Goal: Task Accomplishment & Management: Use online tool/utility

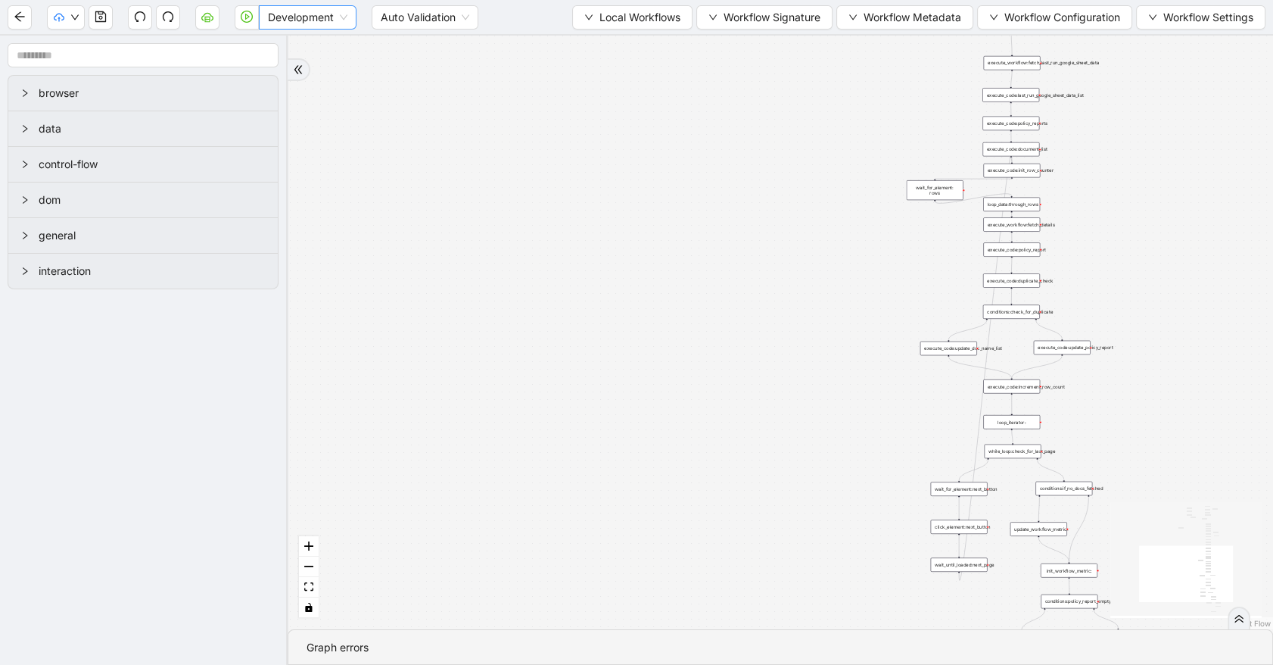
click at [314, 26] on span "Development" at bounding box center [307, 17] width 79 height 23
click at [314, 67] on div "Production" at bounding box center [307, 72] width 73 height 17
click at [249, 23] on button "button" at bounding box center [247, 17] width 24 height 24
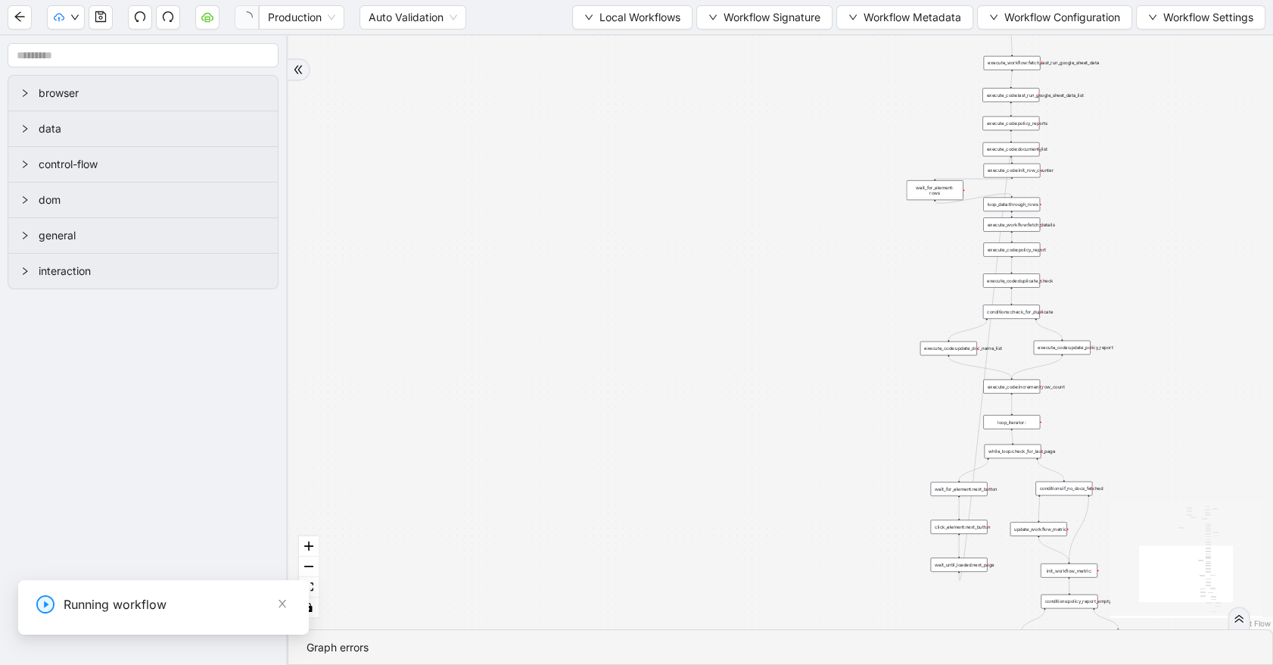
drag, startPoint x: -48, startPoint y: 630, endPoint x: -145, endPoint y: 612, distance: 97.7
click at [0, 612] on div "**********" at bounding box center [113, 648] width 545 height 115
paste input "**"
type input "**********"
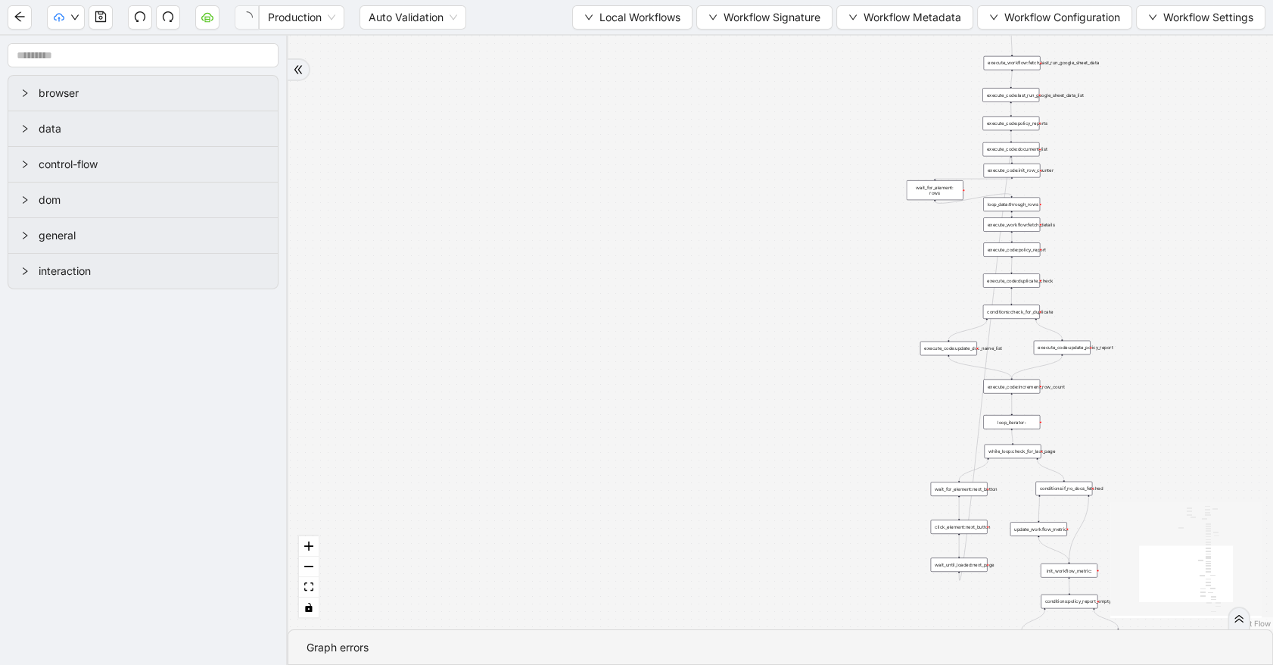
drag, startPoint x: -7, startPoint y: 685, endPoint x: -182, endPoint y: 674, distance: 175.9
paste input "****"
type input "**********"
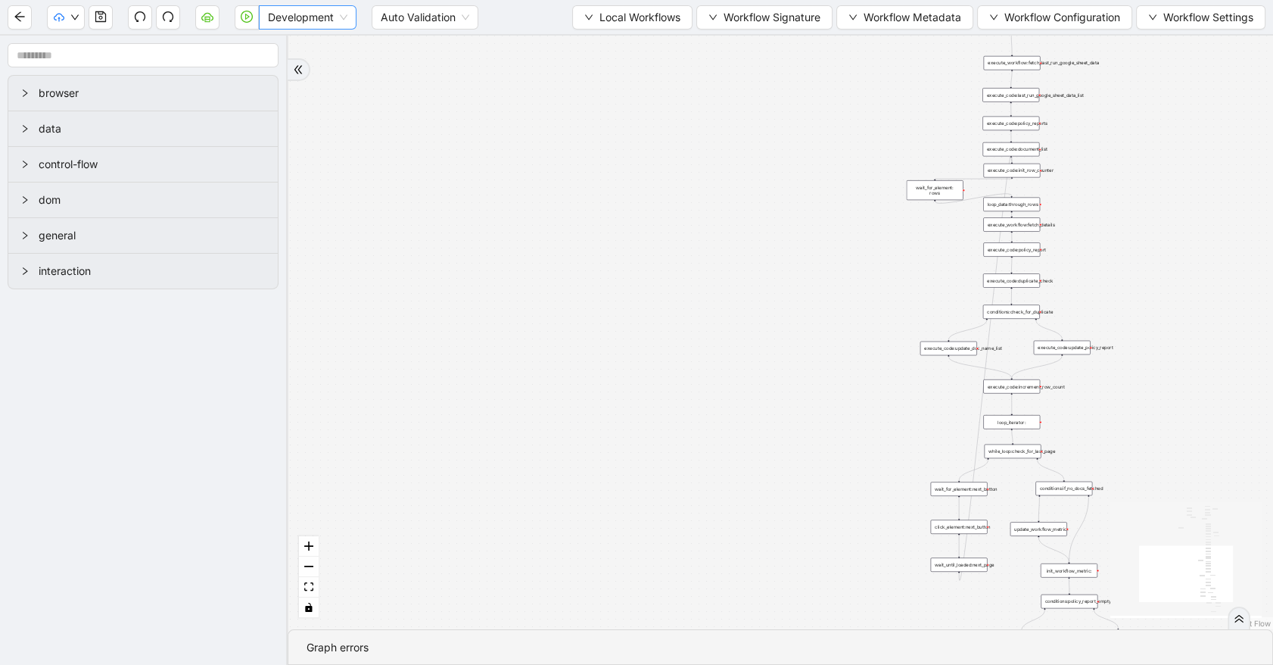
click at [282, 29] on div "Development" at bounding box center [308, 17] width 98 height 24
click at [305, 80] on div "Production" at bounding box center [308, 72] width 92 height 24
click at [246, 20] on icon "play-circle" at bounding box center [247, 17] width 12 height 12
drag, startPoint x: 33, startPoint y: 629, endPoint x: -192, endPoint y: 611, distance: 225.5
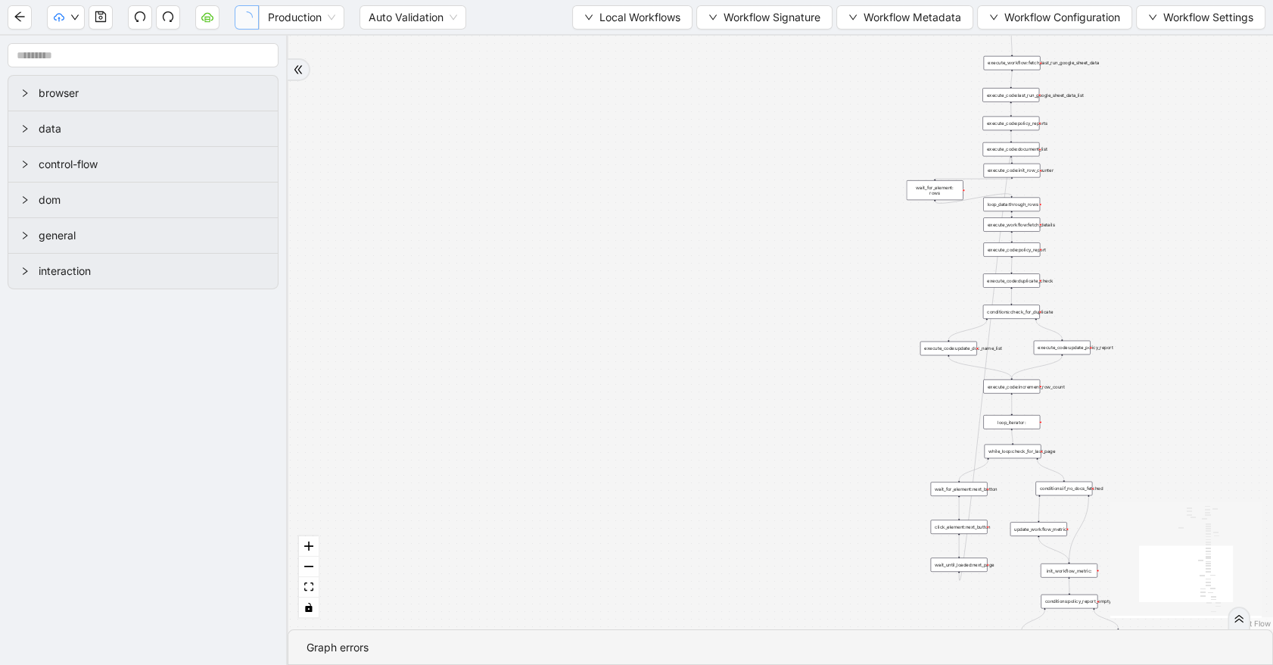
paste input "**"
type input "**********"
drag, startPoint x: -101, startPoint y: 677, endPoint x: -241, endPoint y: 675, distance: 140.8
paste input "***"
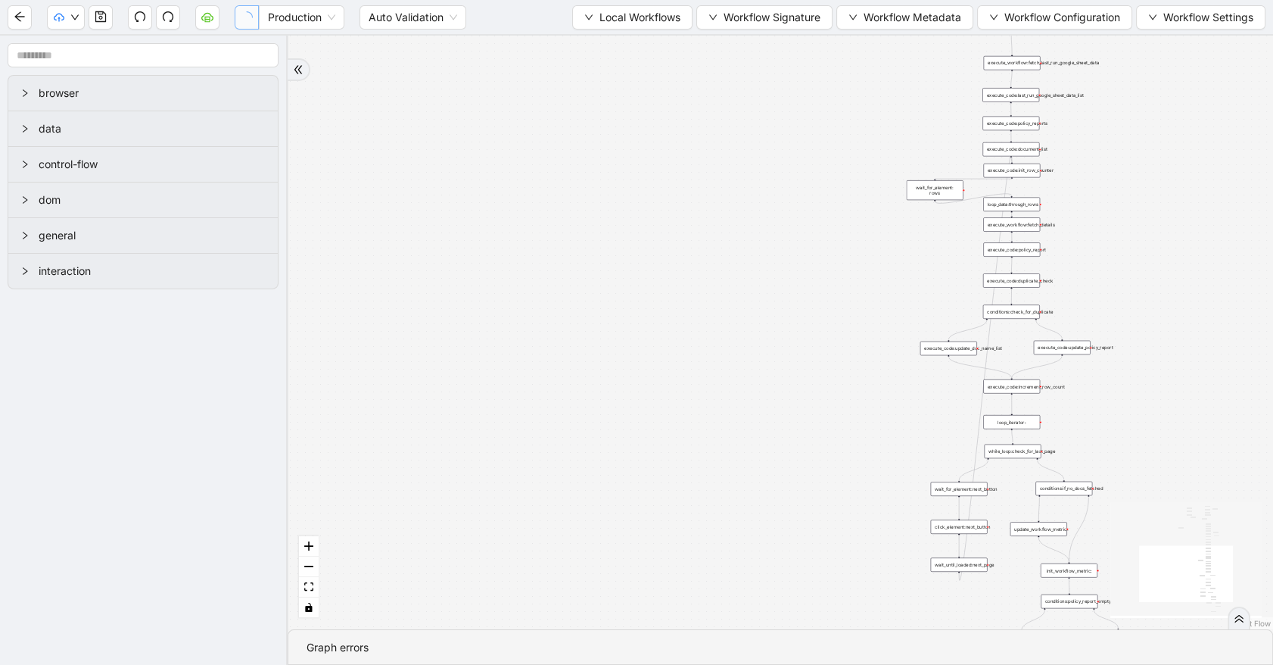
type input "**********"
click at [339, 23] on span "Development" at bounding box center [307, 17] width 79 height 23
click at [322, 79] on div "Production" at bounding box center [307, 72] width 73 height 17
click at [253, 16] on button "button" at bounding box center [247, 17] width 24 height 24
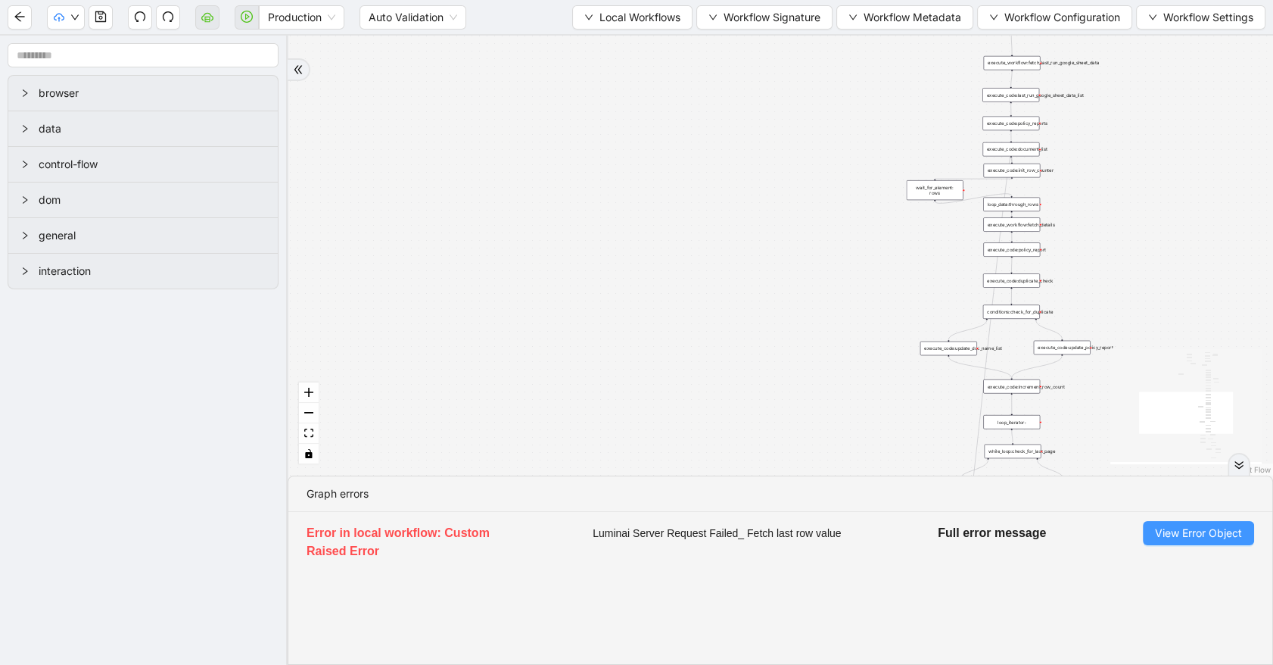
click at [1152, 532] on button "View Error Object" at bounding box center [1198, 533] width 111 height 24
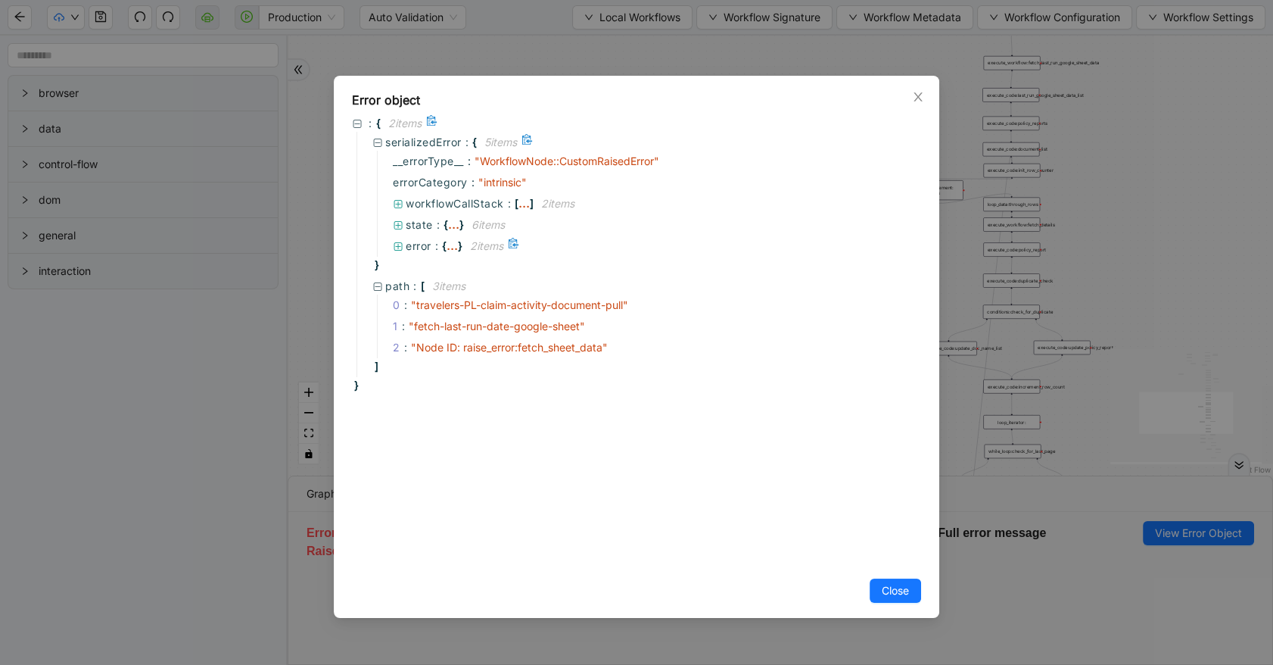
click at [427, 240] on span "error" at bounding box center [419, 245] width 26 height 13
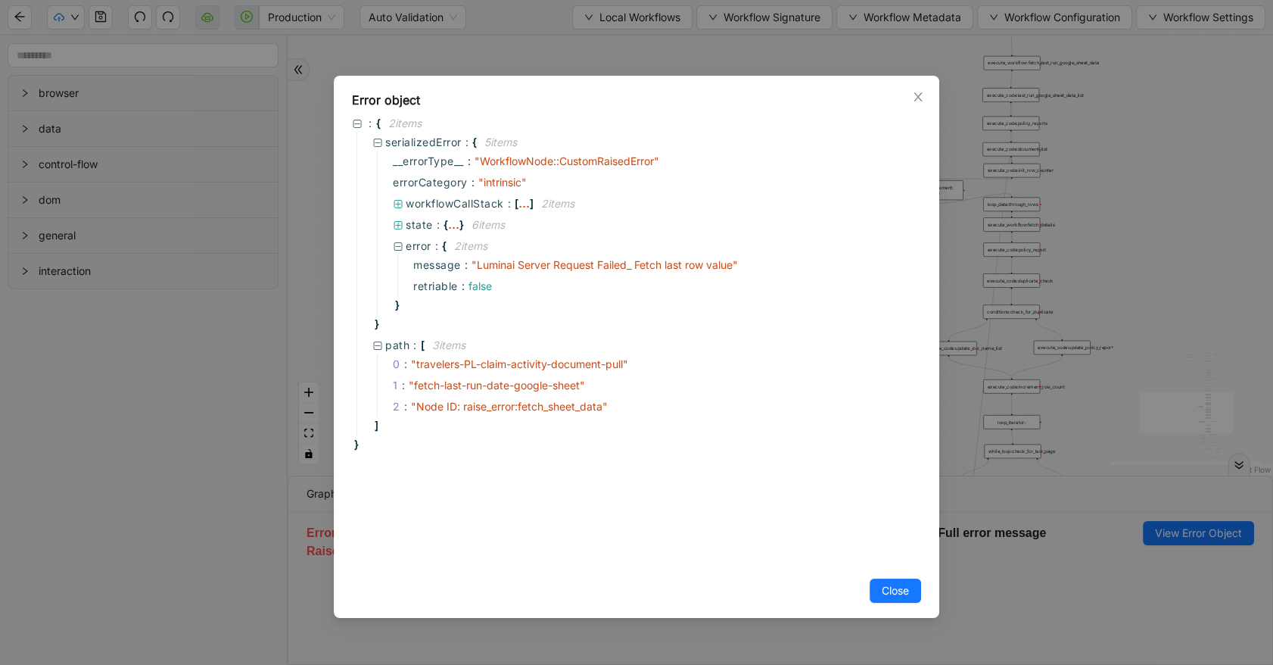
click at [923, 98] on icon "close" at bounding box center [918, 97] width 12 height 12
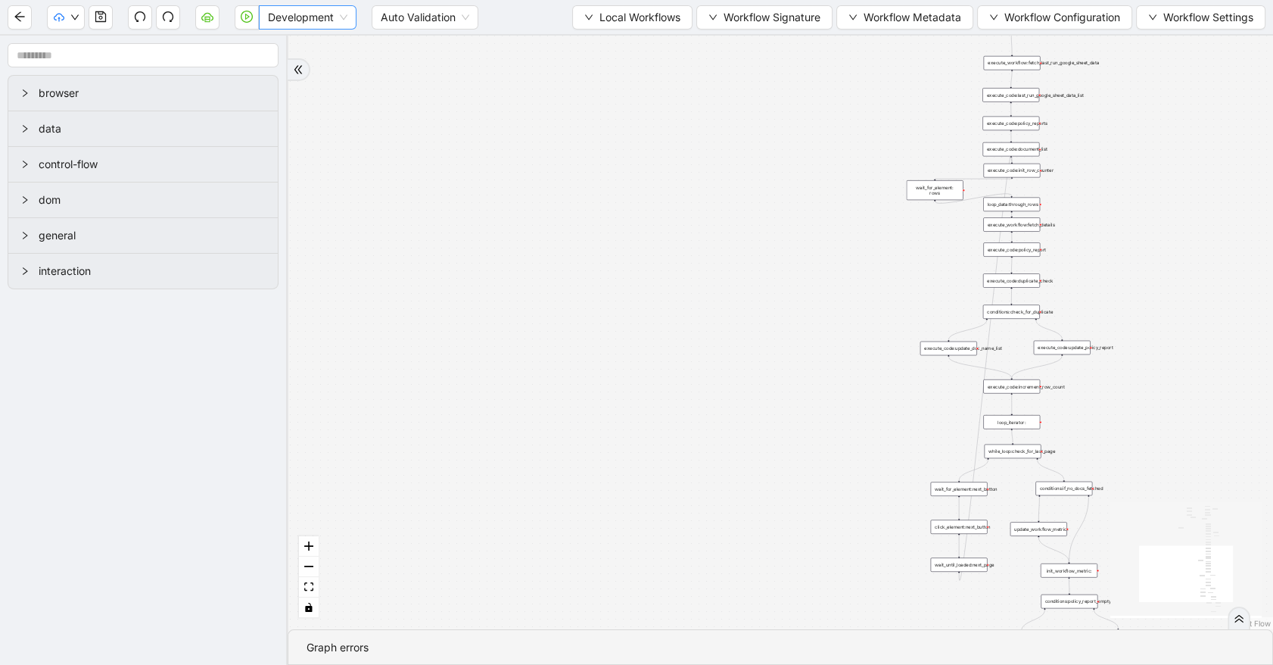
click at [289, 23] on span "Development" at bounding box center [307, 17] width 79 height 23
click at [286, 75] on div "Production" at bounding box center [307, 72] width 73 height 17
click at [250, 12] on icon "play-circle" at bounding box center [247, 17] width 12 height 12
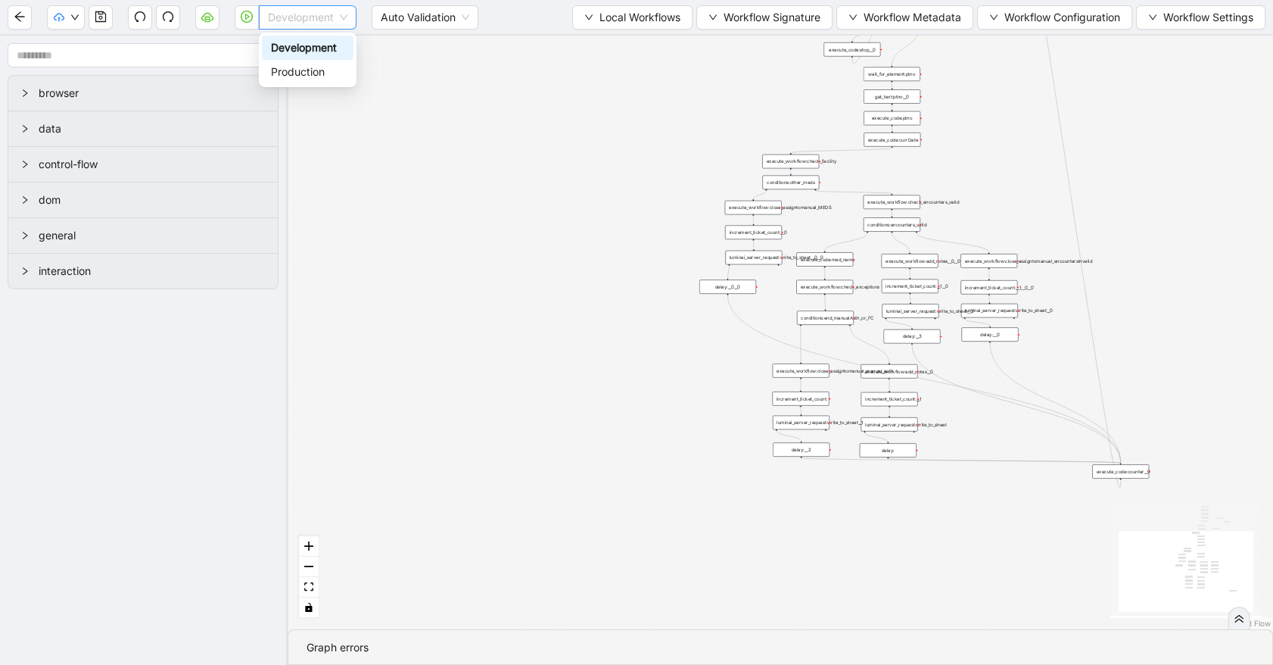
click at [300, 22] on span "Development" at bounding box center [307, 17] width 79 height 23
click at [301, 69] on div "Production" at bounding box center [307, 72] width 73 height 17
click at [238, 12] on button "button" at bounding box center [247, 17] width 24 height 24
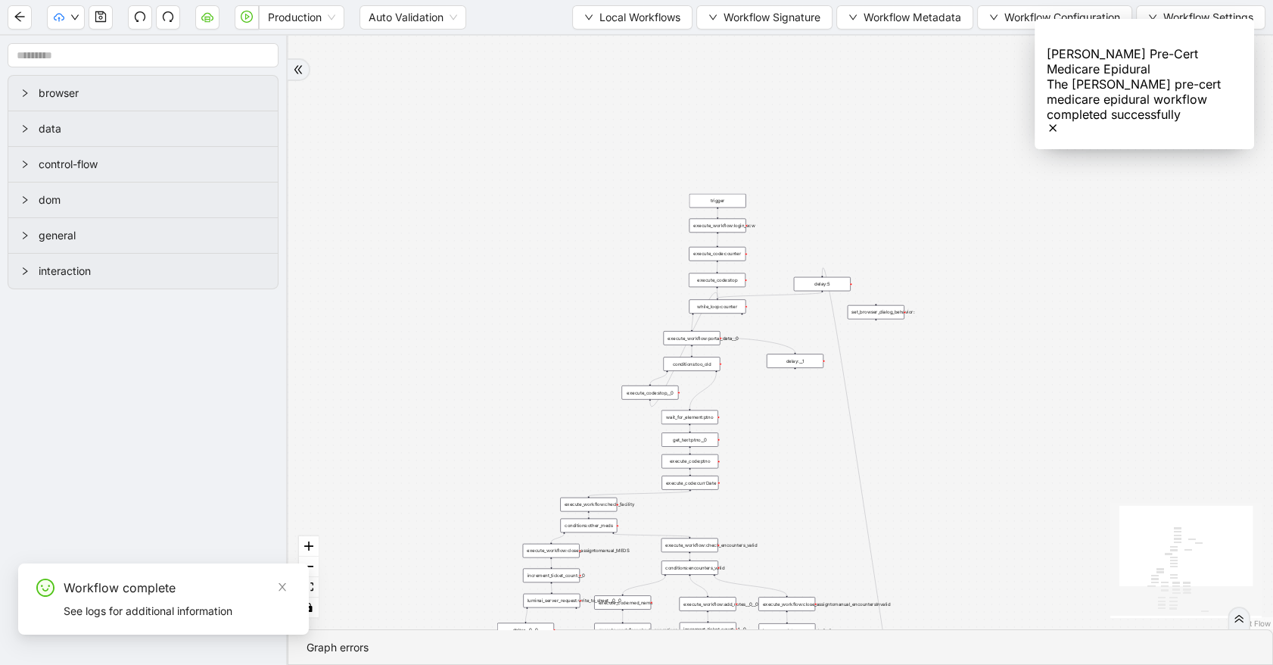
drag, startPoint x: 707, startPoint y: 116, endPoint x: 505, endPoint y: 459, distance: 398.0
click at [505, 459] on div "trigger execute_workflow:check_exceptions execute_workflow:add_notes__0 luminai…" at bounding box center [780, 332] width 985 height 593
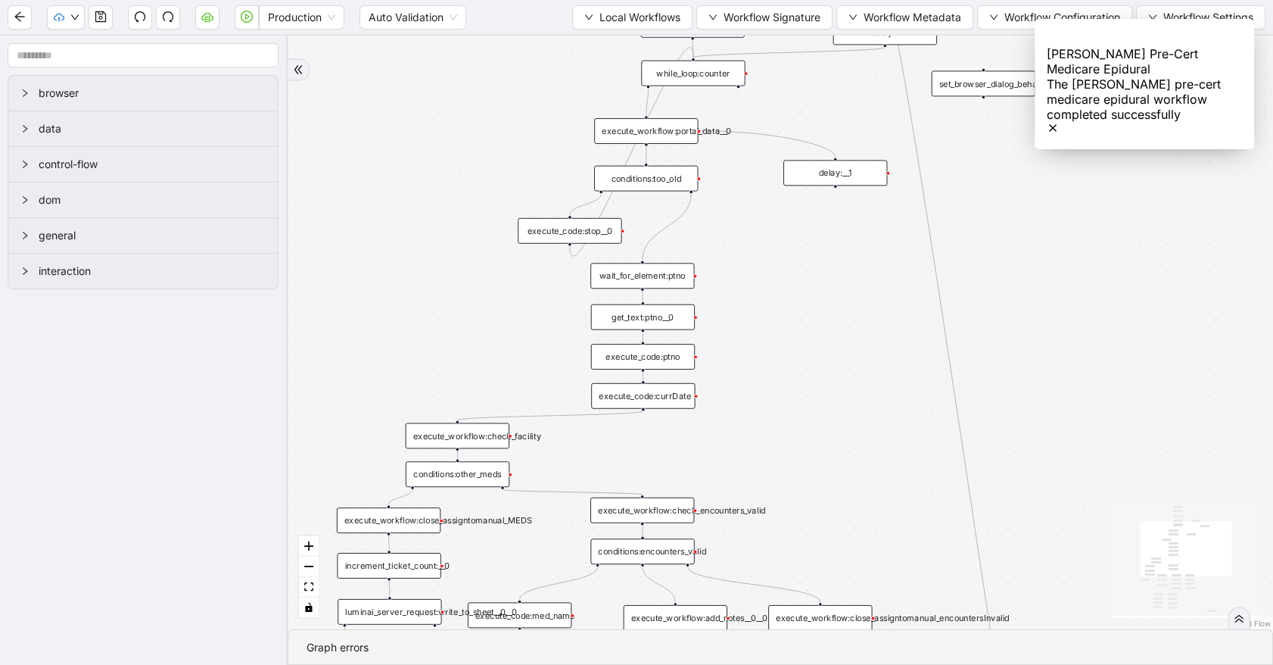
drag, startPoint x: 783, startPoint y: 434, endPoint x: 756, endPoint y: 200, distance: 235.5
click at [756, 195] on div "trigger execute_workflow:check_exceptions execute_workflow:add_notes__0 luminai…" at bounding box center [780, 332] width 985 height 593
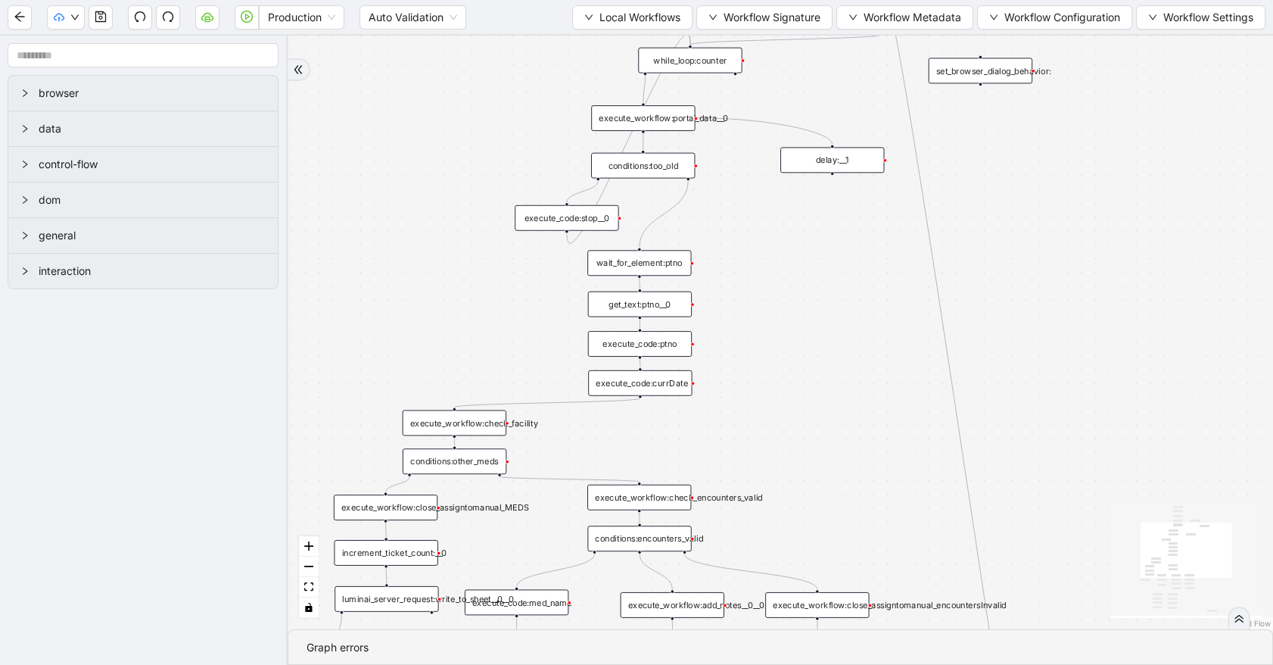
drag, startPoint x: 785, startPoint y: 409, endPoint x: 796, endPoint y: 263, distance: 146.5
click at [795, 275] on div "trigger execute_workflow:check_exceptions execute_workflow:add_notes__0 luminai…" at bounding box center [780, 332] width 985 height 593
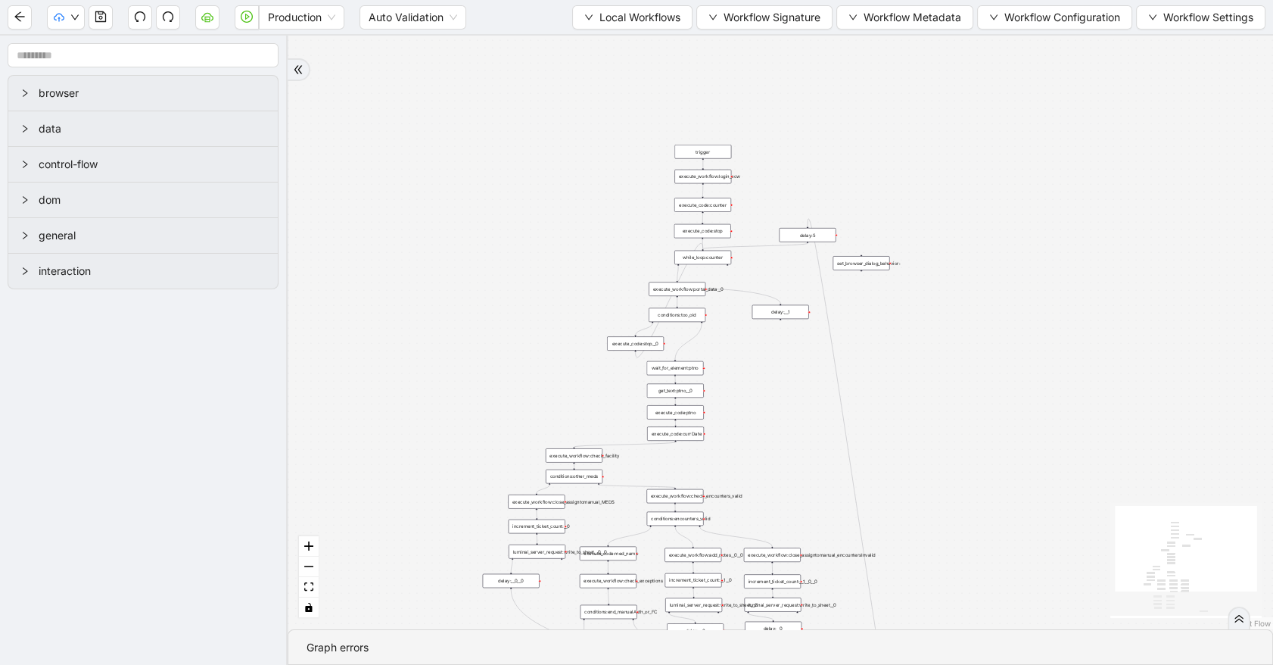
drag, startPoint x: 568, startPoint y: 201, endPoint x: 560, endPoint y: 332, distance: 130.4
click at [525, 369] on div "trigger execute_workflow:check_exceptions execute_workflow:add_notes__0 luminai…" at bounding box center [780, 332] width 985 height 593
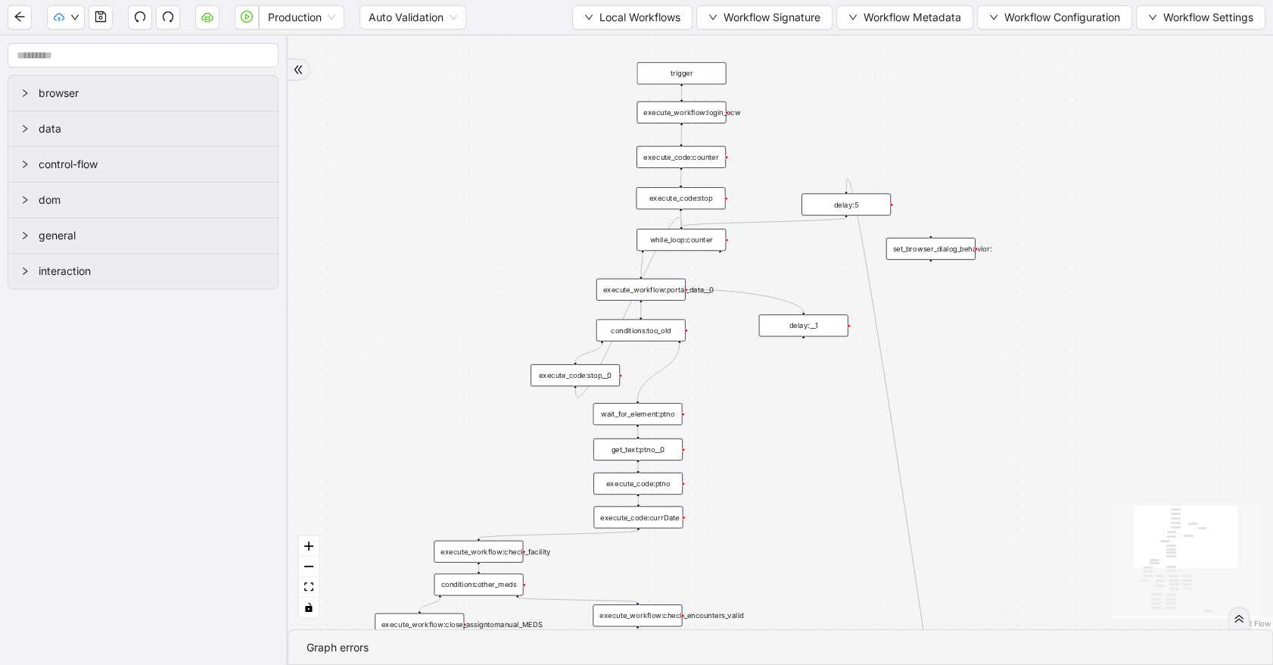
click at [753, 274] on div "trigger execute_workflow:check_exceptions execute_workflow:add_notes__0 luminai…" at bounding box center [780, 332] width 985 height 593
click at [657, 291] on div "execute_workflow:portal_data__0" at bounding box center [640, 290] width 89 height 22
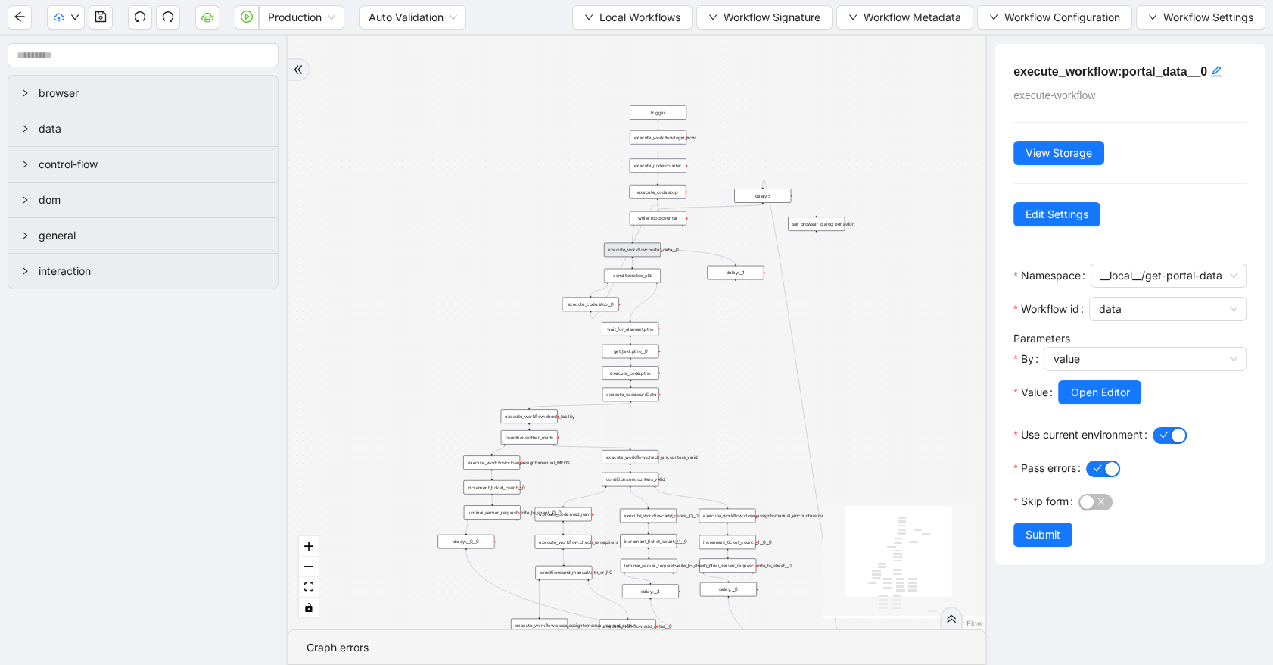
drag, startPoint x: 464, startPoint y: 344, endPoint x: 488, endPoint y: 324, distance: 31.7
click at [451, 332] on div "trigger execute_workflow:check_exceptions execute_workflow:add_notes__0 luminai…" at bounding box center [637, 332] width 698 height 593
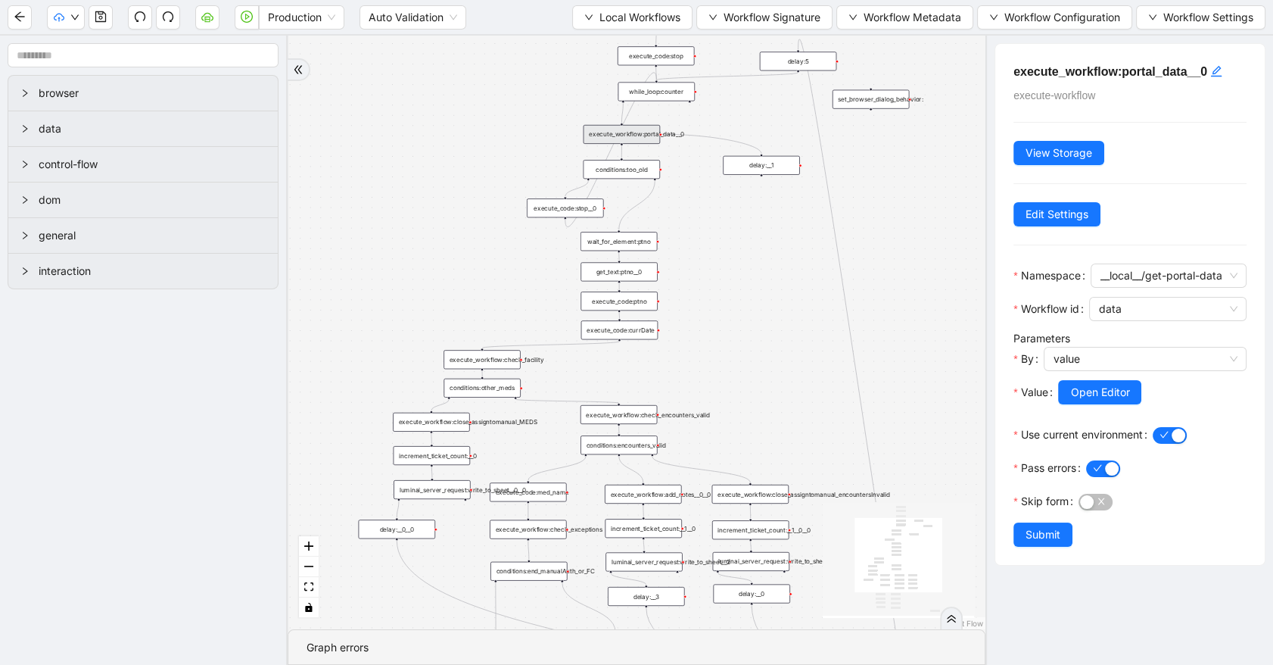
drag, startPoint x: 728, startPoint y: 399, endPoint x: 725, endPoint y: 316, distance: 82.6
click at [725, 316] on div "trigger execute_workflow:check_exceptions execute_workflow:add_notes__0 luminai…" at bounding box center [637, 332] width 698 height 593
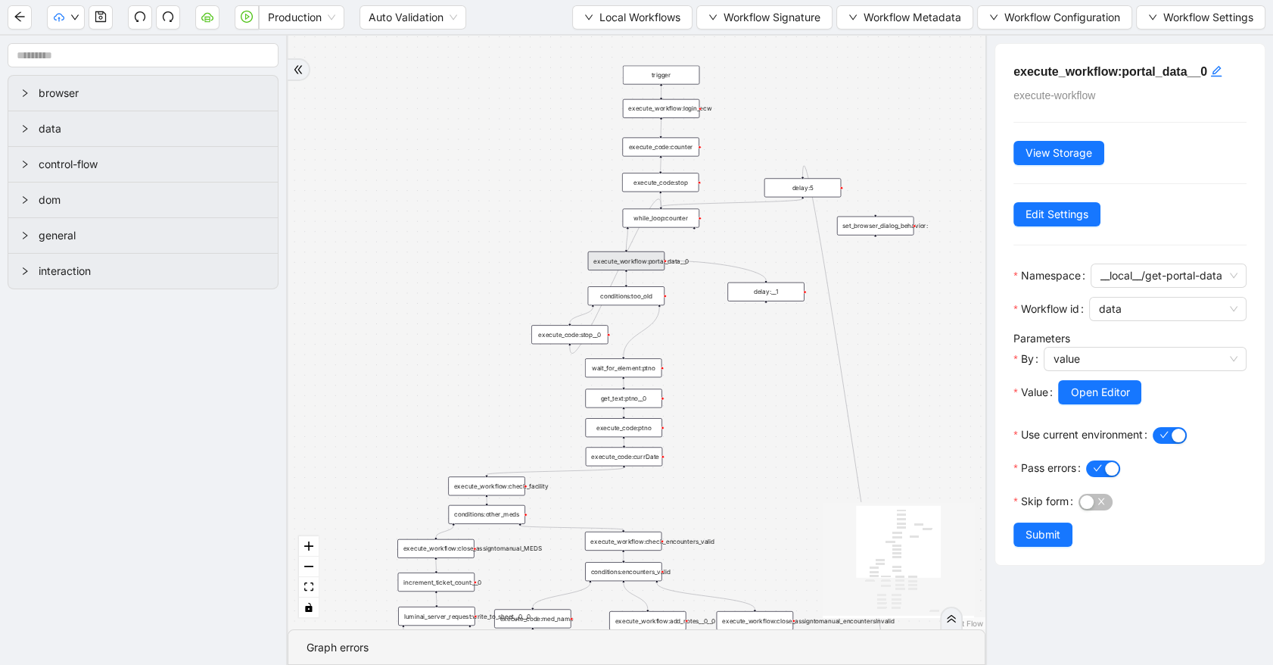
drag, startPoint x: 725, startPoint y: 288, endPoint x: 730, endPoint y: 429, distance: 141.6
click at [730, 429] on div "trigger execute_workflow:check_exceptions execute_workflow:add_notes__0 luminai…" at bounding box center [637, 332] width 698 height 593
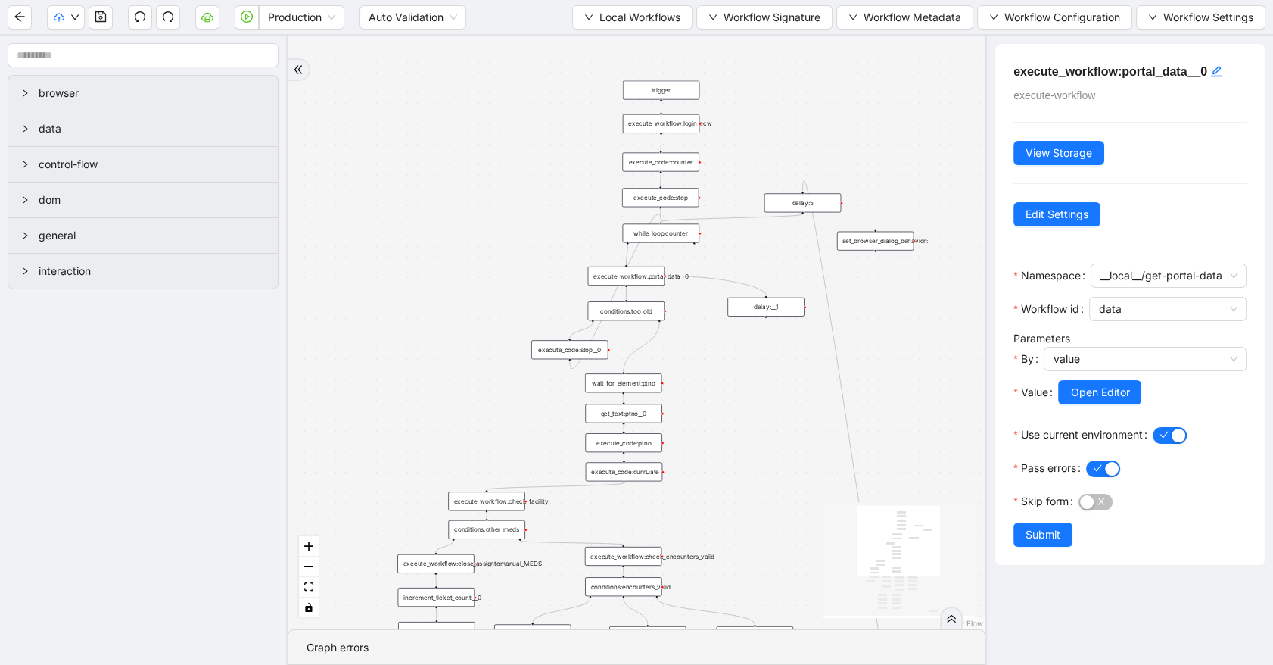
click at [671, 126] on div "execute_workflow:login_ecw" at bounding box center [661, 123] width 76 height 19
click at [677, 156] on div "execute_code:counter" at bounding box center [660, 161] width 76 height 19
click at [673, 204] on div "execute_code:stop" at bounding box center [660, 197] width 76 height 19
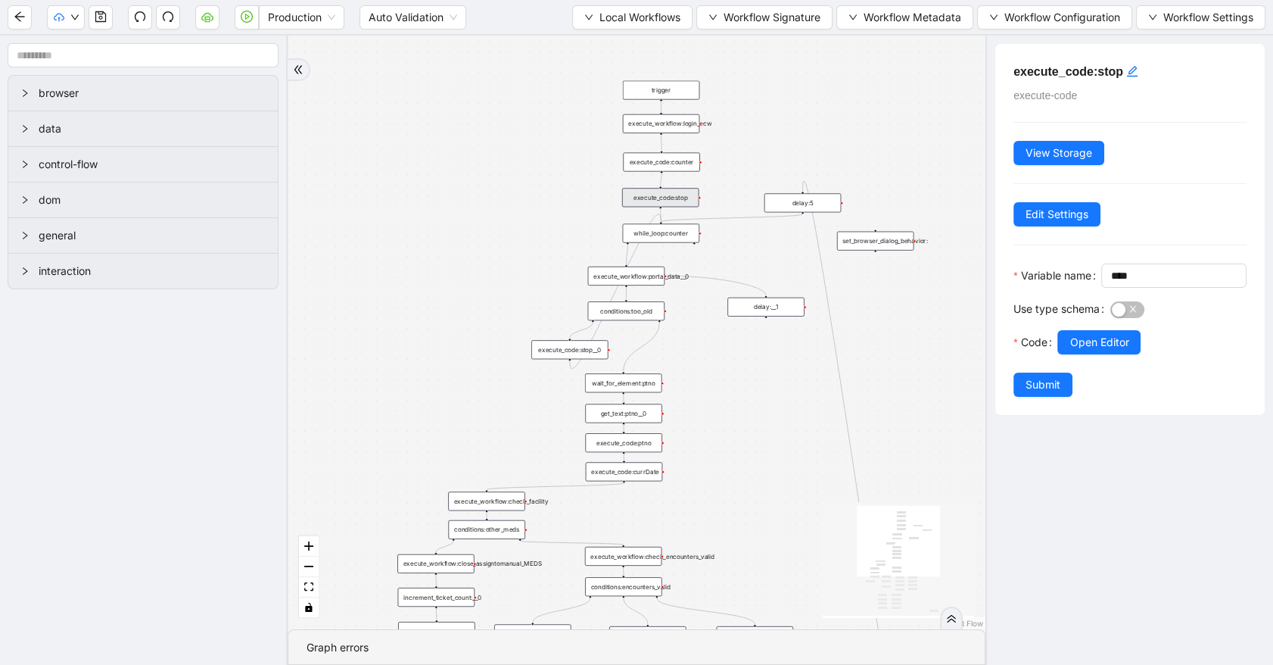
click at [674, 231] on div "while_loop:counter" at bounding box center [660, 232] width 76 height 19
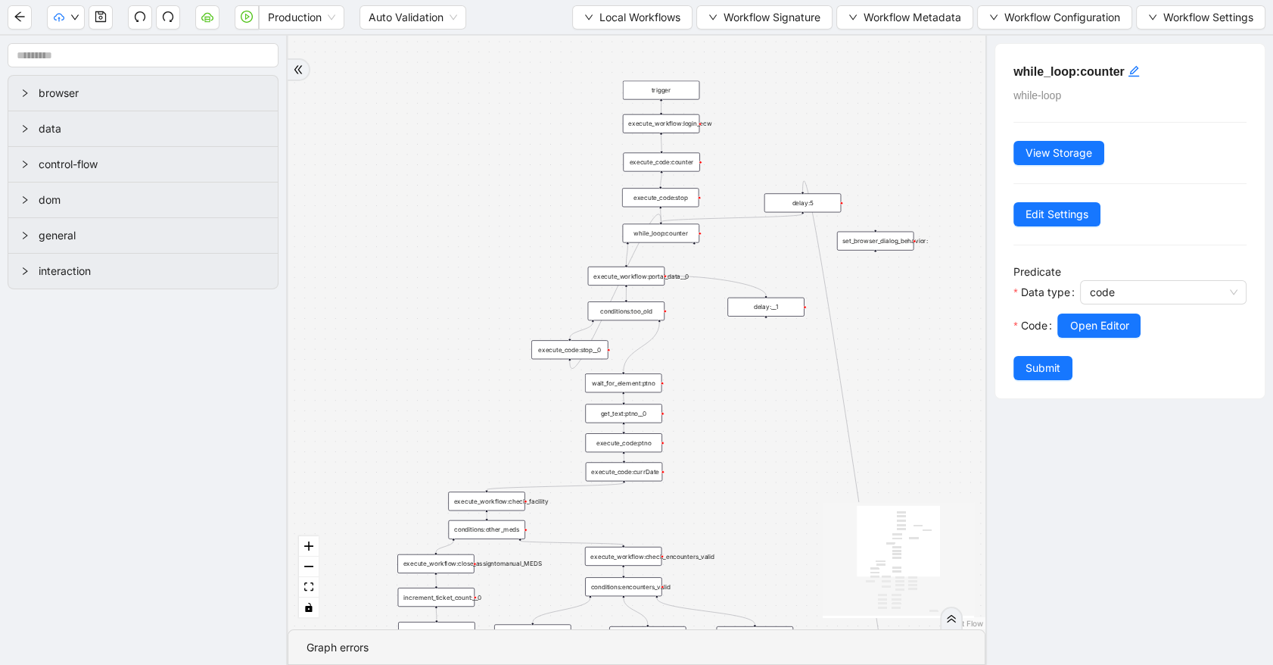
click at [659, 269] on div "execute_workflow:portal_data__0" at bounding box center [626, 275] width 76 height 19
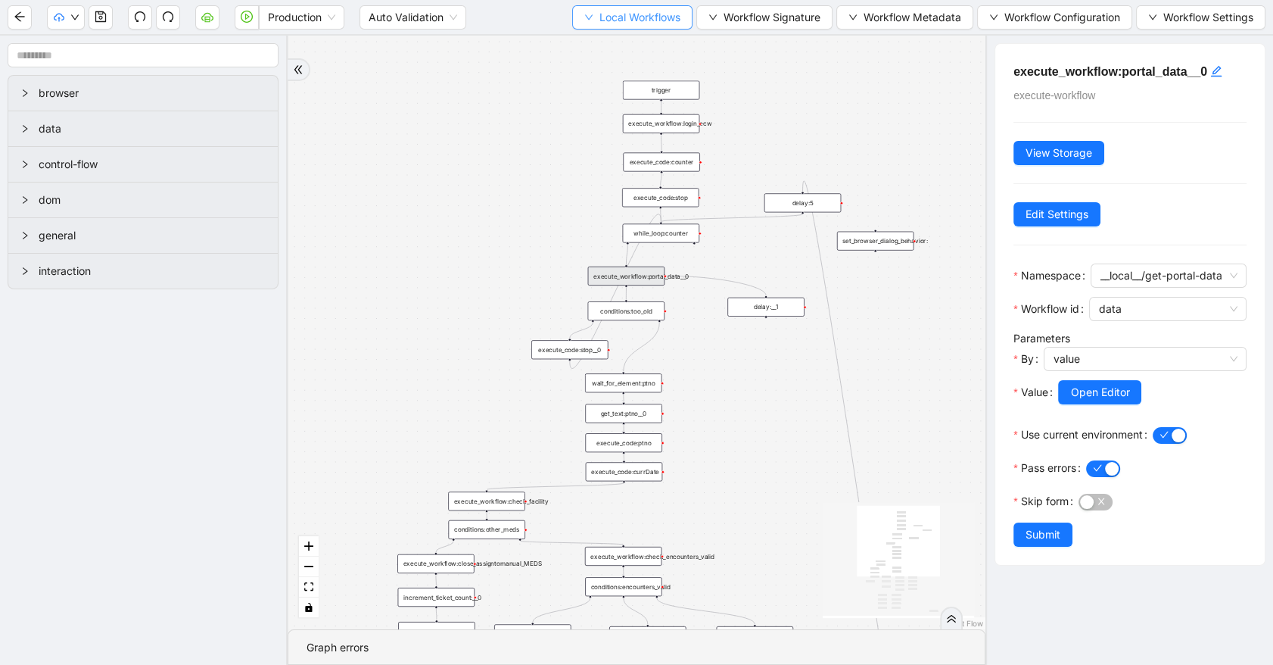
click at [587, 15] on button "Local Workflows" at bounding box center [632, 17] width 120 height 24
click at [588, 39] on span "Select" at bounding box center [626, 46] width 98 height 17
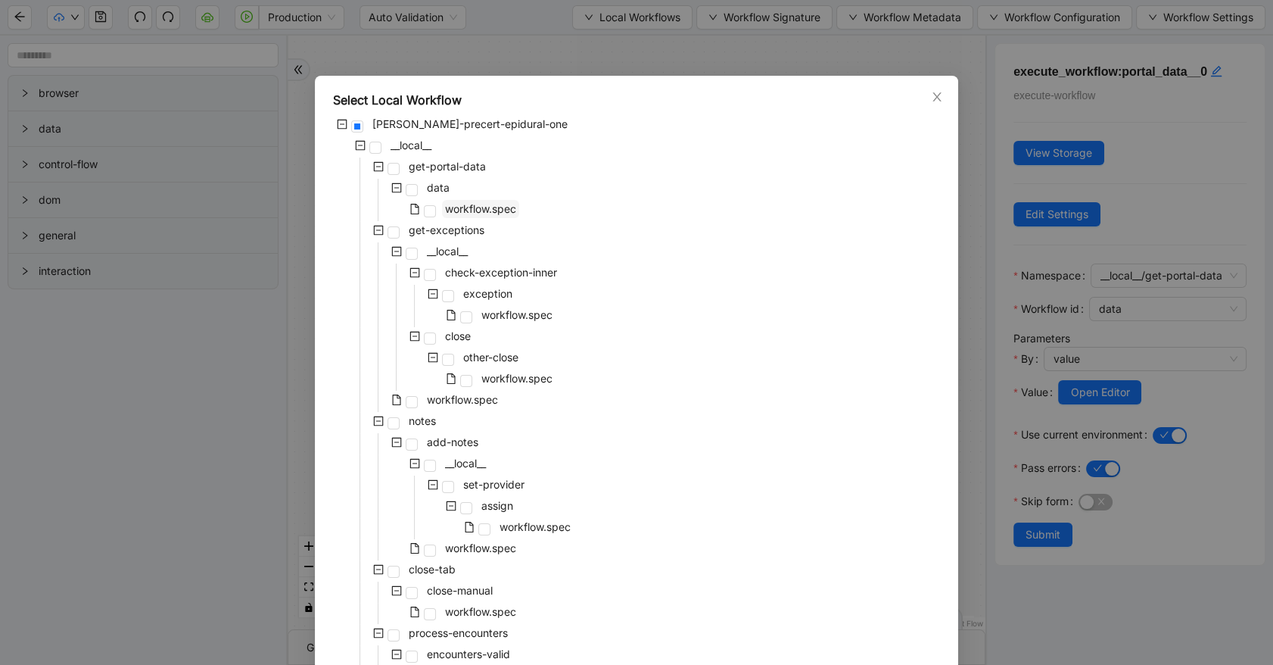
click at [454, 198] on div "rothman-precert-epidural-one __local__ get-portal-data data workflow.spec get-e…" at bounding box center [636, 517] width 607 height 805
click at [456, 206] on span "workflow.spec" at bounding box center [480, 208] width 71 height 13
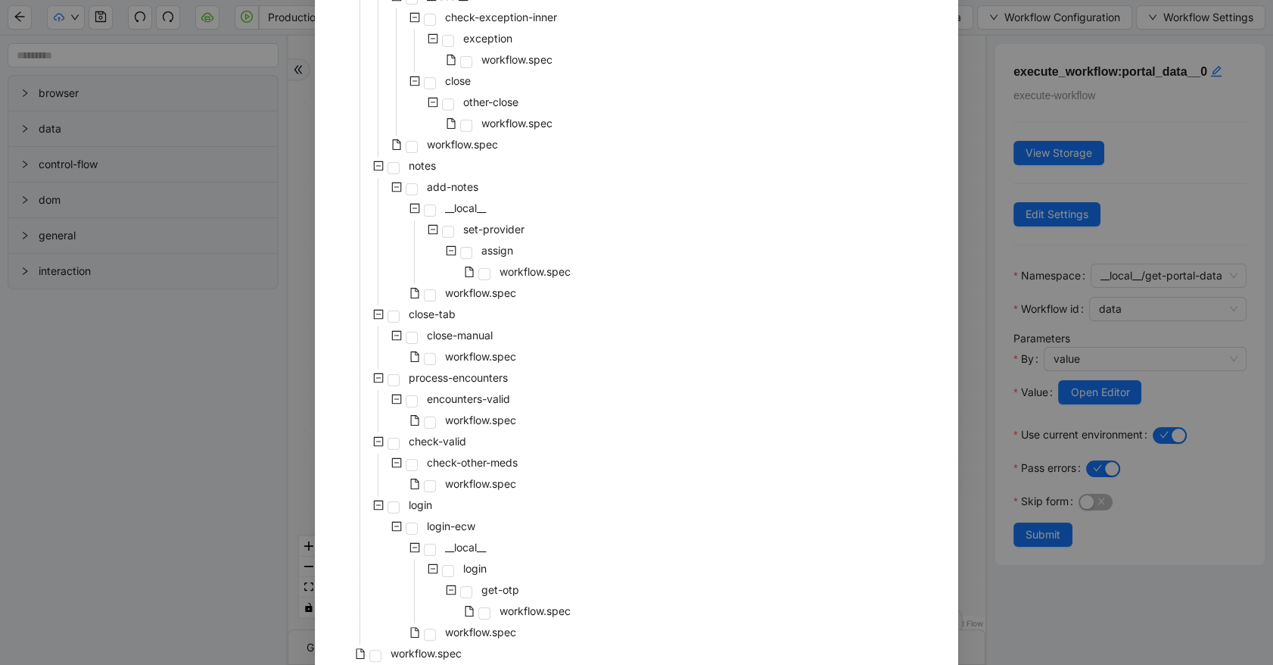
scroll to position [322, 0]
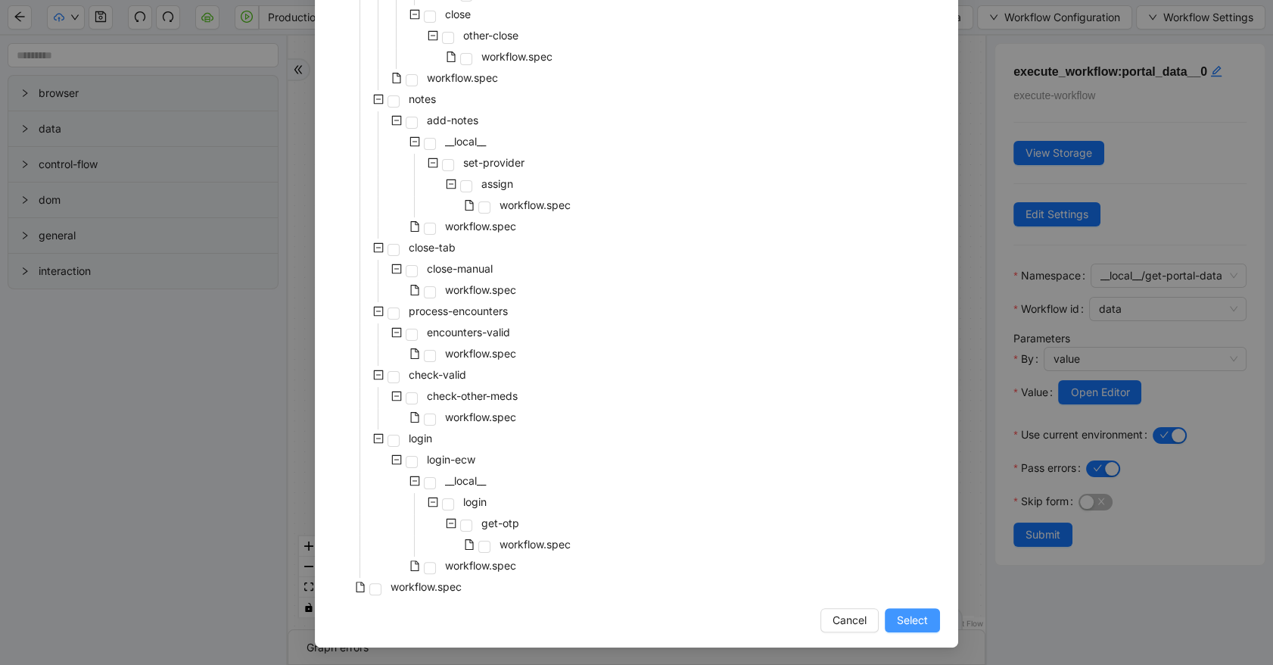
click at [905, 621] on span "Select" at bounding box center [912, 620] width 31 height 17
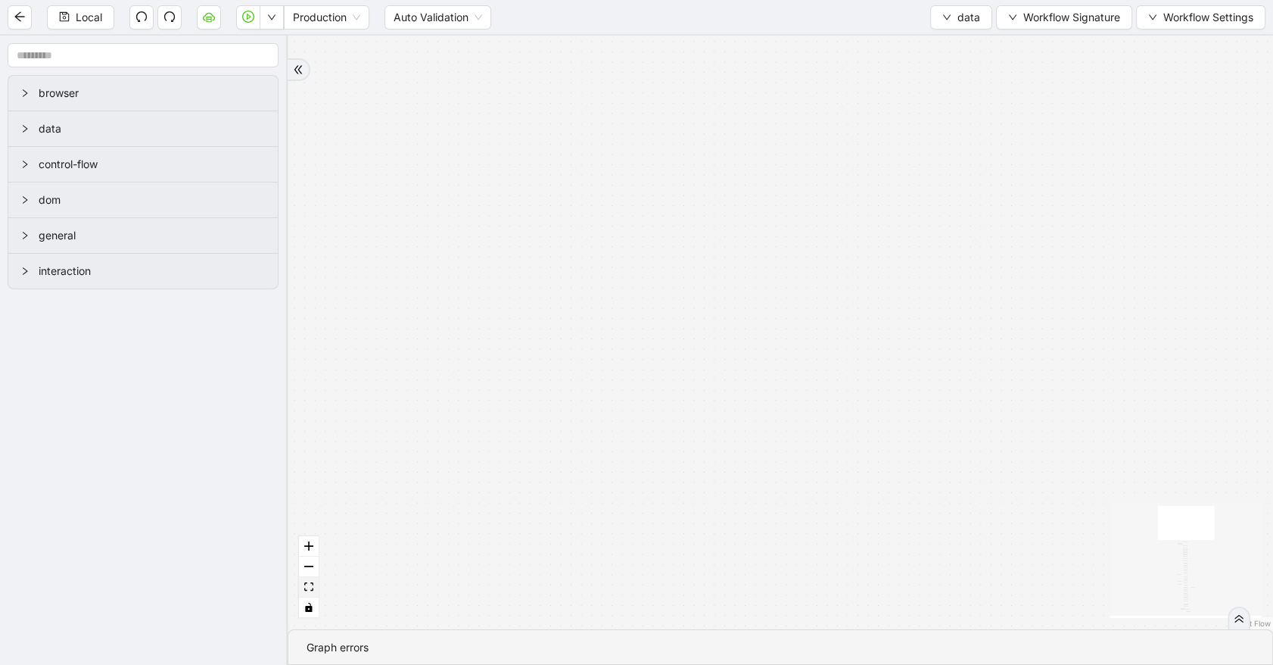
click at [311, 588] on icon "fit view" at bounding box center [308, 586] width 9 height 8
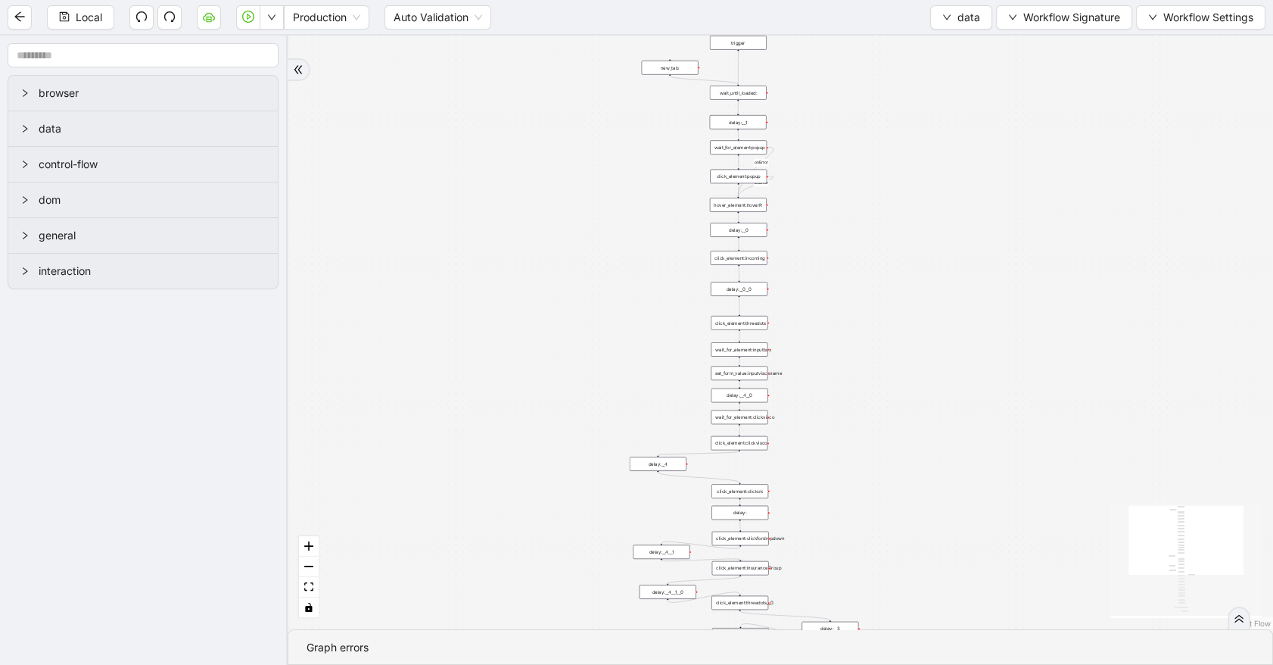
drag, startPoint x: 528, startPoint y: 300, endPoint x: 470, endPoint y: 517, distance: 224.0
click at [470, 517] on div "fallback old onError onError trigger wait_until_loaded: click_element:popup cli…" at bounding box center [780, 332] width 985 height 593
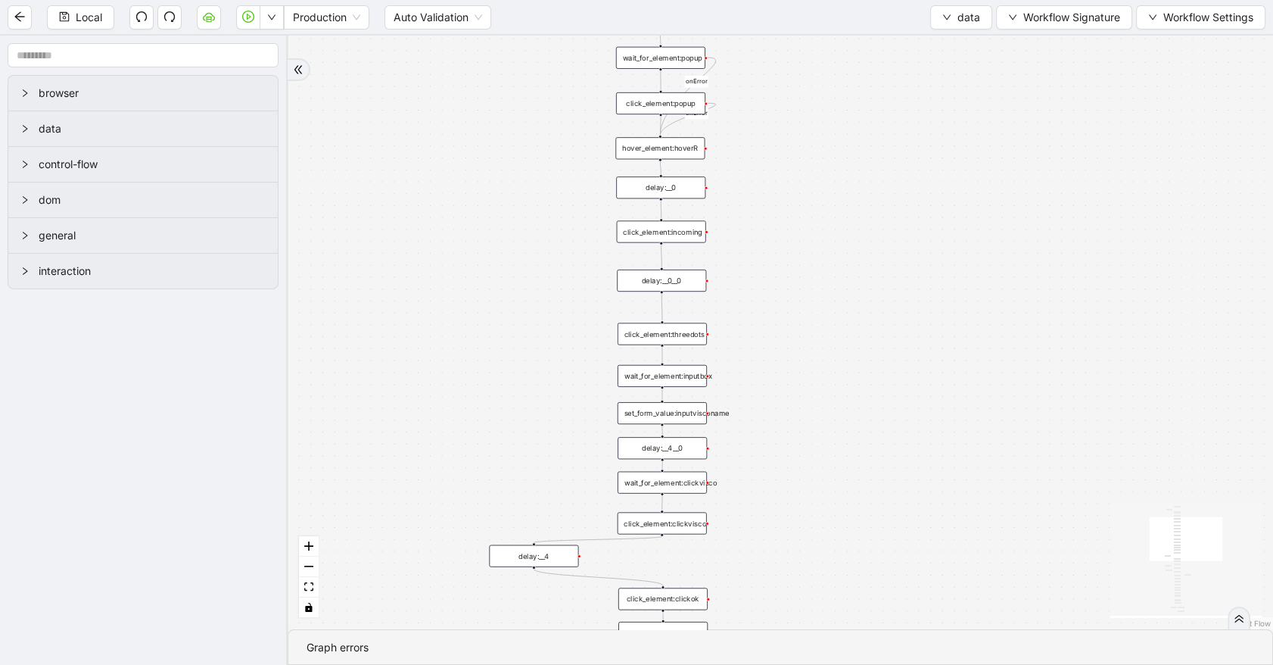
drag, startPoint x: 842, startPoint y: 458, endPoint x: 772, endPoint y: 298, distance: 174.5
click at [772, 297] on div "fallback old onError onError trigger wait_until_loaded: click_element:popup cli…" at bounding box center [780, 332] width 985 height 593
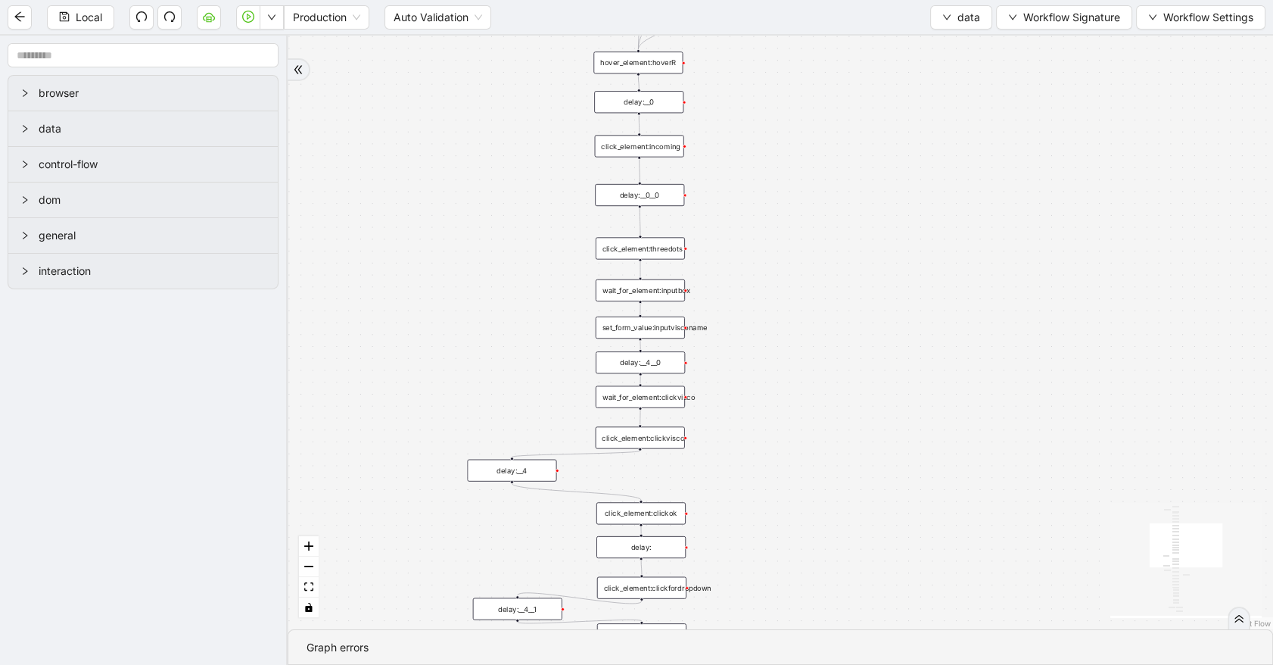
drag, startPoint x: 796, startPoint y: 388, endPoint x: 774, endPoint y: 306, distance: 85.4
click at [774, 306] on div "fallback old onError onError trigger wait_until_loaded: click_element:popup cli…" at bounding box center [780, 332] width 985 height 593
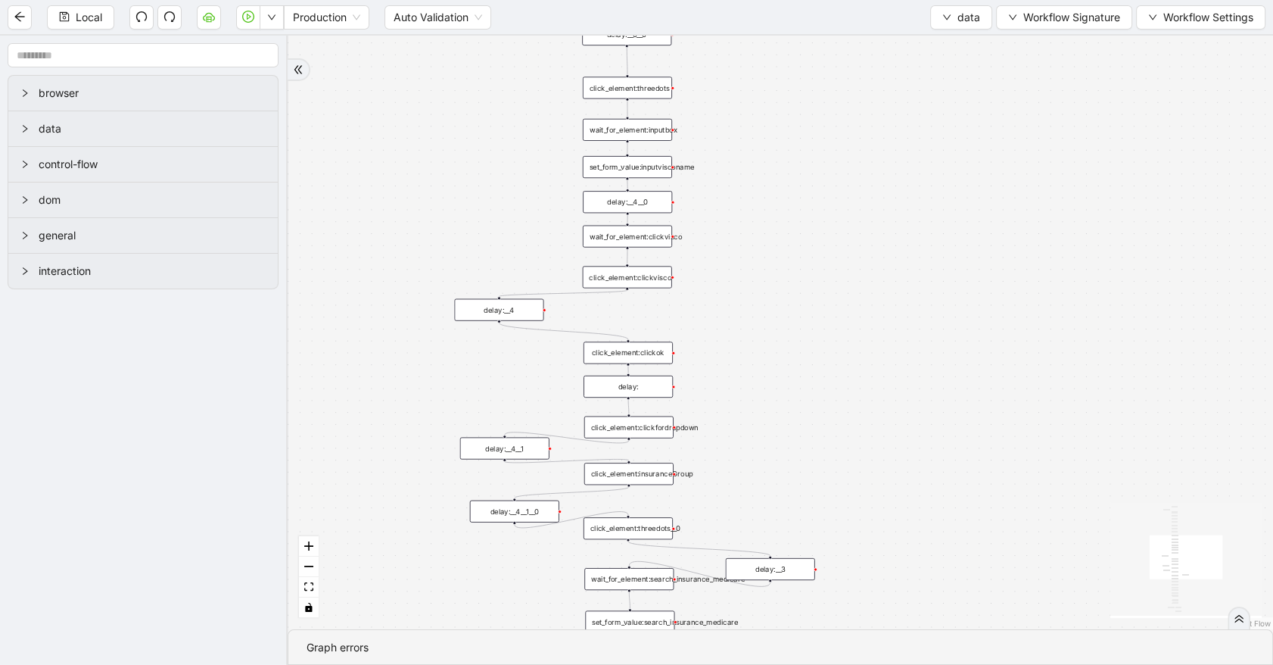
drag, startPoint x: 787, startPoint y: 437, endPoint x: 777, endPoint y: 266, distance: 171.3
click at [777, 266] on div "fallback old onError onError trigger wait_until_loaded: click_element:popup cli…" at bounding box center [780, 332] width 985 height 593
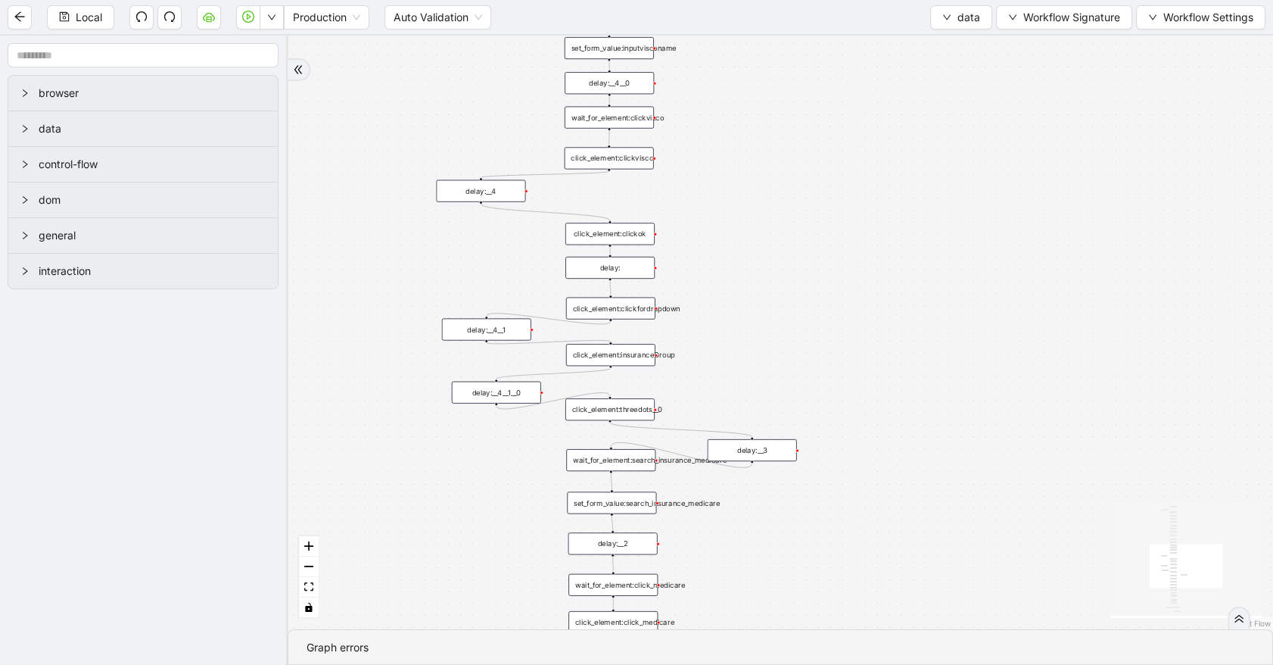
drag, startPoint x: 776, startPoint y: 381, endPoint x: 757, endPoint y: 250, distance: 133.0
click at [757, 250] on div "fallback old onError onError trigger wait_until_loaded: click_element:popup cli…" at bounding box center [780, 332] width 985 height 593
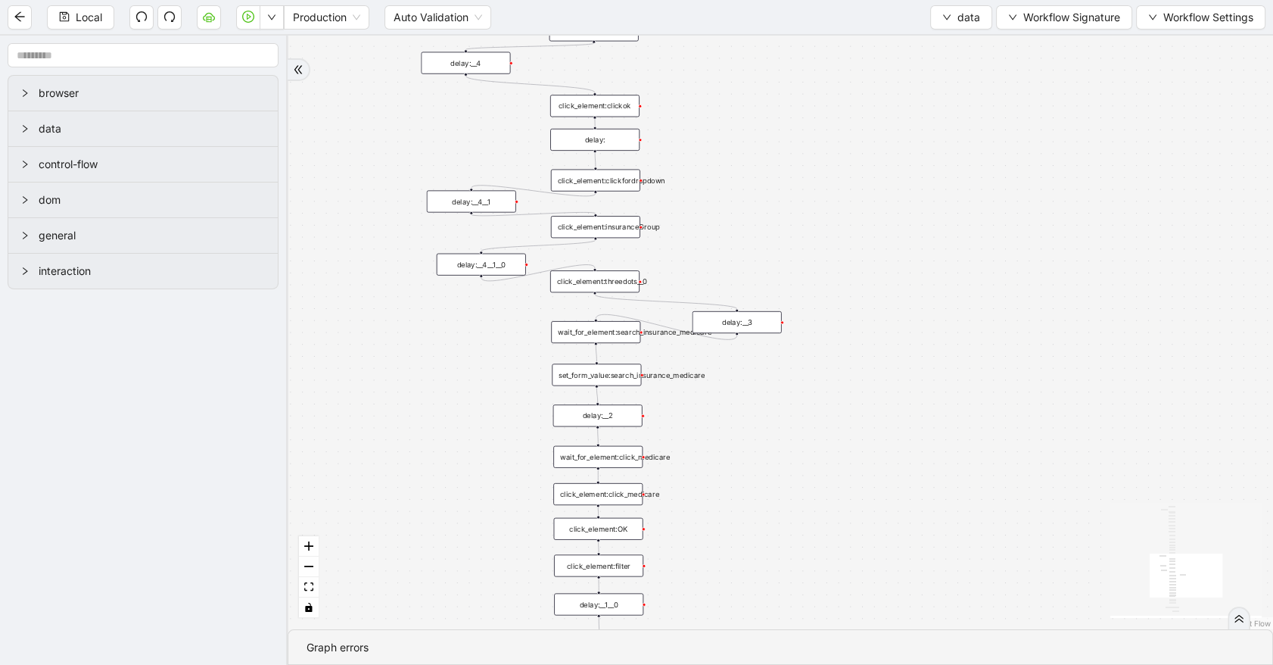
drag, startPoint x: 771, startPoint y: 310, endPoint x: 751, endPoint y: 123, distance: 188.8
click at [751, 126] on div "fallback old onError onError trigger wait_until_loaded: click_element:popup cli…" at bounding box center [780, 332] width 985 height 593
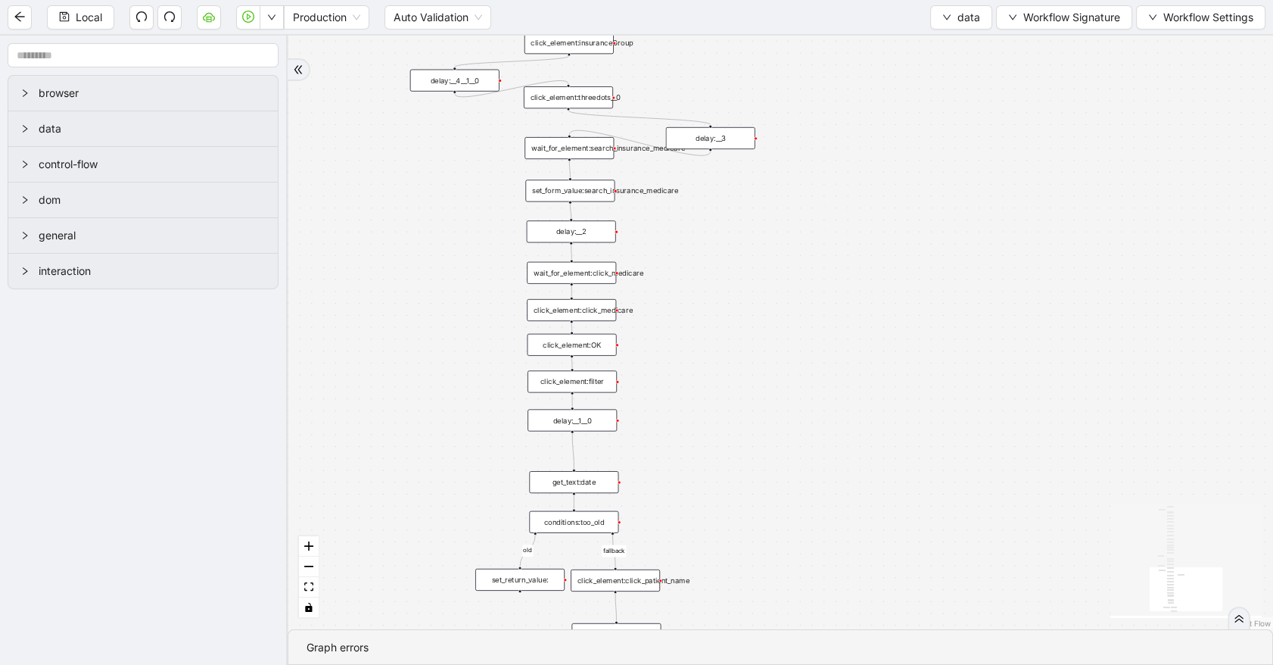
drag, startPoint x: 823, startPoint y: 431, endPoint x: 802, endPoint y: 298, distance: 134.9
click at [802, 300] on div "fallback old onError onError trigger wait_until_loaded: click_element:popup cli…" at bounding box center [780, 332] width 985 height 593
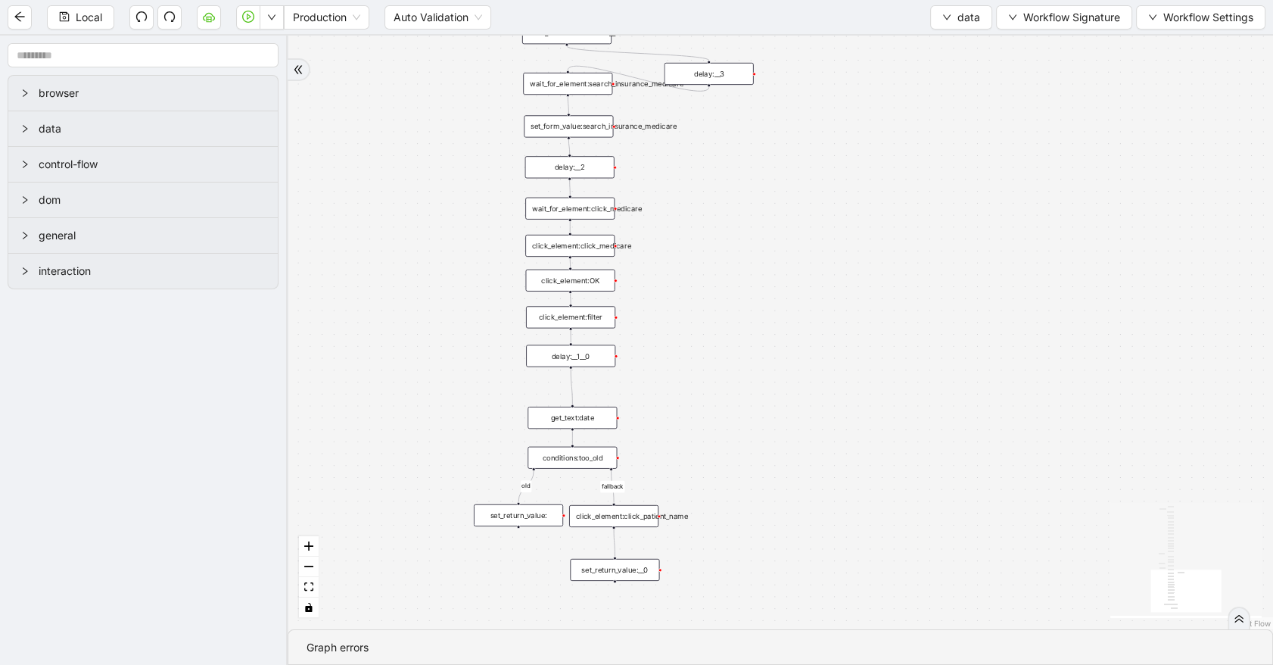
drag, startPoint x: 816, startPoint y: 436, endPoint x: 814, endPoint y: 403, distance: 33.3
click at [814, 403] on div "fallback old onError onError trigger wait_until_loaded: click_element:popup cli…" at bounding box center [780, 332] width 985 height 593
click at [540, 509] on div "set_return_value:" at bounding box center [518, 515] width 89 height 22
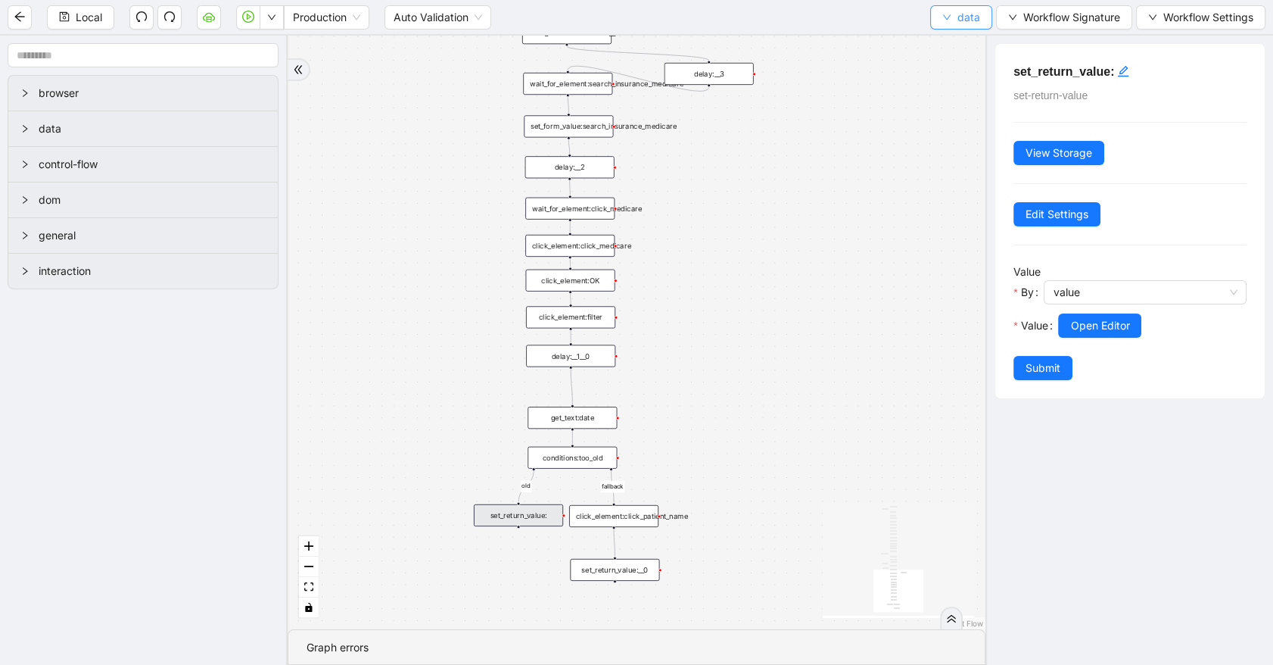
click at [945, 20] on icon "down" at bounding box center [946, 17] width 9 height 9
click at [945, 40] on span "Select" at bounding box center [960, 46] width 40 height 17
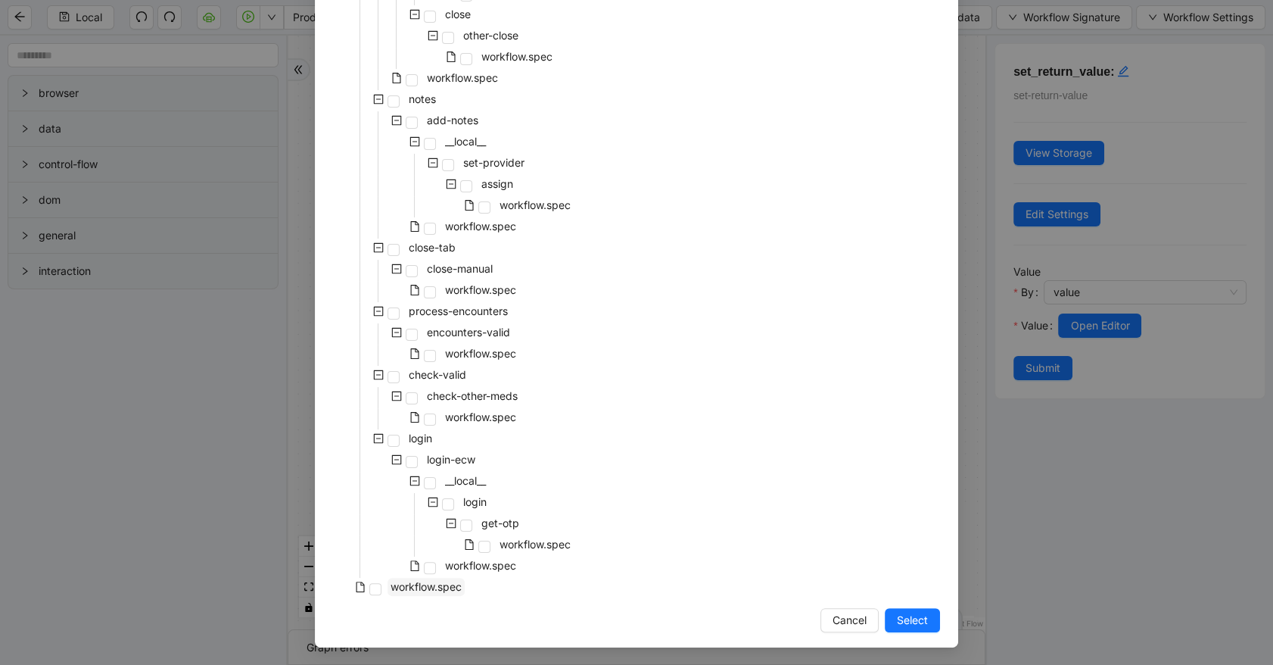
click at [451, 592] on span "workflow.spec" at bounding box center [426, 586] width 77 height 18
click at [914, 630] on button "Select" at bounding box center [912, 620] width 55 height 24
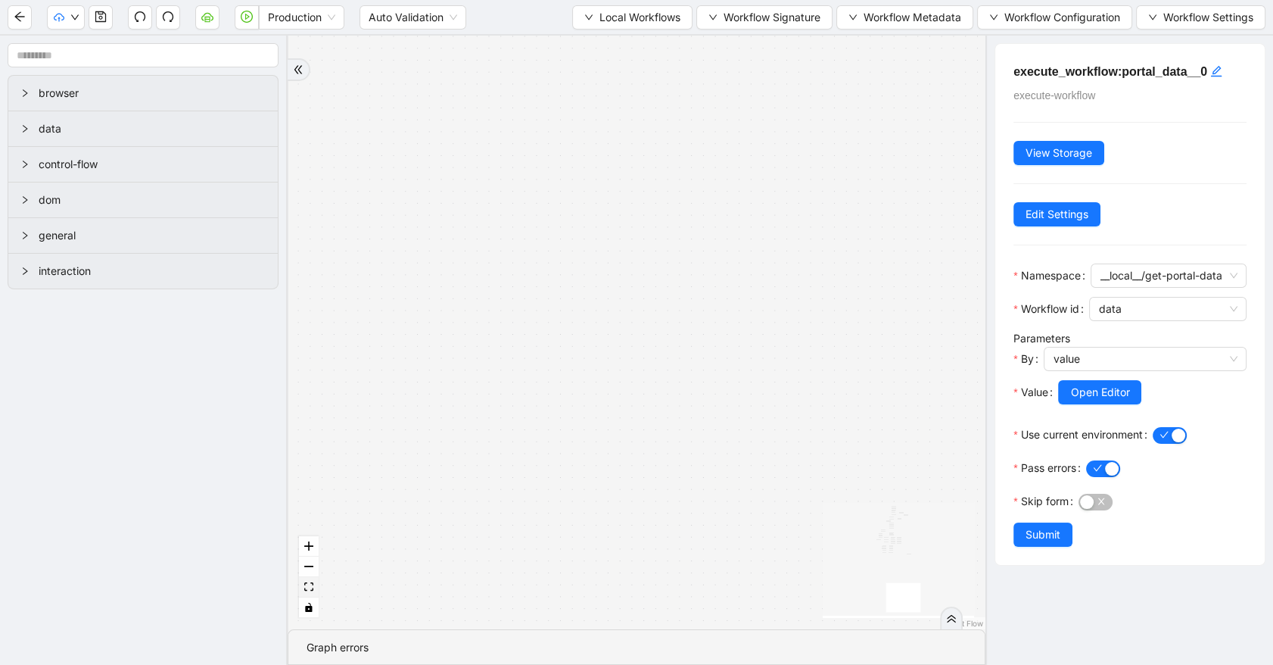
click at [304, 593] on button "fit view" at bounding box center [309, 587] width 20 height 20
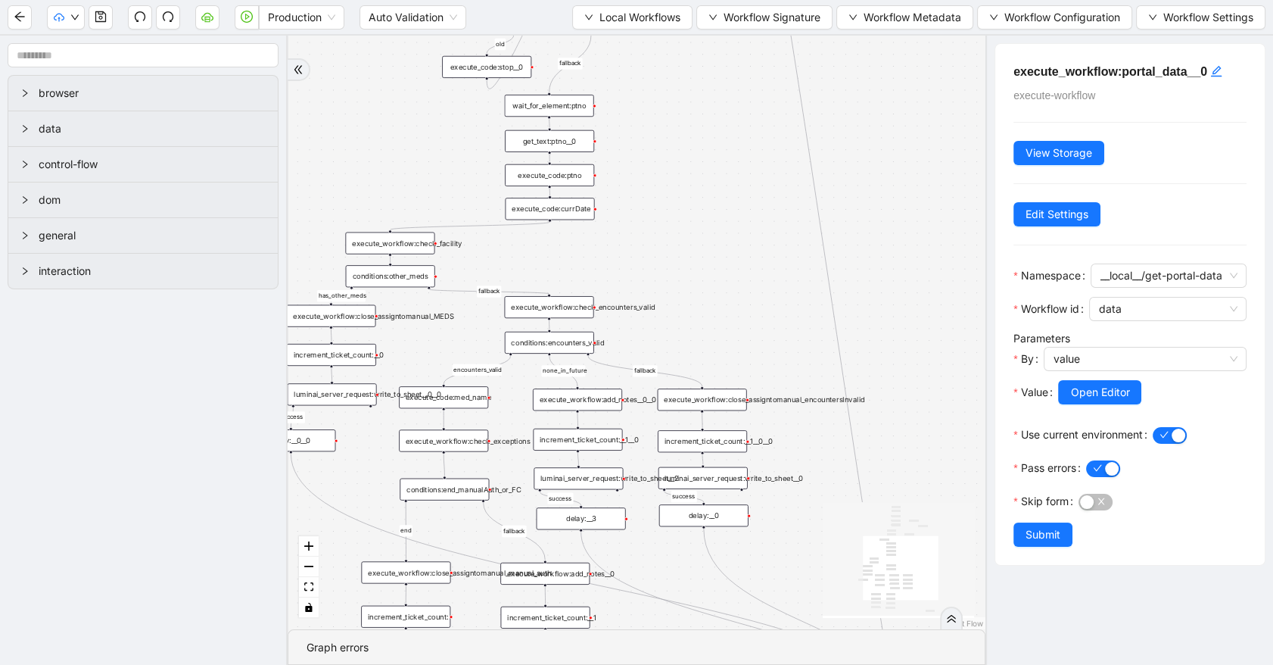
drag, startPoint x: 770, startPoint y: 386, endPoint x: 731, endPoint y: 139, distance: 249.9
click at [731, 139] on div "has_other_meds success success end success success success old fallback fallbac…" at bounding box center [637, 332] width 698 height 593
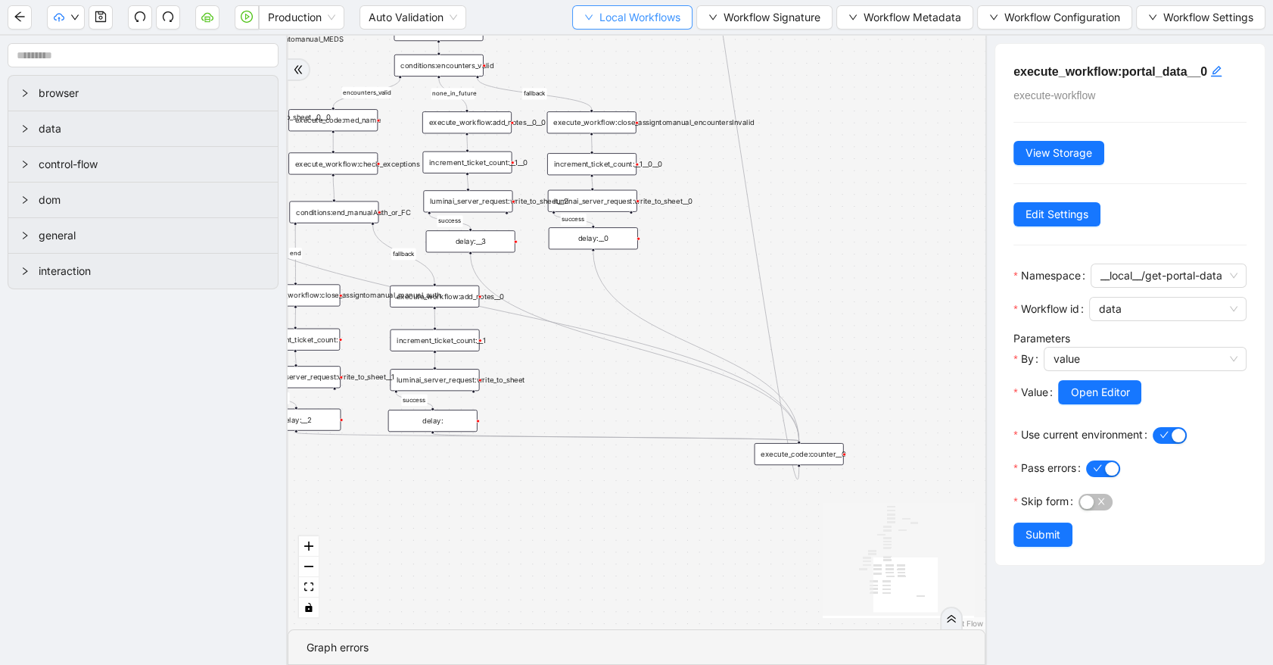
drag, startPoint x: 749, startPoint y: 265, endPoint x: 636, endPoint y: 27, distance: 263.1
click at [637, 26] on section "Production Auto Validation Local Workflows Workflow Signature Workflow Metadata…" at bounding box center [636, 332] width 1273 height 665
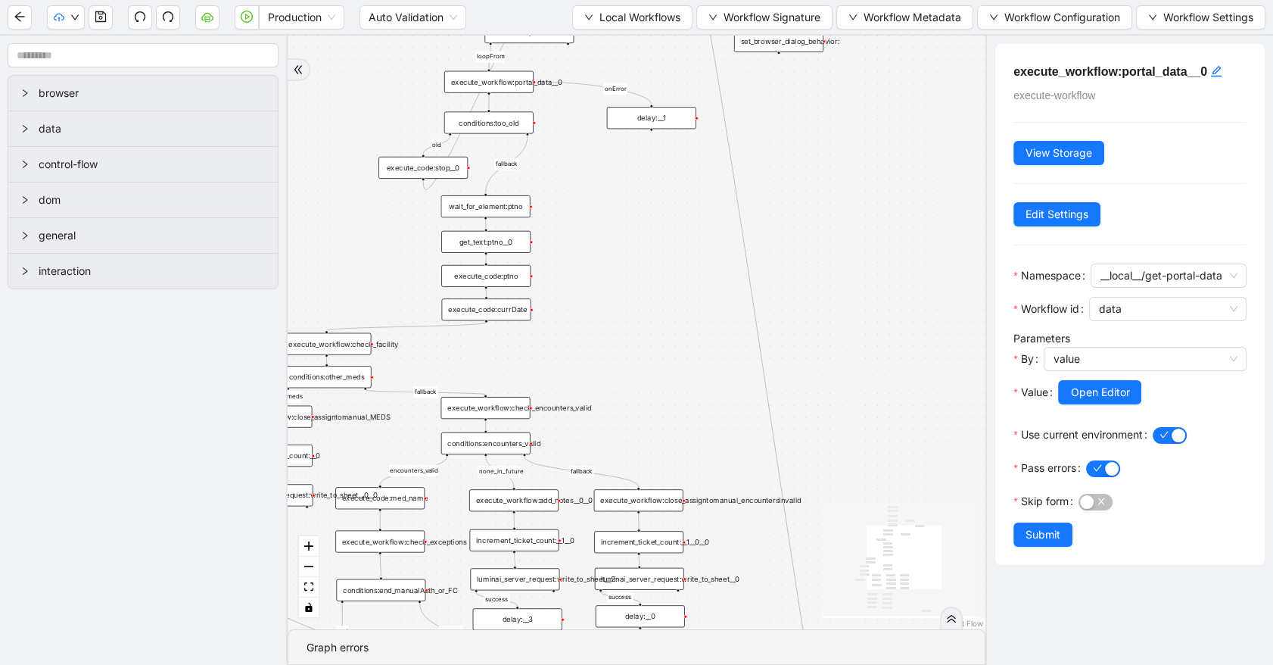
drag, startPoint x: 683, startPoint y: 280, endPoint x: 740, endPoint y: 664, distance: 388.0
click at [740, 640] on section "has_other_meds success success end success success success old fallback fallbac…" at bounding box center [637, 350] width 698 height 629
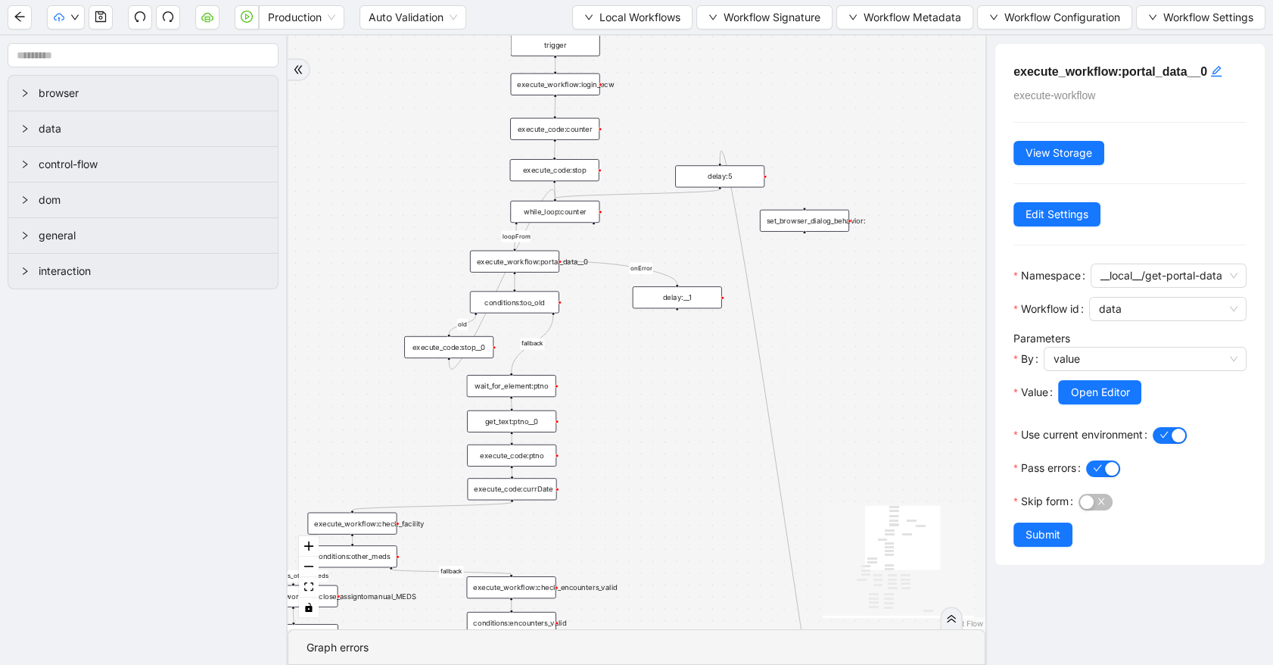
drag, startPoint x: 675, startPoint y: 261, endPoint x: 695, endPoint y: 440, distance: 180.5
click at [695, 440] on div "has_other_meds success success end success success success old fallback fallbac…" at bounding box center [637, 332] width 698 height 593
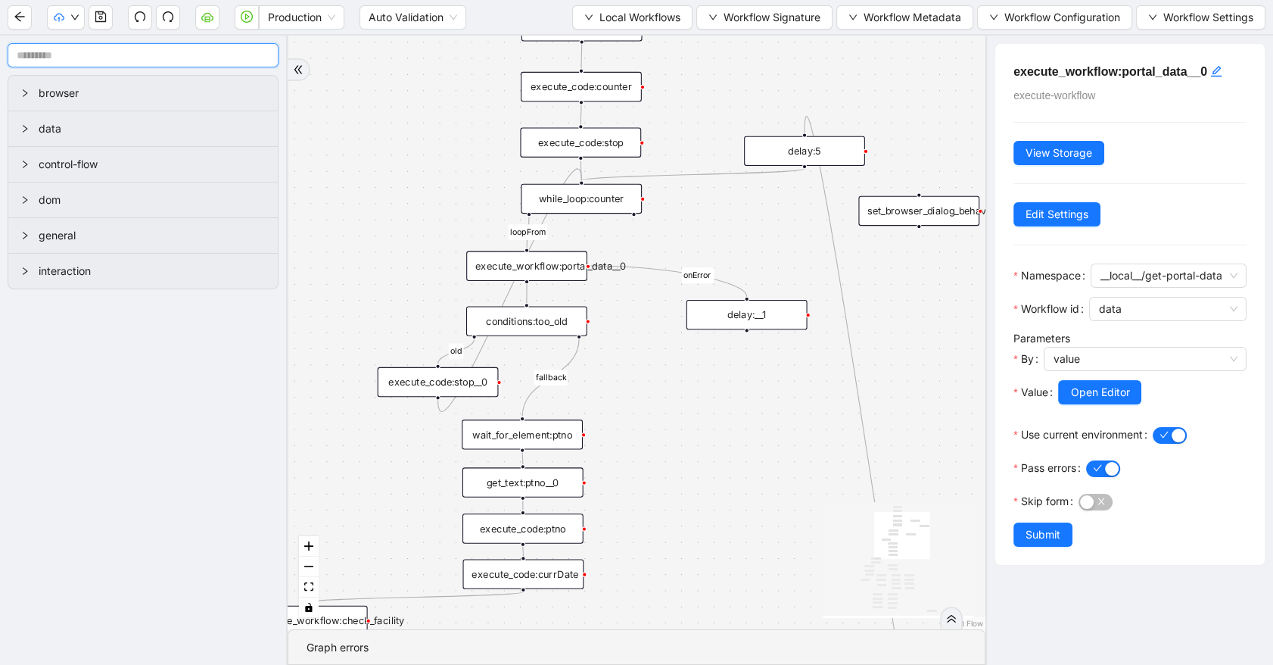
click at [179, 61] on input "text" at bounding box center [143, 55] width 271 height 24
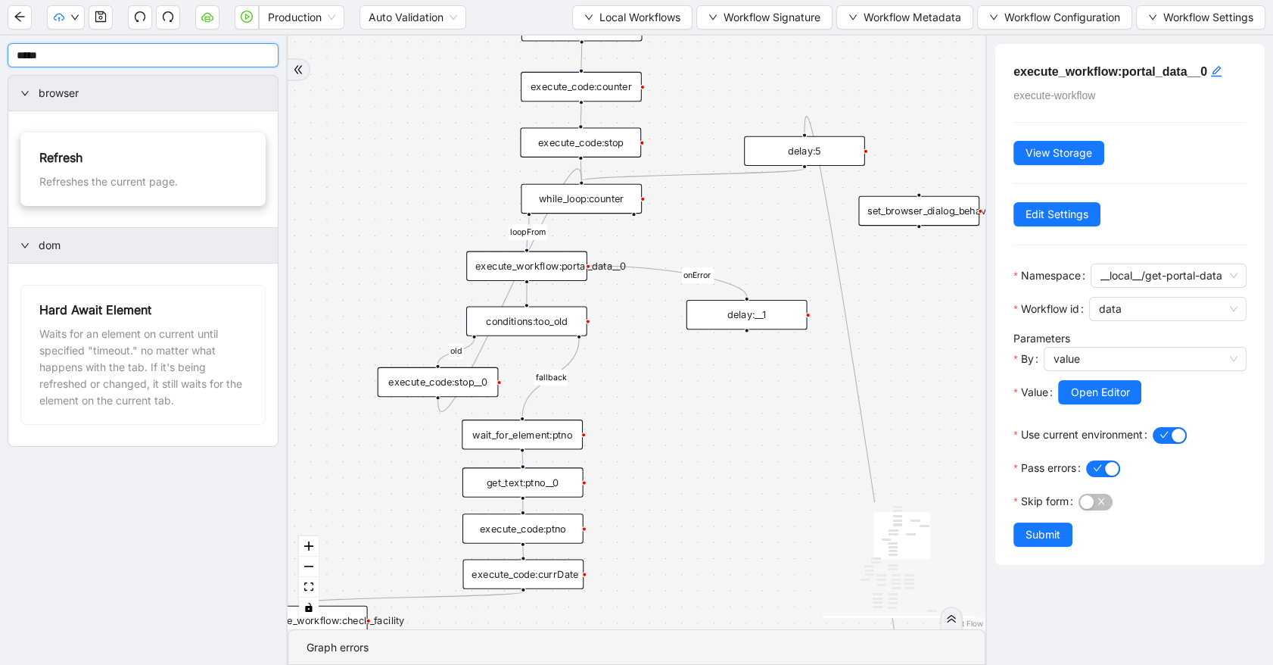
type input "*****"
drag, startPoint x: 782, startPoint y: 219, endPoint x: 758, endPoint y: 219, distance: 23.5
click at [714, 256] on div "has_other_meds success success end success success success old fallback fallbac…" at bounding box center [637, 332] width 698 height 593
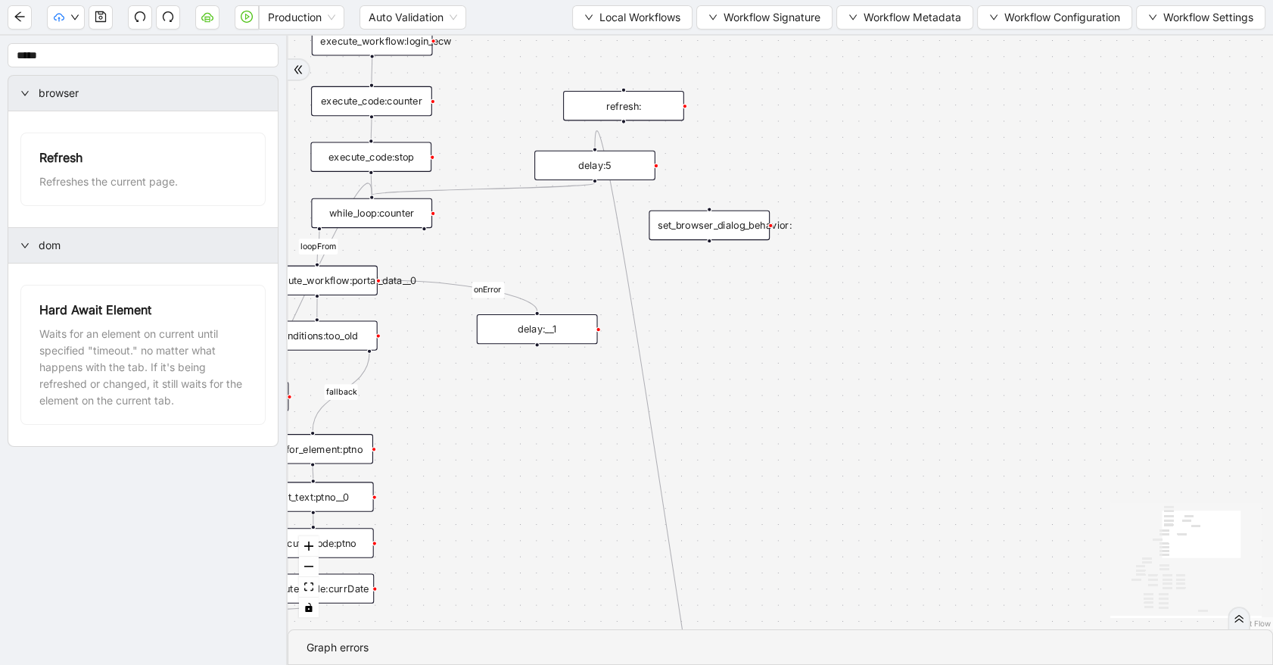
drag, startPoint x: 758, startPoint y: 219, endPoint x: 549, endPoint y: 233, distance: 210.1
click at [549, 233] on div "has_other_meds success success end success success success old fallback fallbac…" at bounding box center [780, 332] width 985 height 593
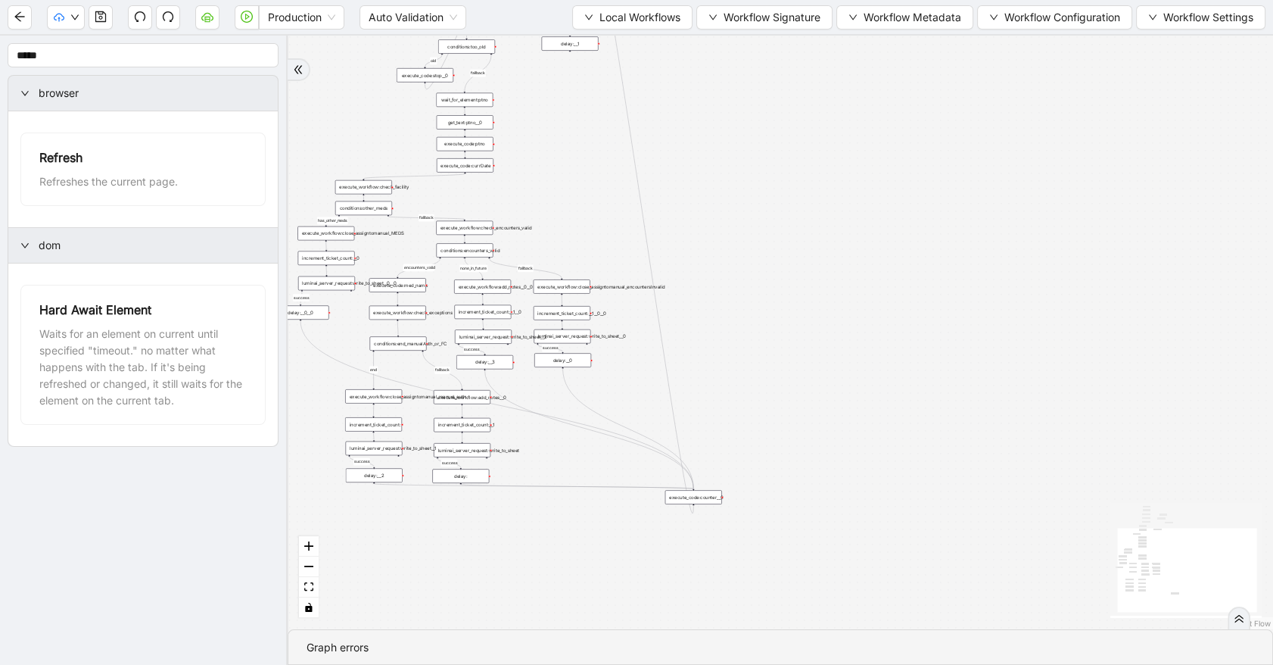
drag, startPoint x: 786, startPoint y: 469, endPoint x: 740, endPoint y: 229, distance: 245.1
click at [759, 170] on div "has_other_meds success success end success success success old fallback fallbac…" at bounding box center [780, 332] width 985 height 593
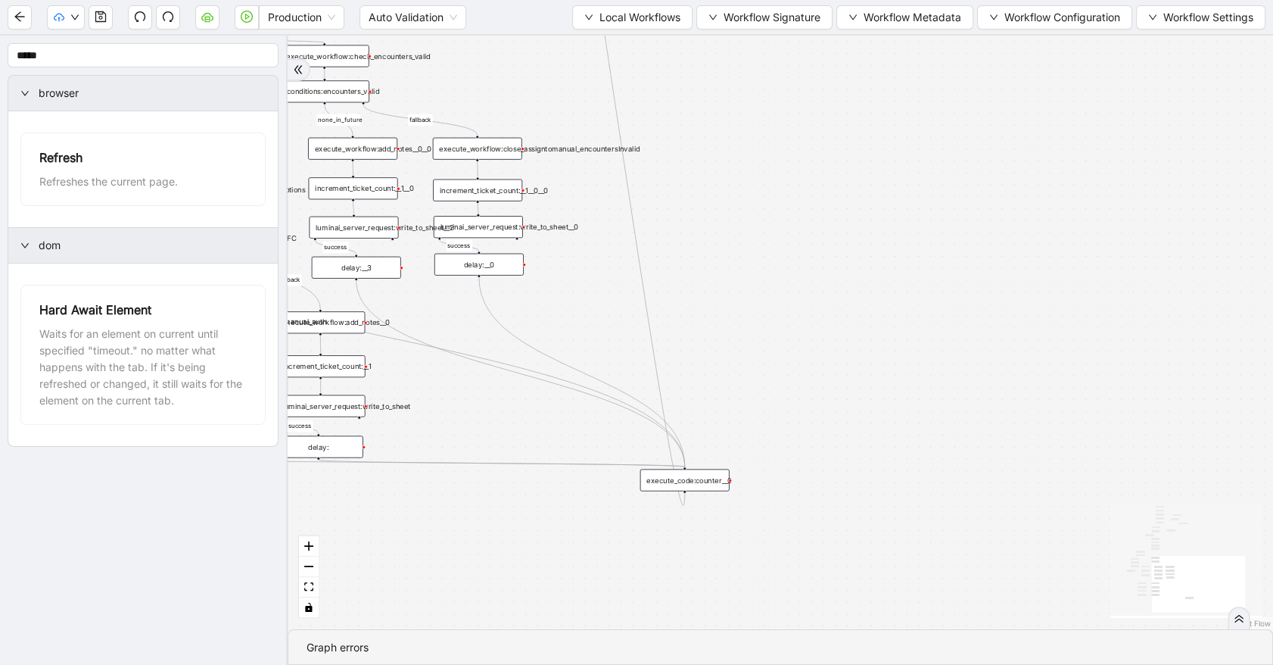
drag, startPoint x: 686, startPoint y: 489, endPoint x: 704, endPoint y: 139, distance: 350.1
click at [704, 122] on div "has_other_meds success success end success success success old fallback fallbac…" at bounding box center [780, 332] width 985 height 593
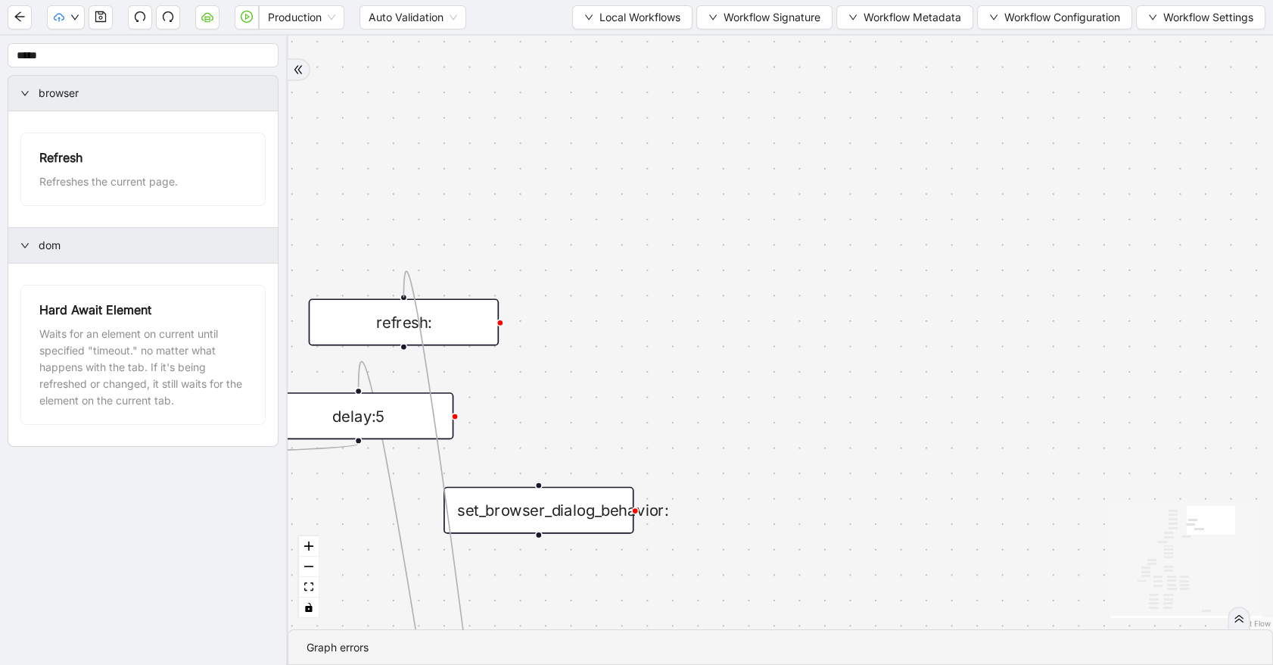
drag, startPoint x: 681, startPoint y: 485, endPoint x: 414, endPoint y: 293, distance: 329.1
click at [414, 293] on div "has_other_meds success success end success success success old fallback fallbac…" at bounding box center [780, 332] width 985 height 593
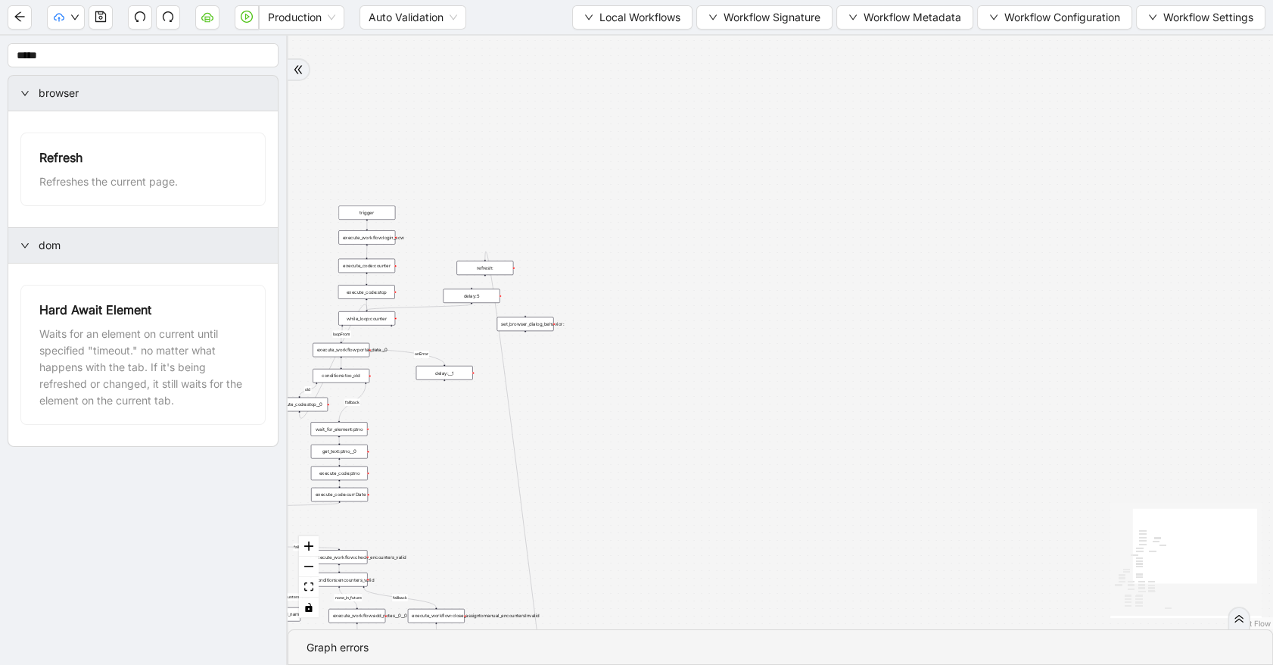
drag, startPoint x: 640, startPoint y: 260, endPoint x: 613, endPoint y: 207, distance: 58.9
click at [614, 209] on div "has_other_meds success success end success success success old fallback fallbac…" at bounding box center [780, 332] width 985 height 593
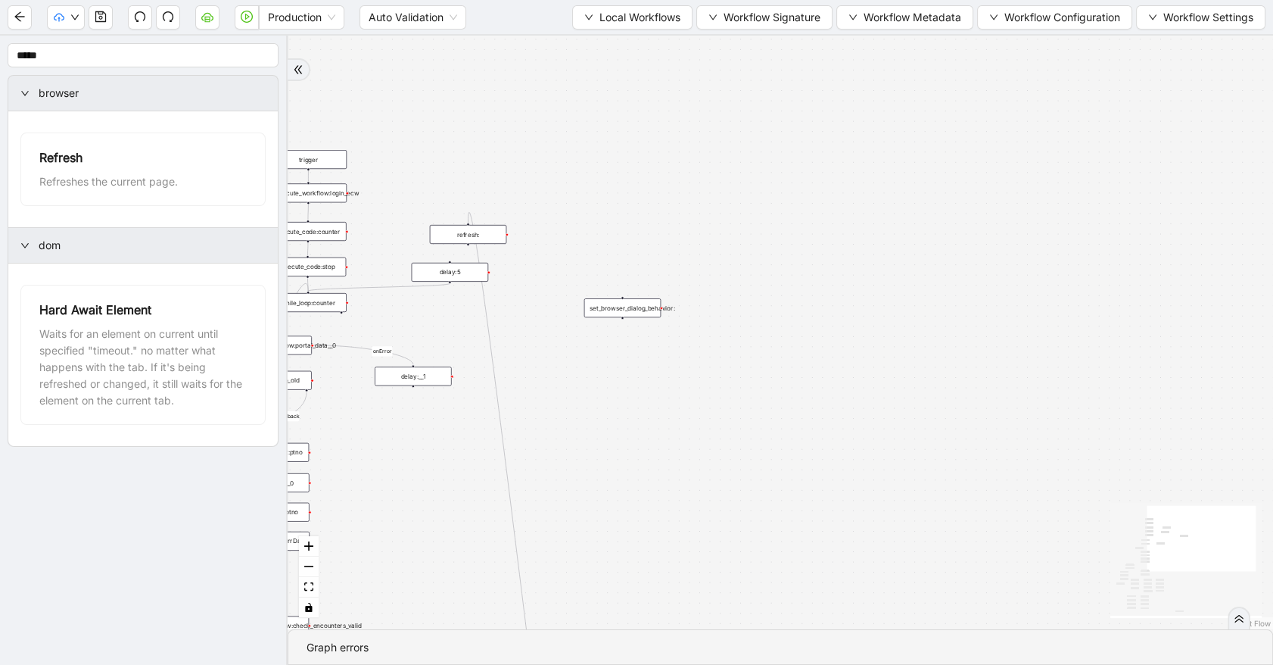
drag, startPoint x: 534, startPoint y: 313, endPoint x: 629, endPoint y: 308, distance: 95.5
click at [634, 310] on div "set_browser_dialog_behavior:" at bounding box center [622, 307] width 76 height 19
drag, startPoint x: 465, startPoint y: 271, endPoint x: 477, endPoint y: 272, distance: 12.2
click at [477, 272] on div "delay:5" at bounding box center [465, 271] width 89 height 22
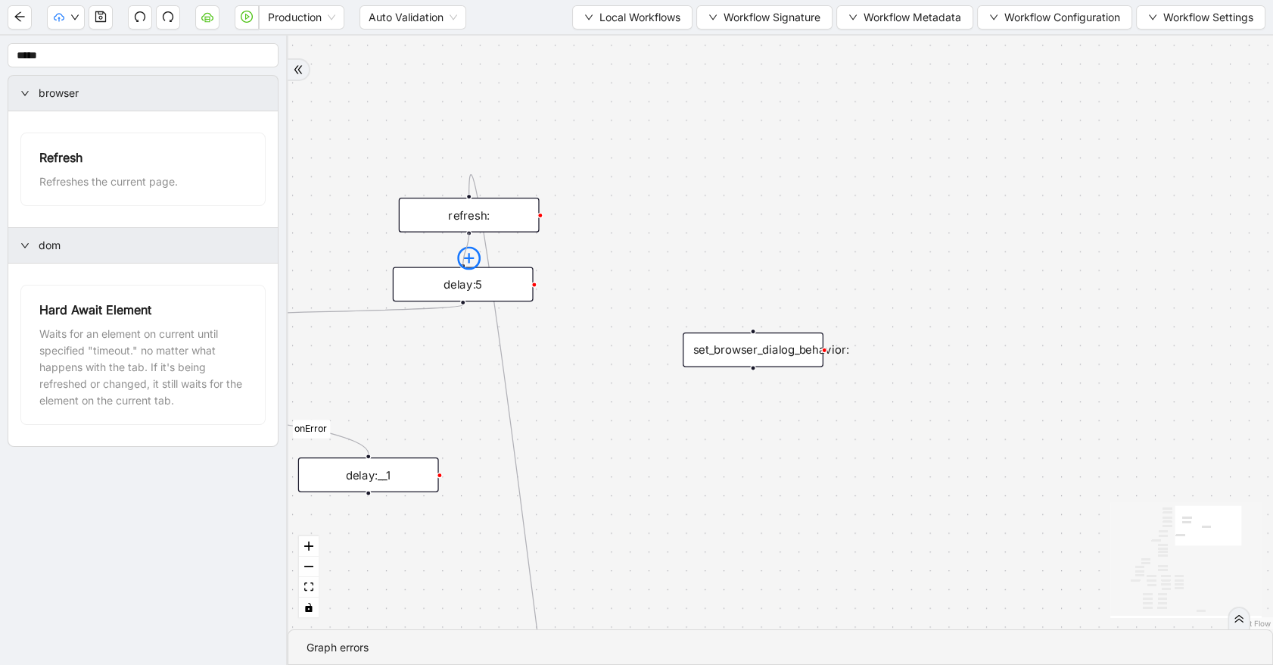
drag, startPoint x: 468, startPoint y: 235, endPoint x: 467, endPoint y: 266, distance: 31.0
click at [509, 220] on div "refresh:" at bounding box center [469, 215] width 141 height 35
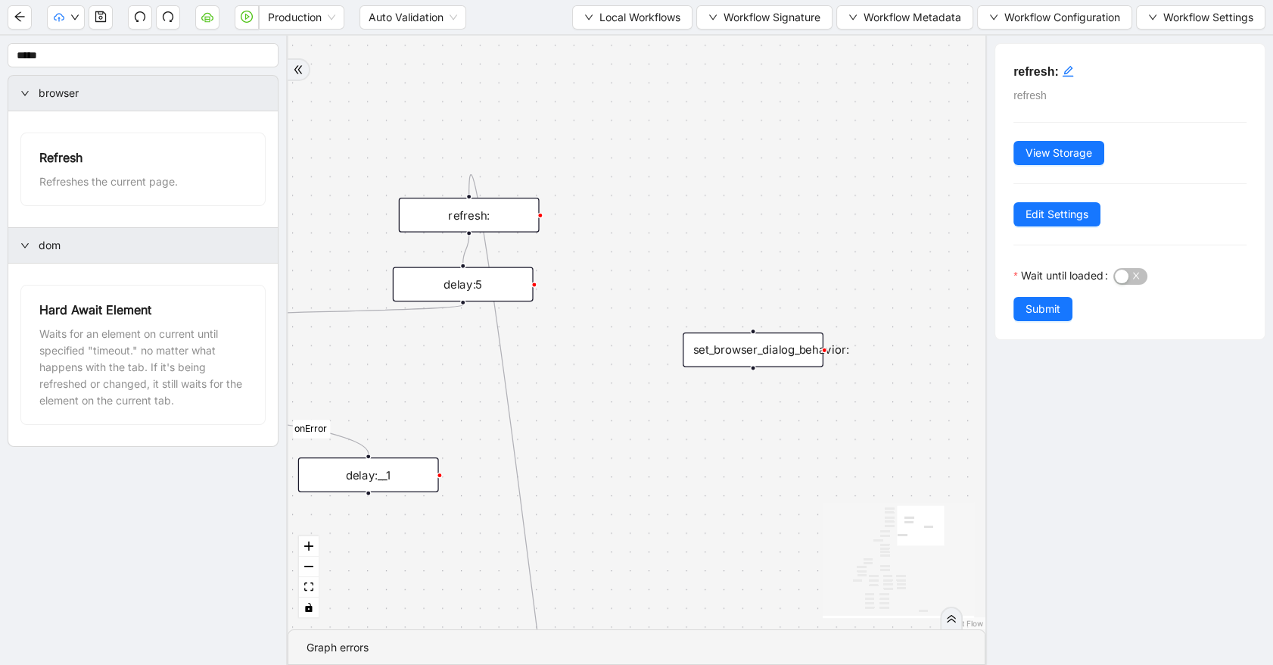
click at [487, 285] on div "delay:5" at bounding box center [463, 283] width 141 height 35
click at [1065, 314] on button "Submit" at bounding box center [1042, 309] width 59 height 24
click at [481, 337] on div "has_other_meds success success end success success success old fallback fallbac…" at bounding box center [637, 332] width 698 height 593
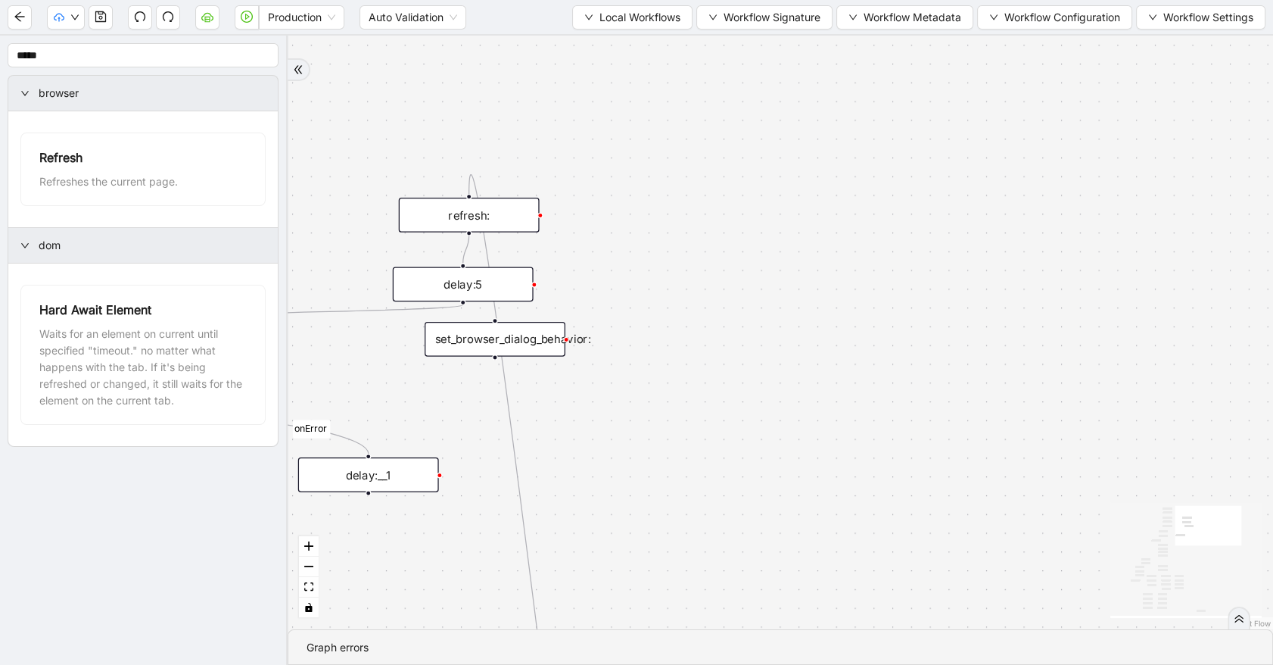
drag, startPoint x: 739, startPoint y: 344, endPoint x: 481, endPoint y: 333, distance: 258.3
click at [481, 333] on div "set_browser_dialog_behavior:" at bounding box center [495, 339] width 141 height 35
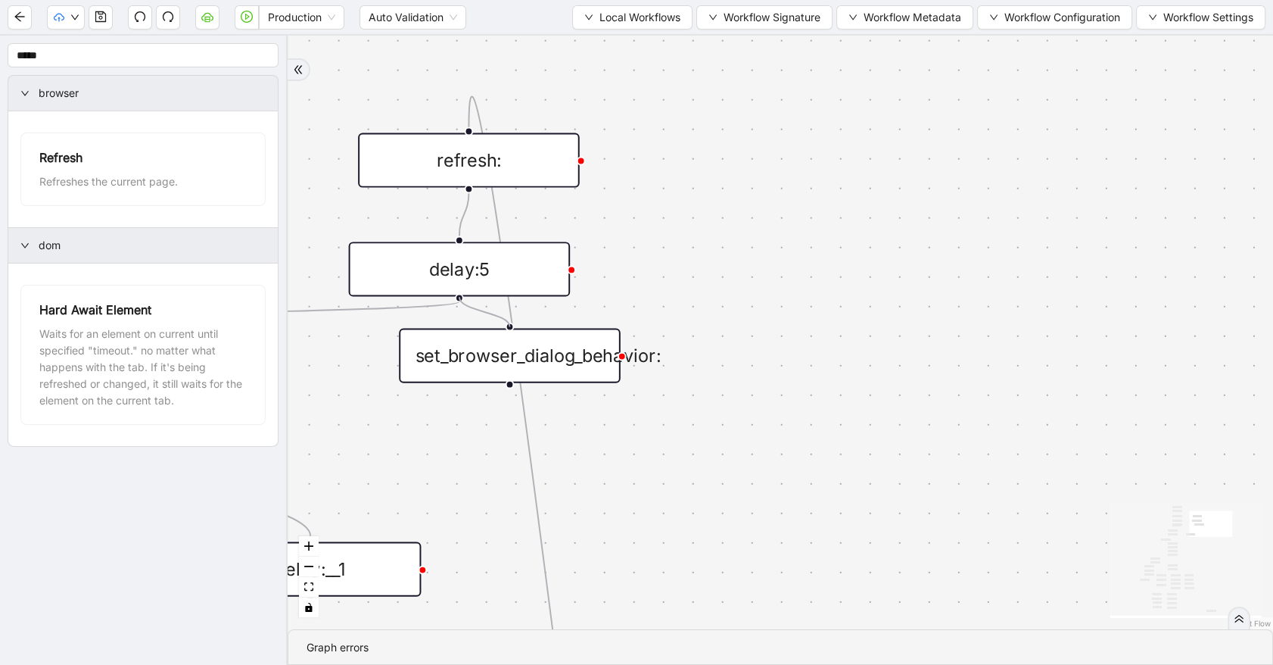
drag, startPoint x: 462, startPoint y: 298, endPoint x: 493, endPoint y: 322, distance: 40.0
click at [493, 322] on div "has_other_meds success success end success success success old fallback fallbac…" at bounding box center [780, 332] width 985 height 593
click at [507, 339] on div "set_browser_dialog_behavior:" at bounding box center [510, 355] width 222 height 54
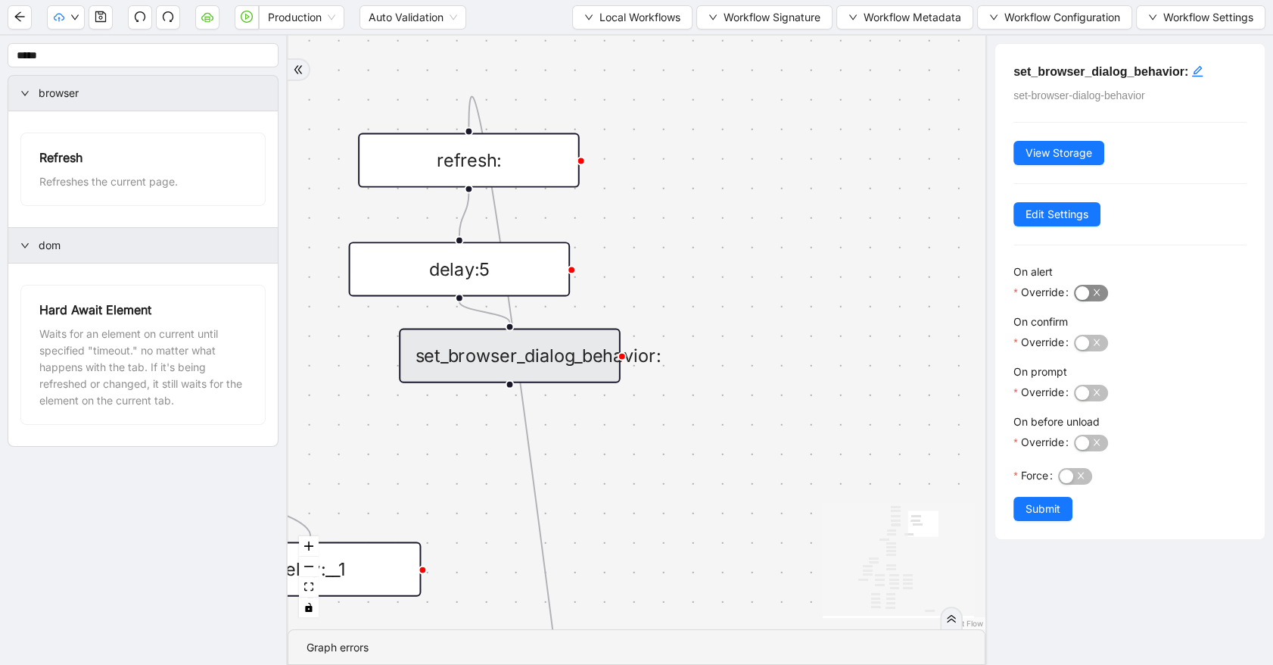
click at [1086, 295] on div "button" at bounding box center [1083, 293] width 14 height 14
click at [1091, 347] on span "button" at bounding box center [1091, 343] width 34 height 17
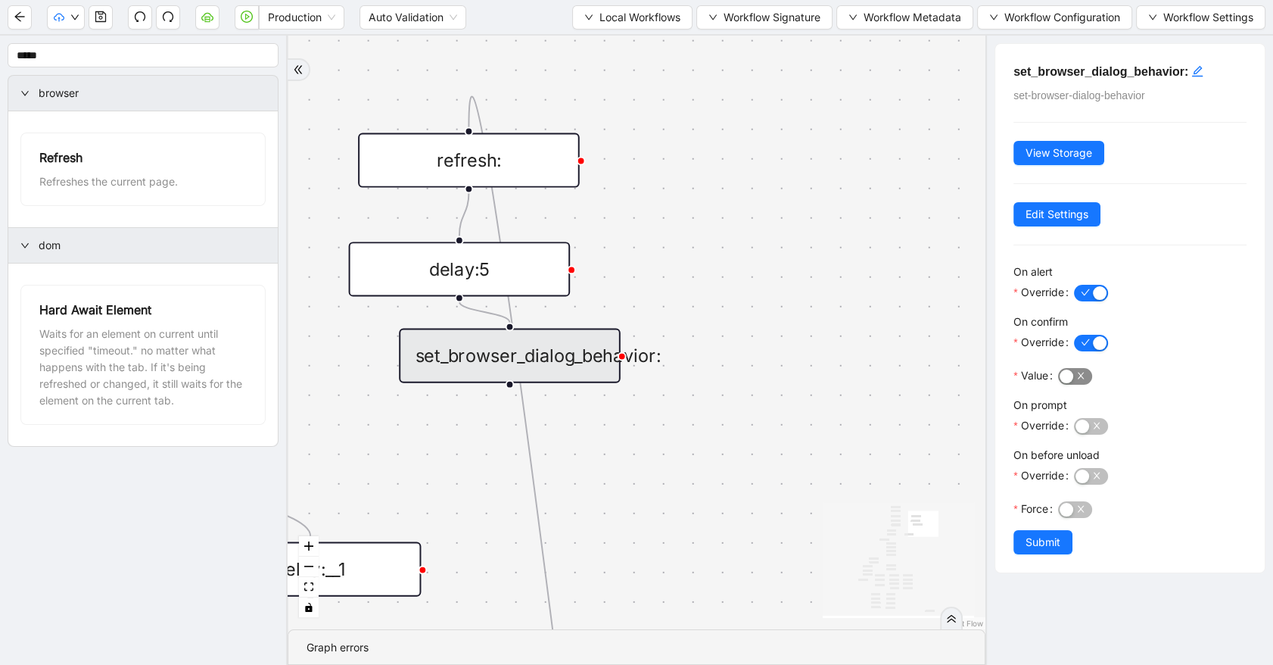
click at [1078, 377] on span "button" at bounding box center [1075, 376] width 34 height 17
click at [1088, 426] on div "button" at bounding box center [1083, 426] width 14 height 14
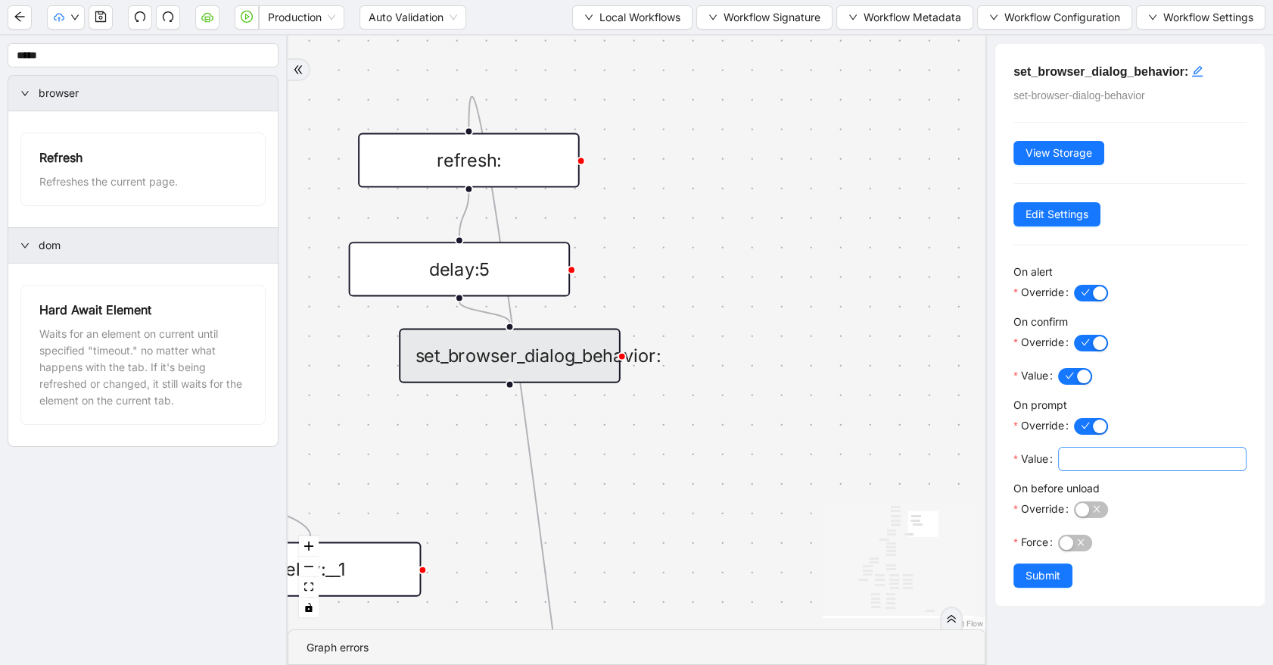
click at [1083, 447] on span at bounding box center [1152, 459] width 188 height 24
click at [1086, 513] on div "button" at bounding box center [1083, 510] width 14 height 14
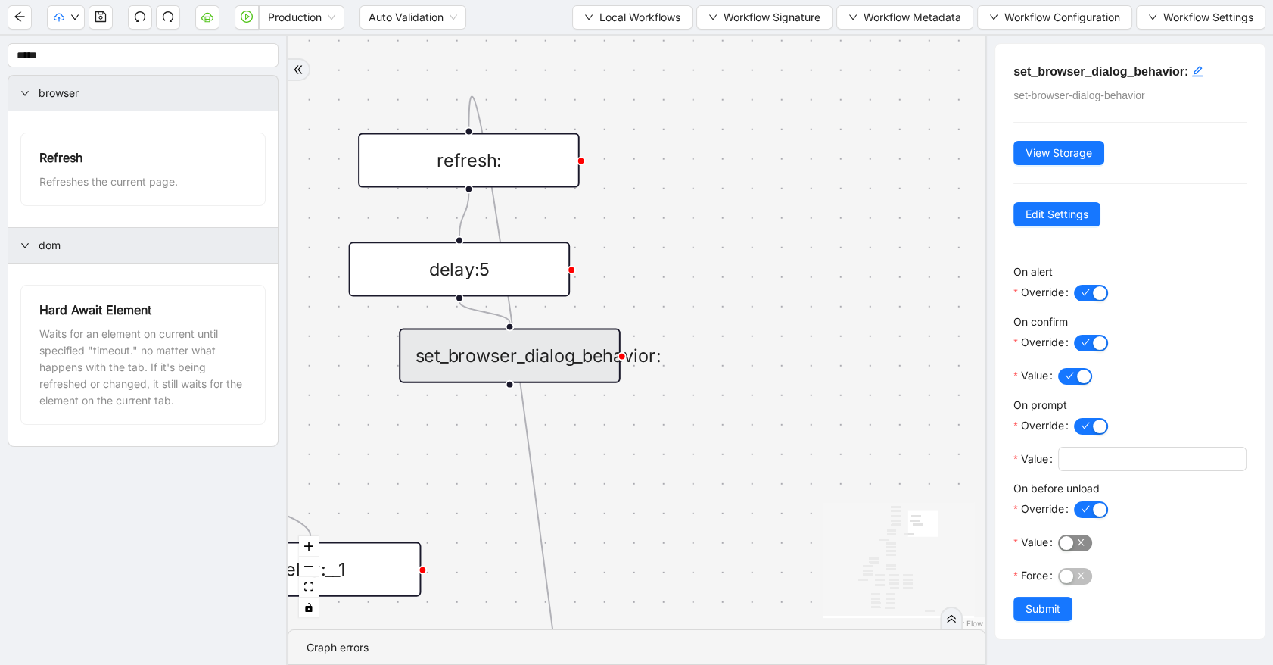
click at [1078, 549] on span "button" at bounding box center [1075, 542] width 34 height 17
click at [1078, 583] on div at bounding box center [1152, 575] width 188 height 24
click at [1082, 571] on span "button" at bounding box center [1075, 576] width 34 height 17
click at [1089, 455] on input "Value" at bounding box center [1150, 458] width 167 height 17
type input "***"
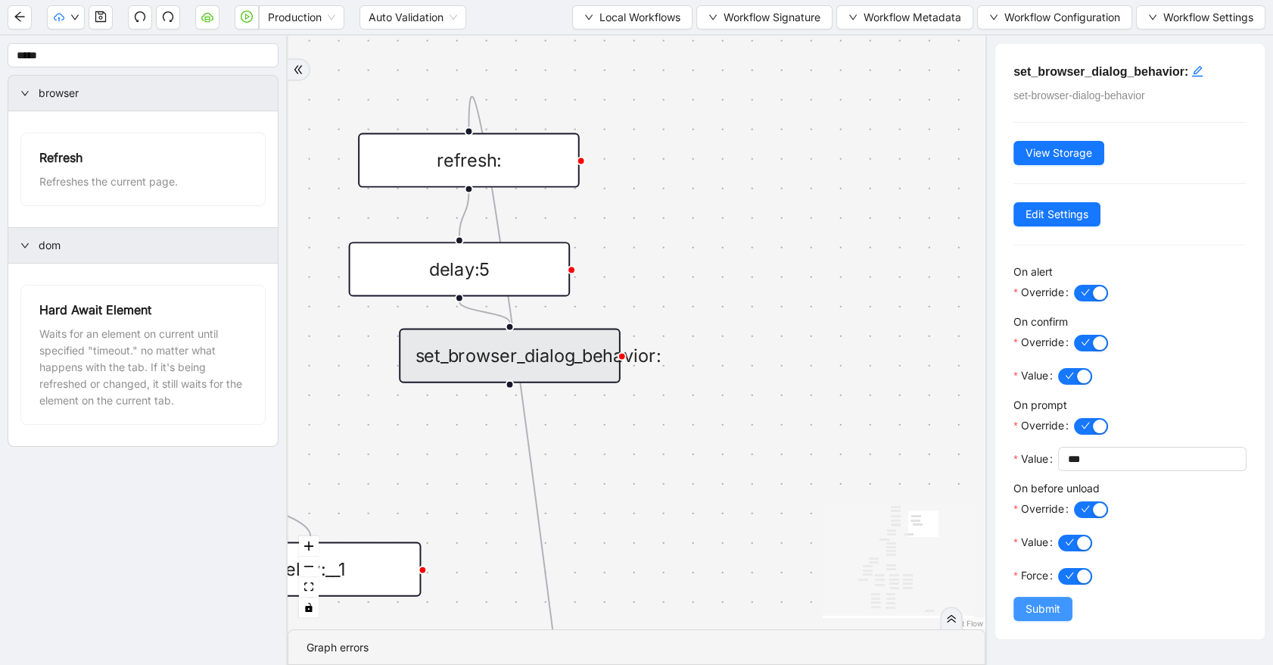
click at [1029, 606] on span "Submit" at bounding box center [1043, 608] width 35 height 17
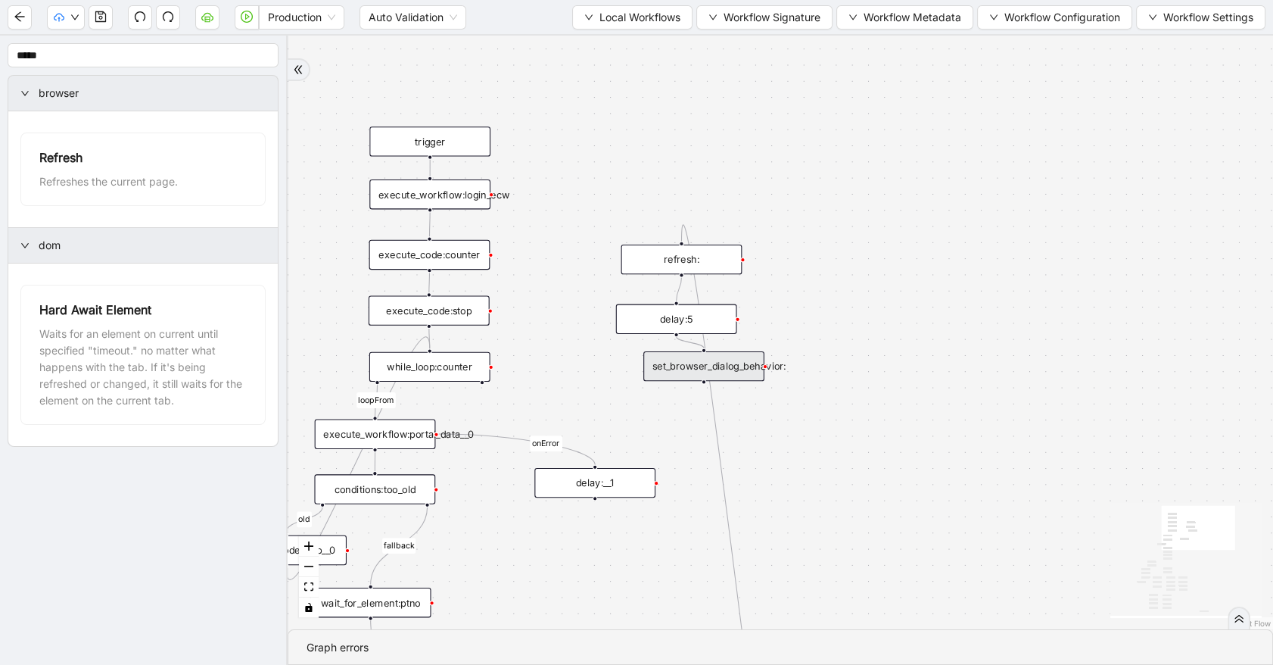
drag, startPoint x: 785, startPoint y: 412, endPoint x: 902, endPoint y: 412, distance: 117.3
click at [902, 412] on div "has_other_meds success success end success success success old fallback fallbac…" at bounding box center [780, 332] width 985 height 593
drag, startPoint x: 716, startPoint y: 363, endPoint x: 685, endPoint y: 364, distance: 31.1
click at [685, 364] on div "set_browser_dialog_behavior:" at bounding box center [672, 368] width 121 height 30
click at [672, 406] on icon "plus-circle" at bounding box center [672, 404] width 8 height 8
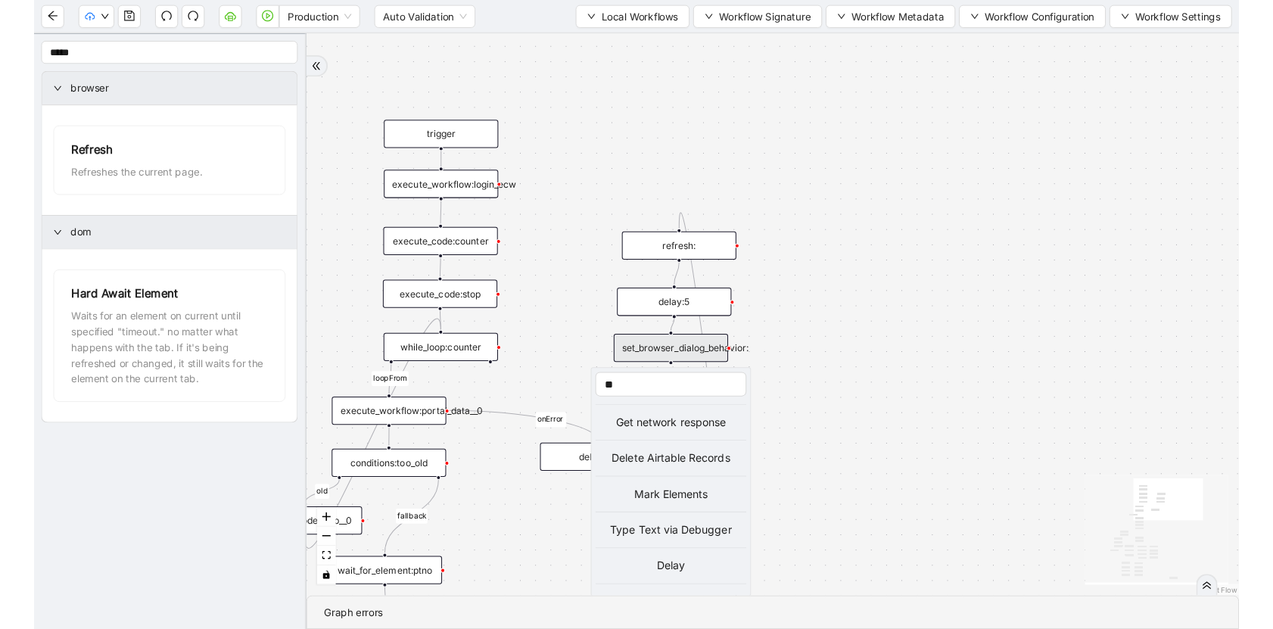
scroll to position [330, 0]
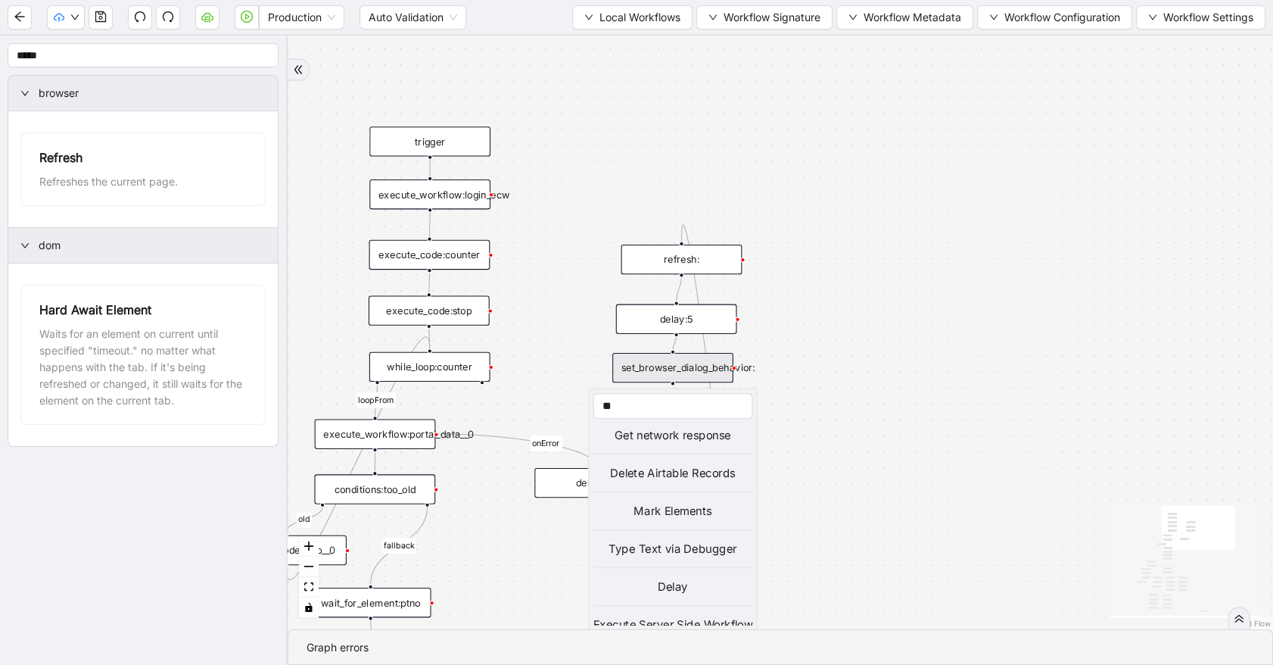
type input "**"
click at [683, 587] on div "Delay" at bounding box center [673, 585] width 160 height 17
click at [689, 585] on div "Delay" at bounding box center [673, 585] width 160 height 17
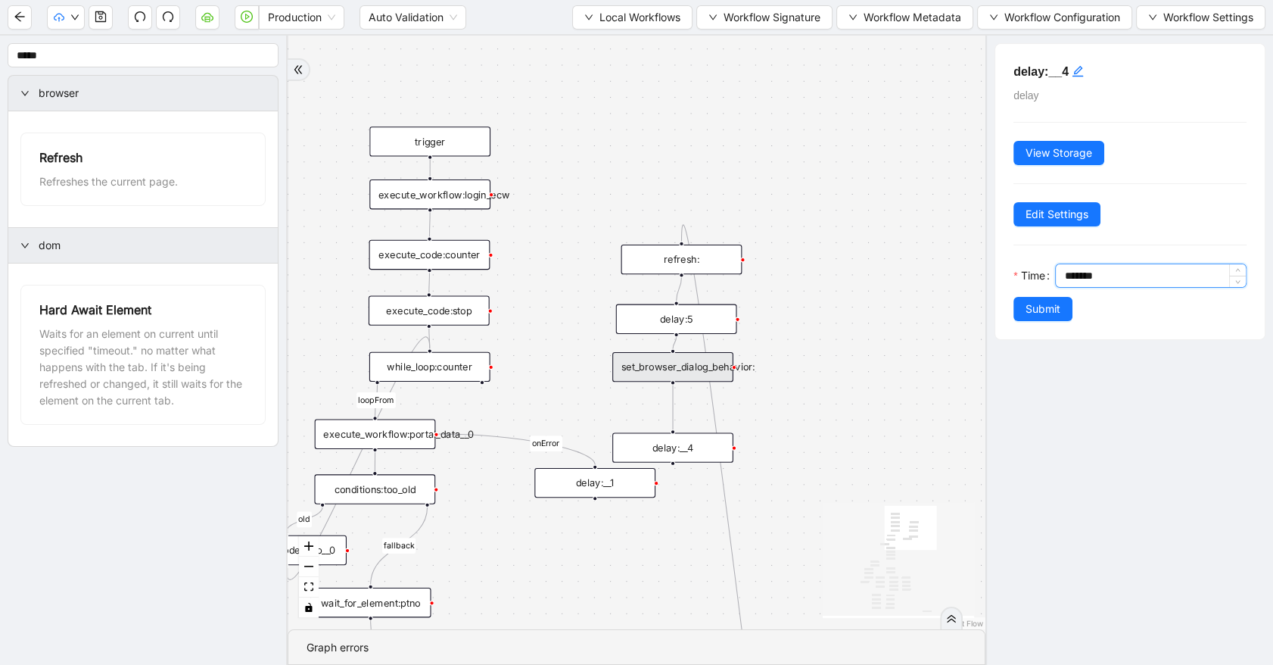
click at [1088, 276] on input "*******" at bounding box center [1155, 275] width 182 height 23
click at [1070, 268] on input "********" at bounding box center [1155, 275] width 182 height 23
type input "********"
click at [1061, 309] on button "Submit" at bounding box center [1042, 309] width 59 height 24
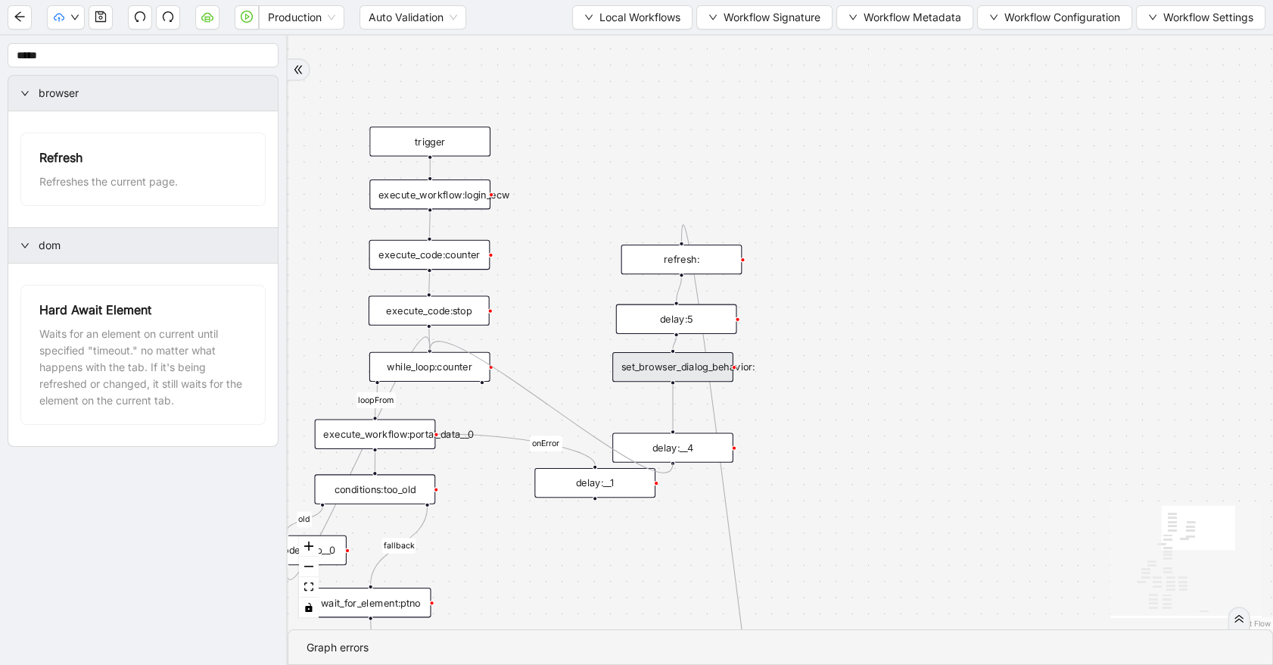
drag, startPoint x: 671, startPoint y: 463, endPoint x: 229, endPoint y: 82, distance: 582.8
click at [103, 16] on icon "save" at bounding box center [101, 17] width 12 height 12
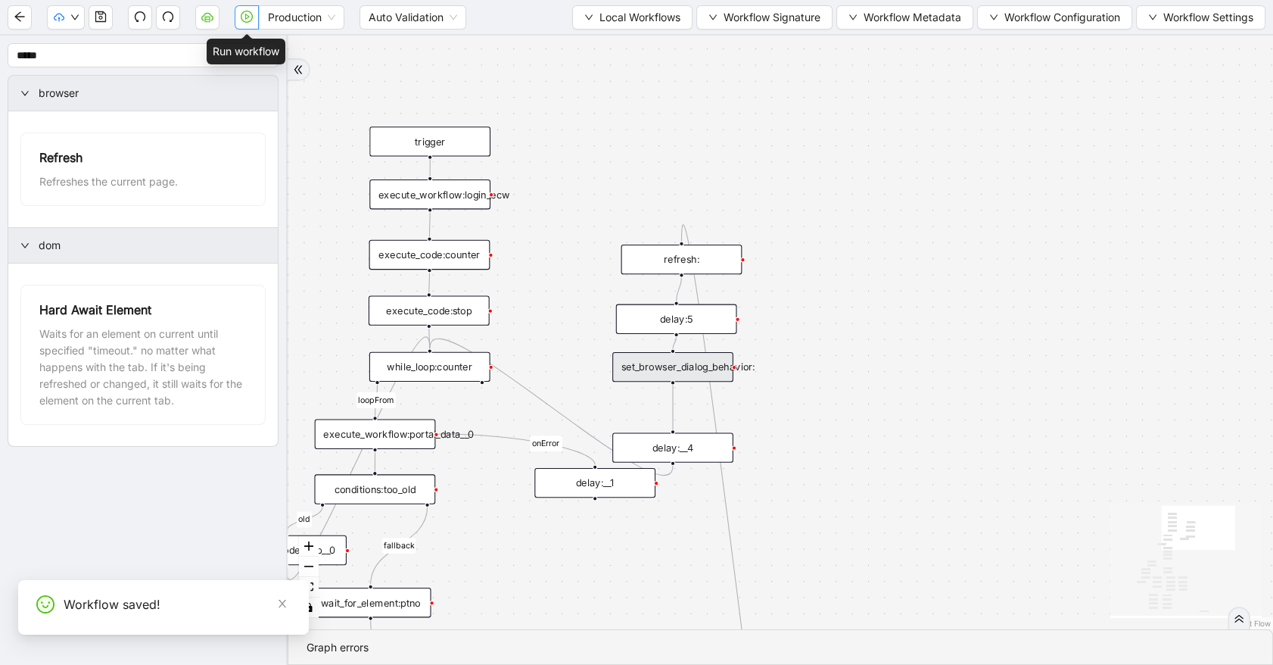
click at [243, 22] on icon "play-circle" at bounding box center [247, 17] width 12 height 12
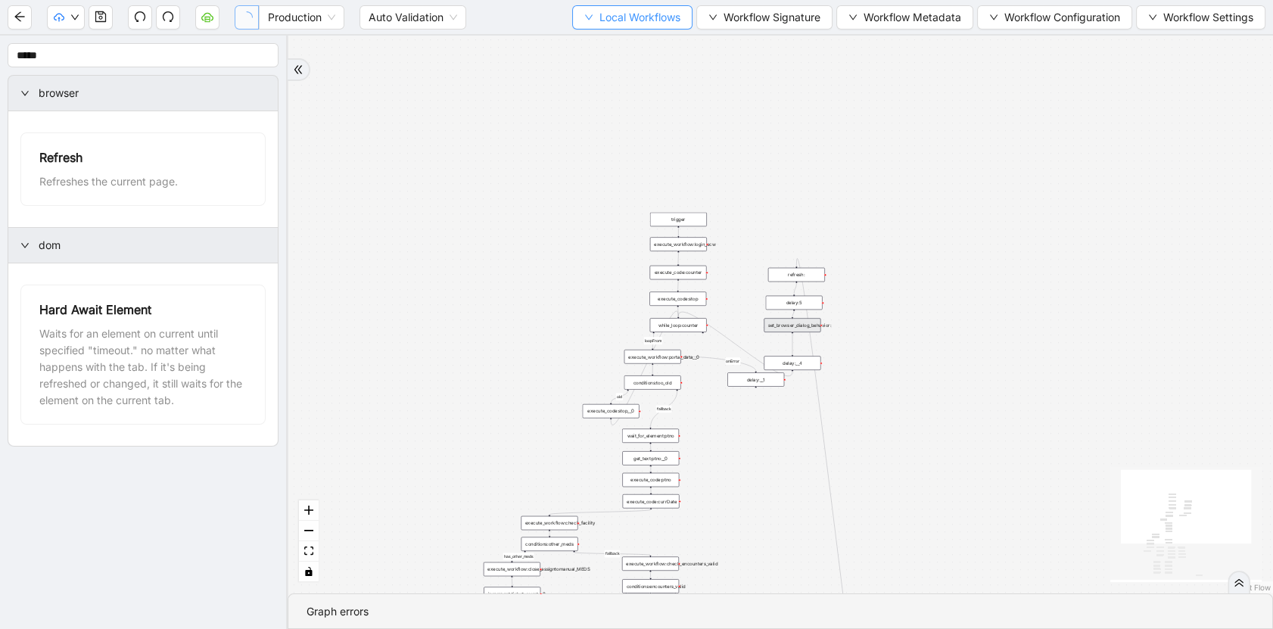
click at [580, 22] on button "Local Workflows" at bounding box center [632, 17] width 120 height 24
click at [582, 34] on li "Select" at bounding box center [626, 46] width 117 height 24
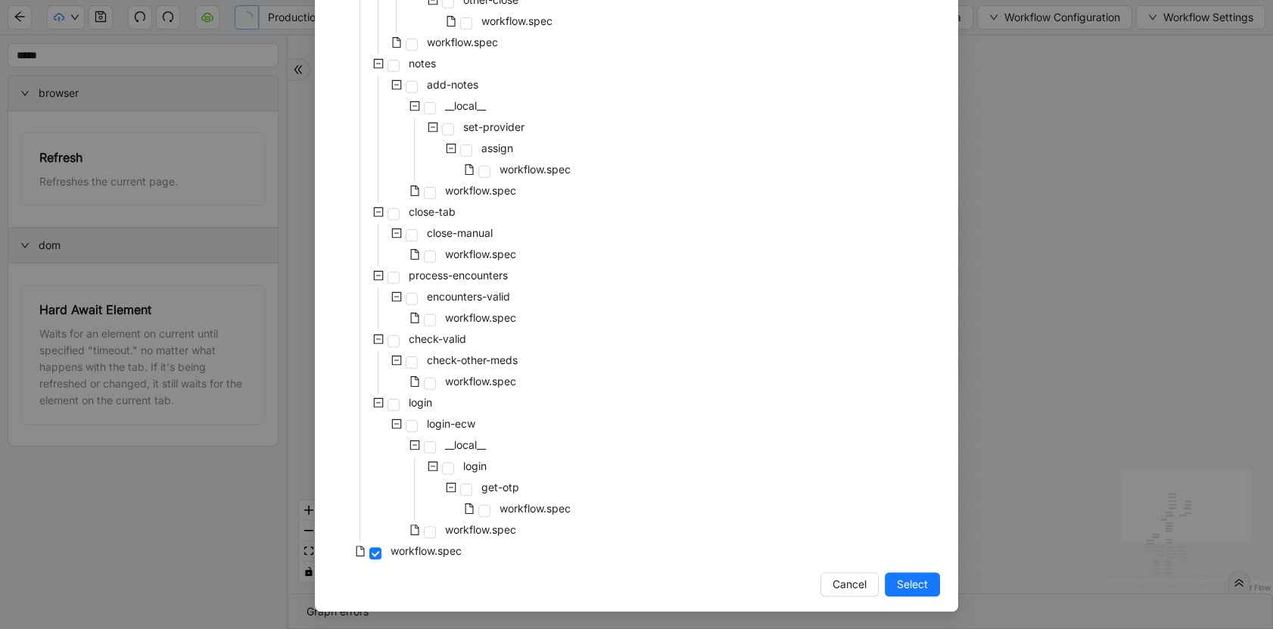
scroll to position [110, 0]
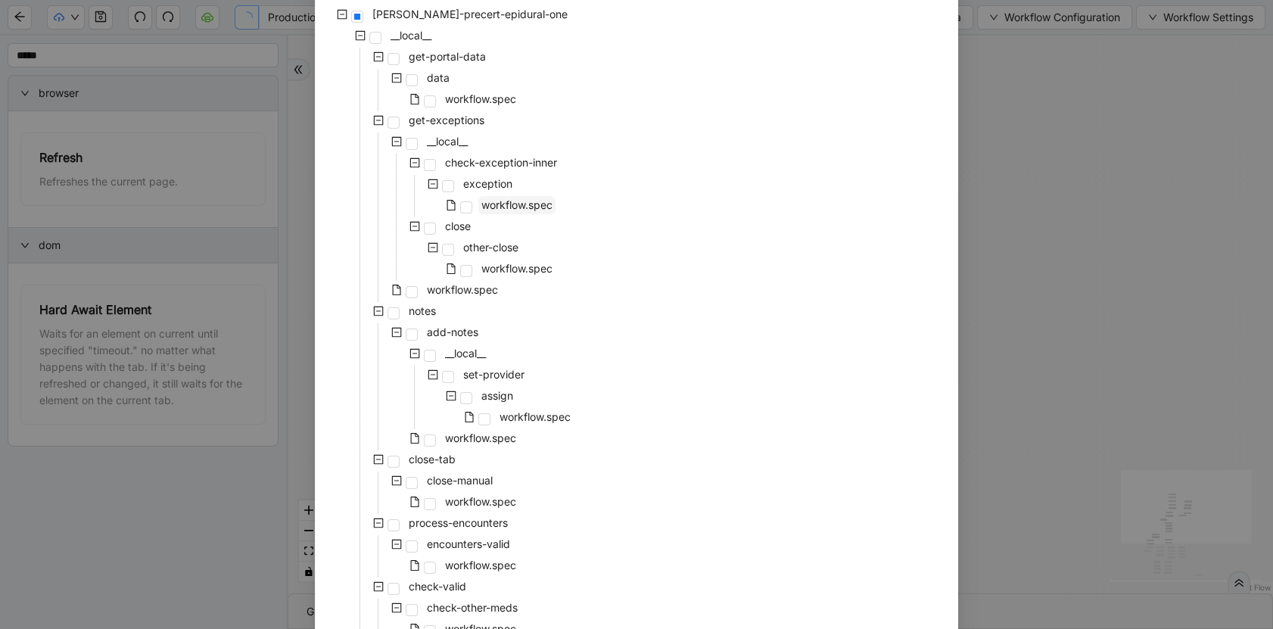
click at [500, 203] on span "workflow.spec" at bounding box center [516, 204] width 71 height 13
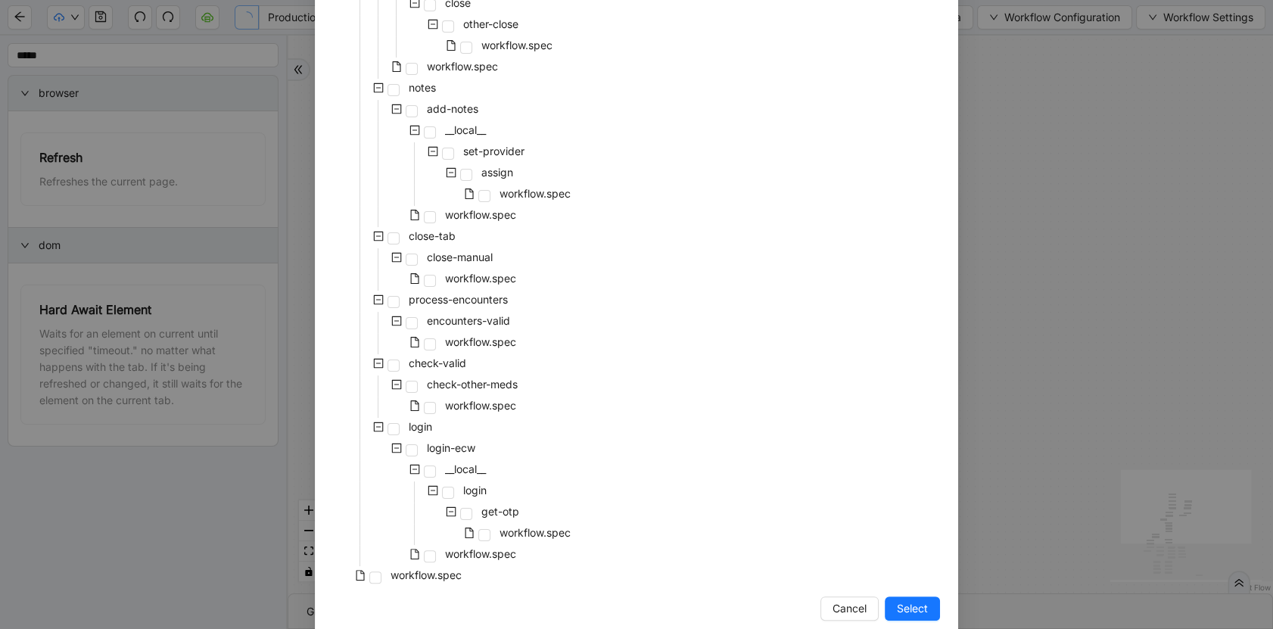
scroll to position [357, 0]
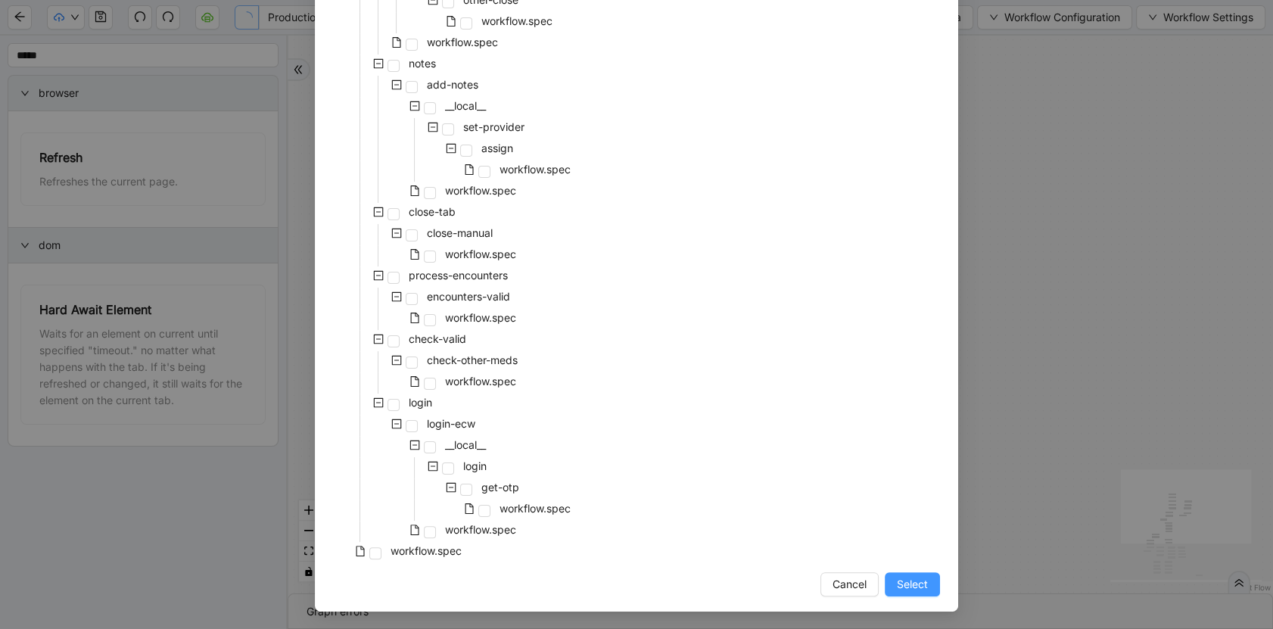
click at [898, 589] on span "Select" at bounding box center [912, 584] width 31 height 17
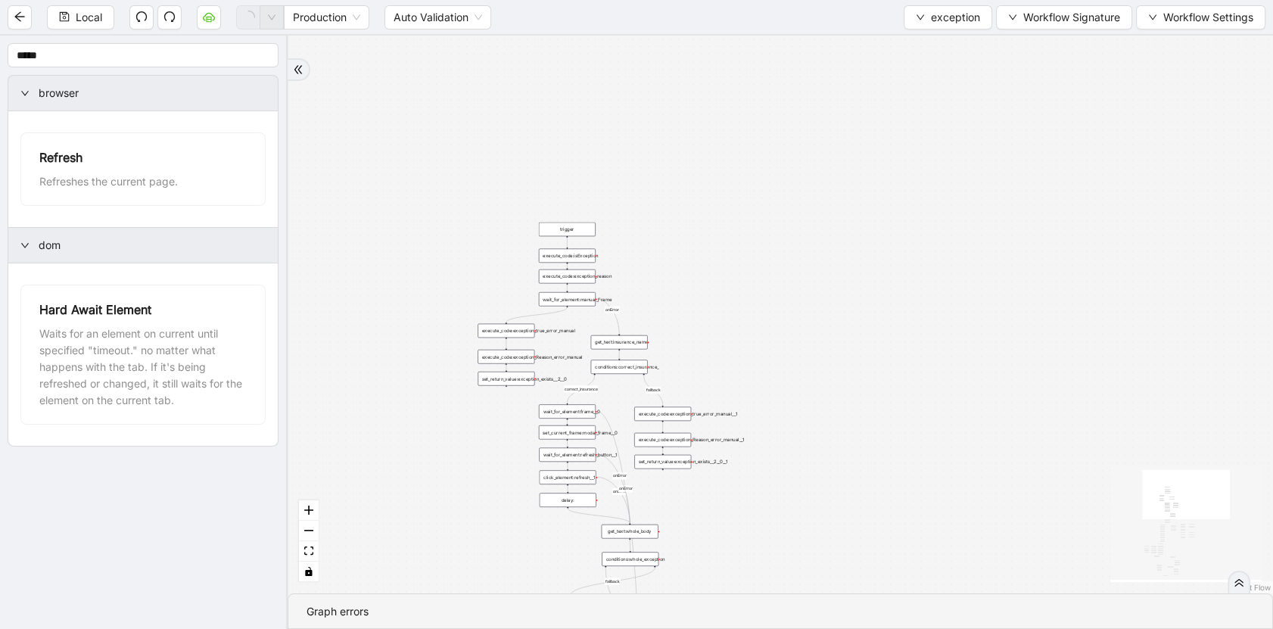
drag, startPoint x: 693, startPoint y: 422, endPoint x: 766, endPoint y: 37, distance: 392.2
click at [766, 38] on div "no_warning_text fallback fallback table_exists fallback whole_exception fallbac…" at bounding box center [780, 315] width 985 height 558
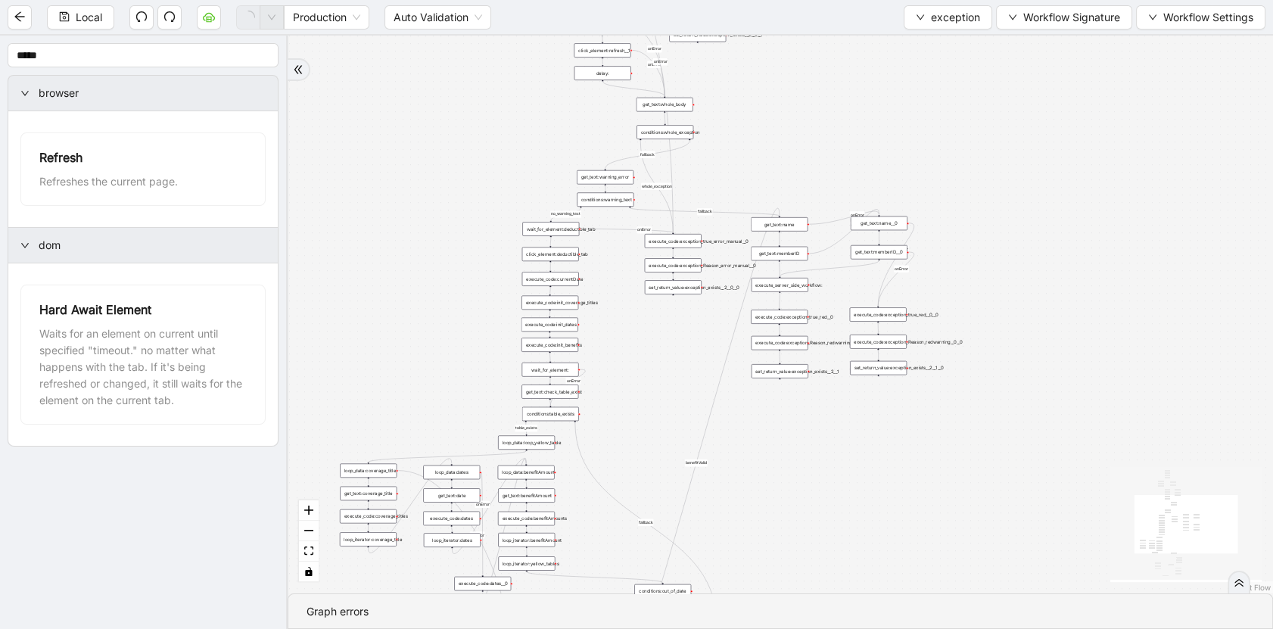
drag, startPoint x: 835, startPoint y: 358, endPoint x: 811, endPoint y: 61, distance: 298.4
click at [811, 61] on div "no_warning_text fallback fallback table_exists fallback whole_exception fallbac…" at bounding box center [780, 315] width 985 height 558
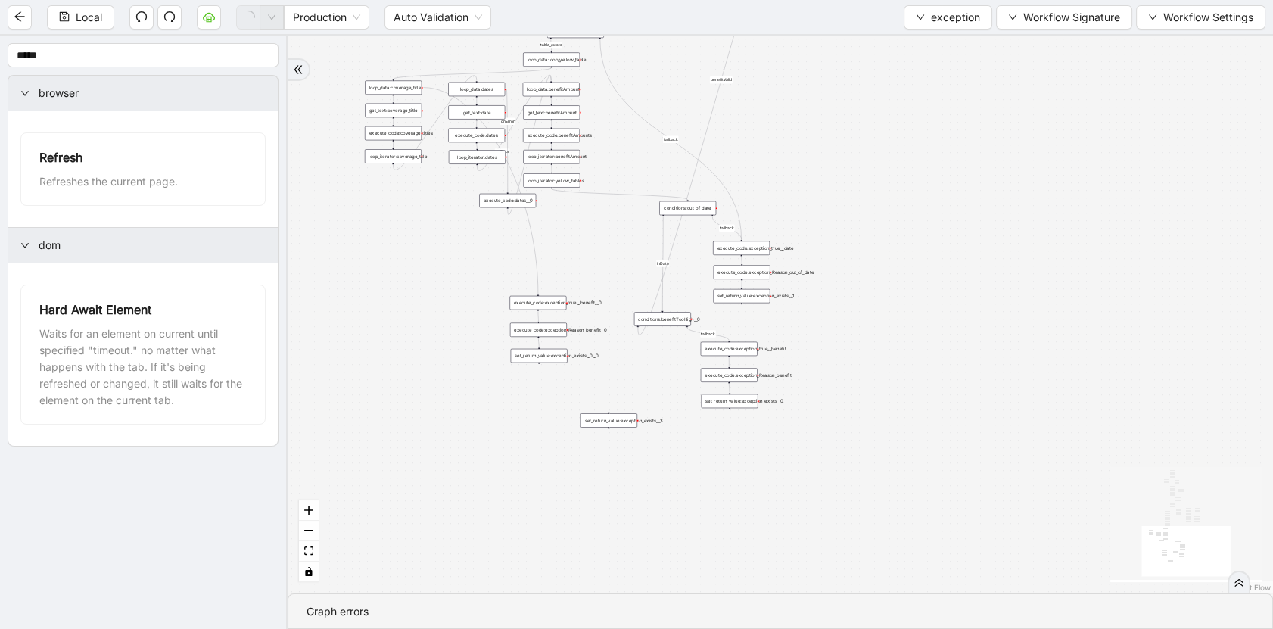
drag, startPoint x: 816, startPoint y: 481, endPoint x: 849, endPoint y: 132, distance: 351.3
click at [848, 136] on div "no_warning_text fallback fallback table_exists fallback whole_exception fallbac…" at bounding box center [780, 315] width 985 height 558
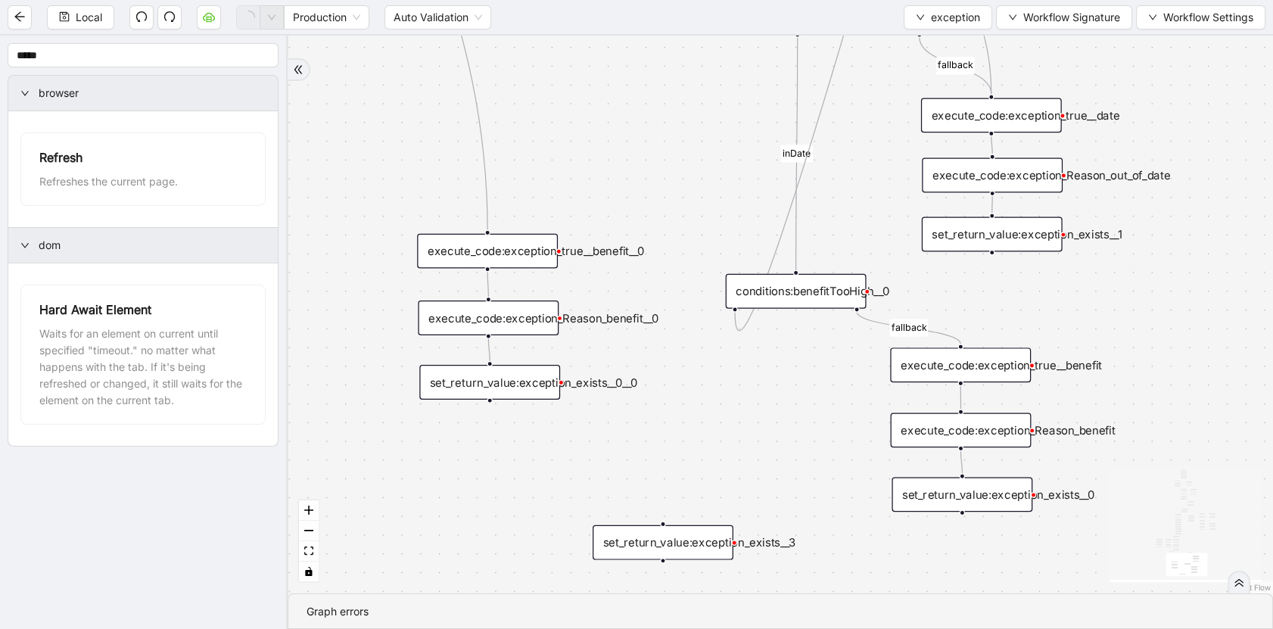
click at [537, 318] on div "execute_code:exception_Reason_benefit__0" at bounding box center [488, 317] width 141 height 35
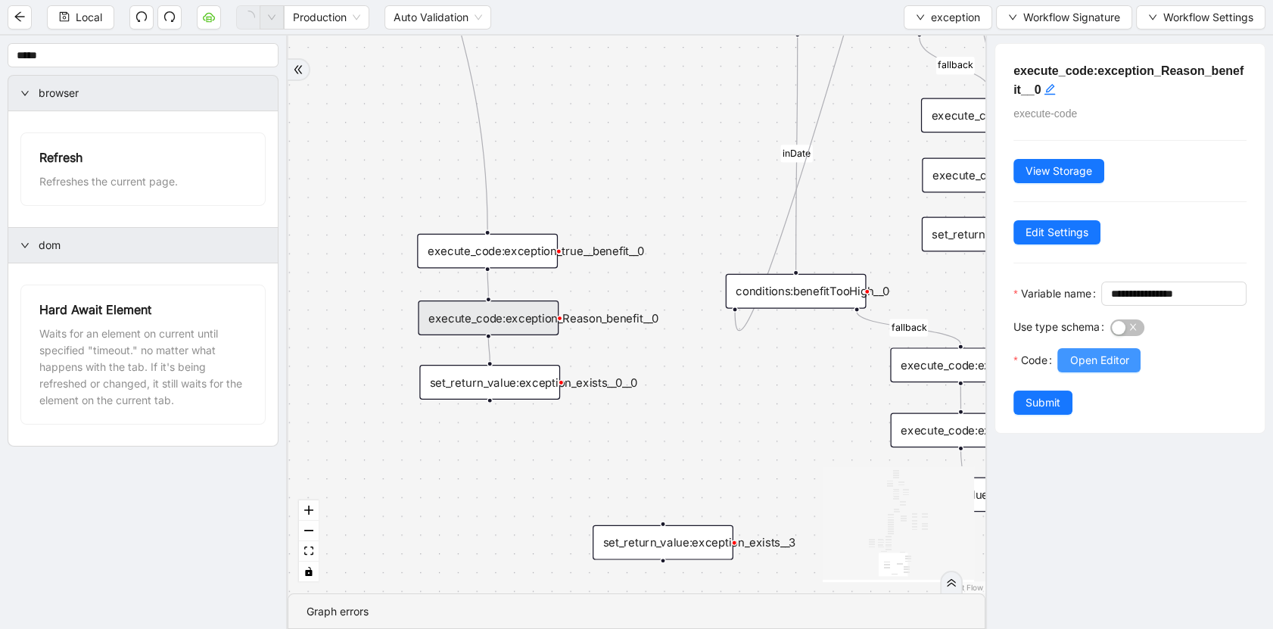
click at [1074, 369] on span "Open Editor" at bounding box center [1098, 360] width 59 height 17
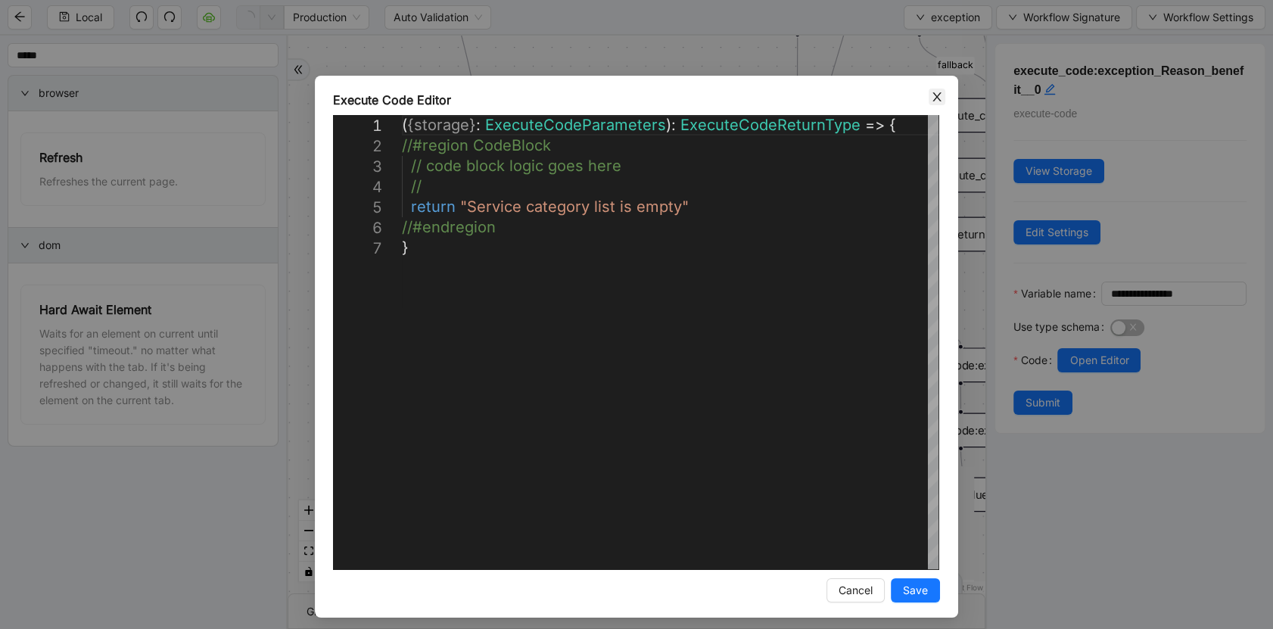
click at [932, 98] on icon "close" at bounding box center [936, 96] width 8 height 9
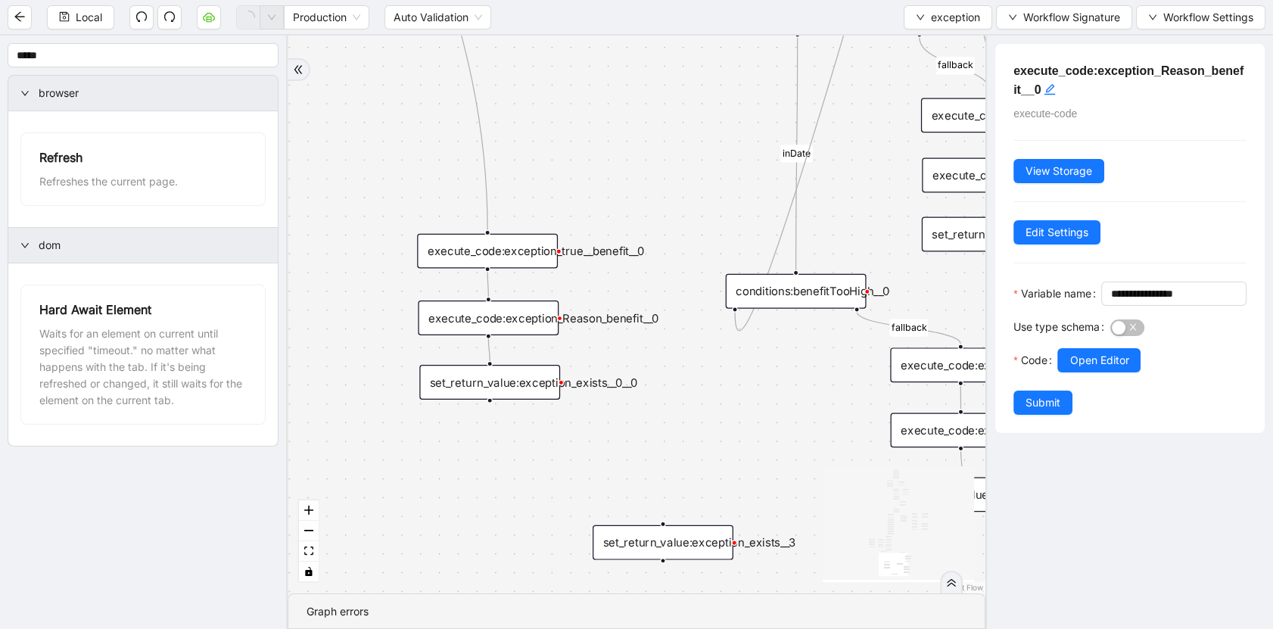
click at [517, 379] on div "set_return_value:exception_exists__0__0" at bounding box center [489, 382] width 141 height 35
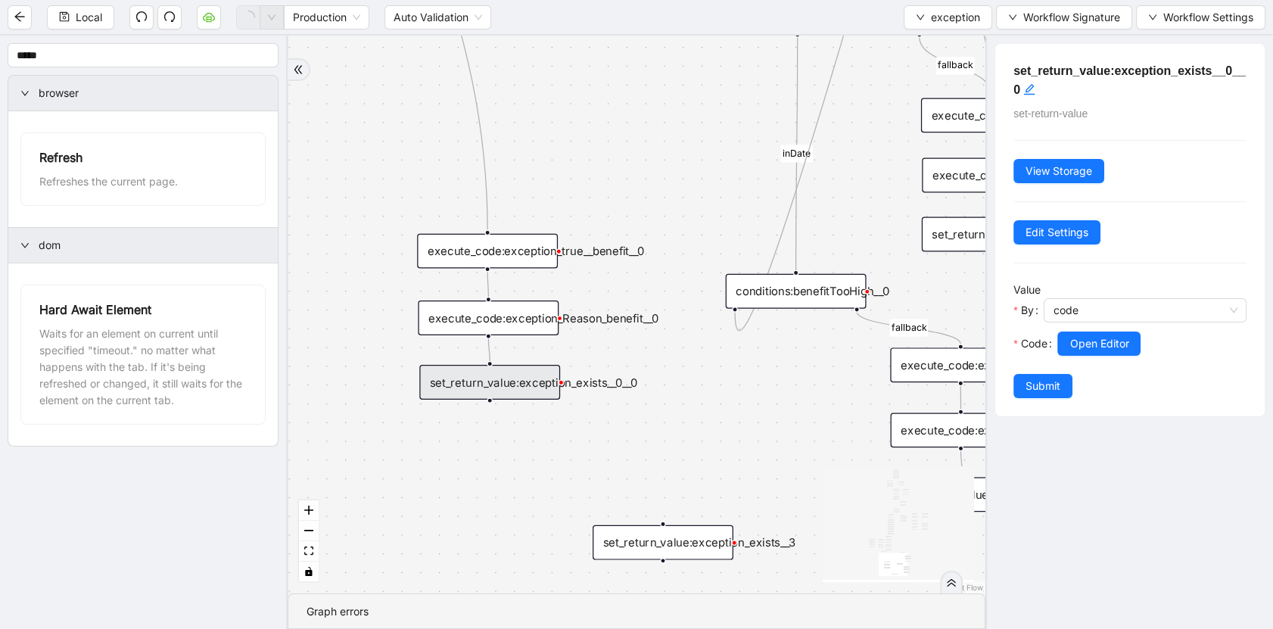
click at [464, 325] on div "execute_code:exception_Reason_benefit__0" at bounding box center [488, 317] width 141 height 35
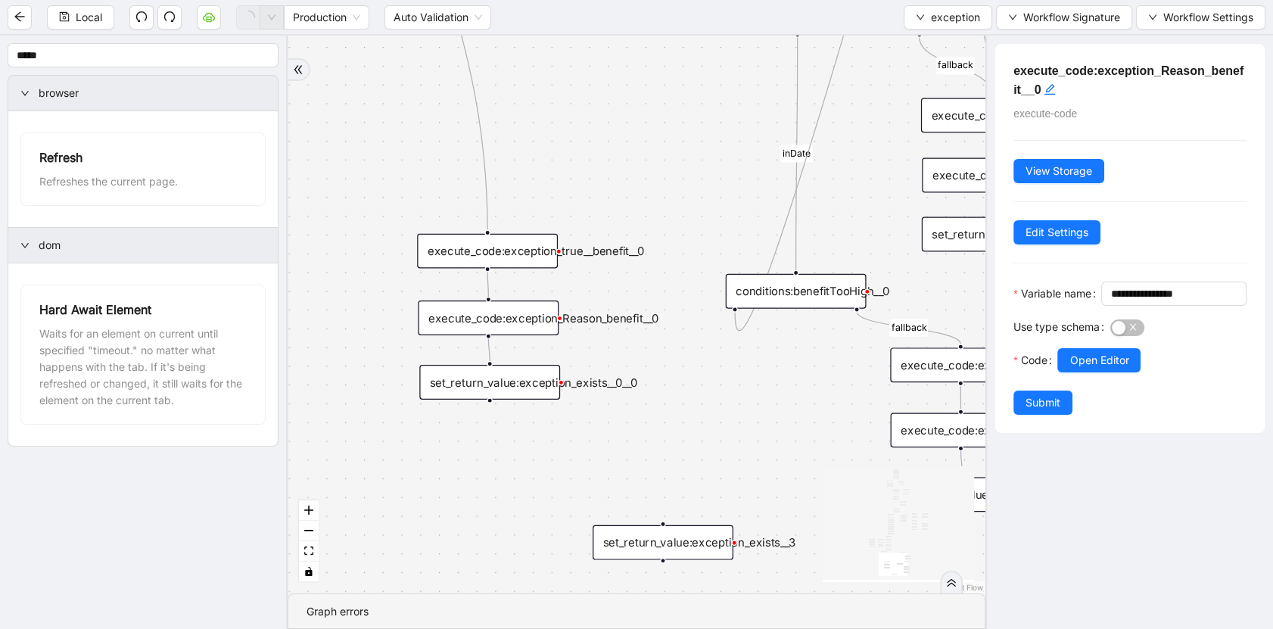
drag, startPoint x: 481, startPoint y: 364, endPoint x: 482, endPoint y: 379, distance: 15.2
click at [481, 369] on div "set_return_value:exception_exists__0__0" at bounding box center [489, 382] width 141 height 35
click at [482, 380] on div "set_return_value:exception_exists__0__0" at bounding box center [489, 386] width 141 height 35
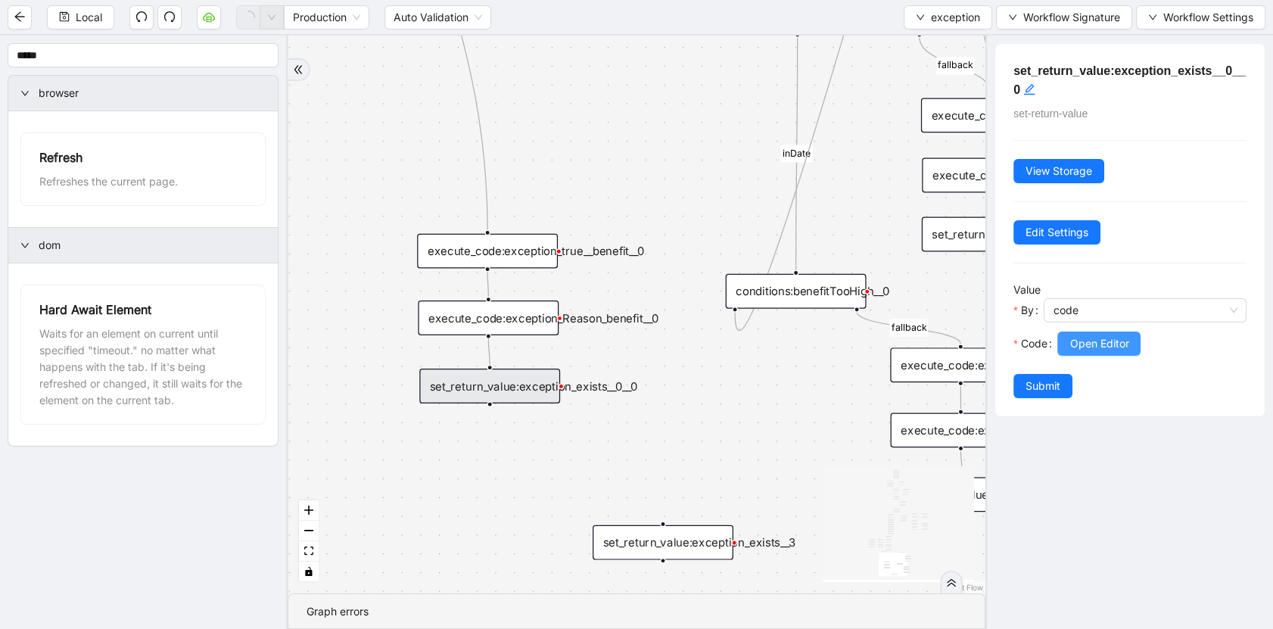
click at [1097, 344] on span "Open Editor" at bounding box center [1098, 343] width 59 height 17
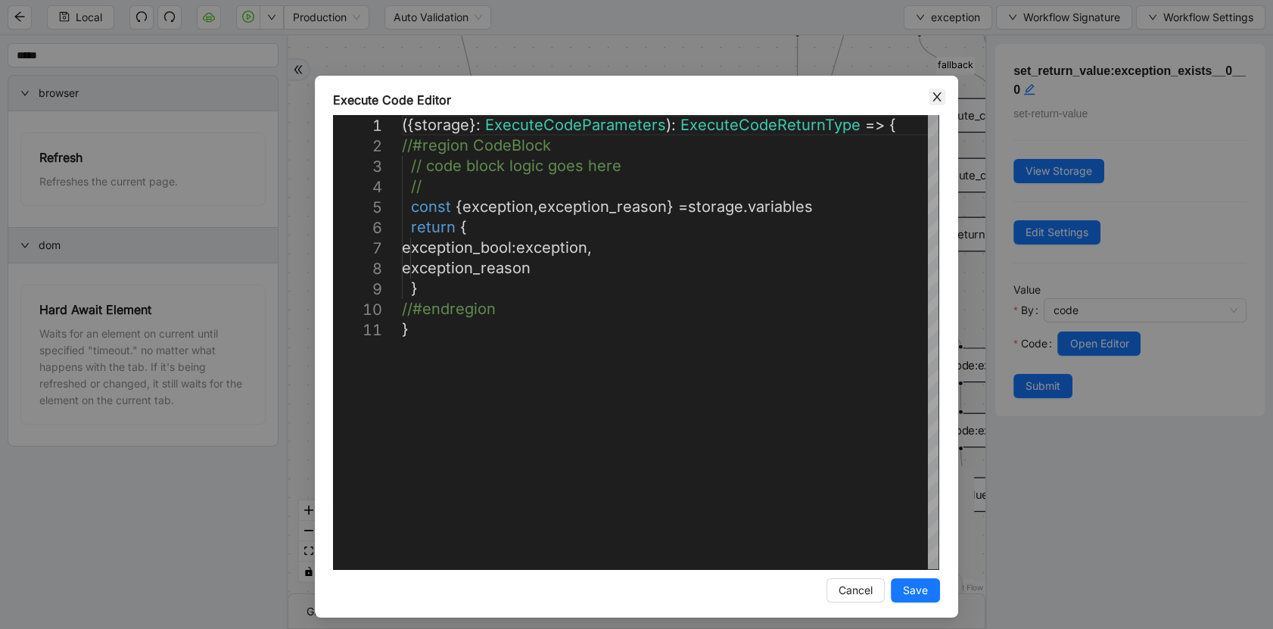
click at [939, 98] on span "Close" at bounding box center [937, 97] width 17 height 17
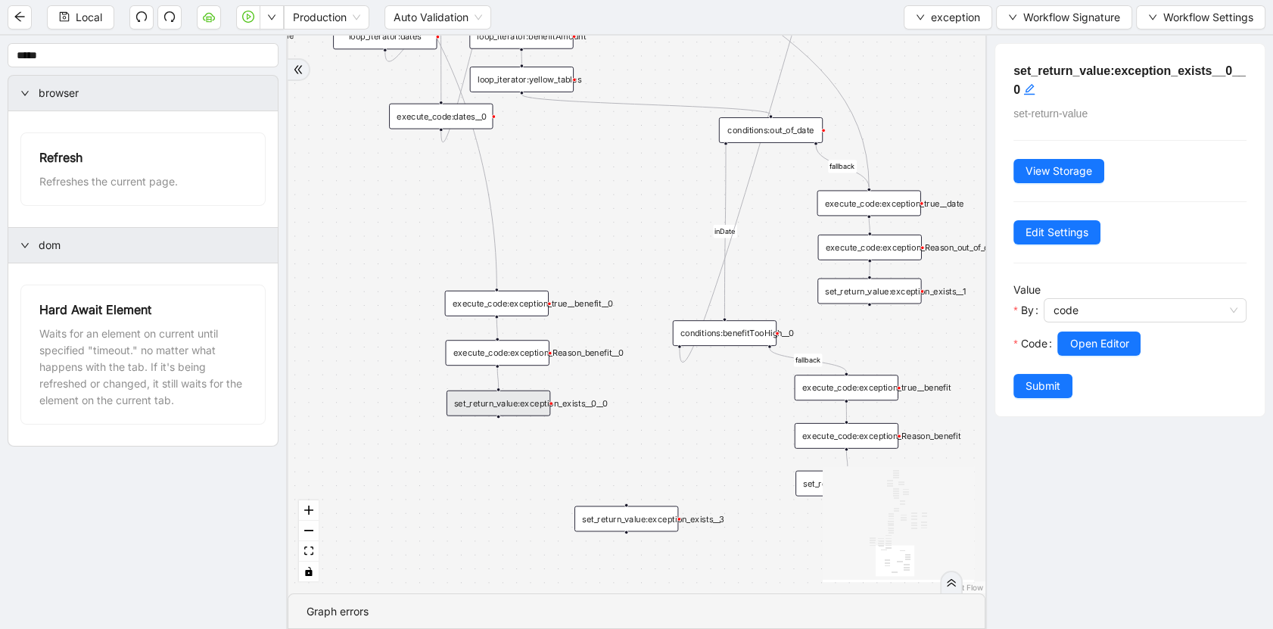
click at [541, 300] on div "execute_code:exception_true__benefit__0" at bounding box center [497, 304] width 104 height 26
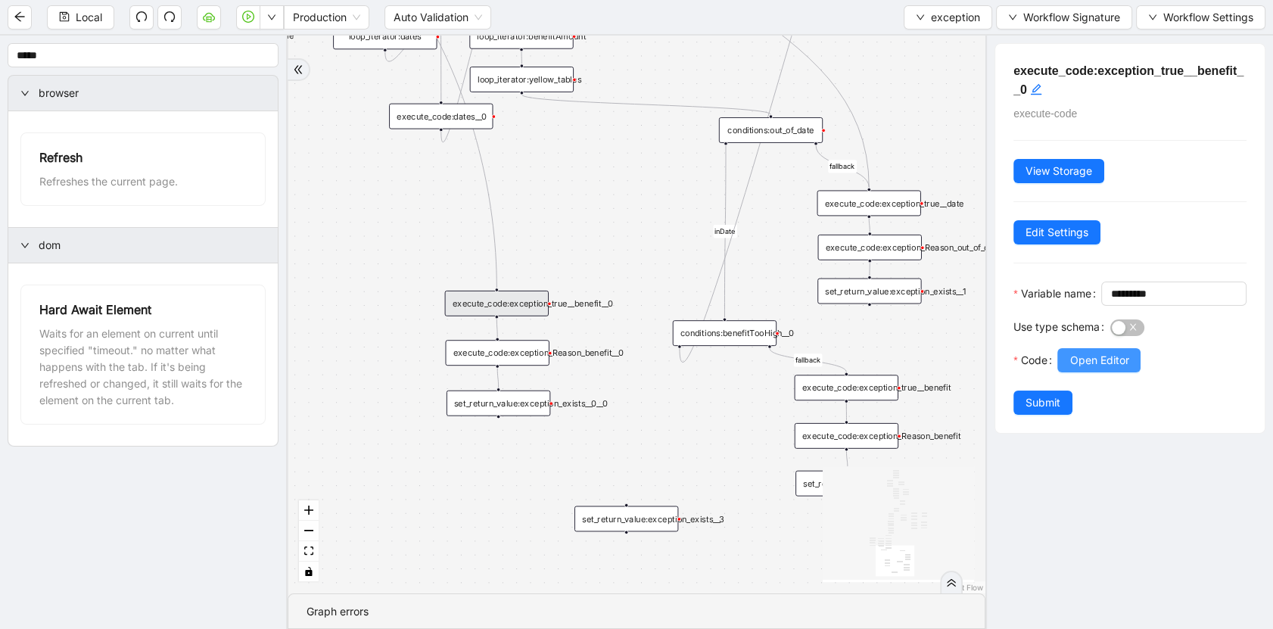
click at [1069, 372] on button "Open Editor" at bounding box center [1098, 360] width 83 height 24
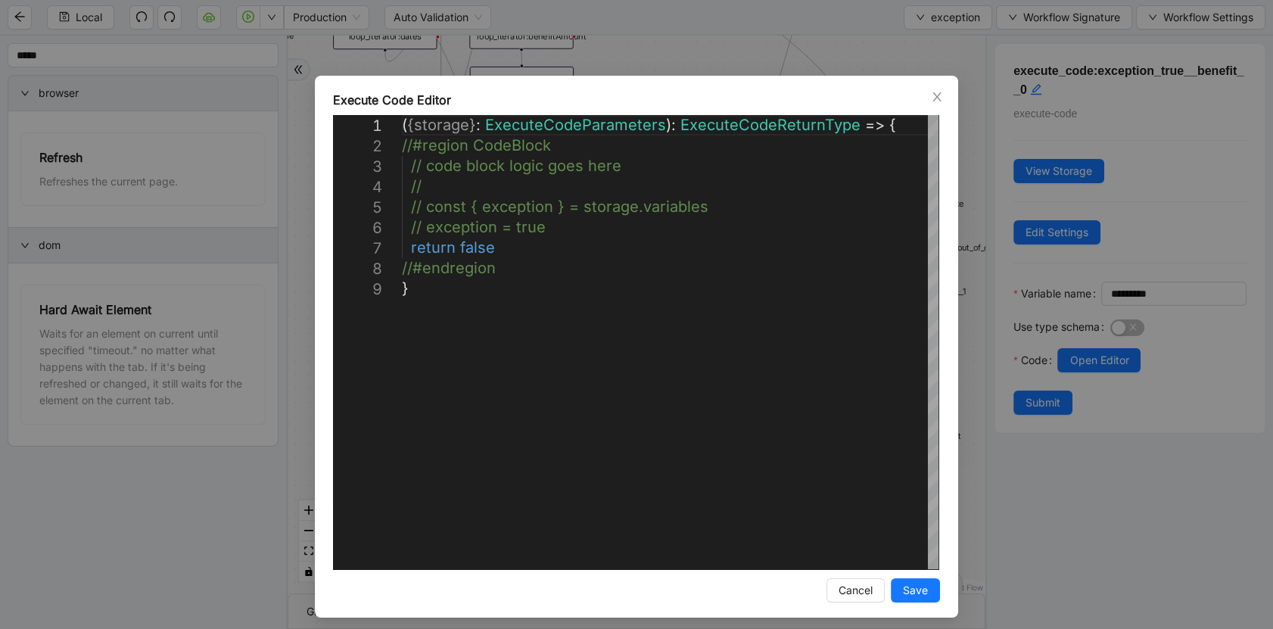
click at [940, 86] on div "**********" at bounding box center [636, 347] width 643 height 542
click at [939, 93] on span "Close" at bounding box center [937, 97] width 17 height 17
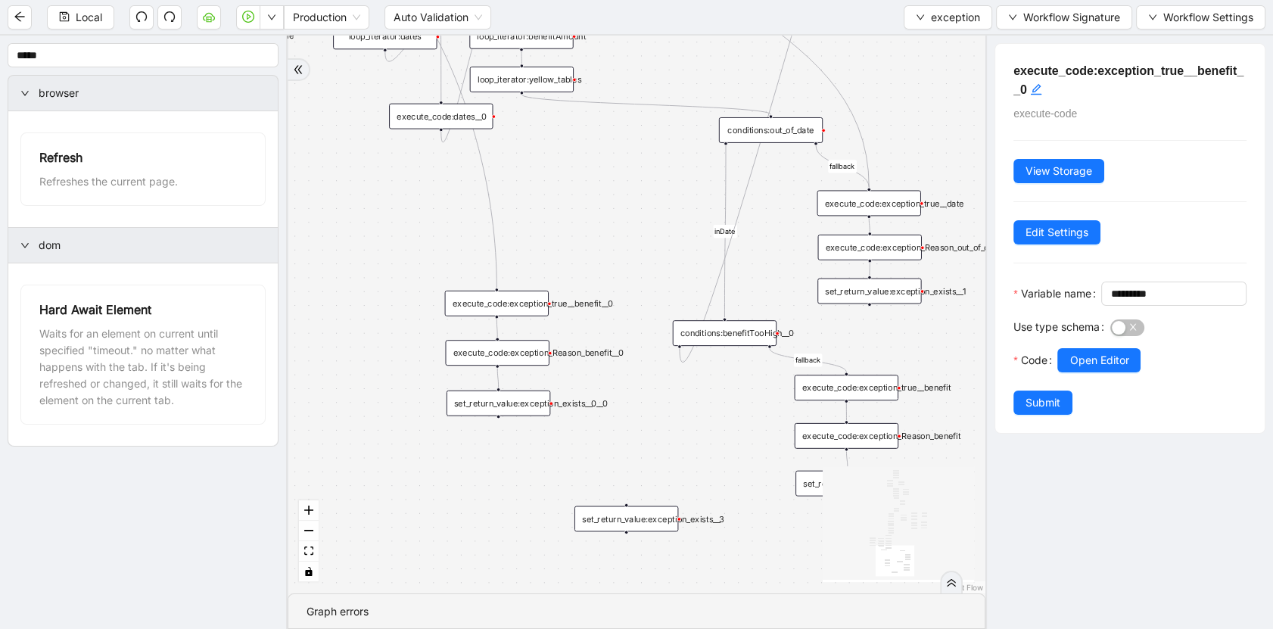
click at [525, 354] on div "execute_code:exception_Reason_benefit__0" at bounding box center [497, 353] width 104 height 26
click at [1116, 372] on button "Open Editor" at bounding box center [1098, 360] width 83 height 24
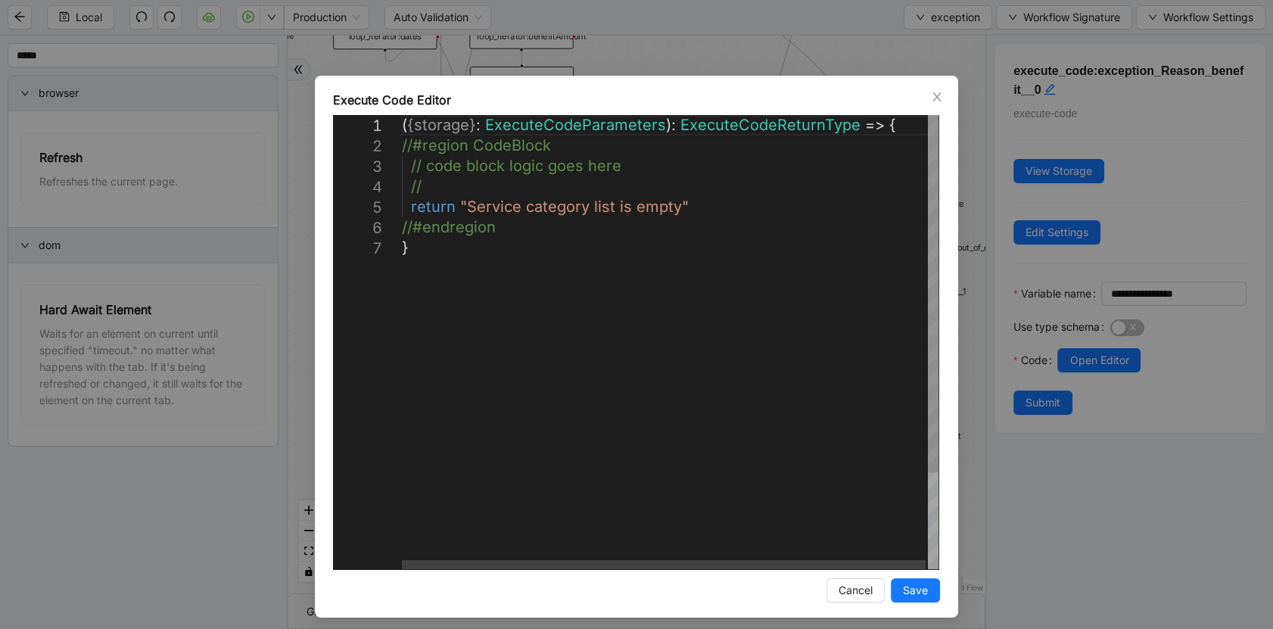
scroll to position [0, 8]
drag, startPoint x: 671, startPoint y: 210, endPoint x: 462, endPoint y: 213, distance: 208.9
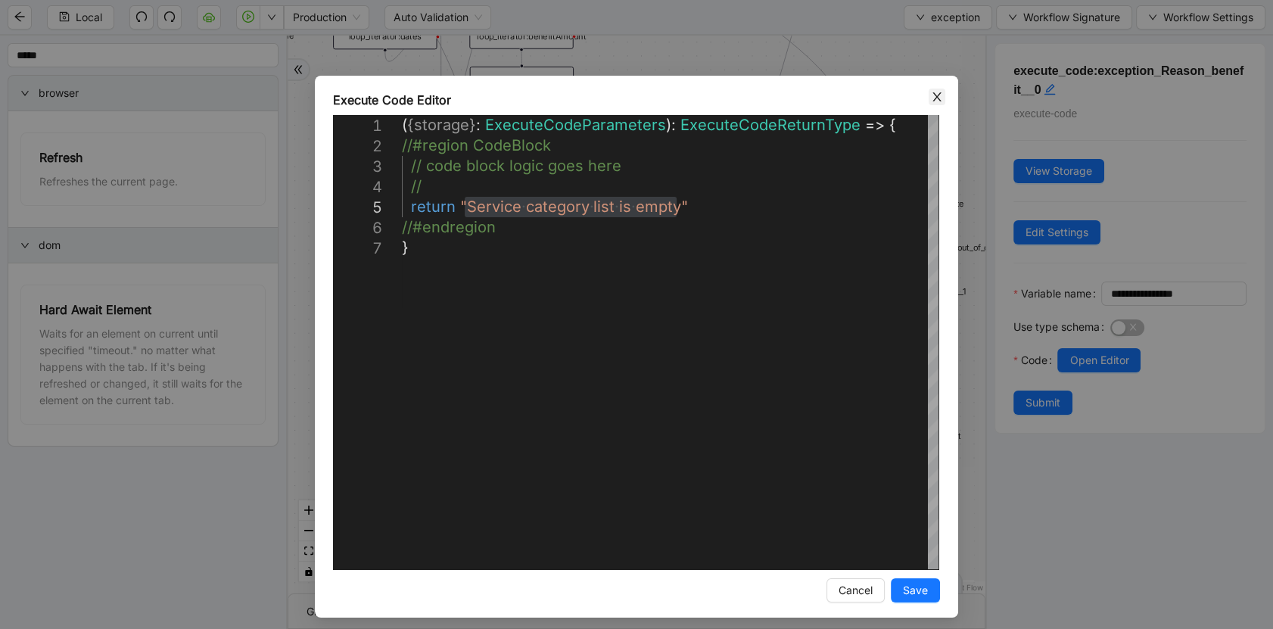
click at [938, 98] on icon "close" at bounding box center [937, 97] width 12 height 12
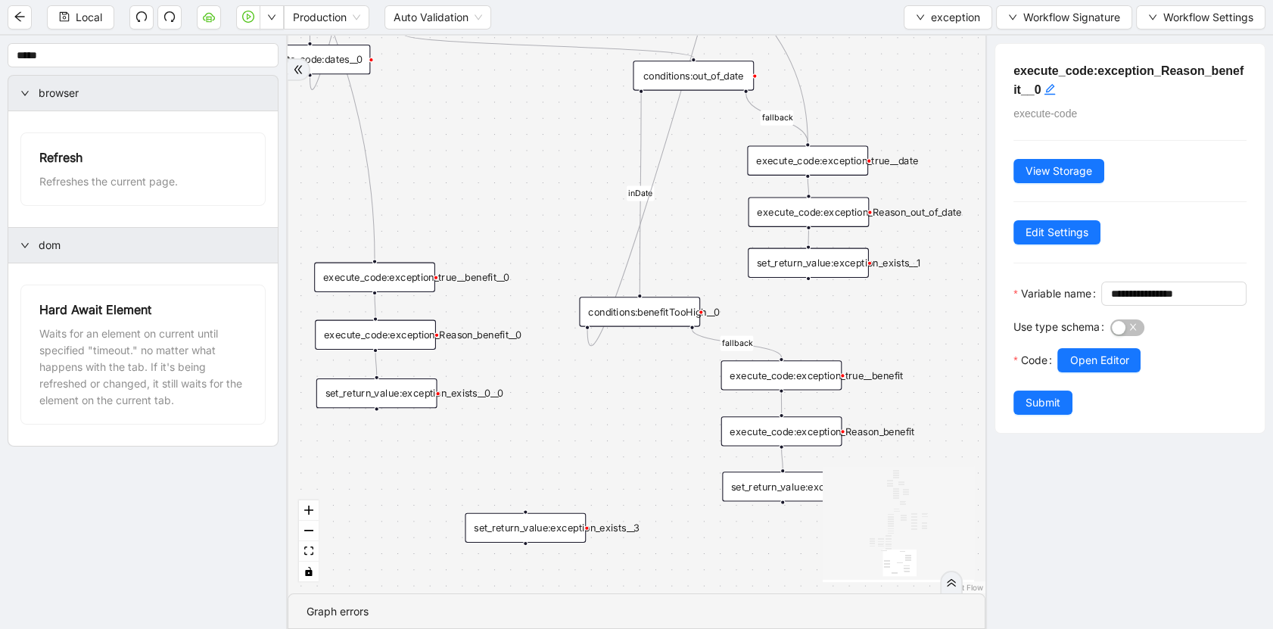
click at [781, 439] on div "execute_code:exception_Reason_benefit" at bounding box center [781, 431] width 121 height 30
click at [1111, 369] on span "Open Editor" at bounding box center [1098, 360] width 59 height 17
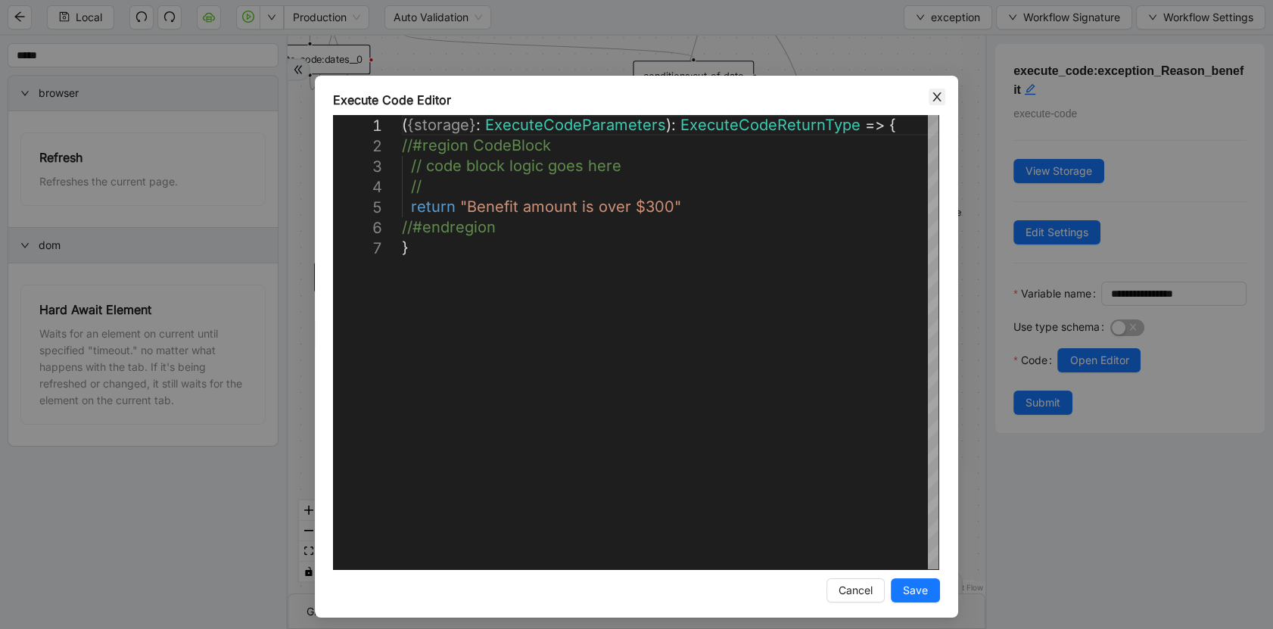
click at [931, 97] on icon "close" at bounding box center [937, 97] width 12 height 12
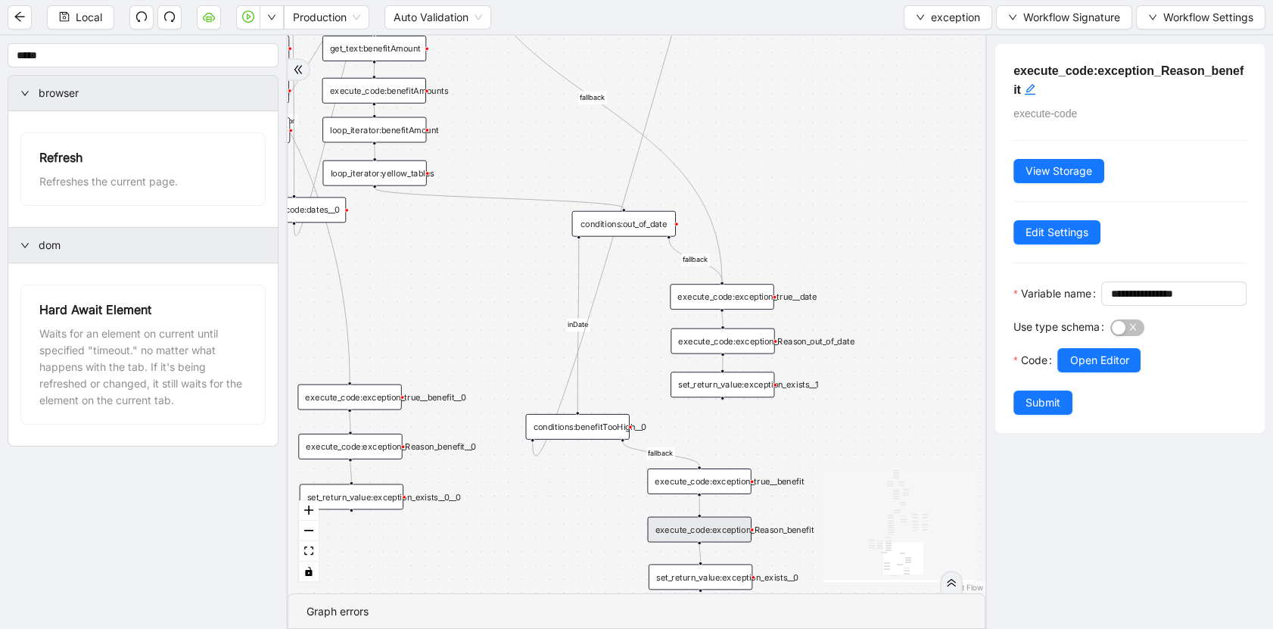
click at [739, 348] on div "execute_code:exception_Reason_out_of_date" at bounding box center [723, 341] width 104 height 26
click at [1088, 369] on span "Open Editor" at bounding box center [1098, 360] width 59 height 17
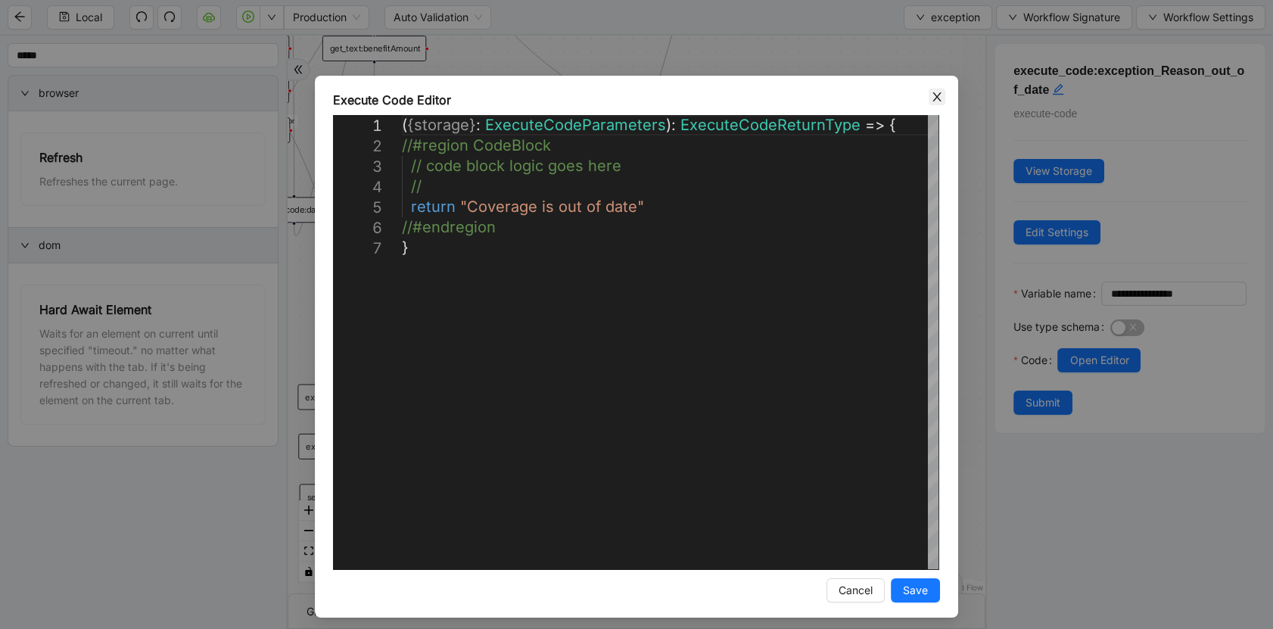
click at [931, 101] on icon "close" at bounding box center [937, 97] width 12 height 12
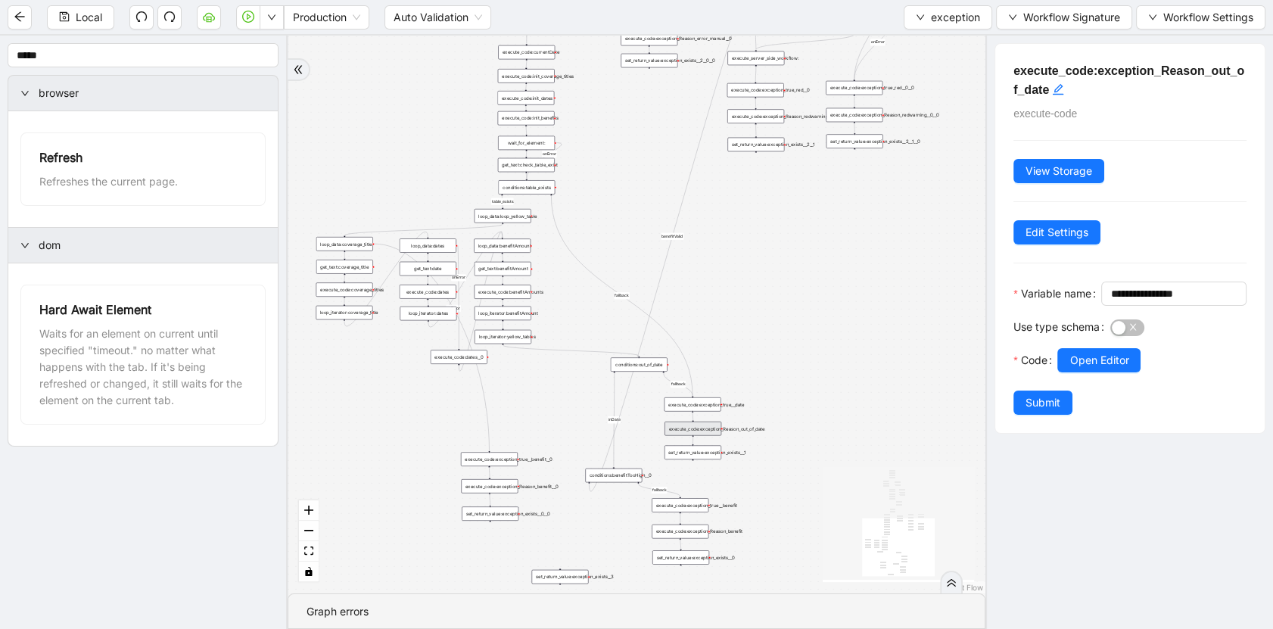
drag, startPoint x: 765, startPoint y: 275, endPoint x: 674, endPoint y: 500, distance: 242.4
click at [674, 513] on div "no_warning_text fallback fallback table_exists fallback whole_exception fallbac…" at bounding box center [637, 315] width 698 height 558
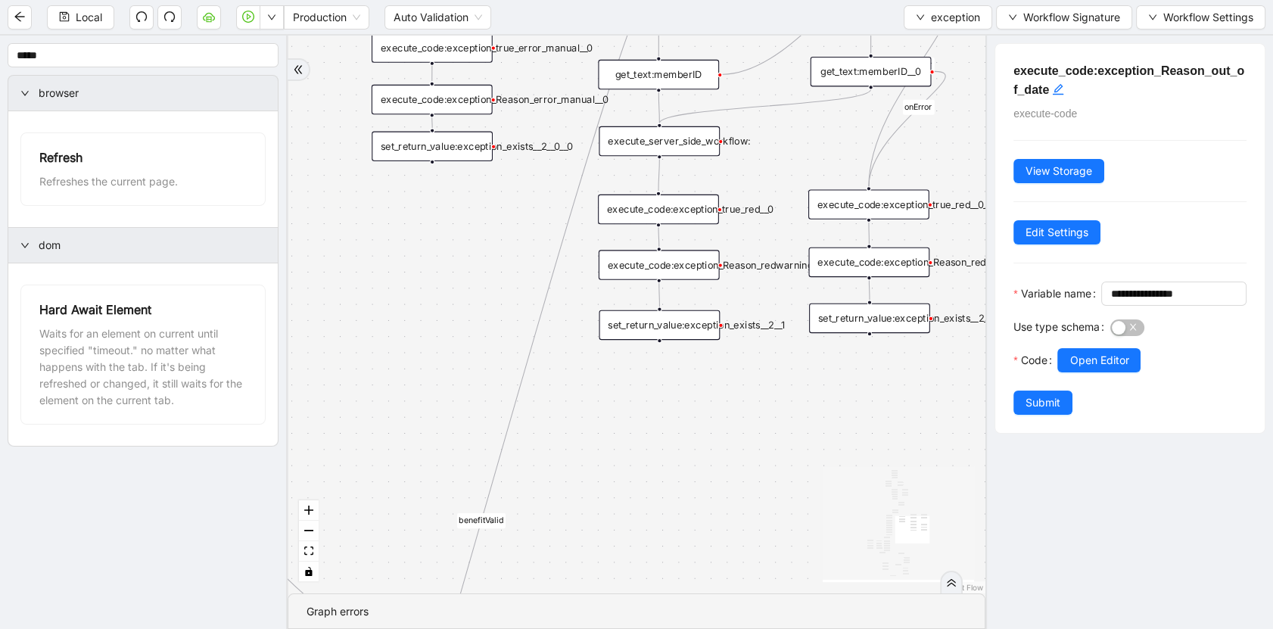
click at [685, 332] on div "set_return_value:exception_exists__2__1" at bounding box center [659, 325] width 121 height 30
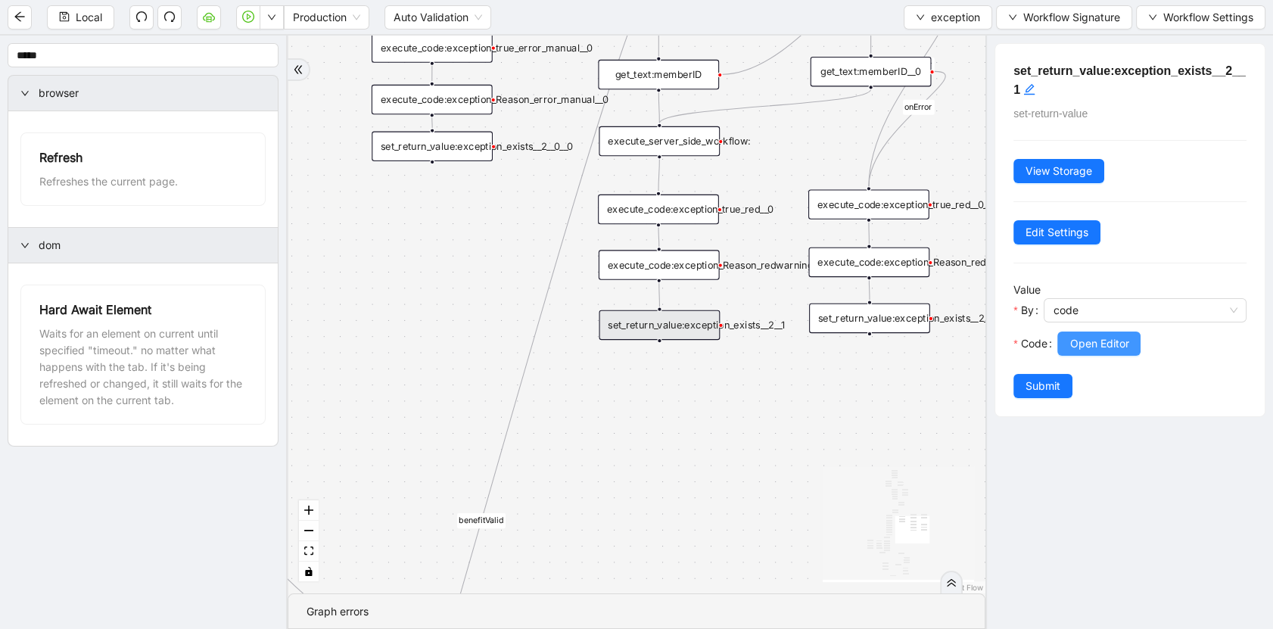
click at [1113, 350] on span "Open Editor" at bounding box center [1098, 343] width 59 height 17
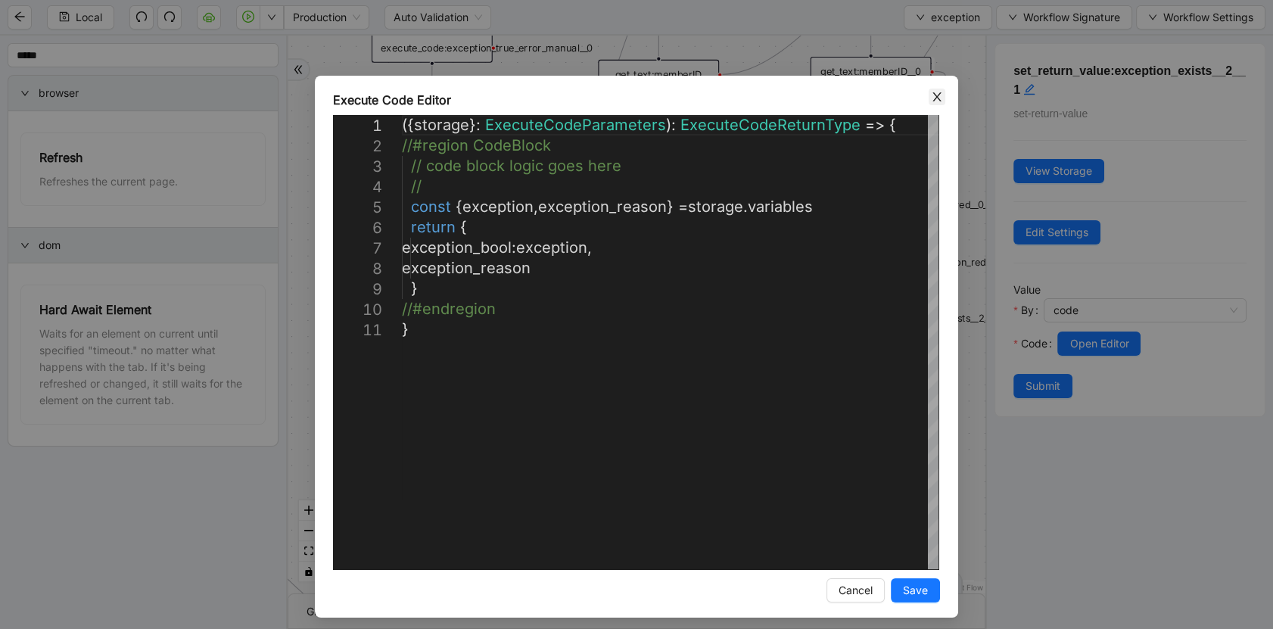
click at [931, 98] on icon "close" at bounding box center [937, 97] width 12 height 12
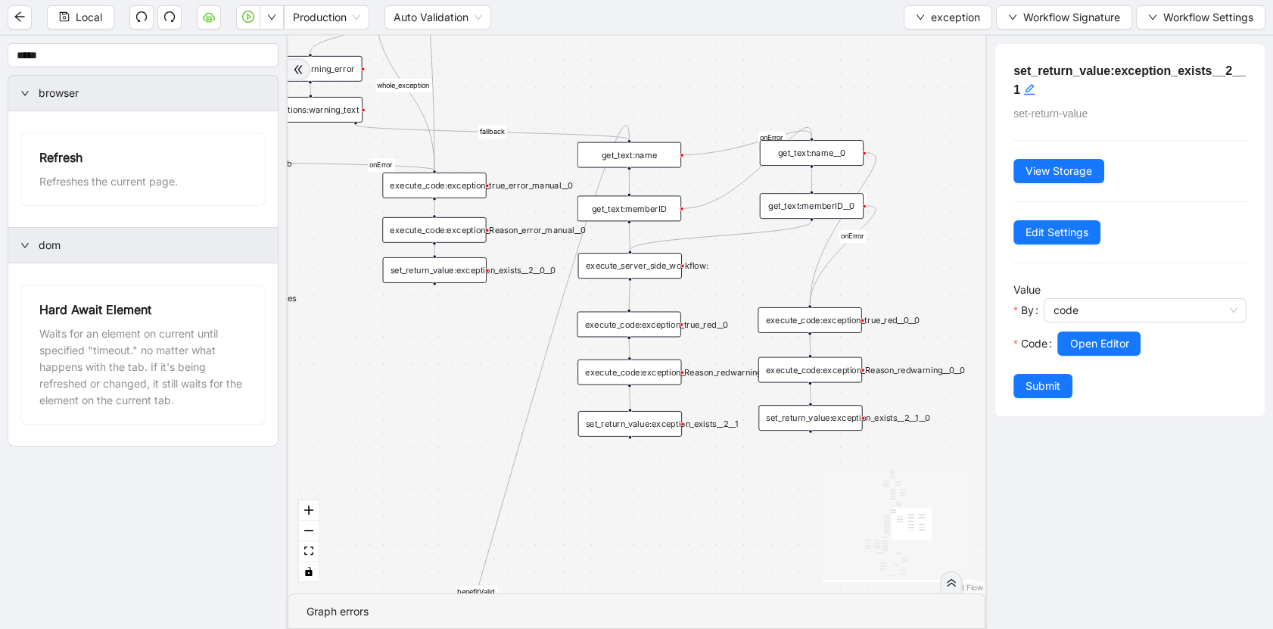
click at [658, 332] on div "execute_code:exception_true_red__0" at bounding box center [629, 325] width 104 height 26
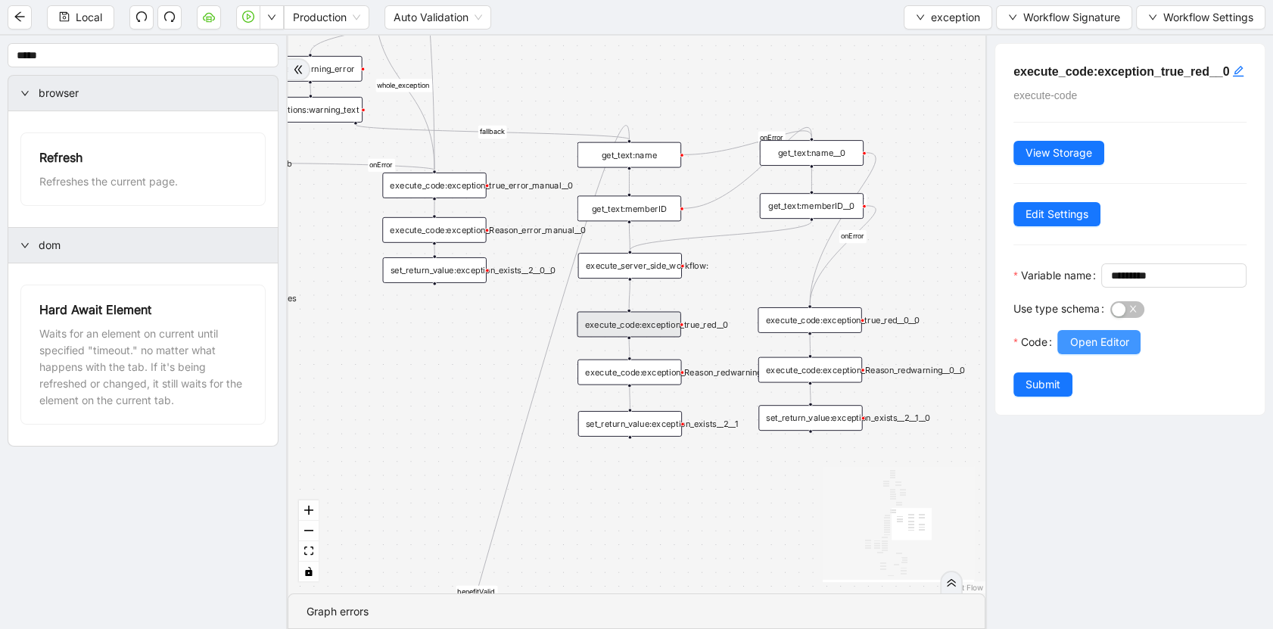
click at [1093, 350] on span "Open Editor" at bounding box center [1098, 342] width 59 height 17
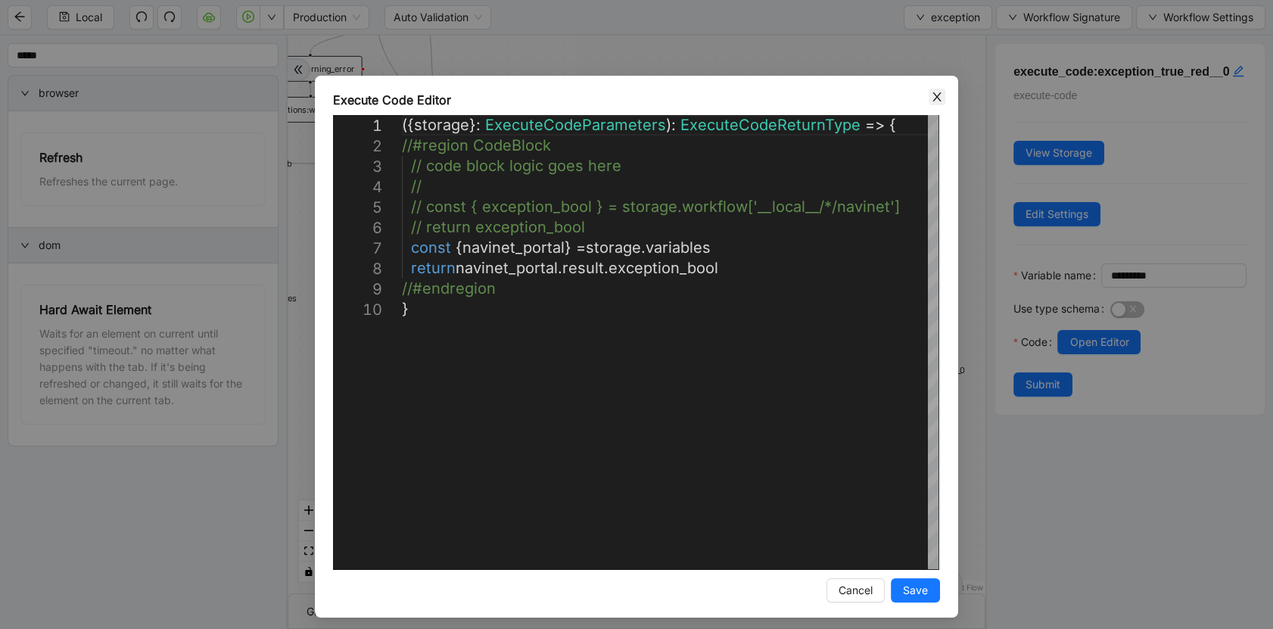
click at [931, 99] on icon "close" at bounding box center [937, 97] width 12 height 12
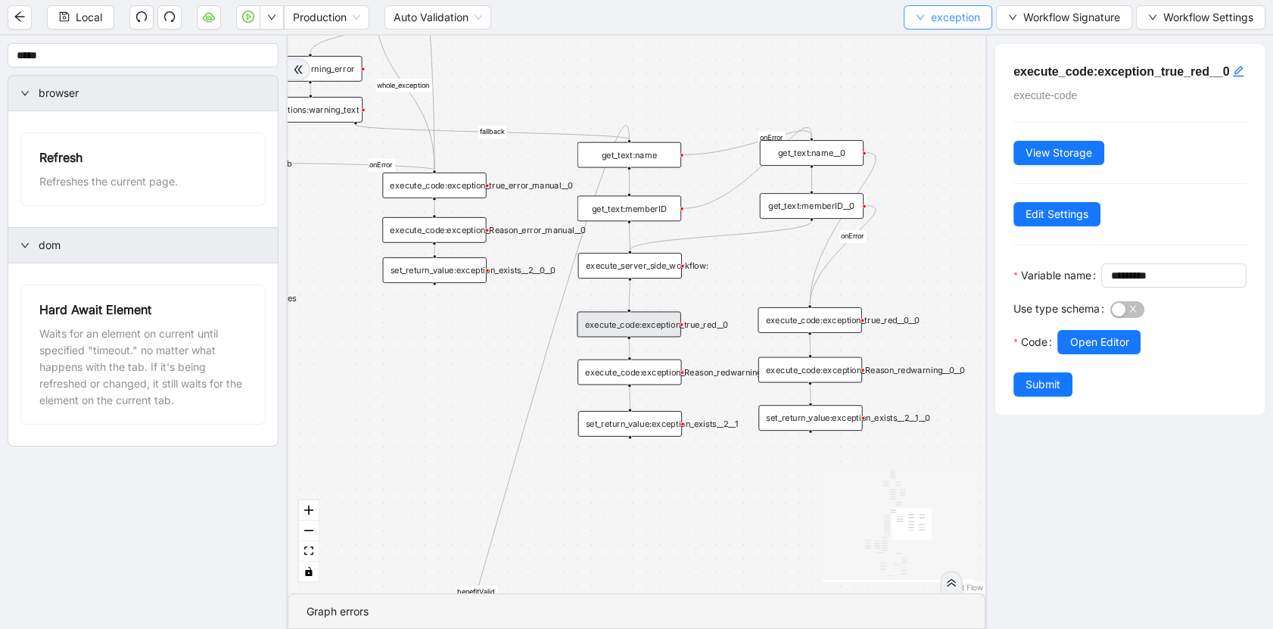
click at [949, 28] on button "exception" at bounding box center [948, 17] width 89 height 24
click at [949, 40] on span "Select" at bounding box center [946, 46] width 64 height 17
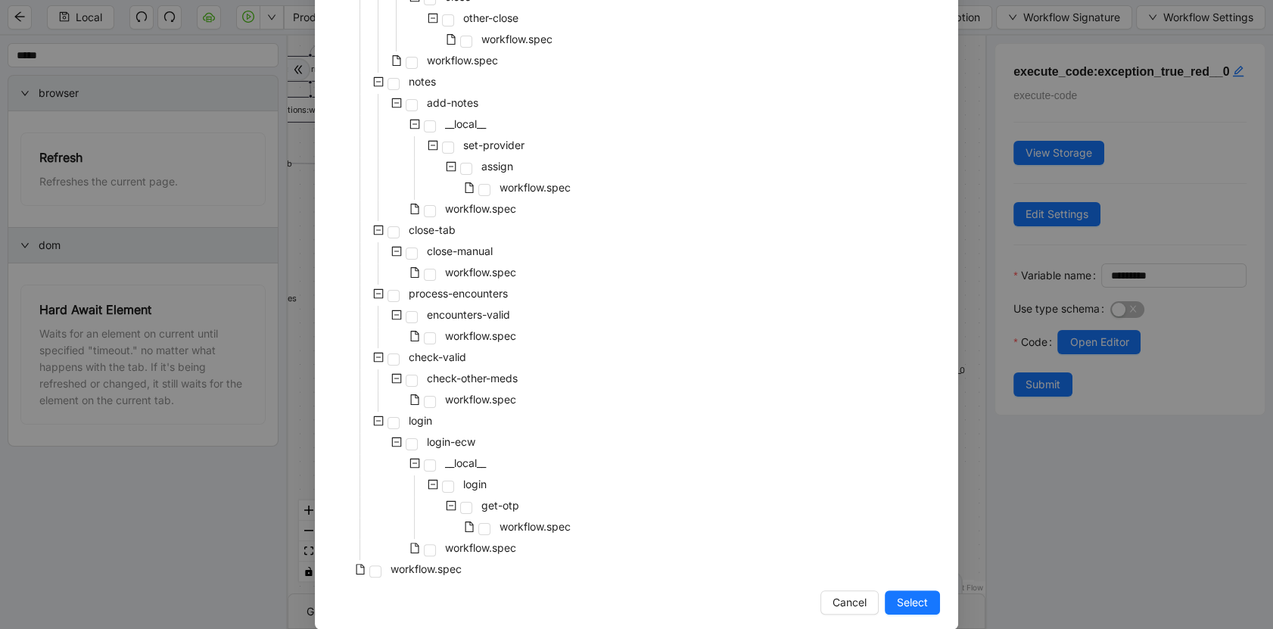
scroll to position [357, 0]
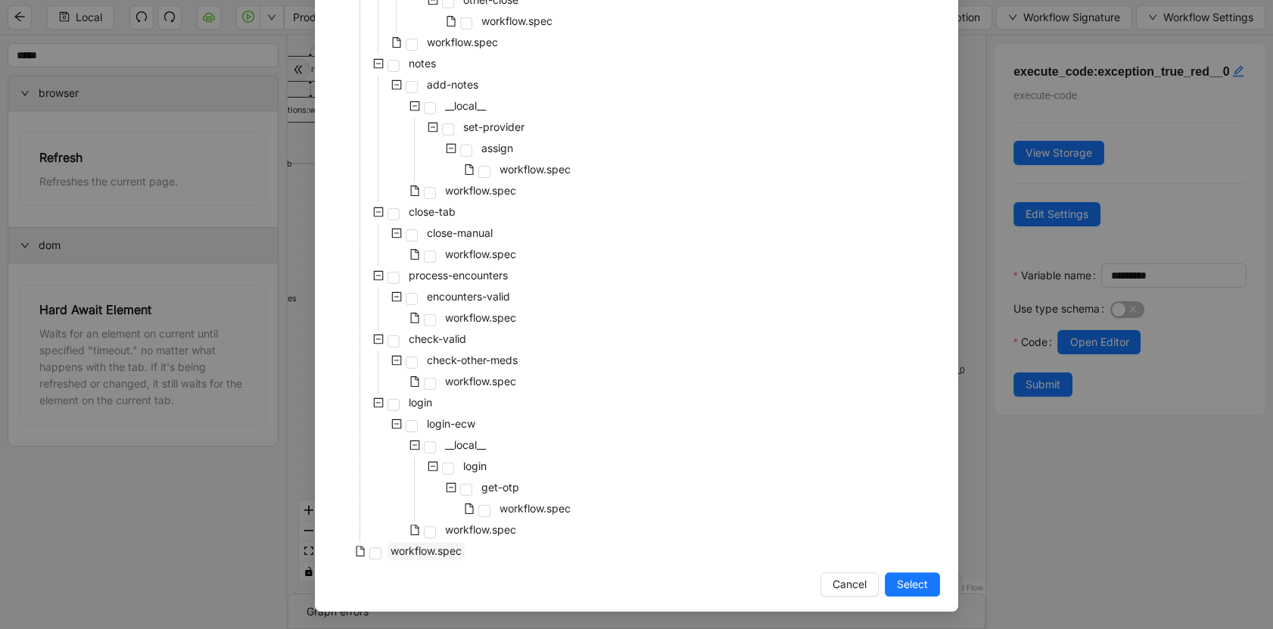
click at [454, 547] on span "workflow.spec" at bounding box center [426, 550] width 71 height 13
click at [897, 581] on span "Select" at bounding box center [912, 584] width 31 height 17
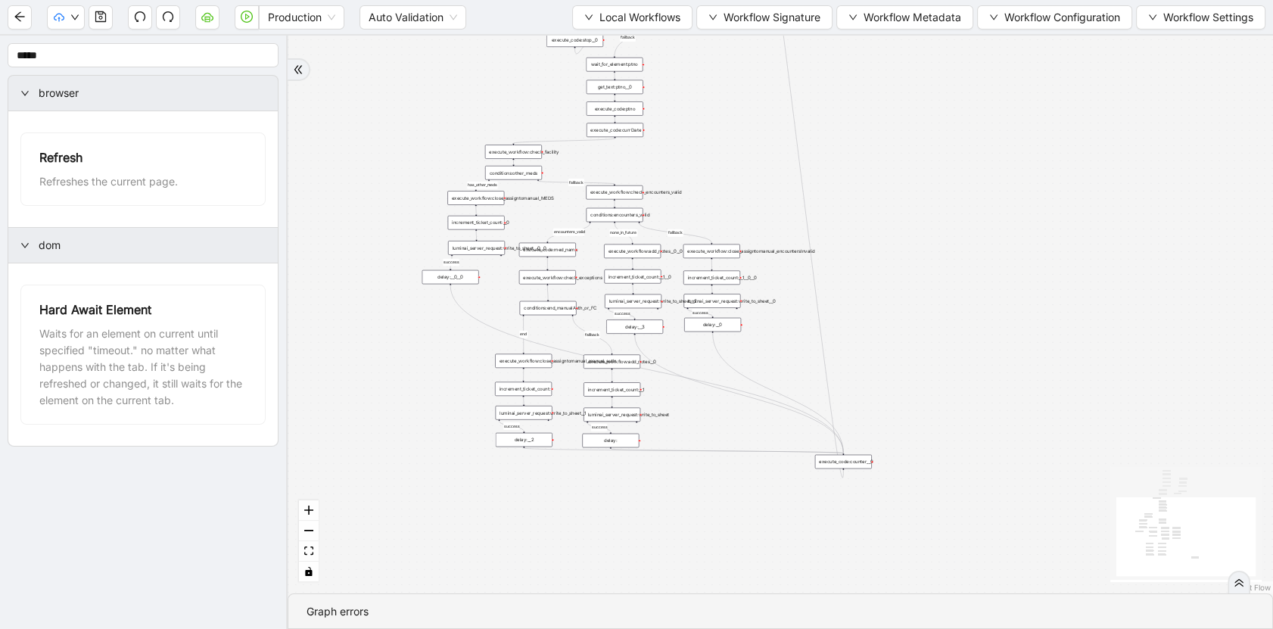
drag, startPoint x: 688, startPoint y: 441, endPoint x: 699, endPoint y: 603, distance: 162.4
click at [711, 628] on section "has_other_meds success success end success success success old fallback fallbac…" at bounding box center [780, 332] width 985 height 593
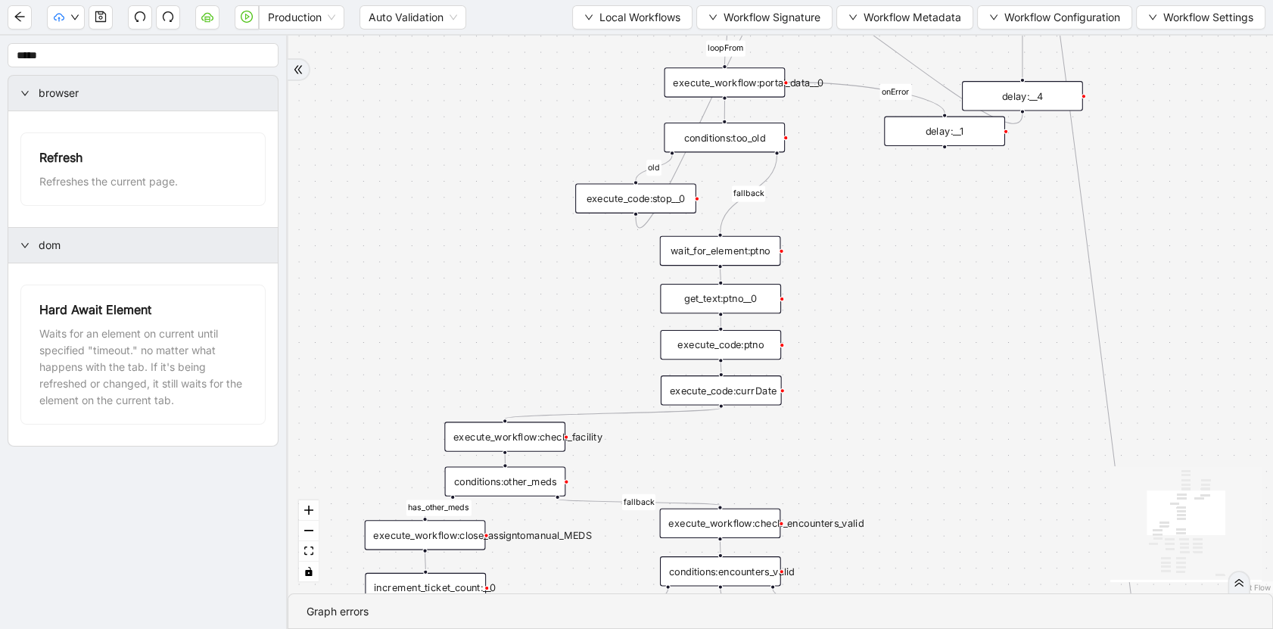
drag, startPoint x: 568, startPoint y: 217, endPoint x: 617, endPoint y: 554, distance: 340.4
click at [617, 554] on div "has_other_meds success success end success success success old fallback fallbac…" at bounding box center [780, 315] width 985 height 558
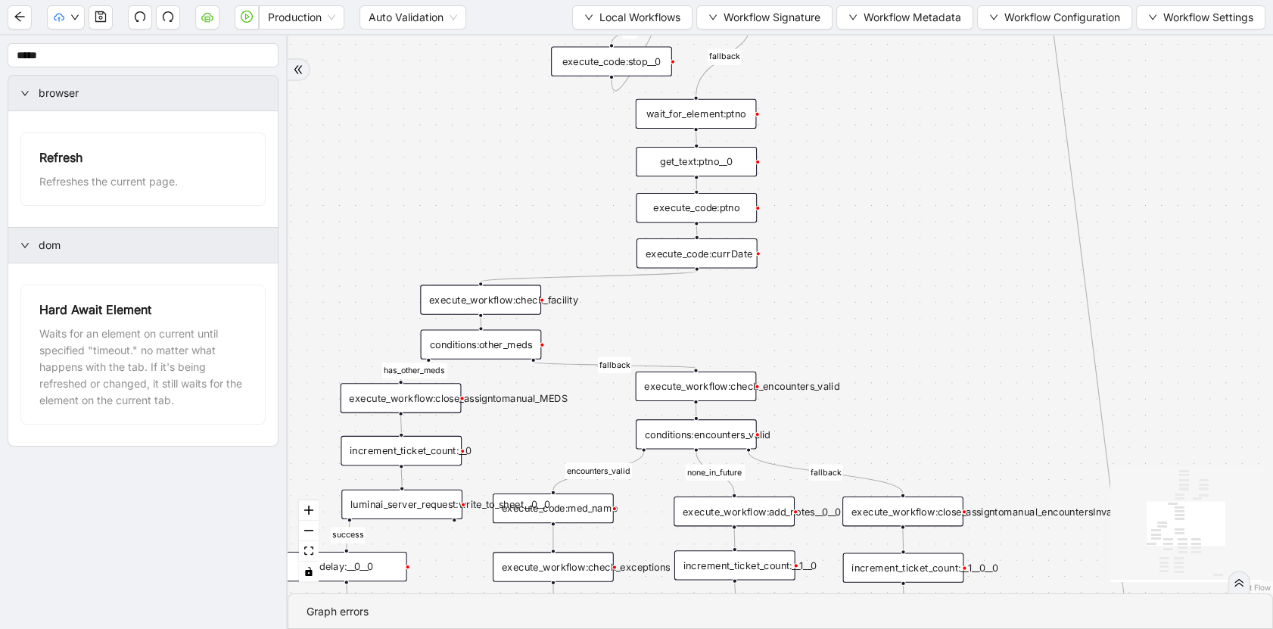
drag, startPoint x: 879, startPoint y: 268, endPoint x: 858, endPoint y: 122, distance: 147.7
click at [858, 122] on div "has_other_meds success success end success success success old fallback fallbac…" at bounding box center [780, 315] width 985 height 558
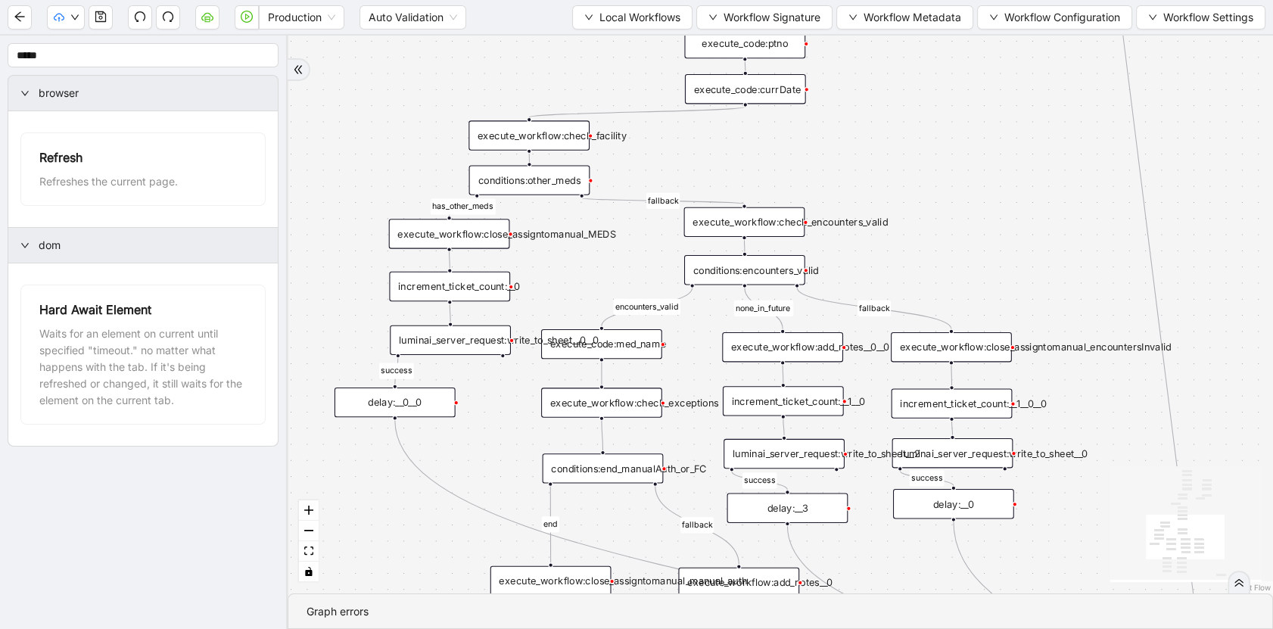
drag, startPoint x: 851, startPoint y: 281, endPoint x: 898, endPoint y: 126, distance: 162.1
click at [898, 126] on div "has_other_meds success success end success success success old fallback fallbac…" at bounding box center [780, 315] width 985 height 558
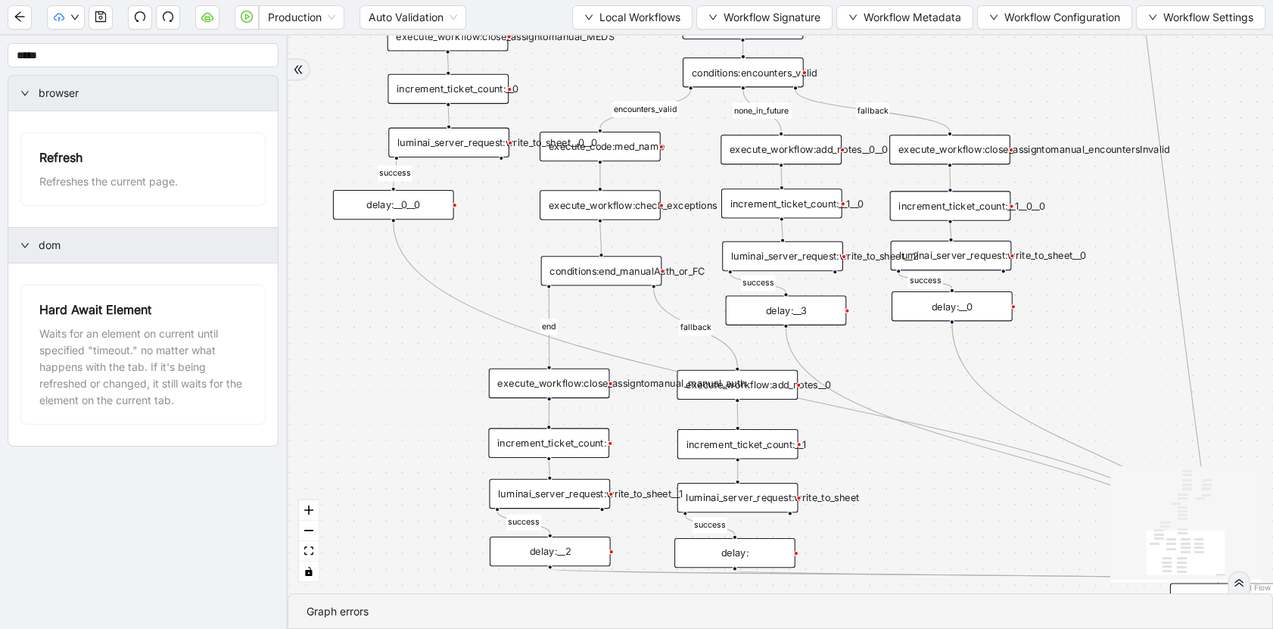
drag, startPoint x: 472, startPoint y: 436, endPoint x: 469, endPoint y: 244, distance: 192.3
click at [469, 244] on div "has_other_meds success success end success success success old fallback fallbac…" at bounding box center [780, 315] width 985 height 558
click at [612, 147] on div "execute_code:med_name" at bounding box center [600, 147] width 121 height 30
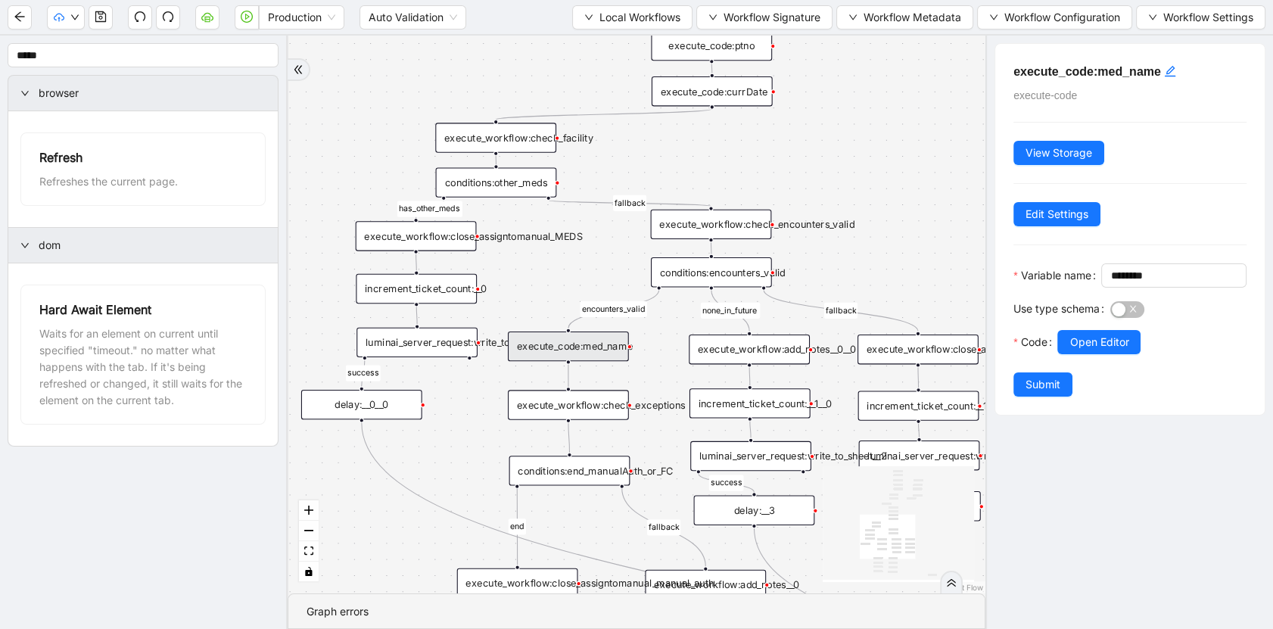
drag, startPoint x: 876, startPoint y: 54, endPoint x: 840, endPoint y: 259, distance: 207.4
click at [842, 257] on div "has_other_meds success success end success success success old fallback fallbac…" at bounding box center [637, 315] width 698 height 558
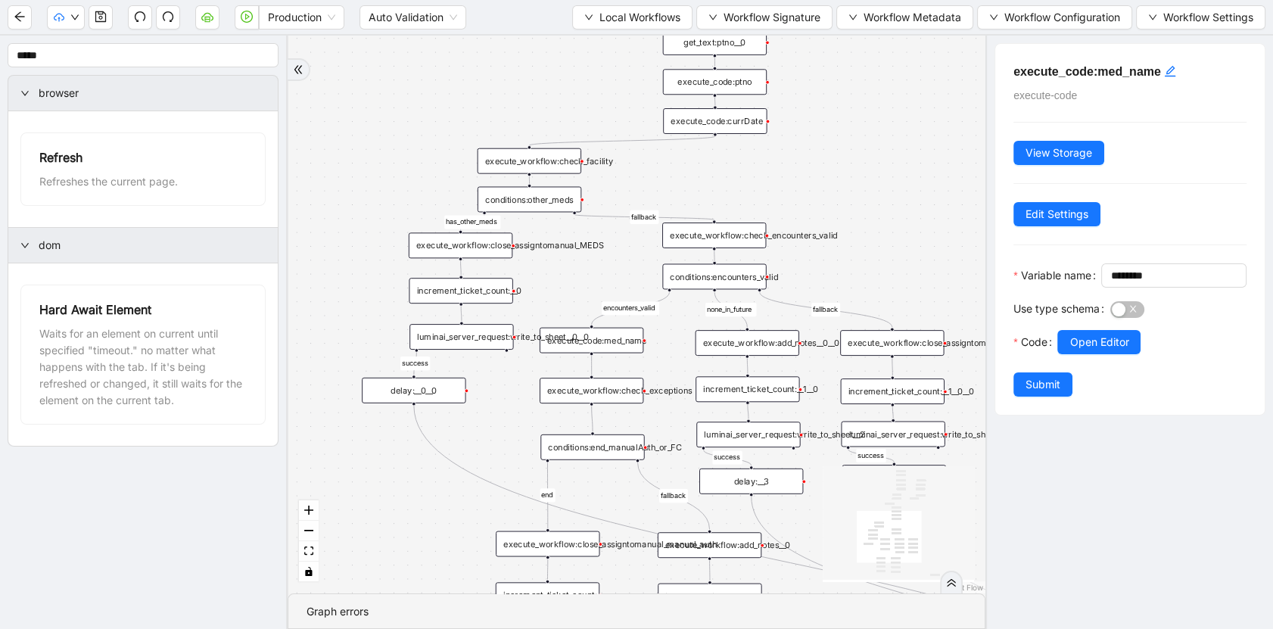
click at [739, 235] on div "execute_workflow:check_encounters_valid" at bounding box center [714, 236] width 104 height 26
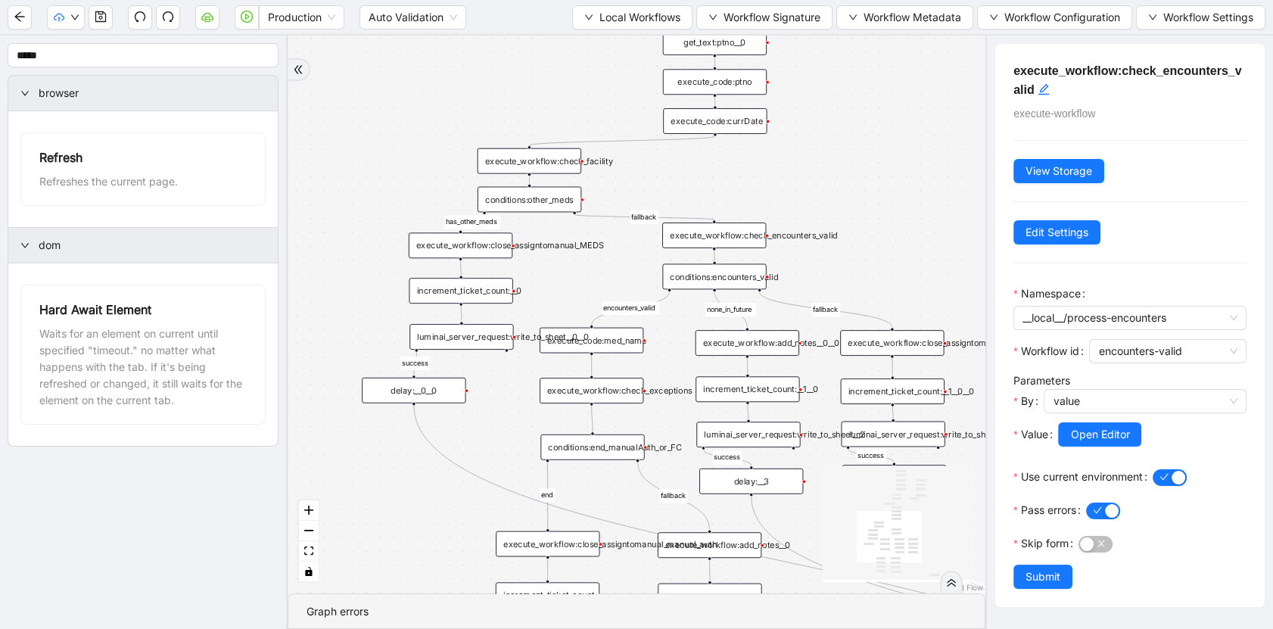
click at [543, 165] on div "execute_workflow:check_facility" at bounding box center [530, 161] width 104 height 26
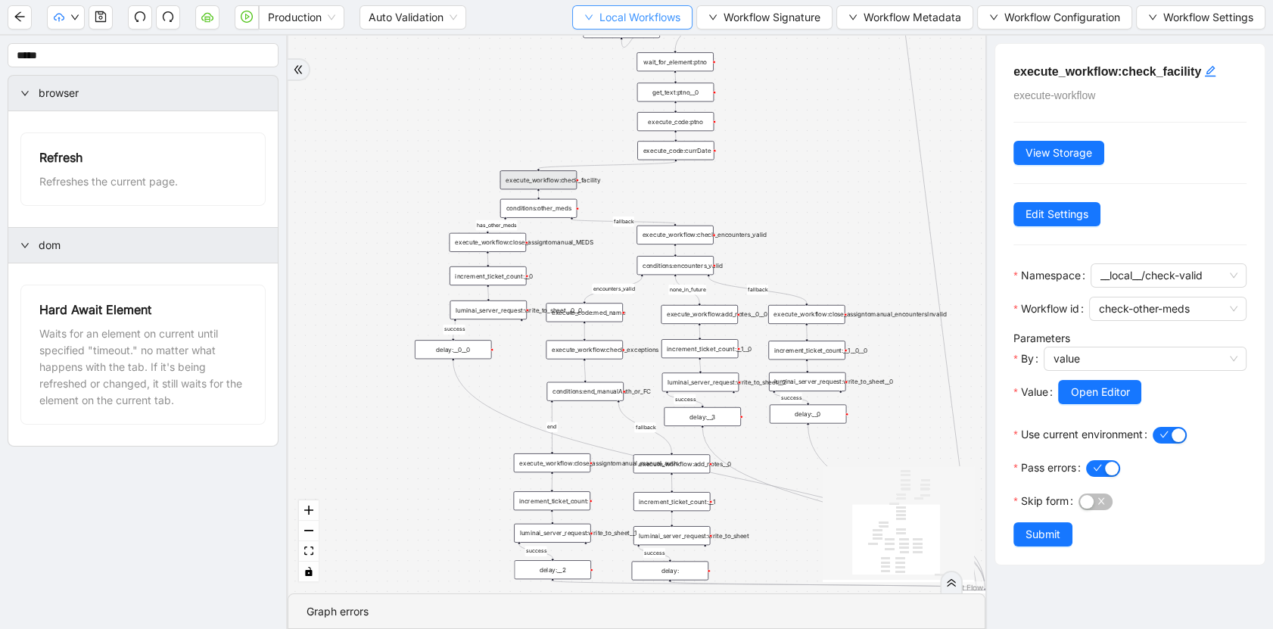
click at [664, 9] on span "Local Workflows" at bounding box center [639, 17] width 81 height 17
click at [640, 41] on span "Select" at bounding box center [626, 46] width 98 height 17
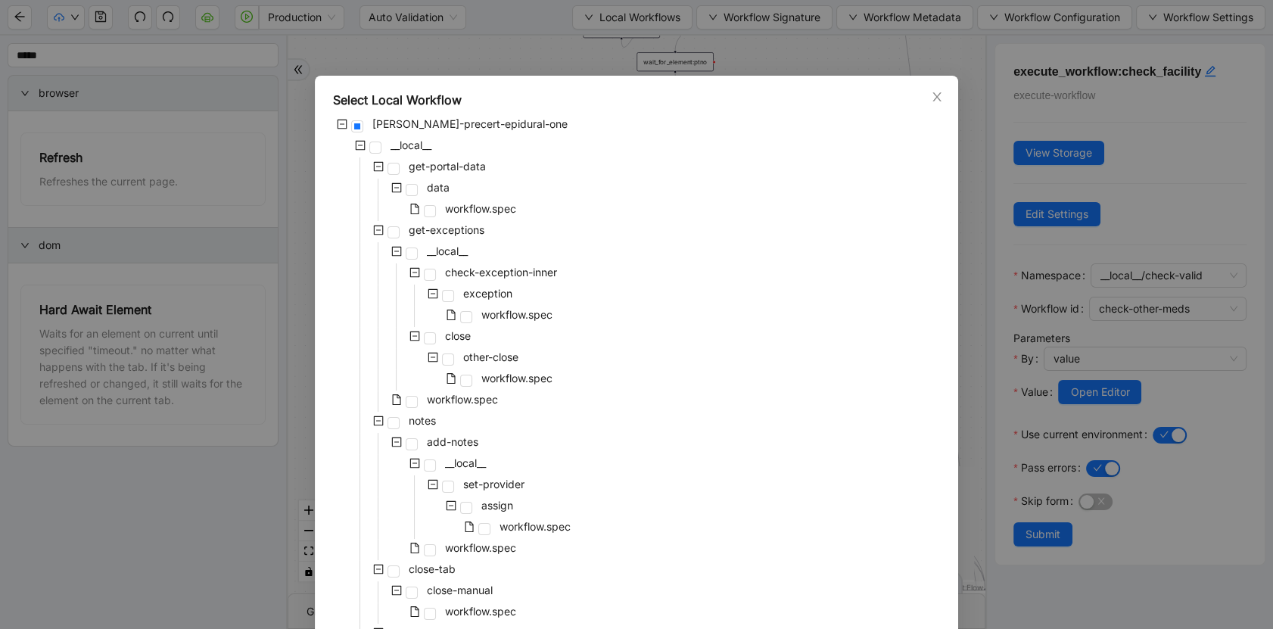
click at [375, 231] on icon "minus-square" at bounding box center [378, 230] width 11 height 11
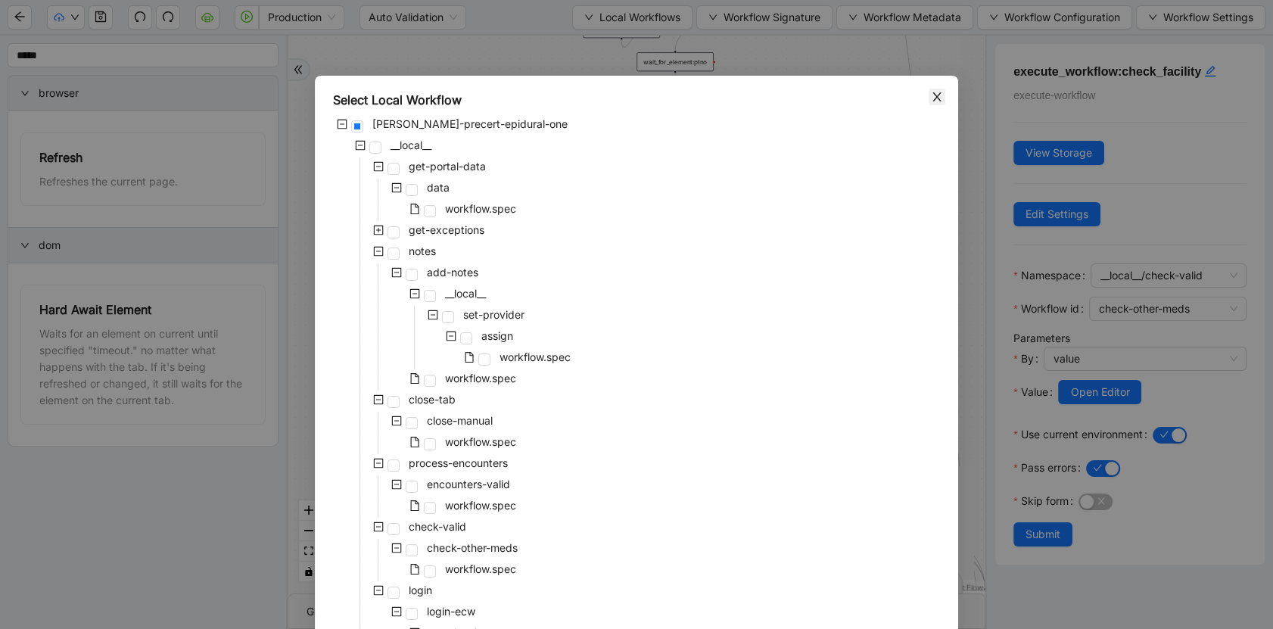
click at [931, 97] on icon "close" at bounding box center [937, 97] width 12 height 12
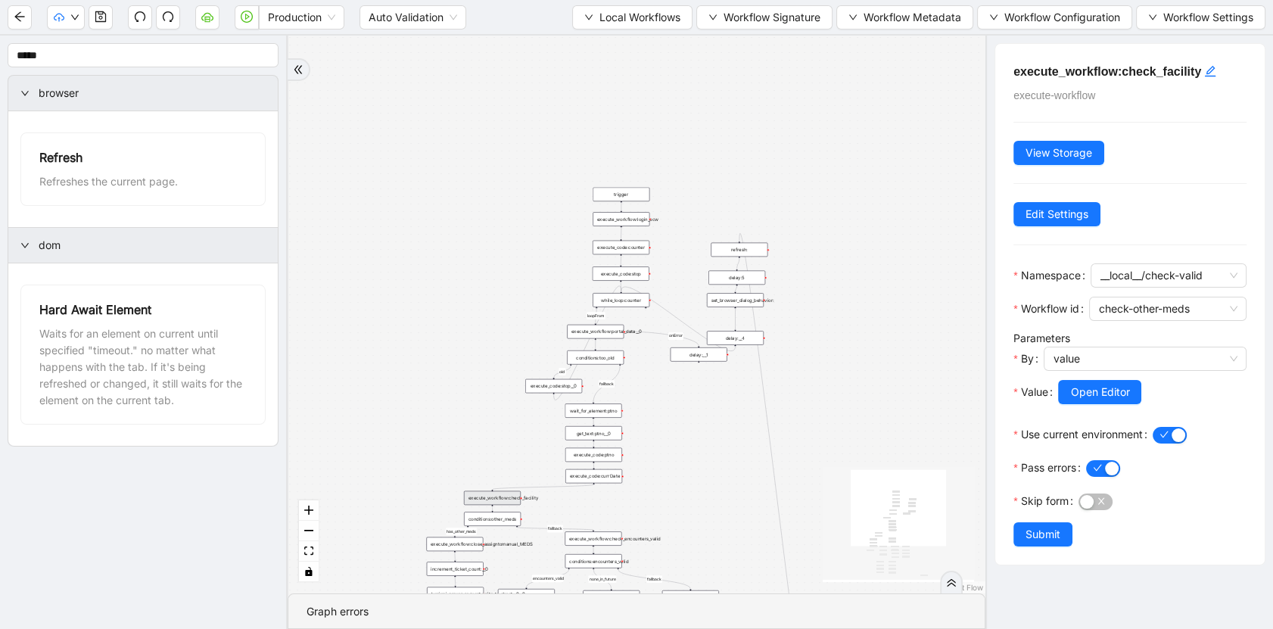
drag, startPoint x: 755, startPoint y: 163, endPoint x: 661, endPoint y: 478, distance: 328.5
click at [661, 478] on div "has_other_meds success success end success success success old fallback fallbac…" at bounding box center [637, 315] width 698 height 558
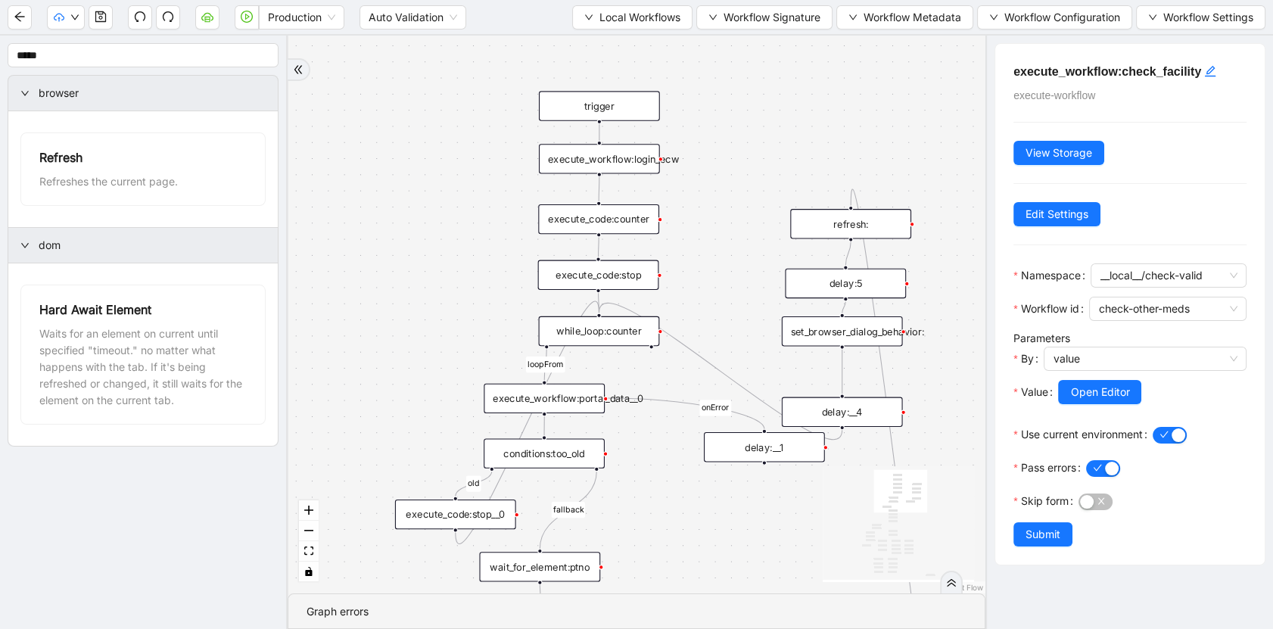
drag, startPoint x: 695, startPoint y: 311, endPoint x: 728, endPoint y: 42, distance: 270.7
click at [727, 46] on div "has_other_meds success success end success success success old fallback fallbac…" at bounding box center [637, 315] width 698 height 558
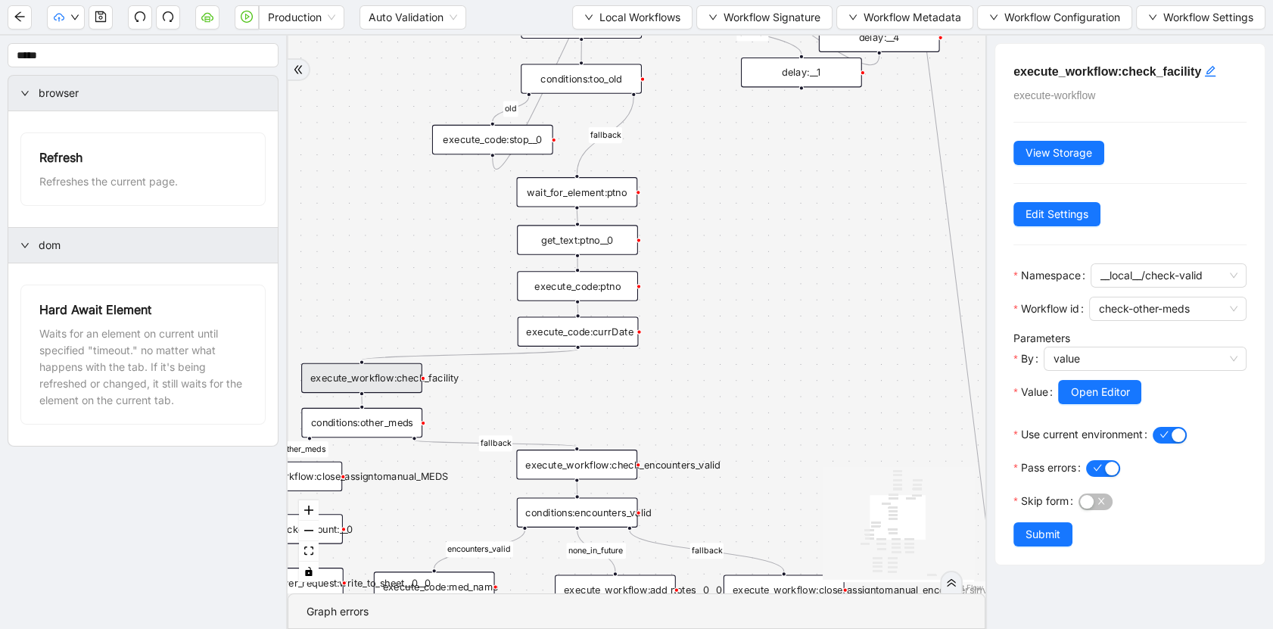
drag, startPoint x: 710, startPoint y: 394, endPoint x: 721, endPoint y: 242, distance: 152.5
click at [721, 242] on div "has_other_meds success success end success success success old fallback fallbac…" at bounding box center [637, 315] width 698 height 558
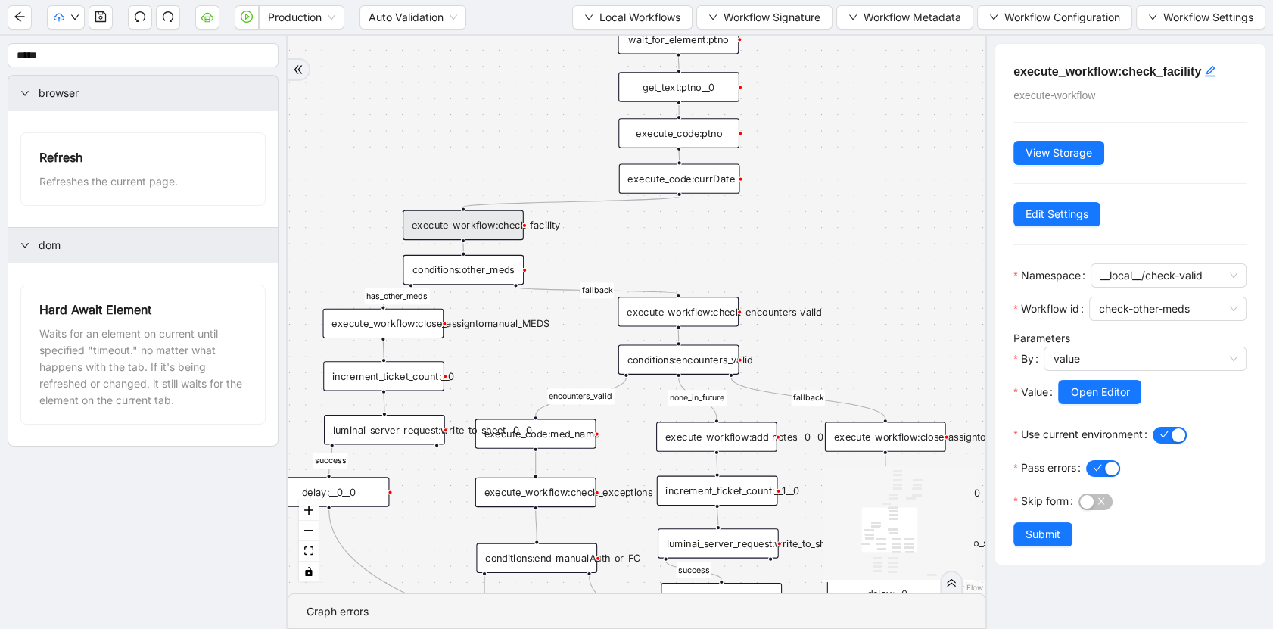
drag, startPoint x: 726, startPoint y: 386, endPoint x: 822, endPoint y: 261, distance: 157.6
click at [822, 261] on div "has_other_meds success success end success success success old fallback fallbac…" at bounding box center [637, 315] width 698 height 558
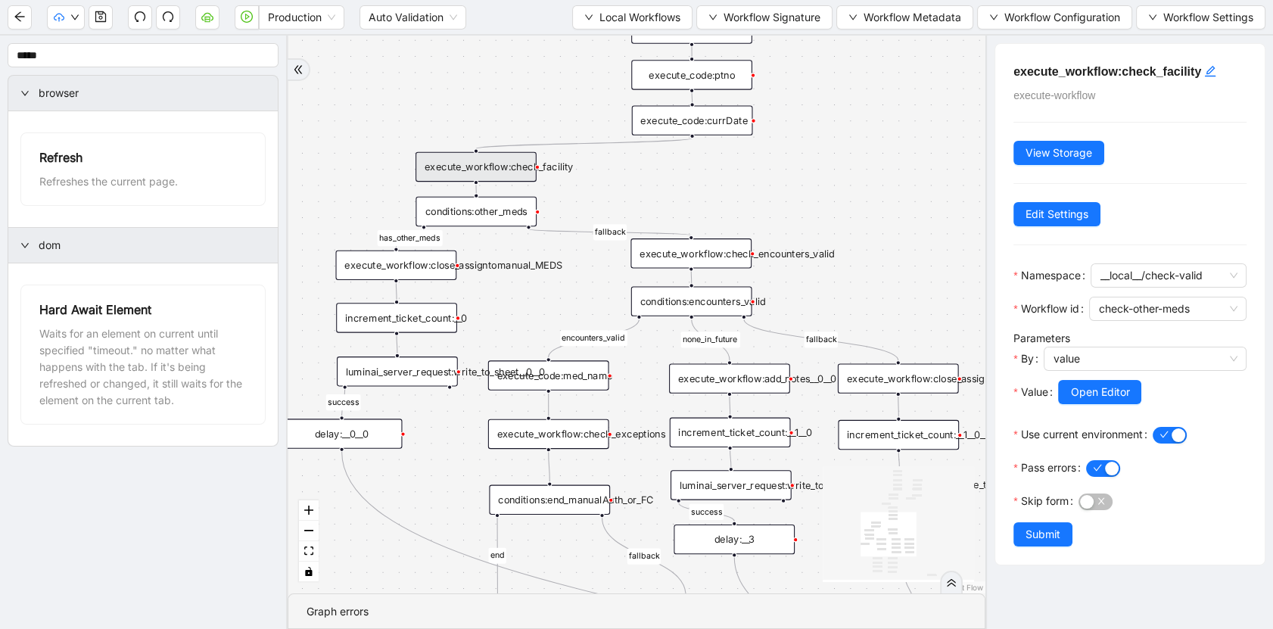
drag, startPoint x: 649, startPoint y: 260, endPoint x: 662, endPoint y: 200, distance: 61.9
click at [662, 200] on div "has_other_meds success success end success success success old fallback fallbac…" at bounding box center [637, 315] width 698 height 558
click at [419, 272] on div "execute_workflow:close_assigntomanual_MEDS" at bounding box center [396, 262] width 121 height 30
click at [419, 269] on div "execute_workflow:close_assigntomanual_MEDS" at bounding box center [396, 261] width 121 height 30
click at [419, 268] on div "execute_workflow:close_assigntomanual_MEDS" at bounding box center [396, 261] width 121 height 30
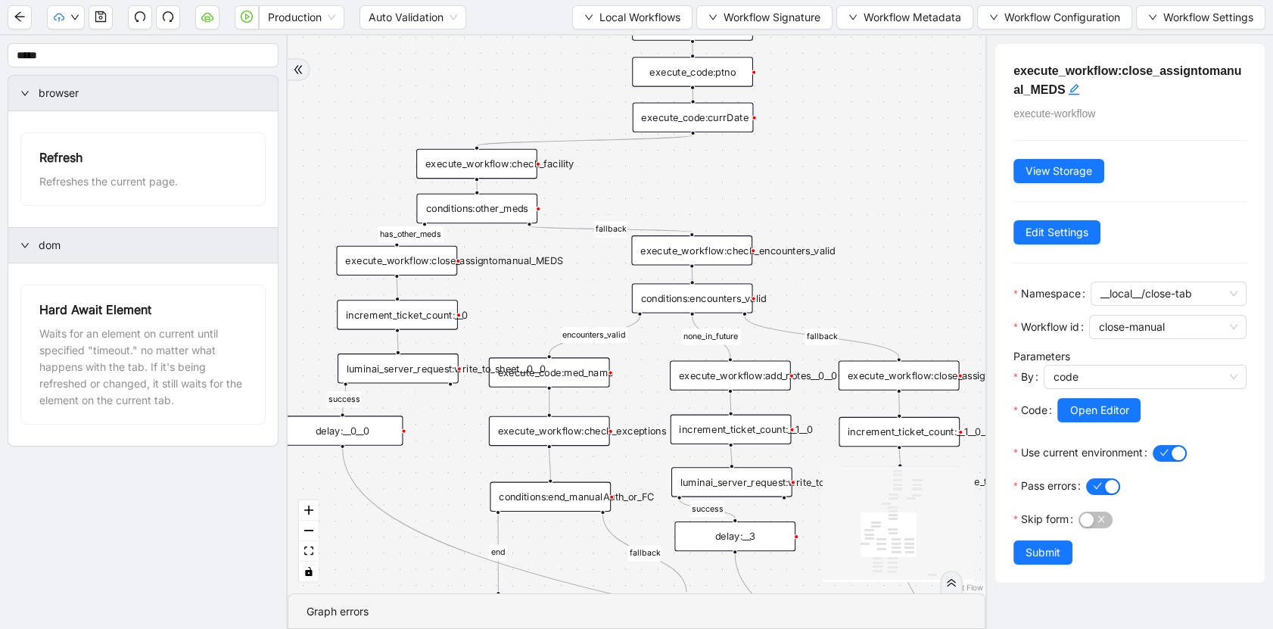
click at [498, 208] on div "conditions:other_meds" at bounding box center [476, 209] width 121 height 30
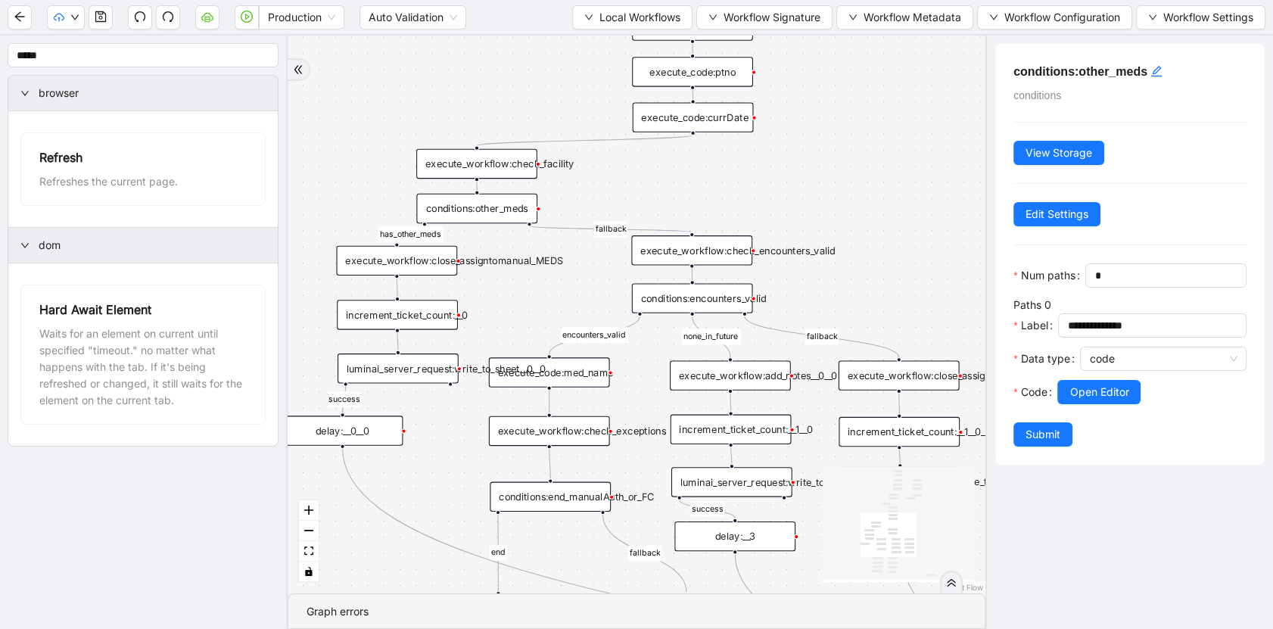
click at [509, 169] on div "execute_workflow:check_facility" at bounding box center [476, 164] width 121 height 30
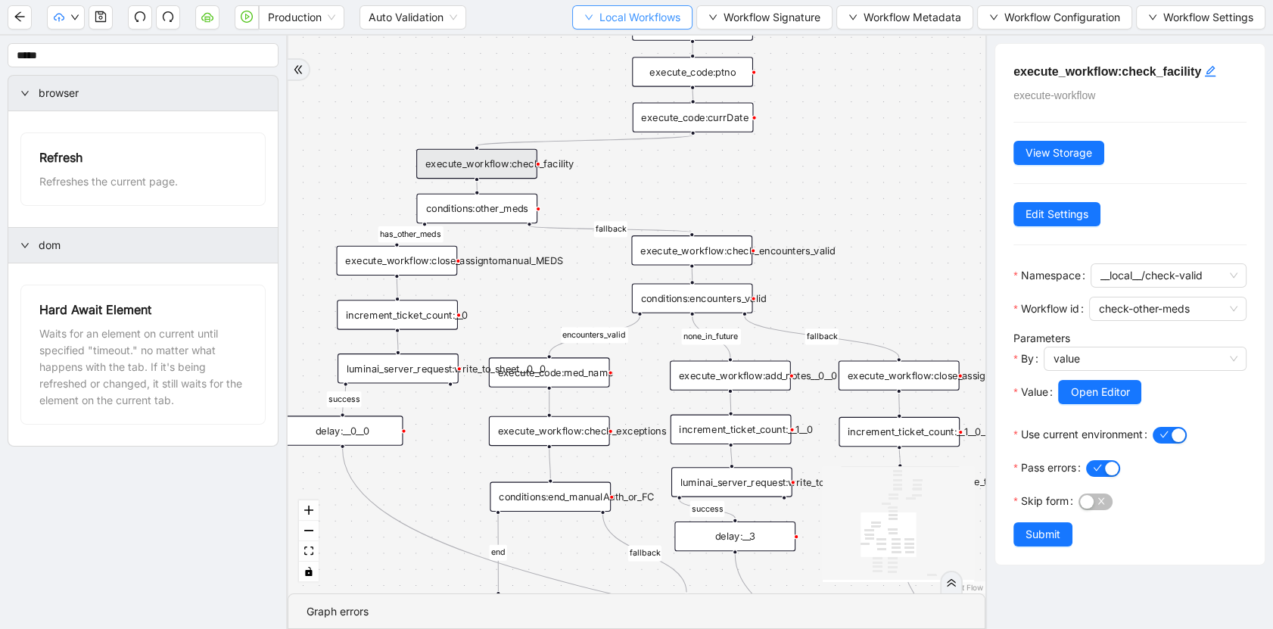
click at [629, 25] on button "Local Workflows" at bounding box center [632, 17] width 120 height 24
click at [627, 44] on span "Select" at bounding box center [626, 46] width 98 height 17
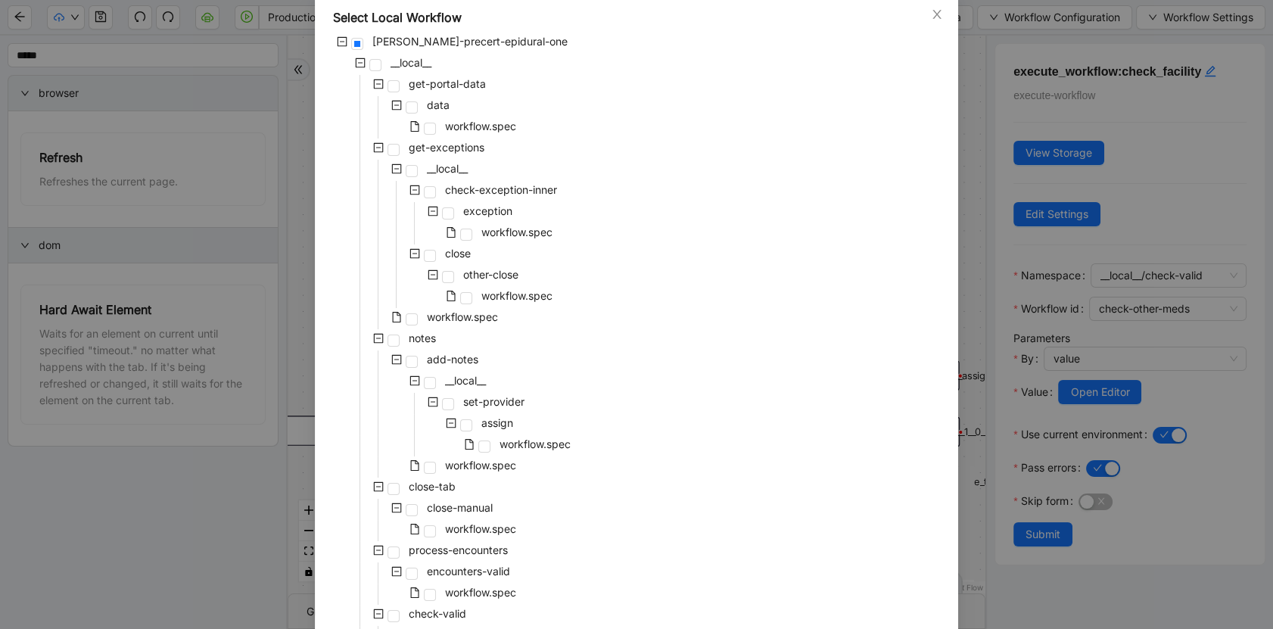
scroll to position [0, 0]
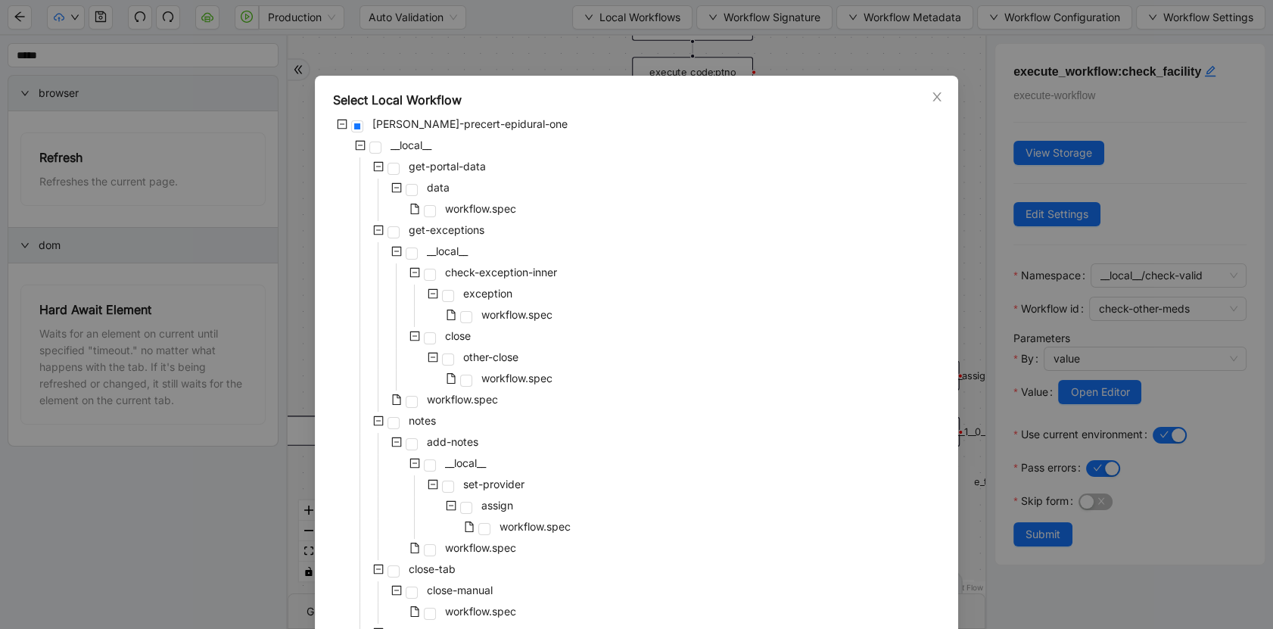
click at [378, 168] on icon "minus-square" at bounding box center [378, 166] width 11 height 11
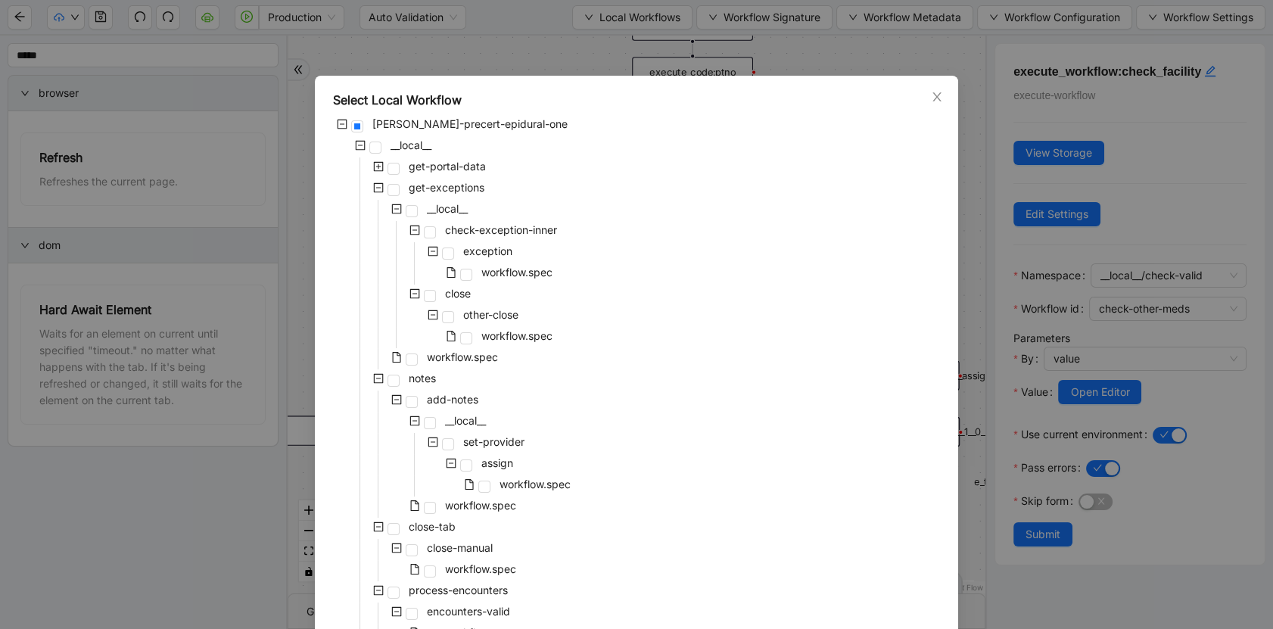
click at [374, 193] on span at bounding box center [378, 188] width 18 height 18
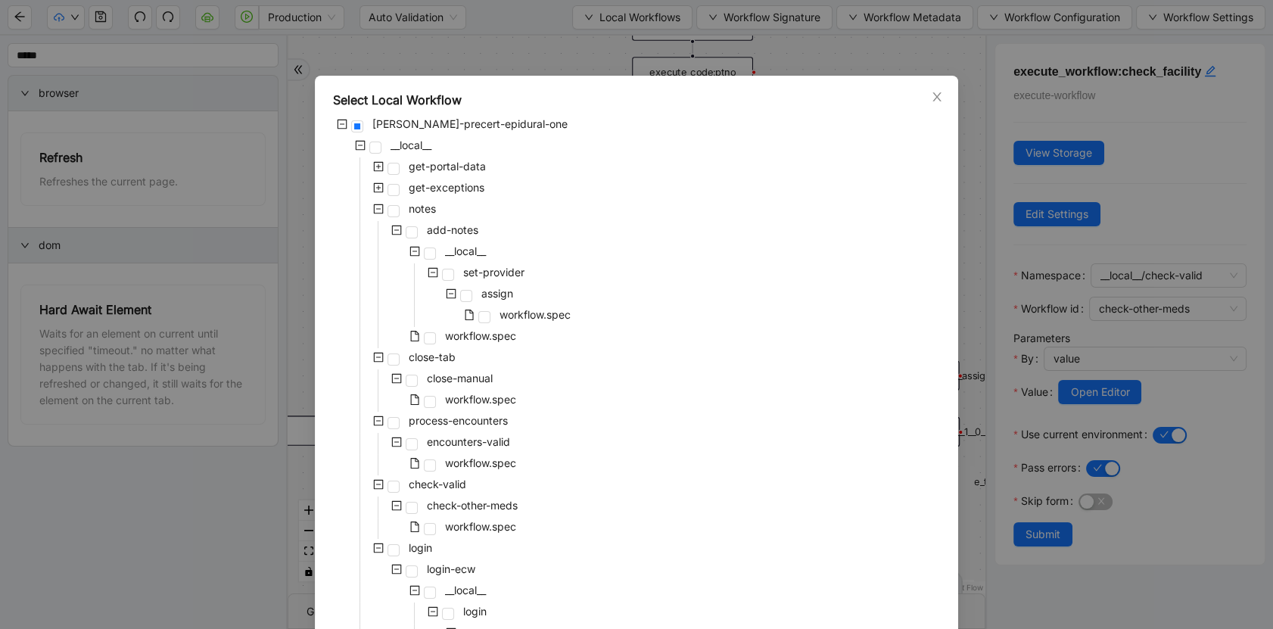
click at [373, 206] on icon "minus-square" at bounding box center [378, 209] width 11 height 11
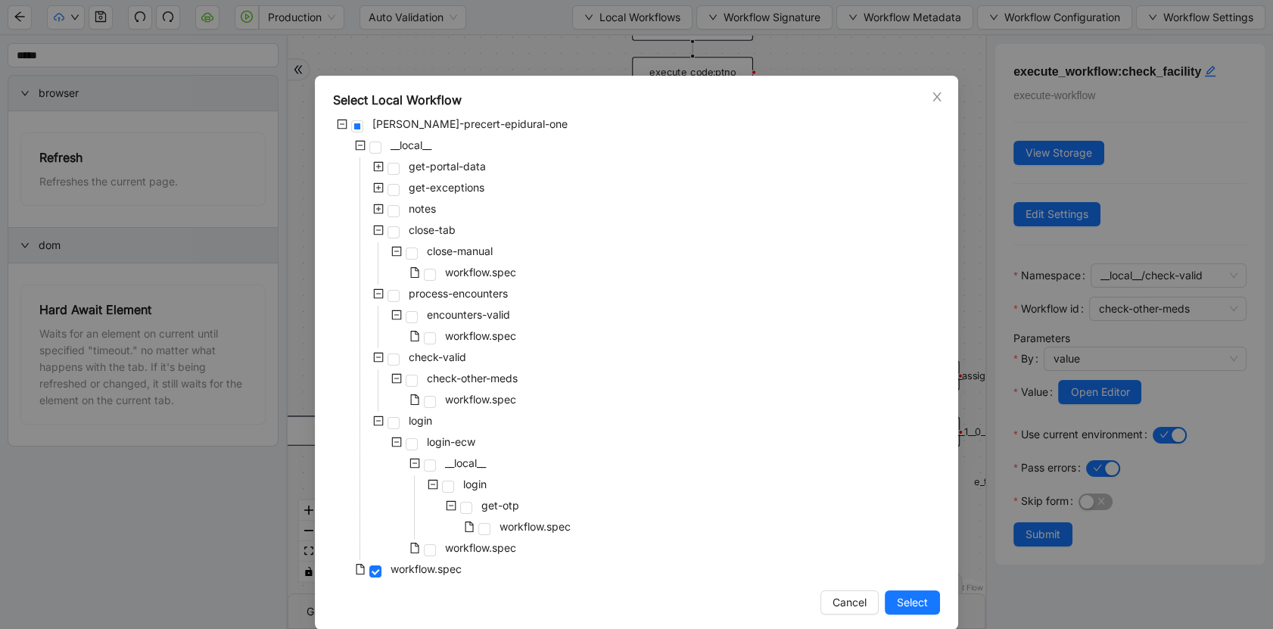
click at [373, 189] on icon "plus-square" at bounding box center [378, 187] width 11 height 11
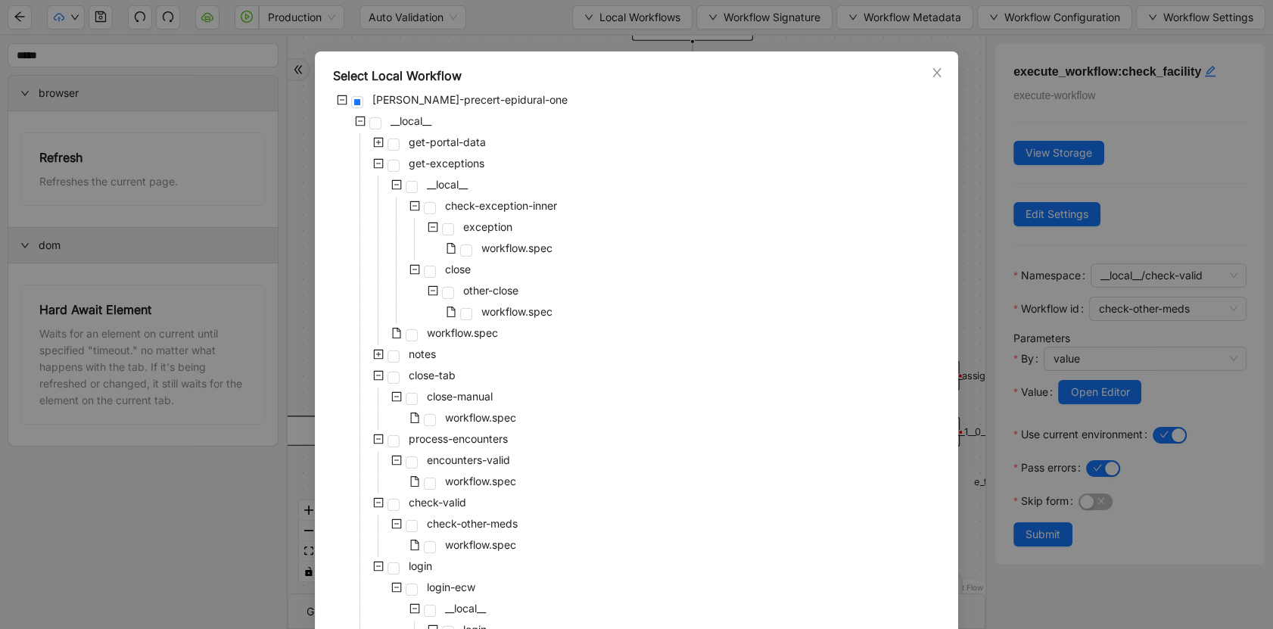
scroll to position [23, 0]
click at [931, 70] on icon "close" at bounding box center [937, 74] width 12 height 12
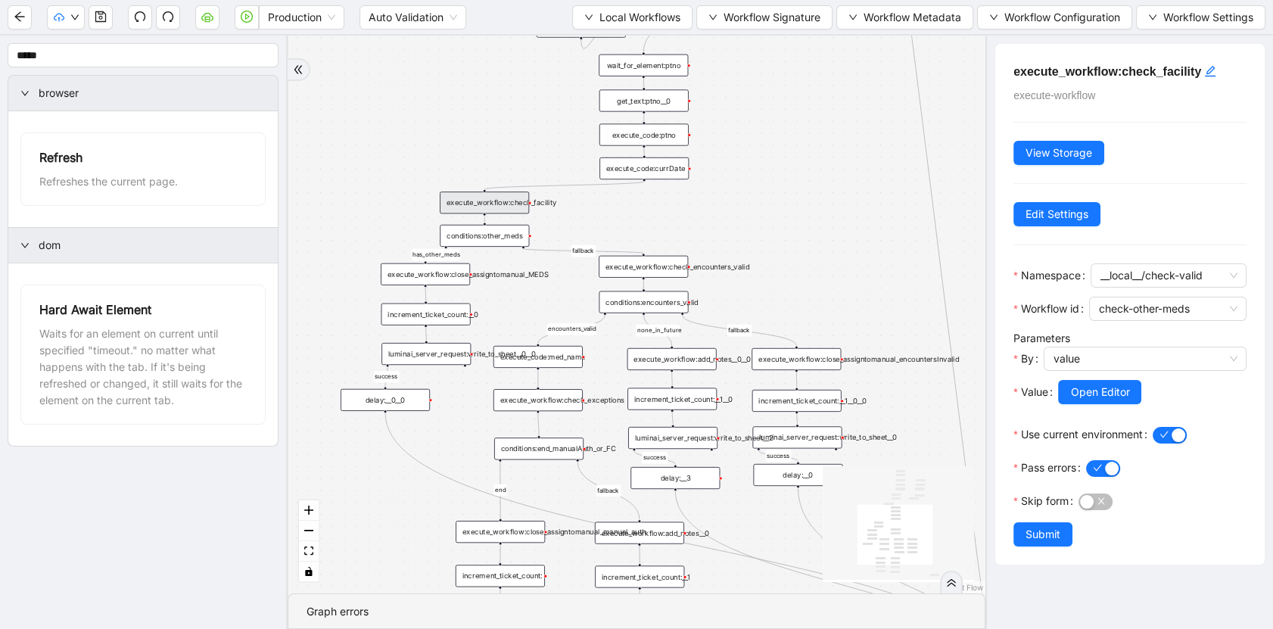
drag, startPoint x: 754, startPoint y: 288, endPoint x: 749, endPoint y: 242, distance: 45.7
click at [757, 238] on div "has_other_meds success success end success success success old fallback fallbac…" at bounding box center [637, 315] width 698 height 558
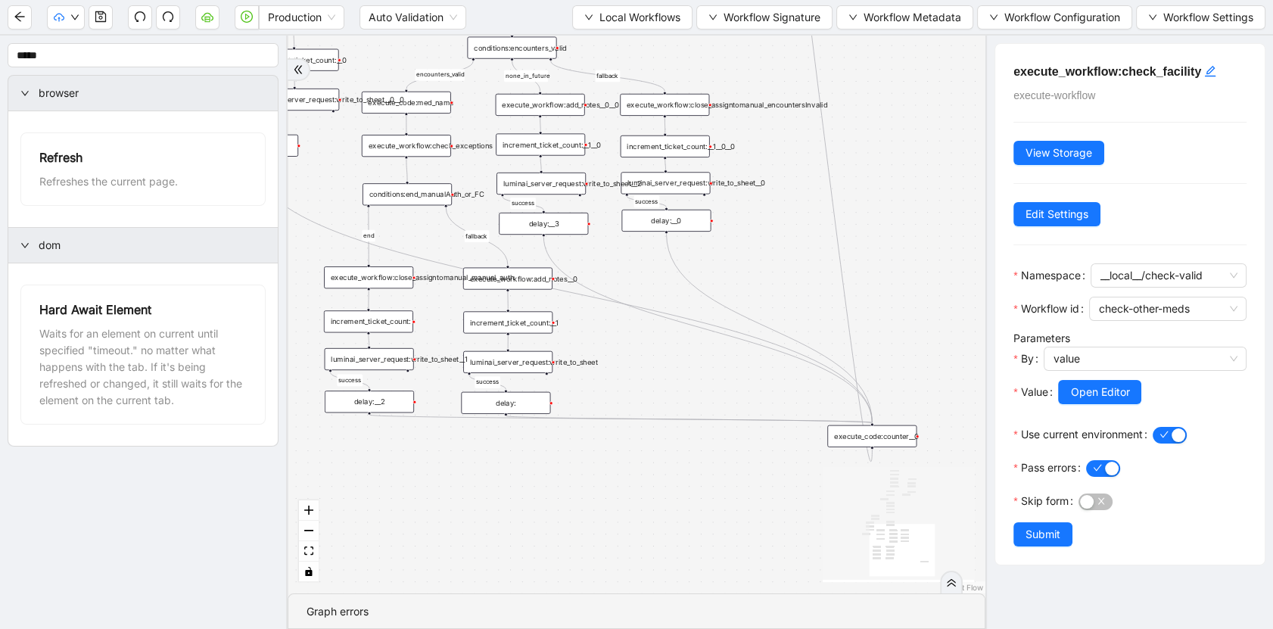
drag, startPoint x: 764, startPoint y: 282, endPoint x: 632, endPoint y: 32, distance: 283.4
click at [632, 32] on section "Production Auto Validation Local Workflows Workflow Signature Workflow Metadata…" at bounding box center [636, 314] width 1273 height 629
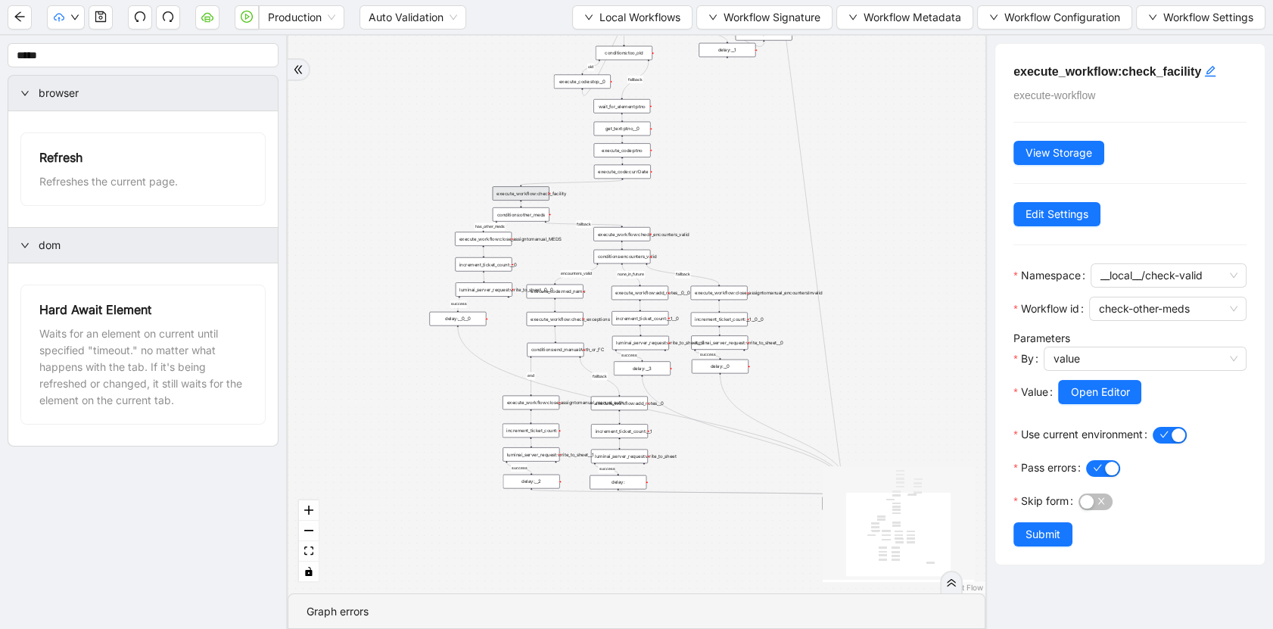
drag, startPoint x: 591, startPoint y: 143, endPoint x: 830, endPoint y: 182, distance: 242.4
click at [836, 183] on div "has_other_meds success success end success success success old fallback fallbac…" at bounding box center [637, 315] width 698 height 558
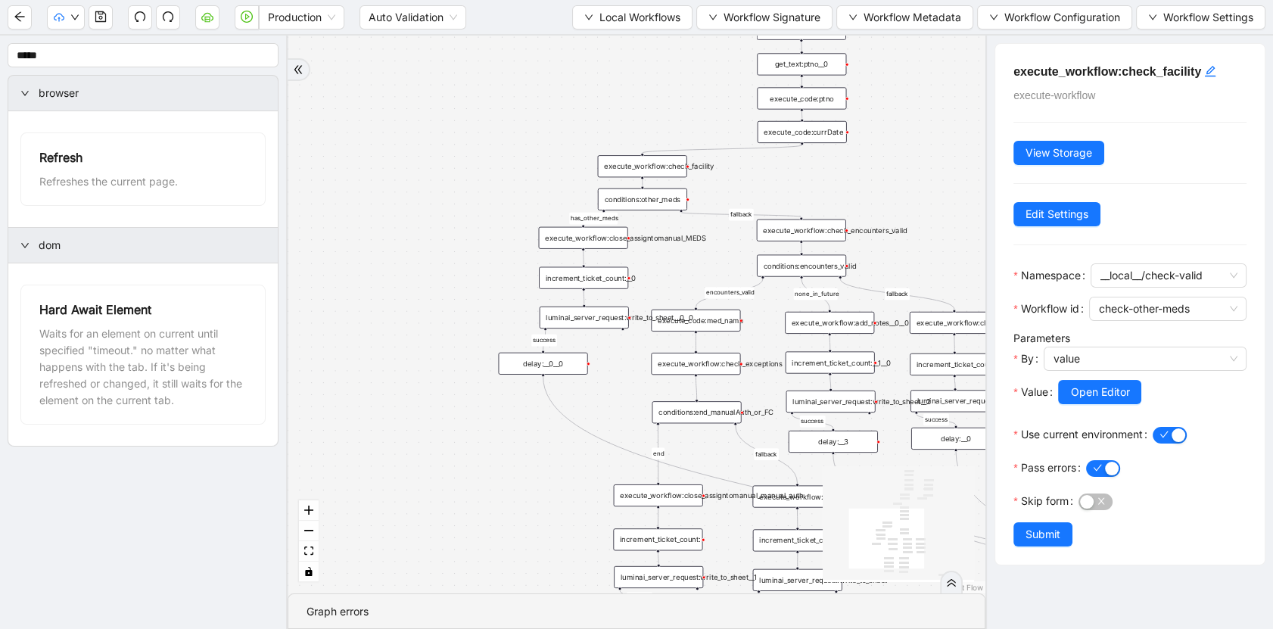
click at [573, 244] on div "execute_workflow:close_assigntomanual_MEDS" at bounding box center [583, 238] width 89 height 22
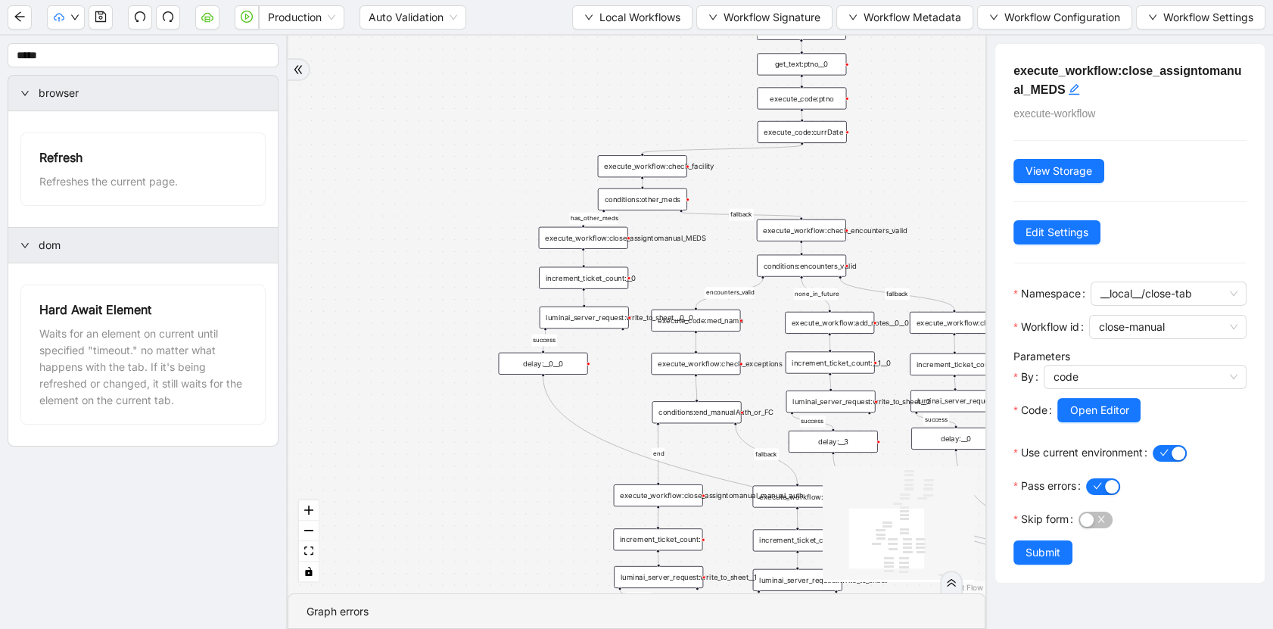
click at [568, 285] on div "increment_ticket_count:__0" at bounding box center [583, 278] width 89 height 22
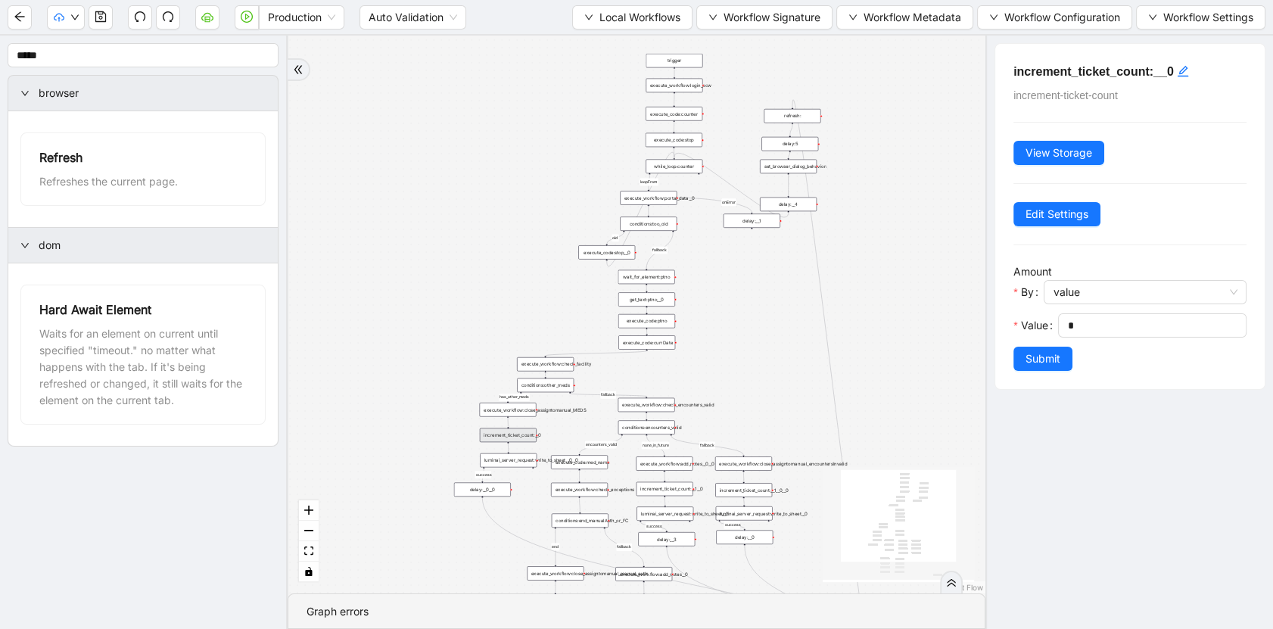
drag, startPoint x: 777, startPoint y: 151, endPoint x: 715, endPoint y: 357, distance: 215.5
click at [715, 346] on div "has_other_meds success success end success success success old fallback fallbac…" at bounding box center [637, 315] width 698 height 558
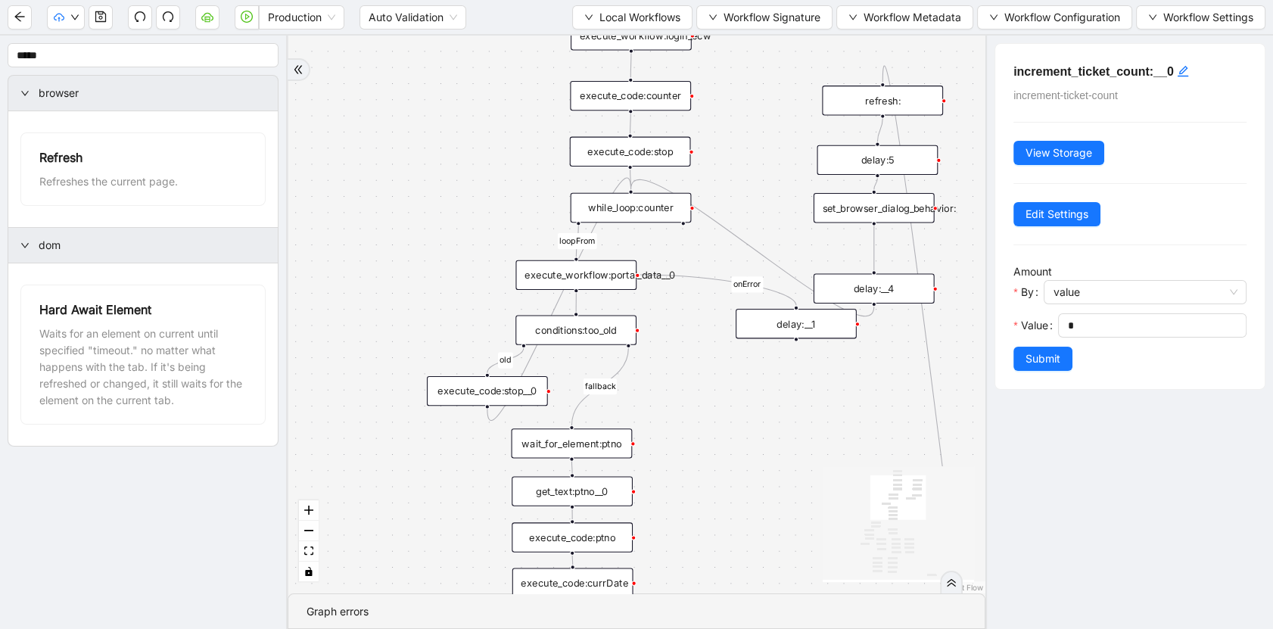
drag, startPoint x: 764, startPoint y: 189, endPoint x: 753, endPoint y: 79, distance: 111.1
click at [753, 87] on div "has_other_meds success success end success success success old fallback fallbac…" at bounding box center [637, 315] width 698 height 558
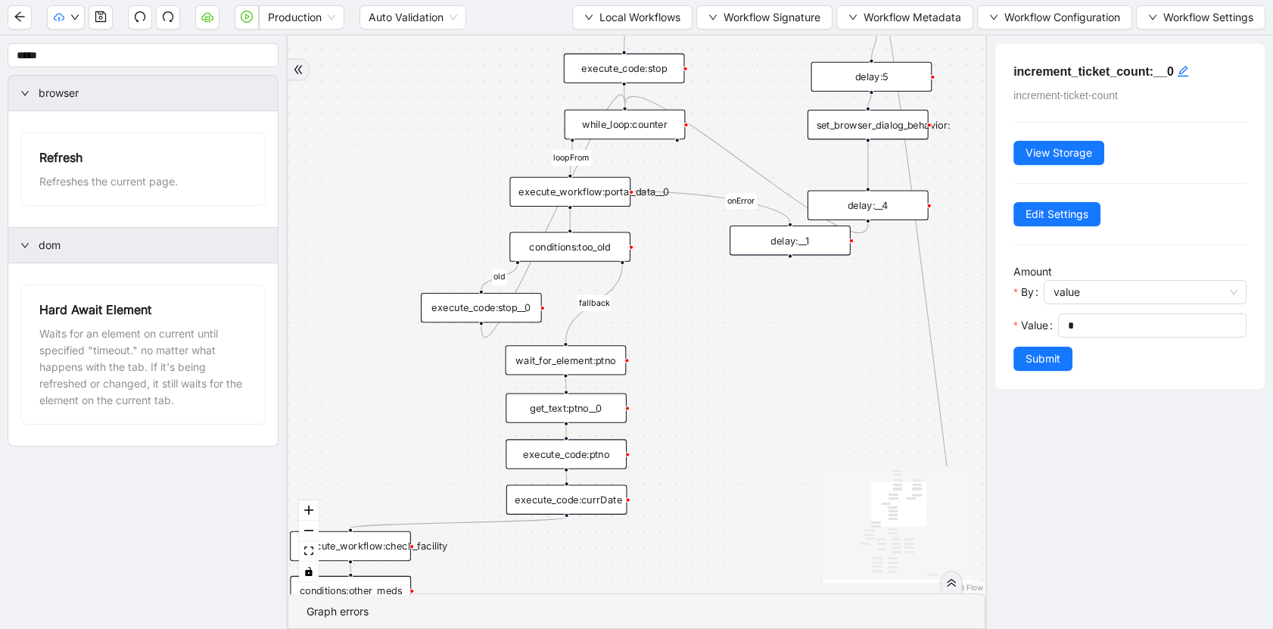
drag, startPoint x: 707, startPoint y: 301, endPoint x: 703, endPoint y: 268, distance: 33.5
click at [703, 268] on div "has_other_meds success success end success success success old fallback fallbac…" at bounding box center [637, 315] width 698 height 558
click at [568, 188] on div "execute_workflow:portal_data__0" at bounding box center [569, 191] width 121 height 30
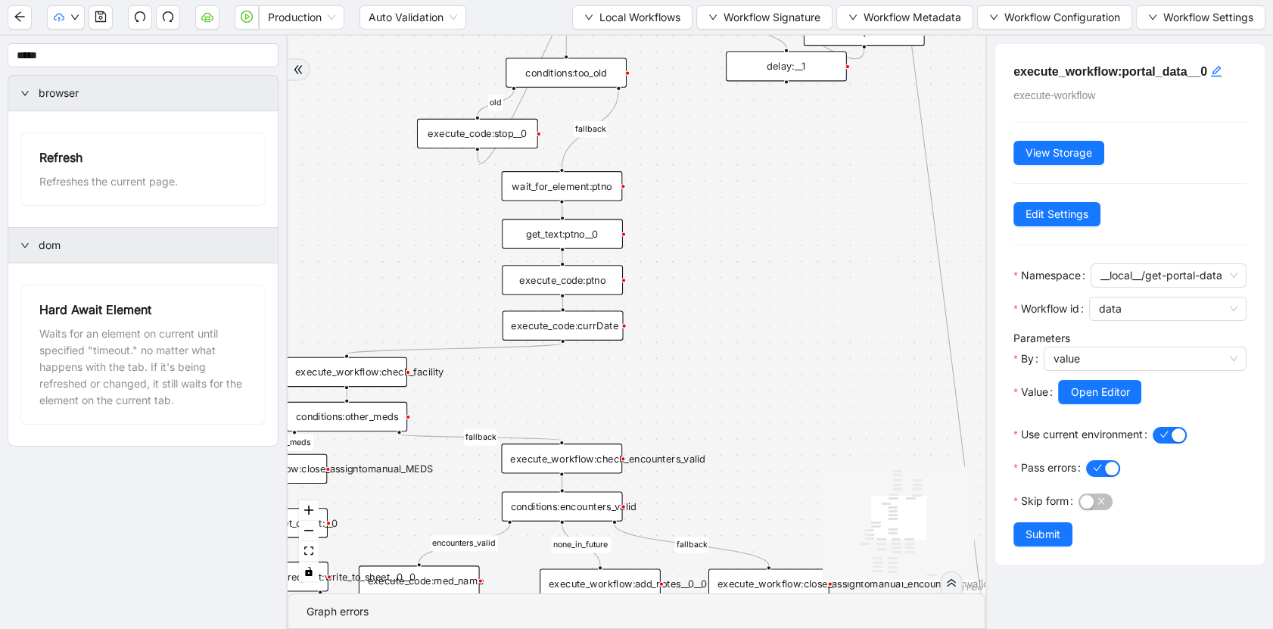
drag, startPoint x: 692, startPoint y: 381, endPoint x: 688, endPoint y: 207, distance: 174.9
click at [688, 208] on div "has_other_meds success success end success success success old fallback fallbac…" at bounding box center [637, 315] width 698 height 558
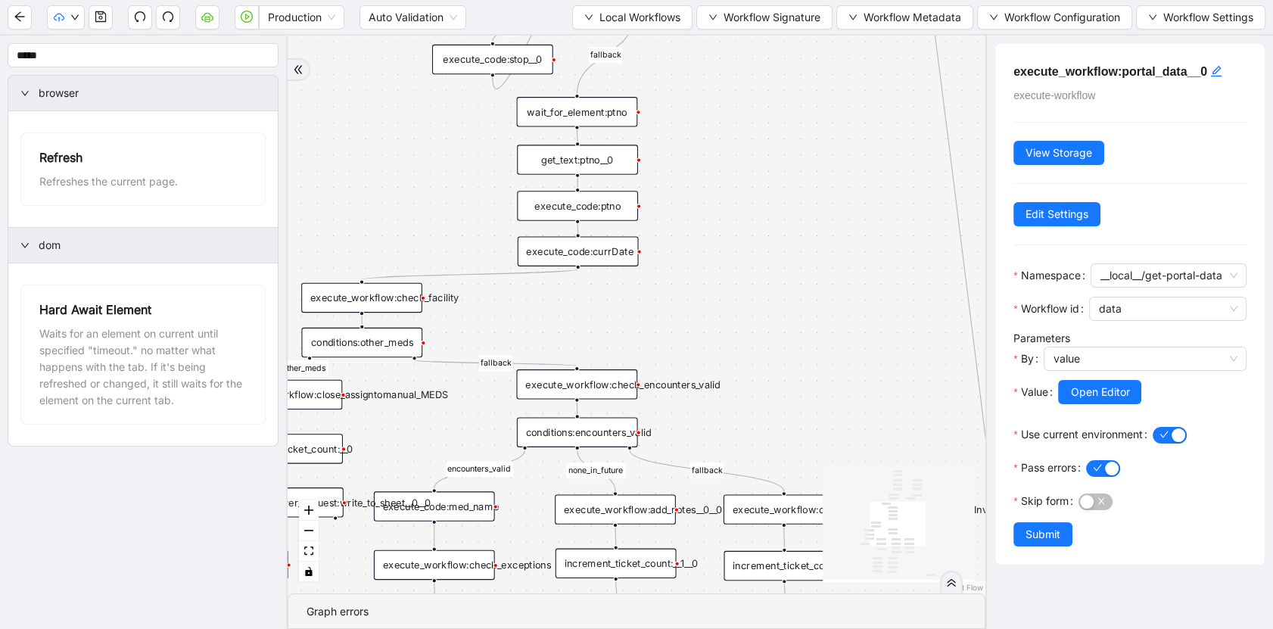
drag, startPoint x: 739, startPoint y: 304, endPoint x: 850, endPoint y: 129, distance: 206.8
click at [850, 129] on div "has_other_meds success success end success success success old fallback fallbac…" at bounding box center [637, 315] width 698 height 558
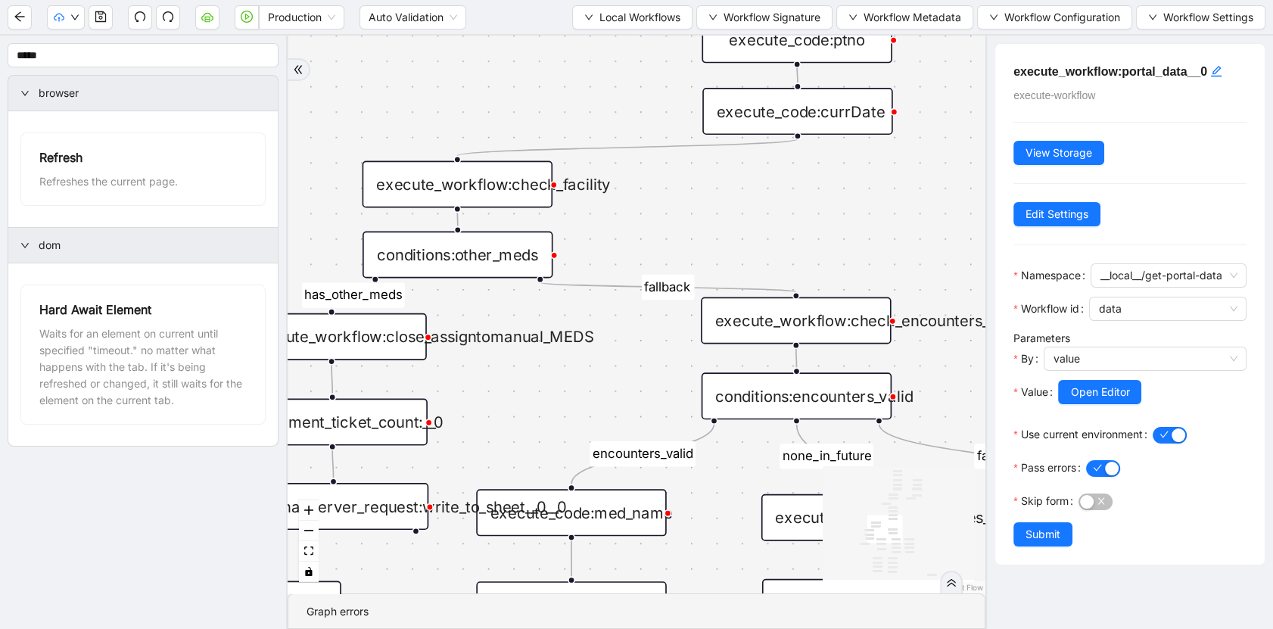
click at [492, 188] on div "execute_workflow:check_facility" at bounding box center [458, 183] width 190 height 47
click at [502, 251] on div "conditions:other_meds" at bounding box center [458, 254] width 190 height 47
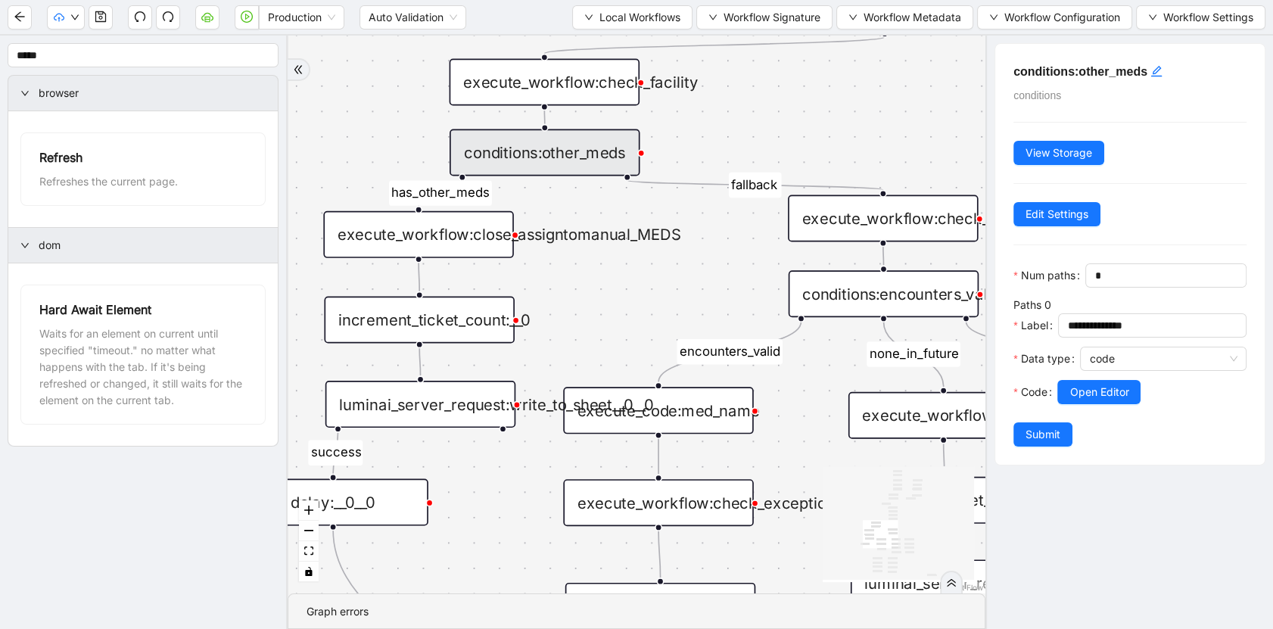
drag, startPoint x: 649, startPoint y: 220, endPoint x: 733, endPoint y: 130, distance: 123.7
click at [733, 130] on div "has_other_meds success success end success success success old fallback fallbac…" at bounding box center [637, 315] width 698 height 558
click at [470, 233] on div "execute_workflow:close_assigntomanual_MEDS" at bounding box center [418, 234] width 190 height 47
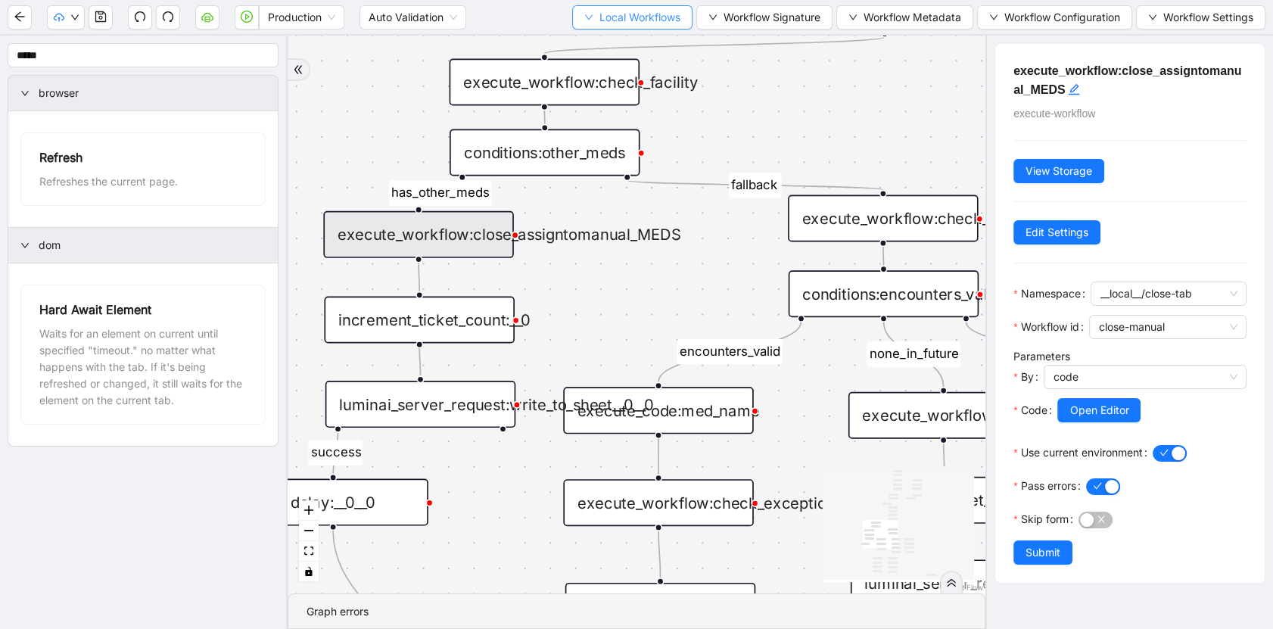
click at [658, 28] on button "Local Workflows" at bounding box center [632, 17] width 120 height 24
click at [603, 48] on span "Select" at bounding box center [626, 46] width 98 height 17
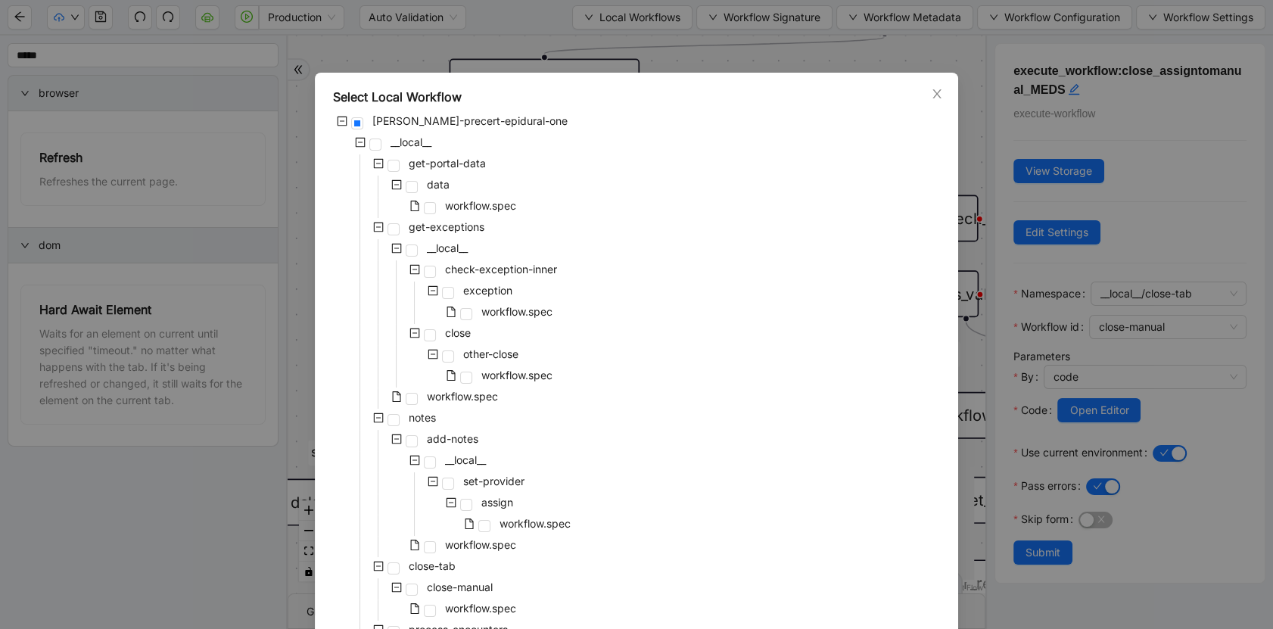
scroll to position [0, 0]
click at [931, 91] on icon "close" at bounding box center [937, 97] width 12 height 12
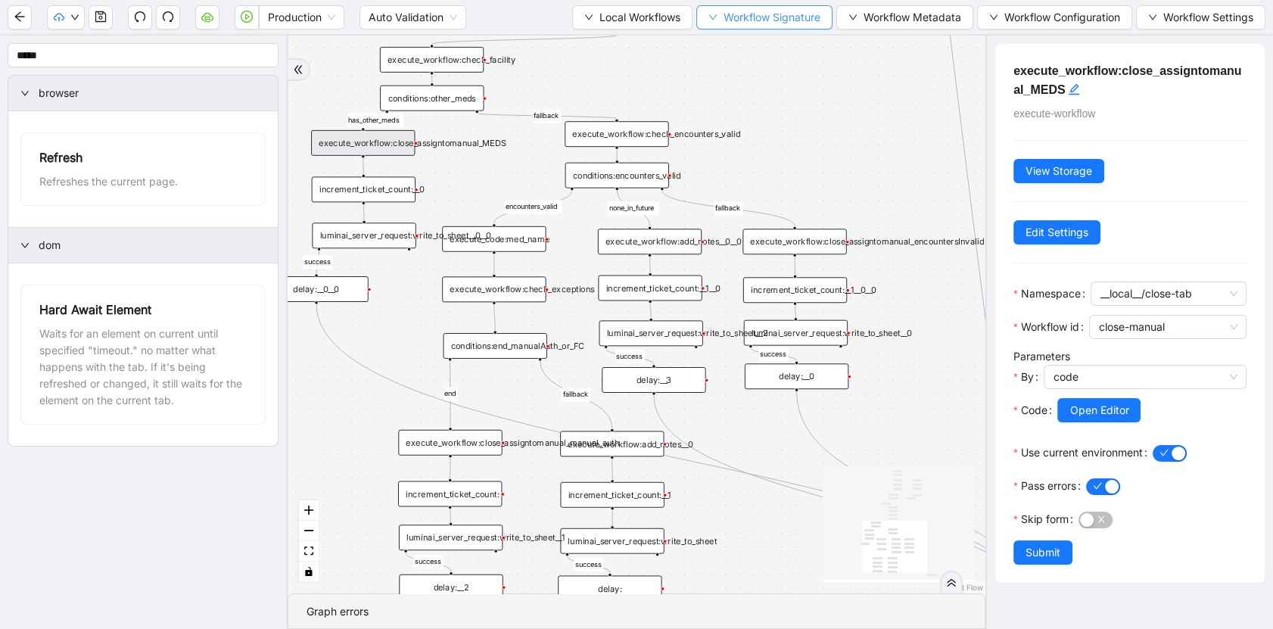
drag, startPoint x: 894, startPoint y: 138, endPoint x: 754, endPoint y: 28, distance: 177.9
click at [754, 28] on section "Production Auto Validation Local Workflows Workflow Signature Workflow Metadata…" at bounding box center [636, 314] width 1273 height 629
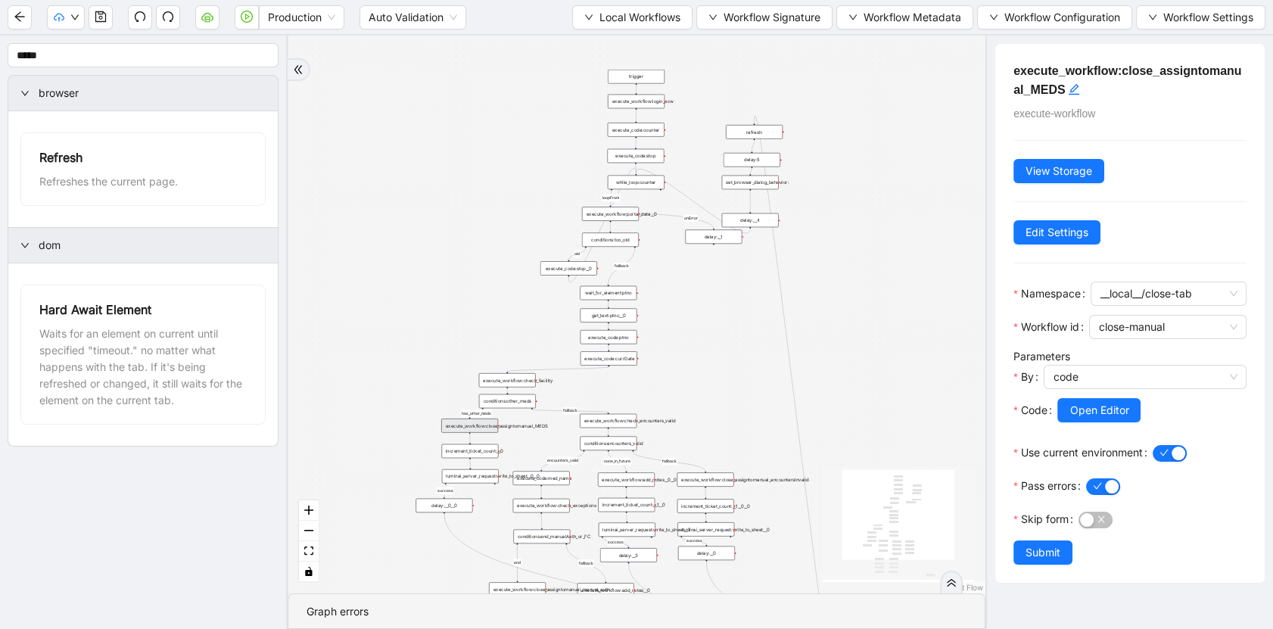
drag, startPoint x: 774, startPoint y: 89, endPoint x: 738, endPoint y: 340, distance: 253.8
click at [738, 340] on div "has_other_meds success success end success success success old fallback fallbac…" at bounding box center [637, 315] width 698 height 558
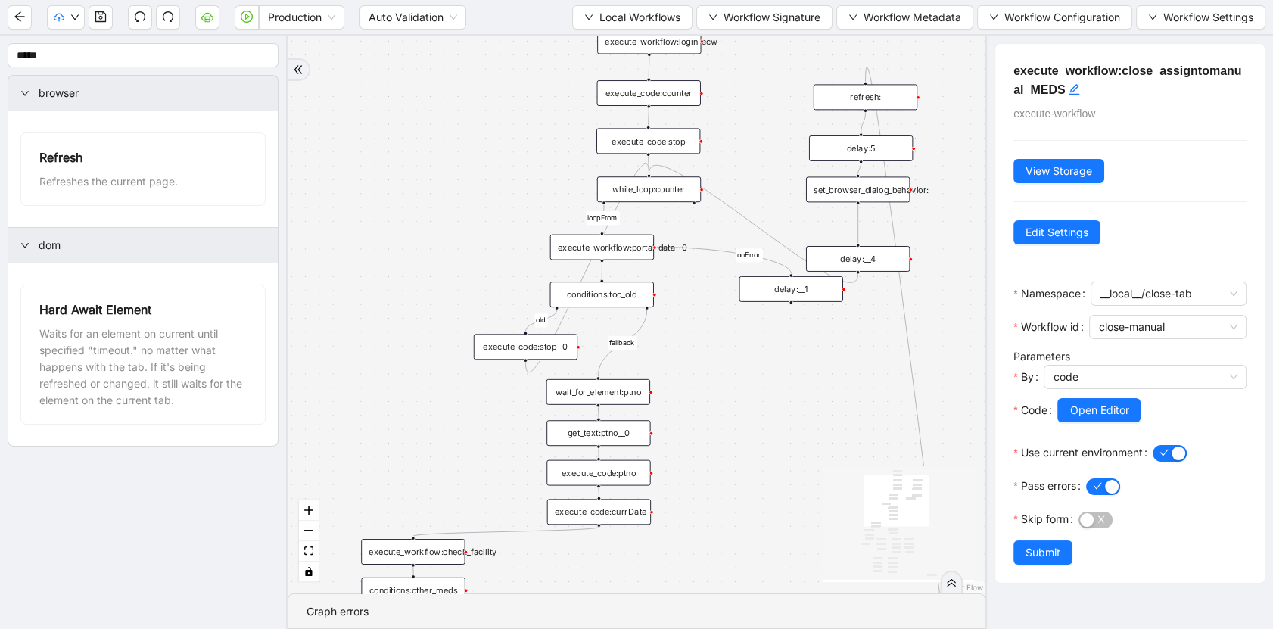
drag, startPoint x: 752, startPoint y: 189, endPoint x: 767, endPoint y: 89, distance: 101.0
click at [767, 90] on div "has_other_meds success success end success success success old fallback fallbac…" at bounding box center [637, 315] width 698 height 558
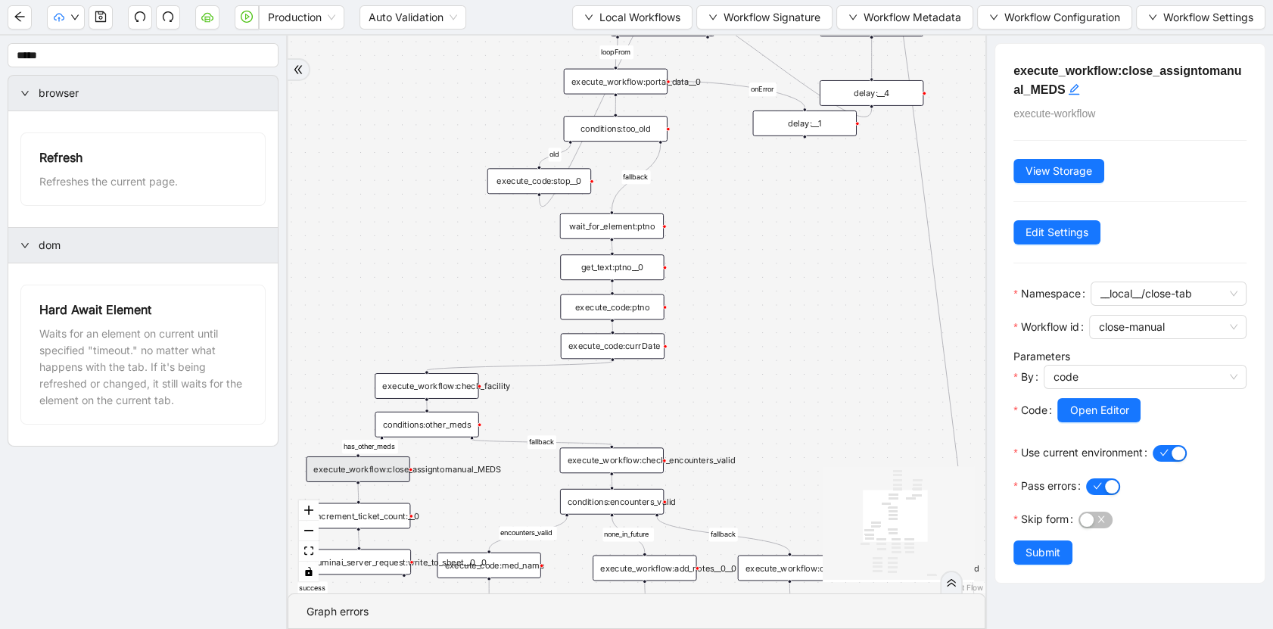
drag, startPoint x: 742, startPoint y: 303, endPoint x: 745, endPoint y: 175, distance: 127.9
click at [745, 175] on div "has_other_meds success success end success success success old fallback fallbac…" at bounding box center [637, 315] width 698 height 558
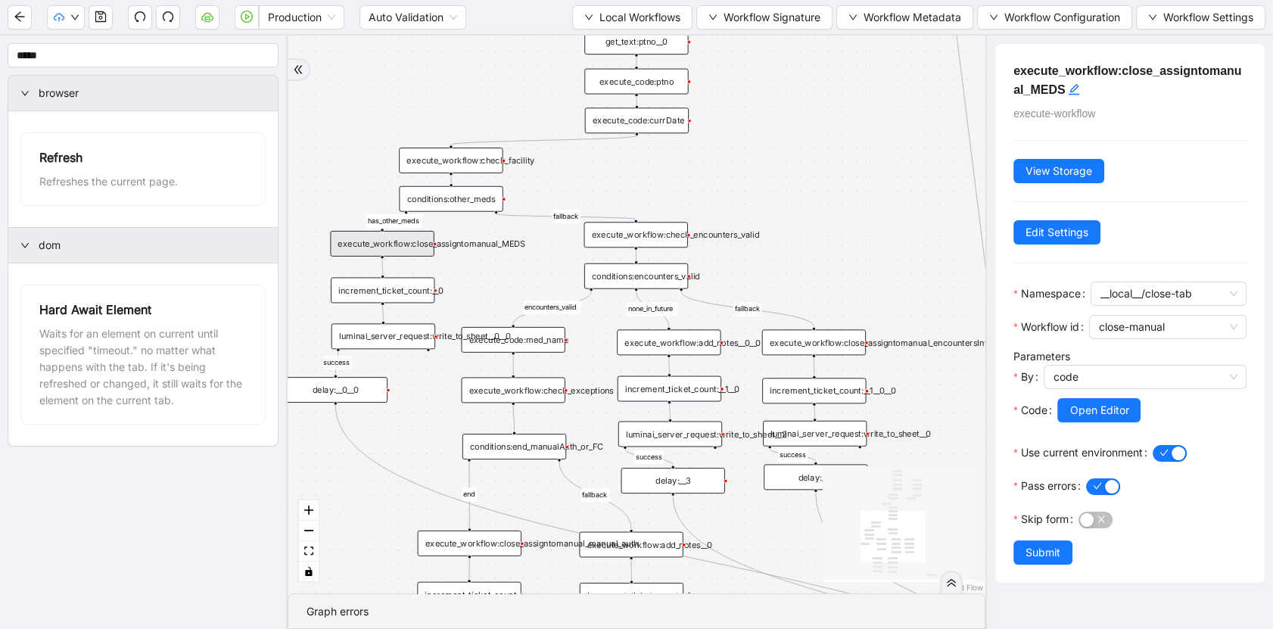
drag, startPoint x: 770, startPoint y: 333, endPoint x: 795, endPoint y: 87, distance: 247.2
click at [795, 87] on div "has_other_meds success success end success success success old fallback fallbac…" at bounding box center [637, 315] width 698 height 558
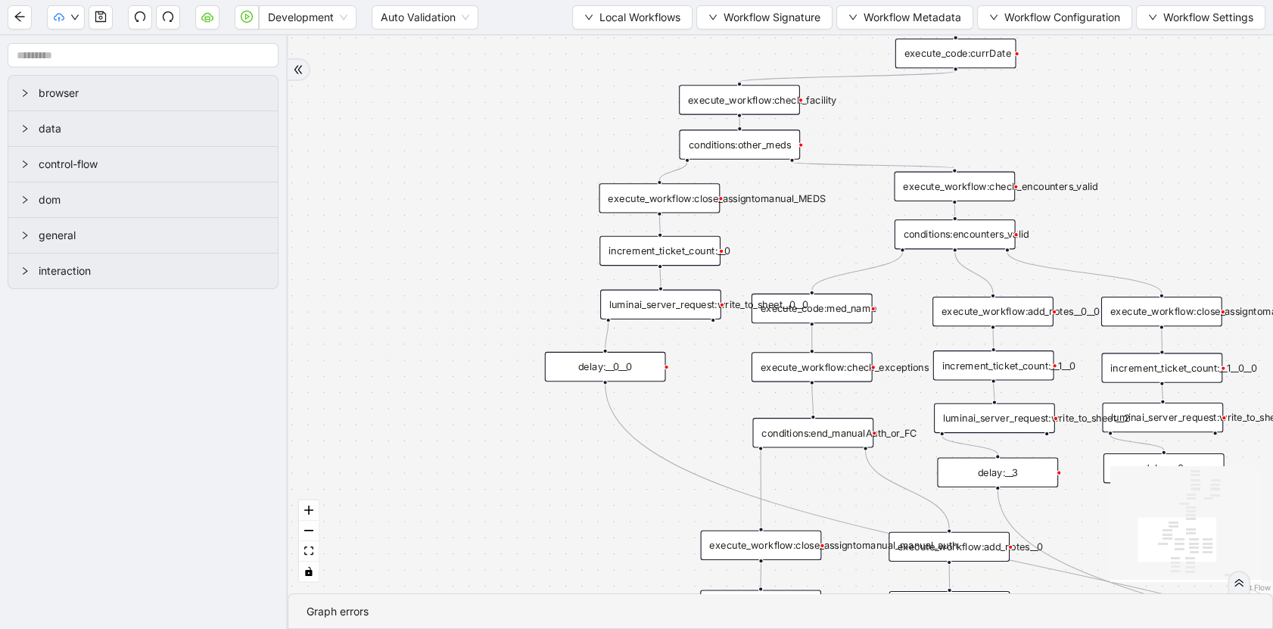
click at [788, 356] on div "execute_workflow:check_exceptions" at bounding box center [812, 367] width 121 height 30
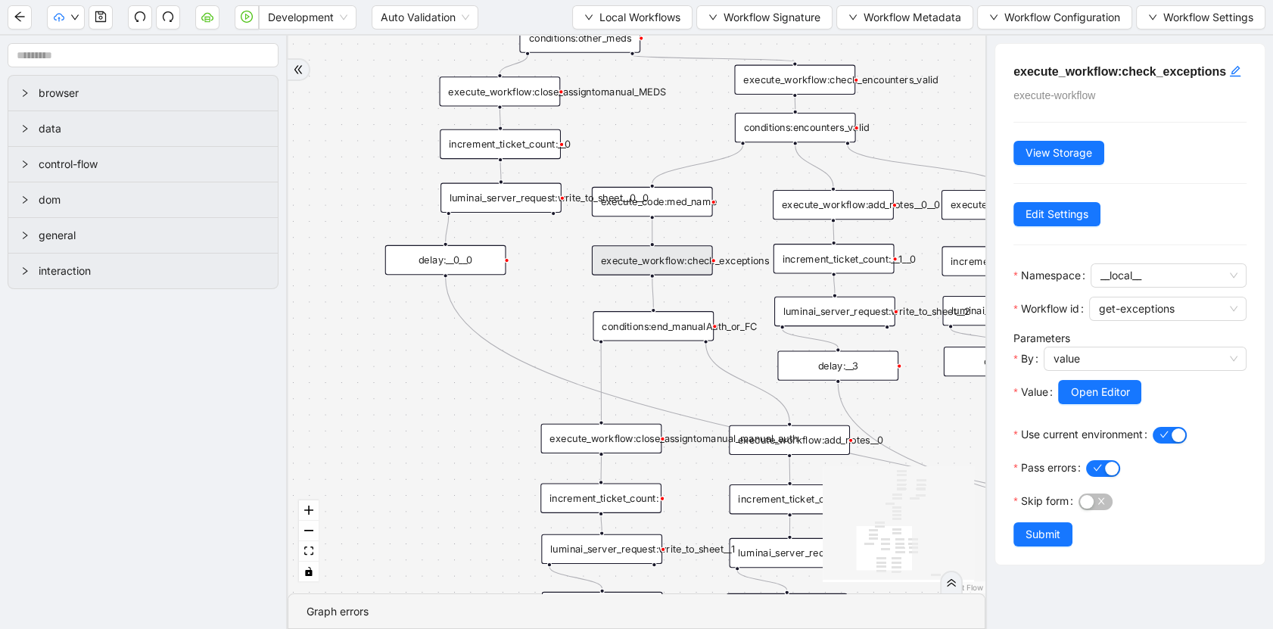
drag, startPoint x: 488, startPoint y: 235, endPoint x: 328, endPoint y: 129, distance: 192.7
click at [328, 129] on div "trigger execute_workflow:check_exceptions execute_workflow:add_notes__0 luminai…" at bounding box center [637, 315] width 698 height 558
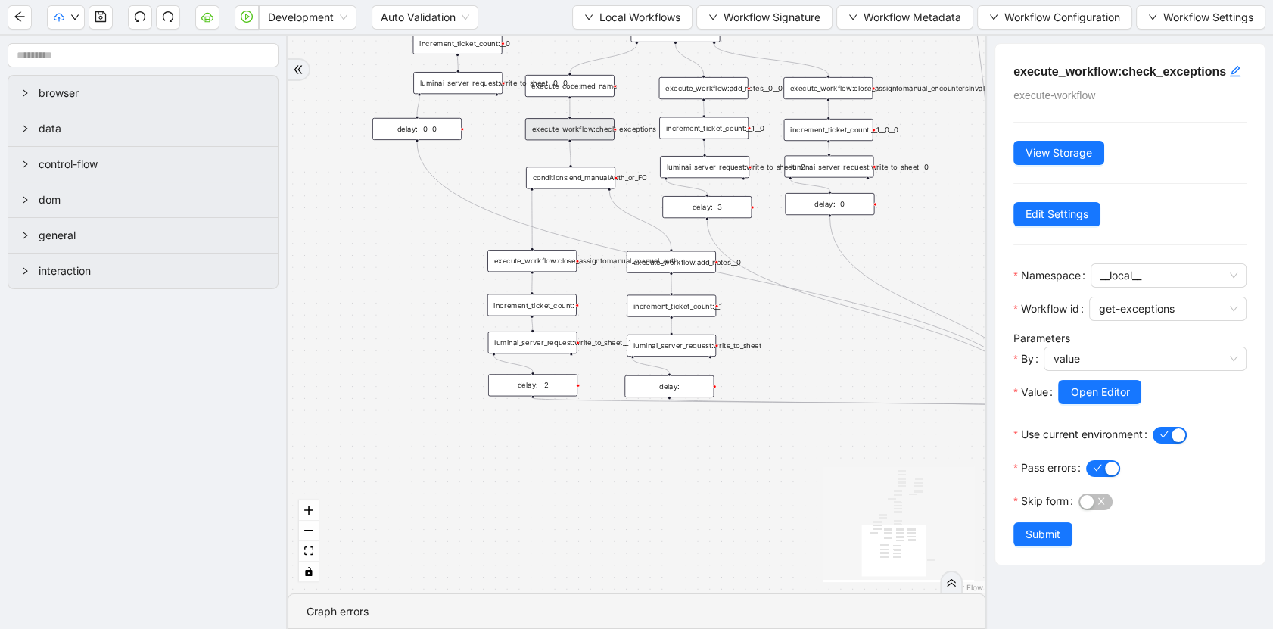
drag, startPoint x: 473, startPoint y: 348, endPoint x: 419, endPoint y: 208, distance: 150.0
click at [419, 211] on div "trigger execute_workflow:check_exceptions execute_workflow:add_notes__0 luminai…" at bounding box center [637, 315] width 698 height 558
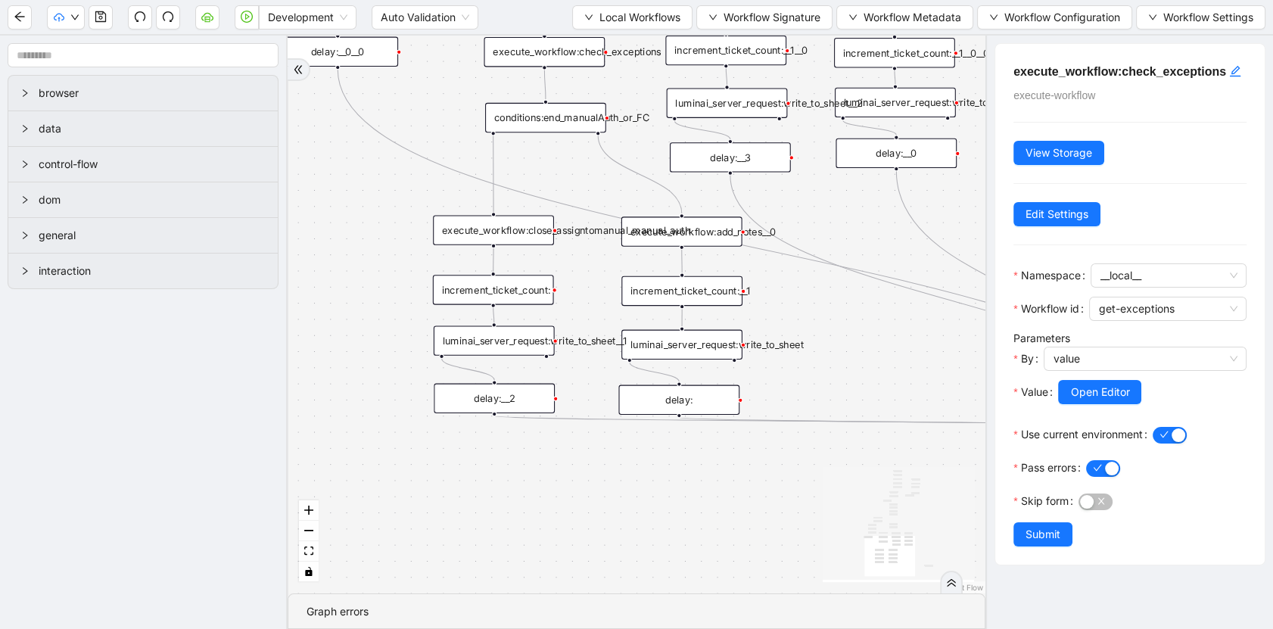
click at [504, 344] on div "luminai_server_request:write_to_sheet__1" at bounding box center [494, 340] width 121 height 30
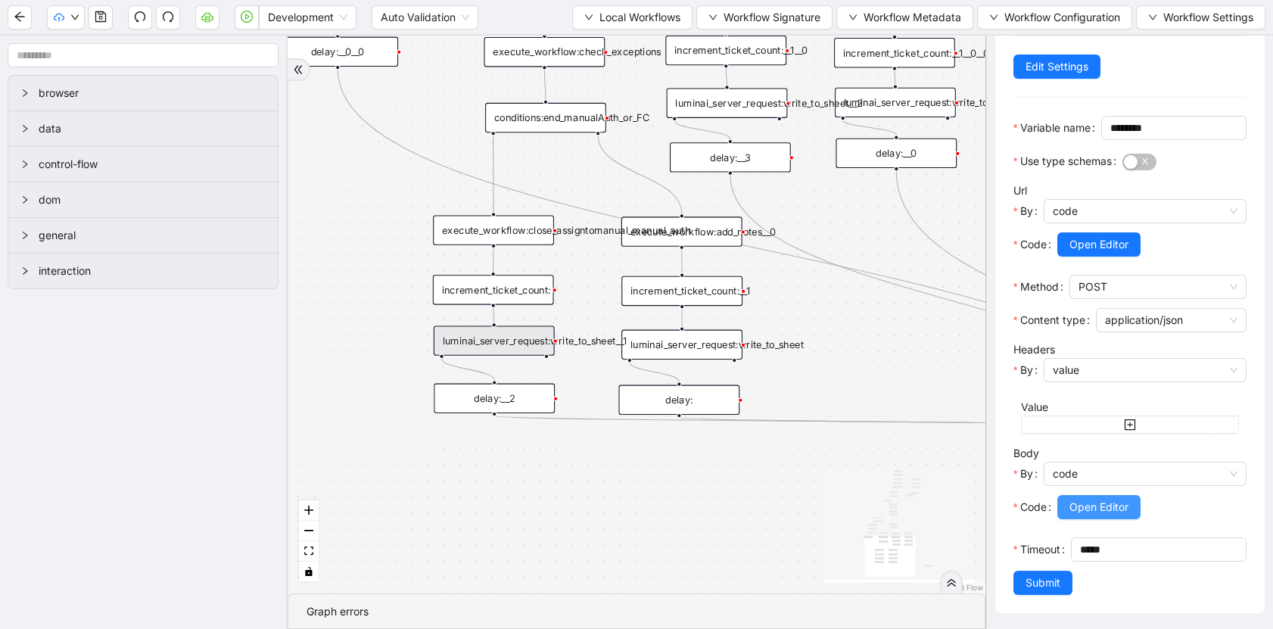
scroll to position [188, 0]
click at [1117, 503] on span "Open Editor" at bounding box center [1098, 507] width 59 height 17
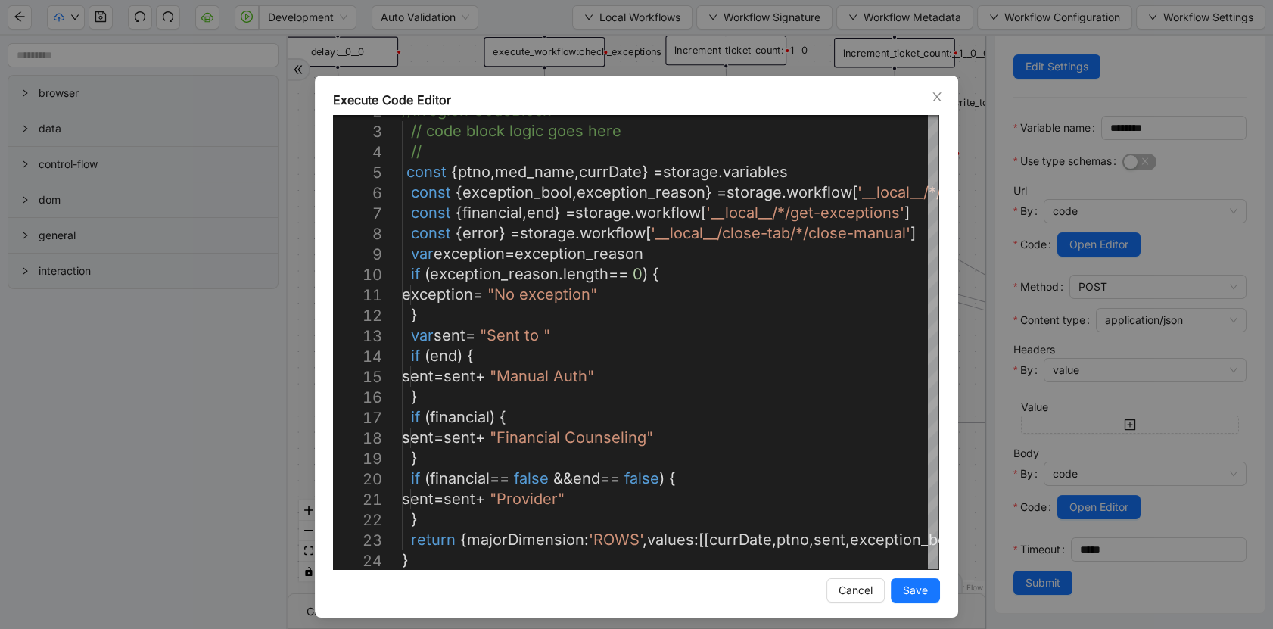
drag, startPoint x: 527, startPoint y: 570, endPoint x: 652, endPoint y: 576, distance: 125.0
click at [652, 576] on div "Execute Code Editor 4 5 6 7 8 9 10 11 12 13 14 15 16 17 18 19 20 21 22 23 24 2 …" at bounding box center [636, 347] width 643 height 542
click at [467, 568] on div at bounding box center [532, 564] width 261 height 9
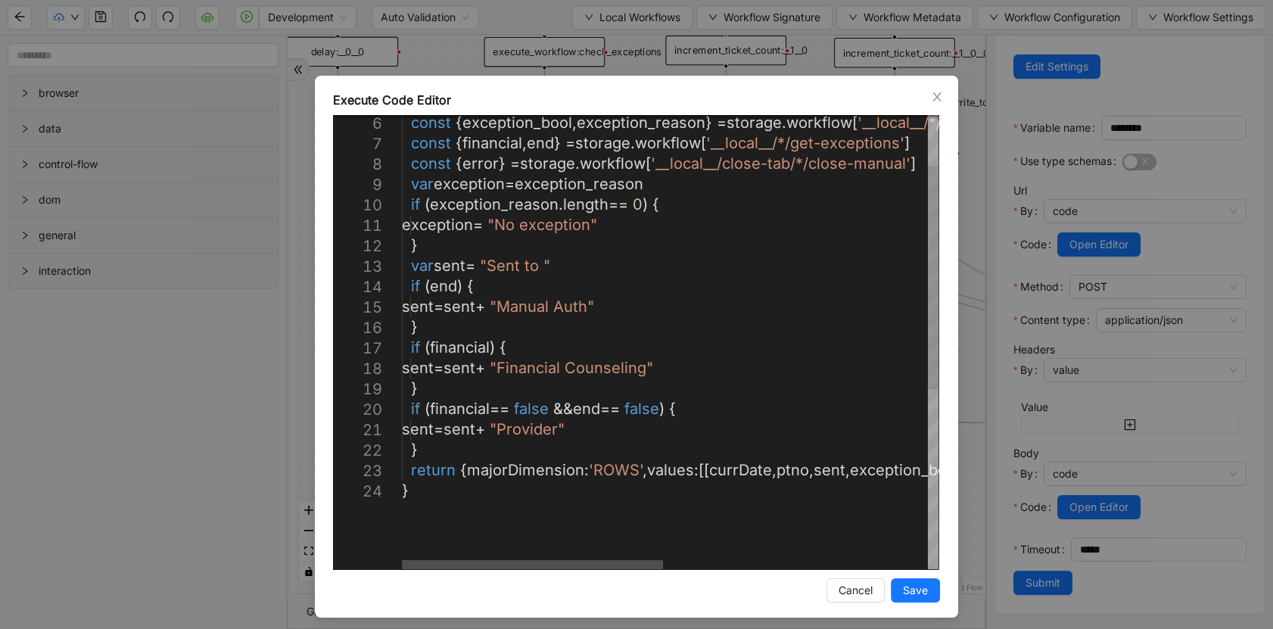
click at [604, 560] on div at bounding box center [532, 564] width 261 height 9
click at [581, 560] on div at bounding box center [532, 564] width 261 height 9
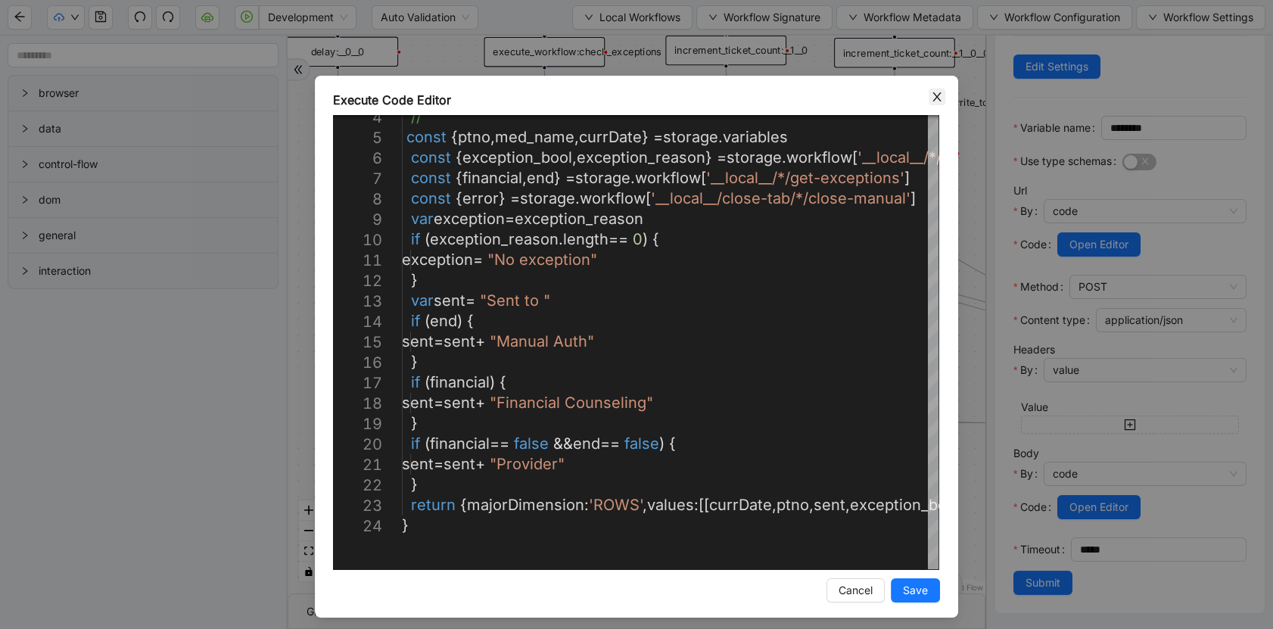
click at [939, 98] on span "Close" at bounding box center [937, 97] width 17 height 17
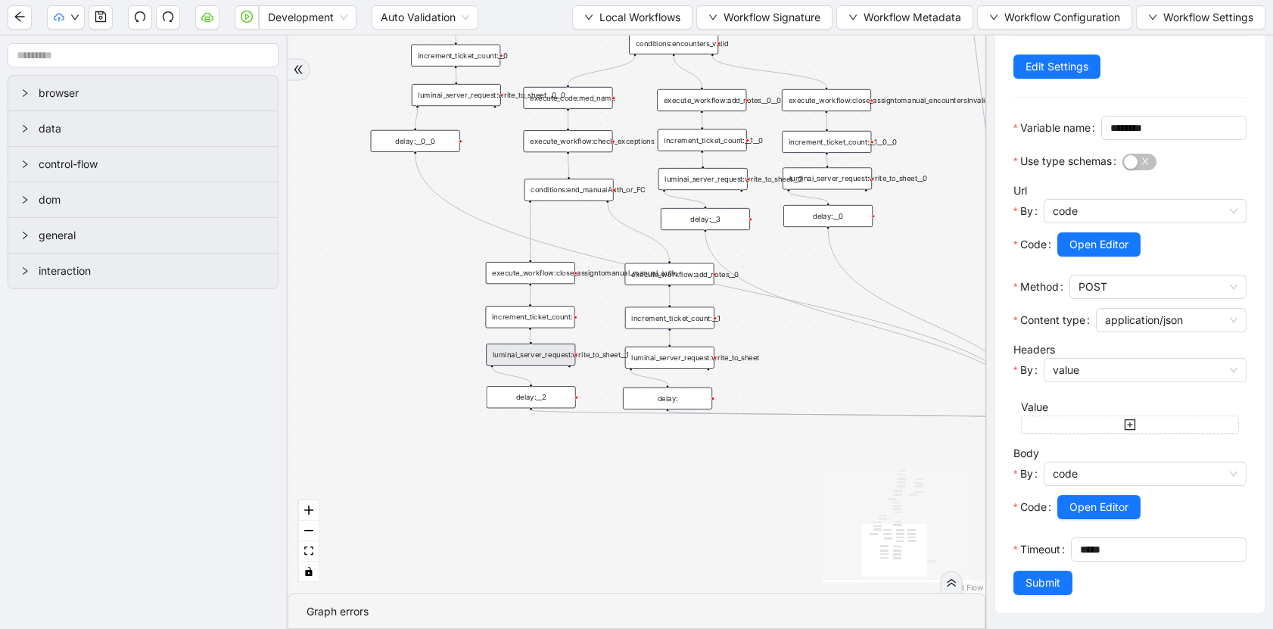
click at [643, 355] on div "luminai_server_request:write_to_sheet" at bounding box center [669, 358] width 89 height 22
click at [1090, 510] on span "Open Editor" at bounding box center [1098, 507] width 59 height 17
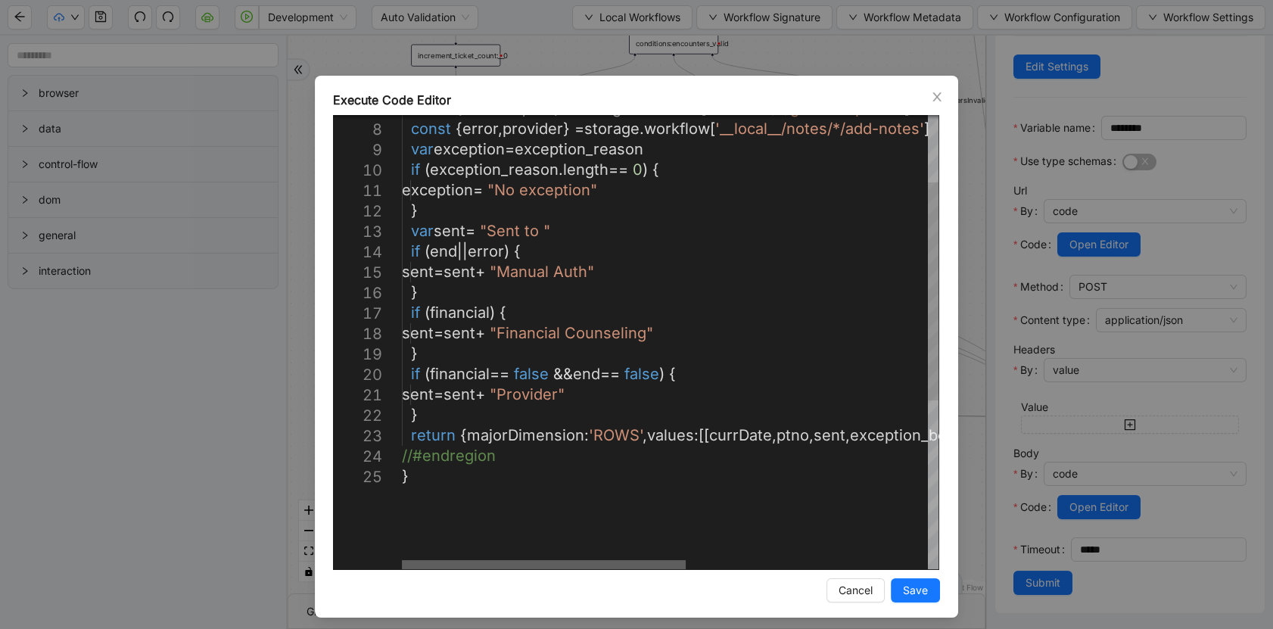
click at [502, 560] on div at bounding box center [544, 564] width 284 height 9
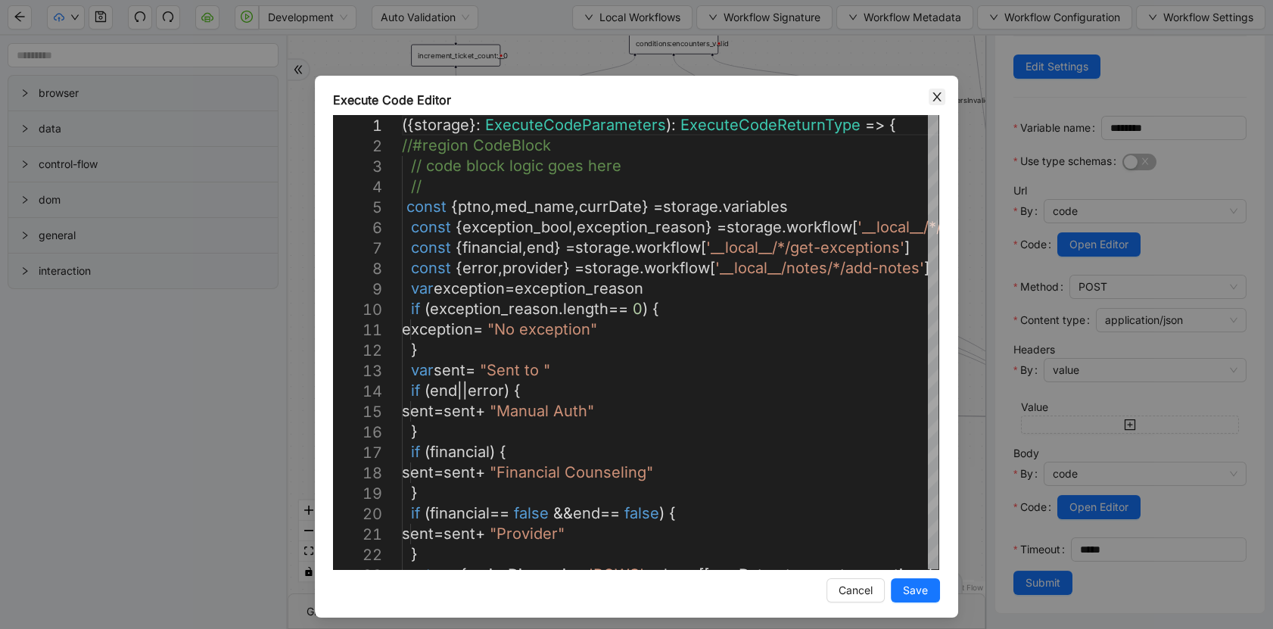
click at [931, 94] on icon "close" at bounding box center [937, 97] width 12 height 12
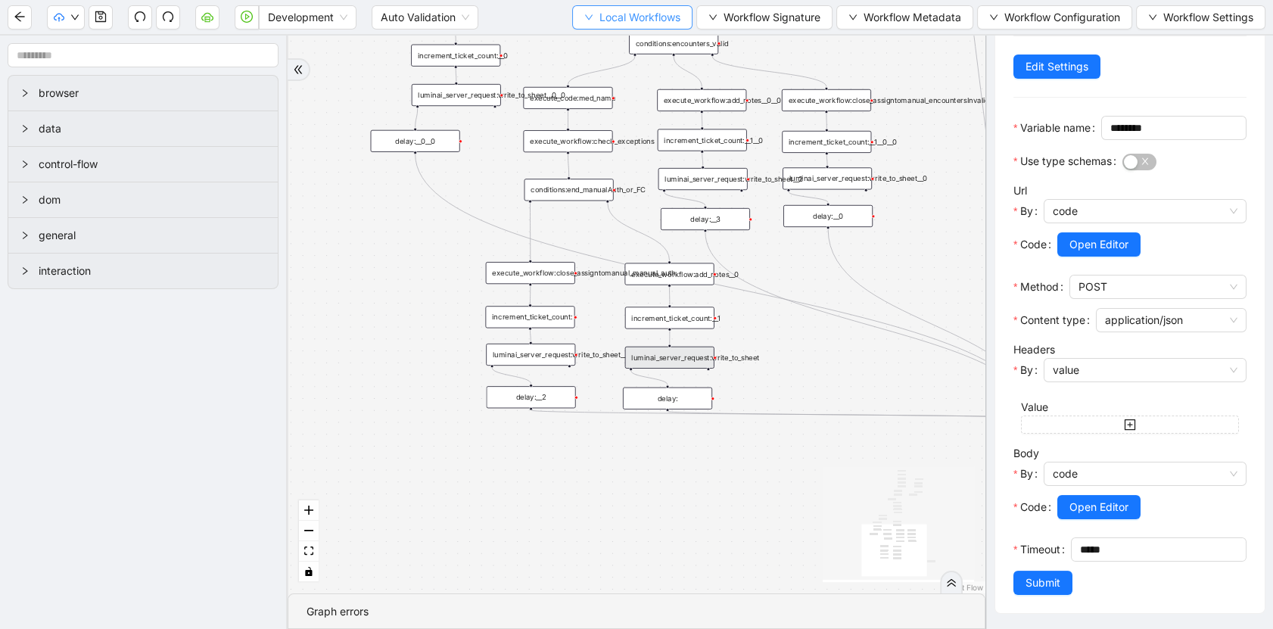
drag, startPoint x: 599, startPoint y: 9, endPoint x: 600, endPoint y: 26, distance: 16.7
click at [600, 10] on span "Local Workflows" at bounding box center [639, 17] width 81 height 17
click at [605, 38] on span "Select" at bounding box center [626, 46] width 98 height 17
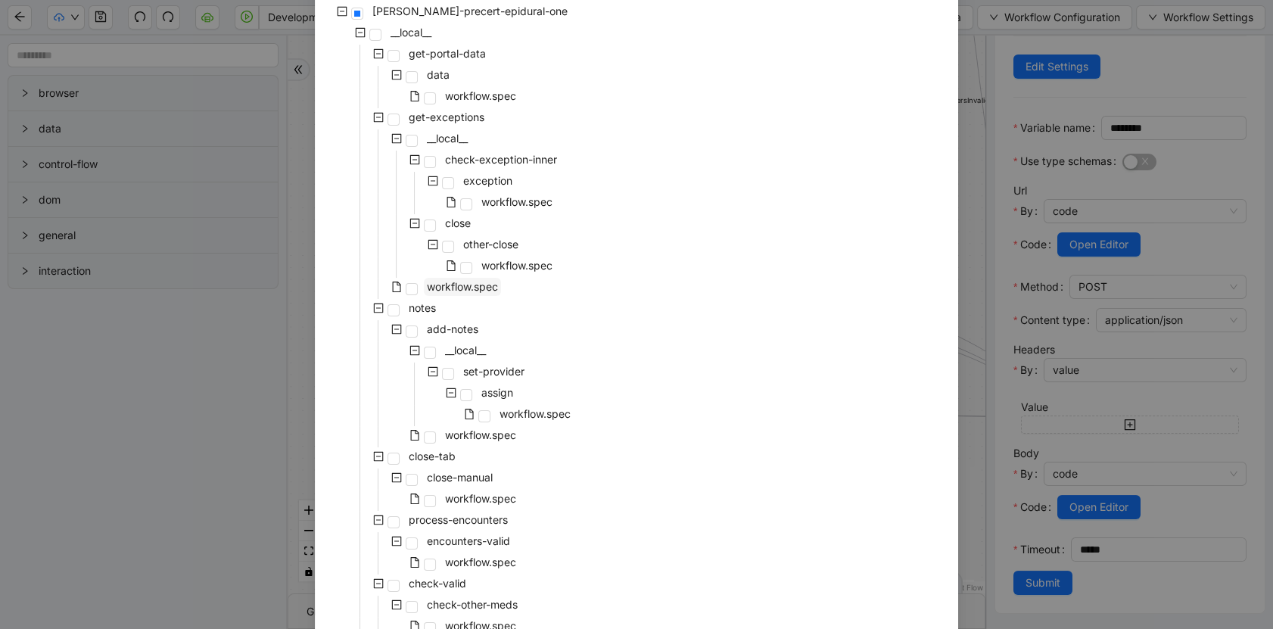
scroll to position [82, 0]
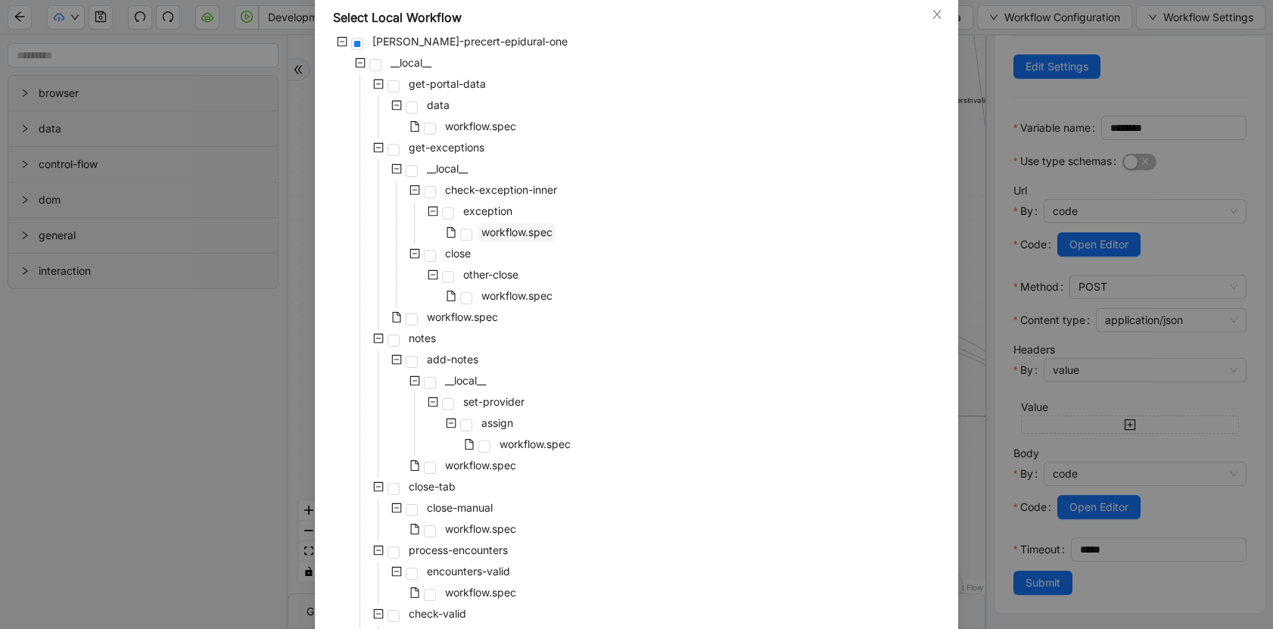
click at [481, 235] on span "workflow.spec" at bounding box center [516, 232] width 71 height 13
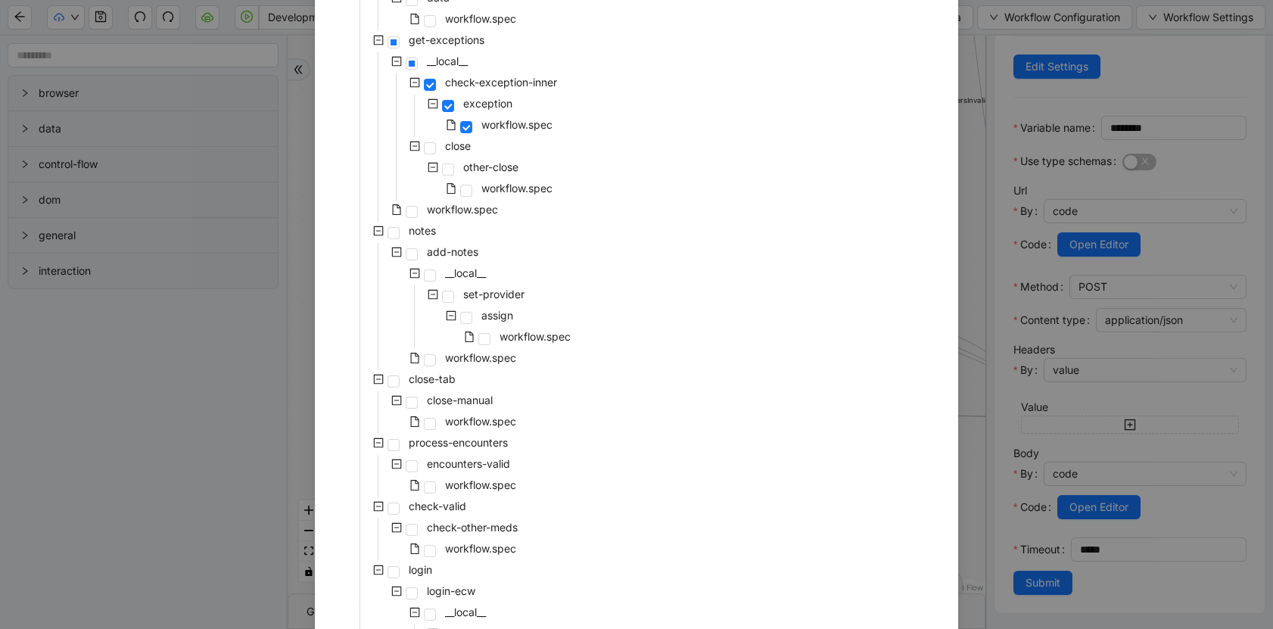
scroll to position [357, 0]
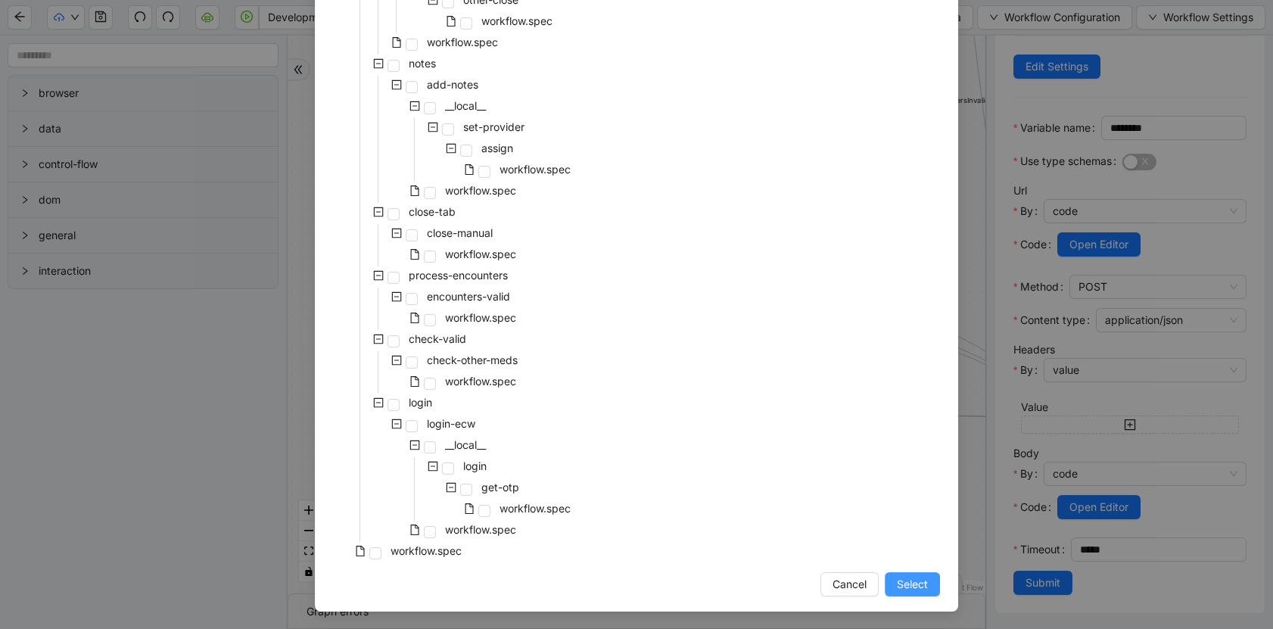
click at [919, 581] on span "Select" at bounding box center [912, 584] width 31 height 17
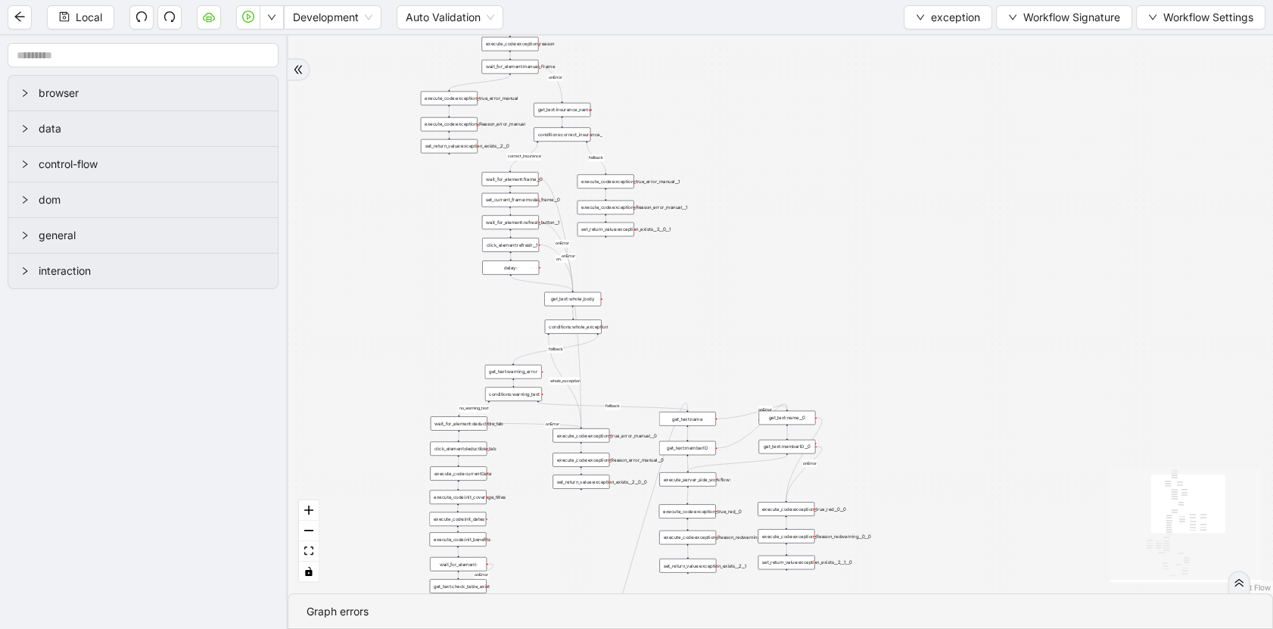
scroll to position [0, 0]
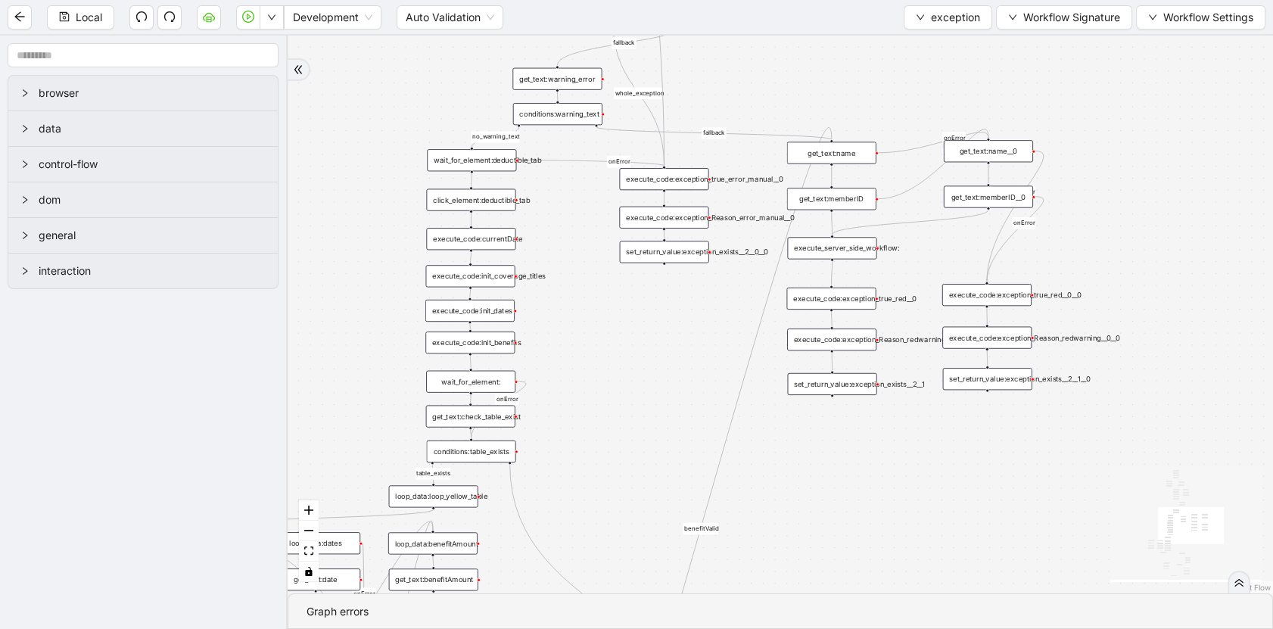
drag, startPoint x: 768, startPoint y: 285, endPoint x: 814, endPoint y: 62, distance: 227.8
click at [814, 62] on div "no_warning_text fallback fallback table_exists fallback whole_exception fallbac…" at bounding box center [780, 315] width 985 height 558
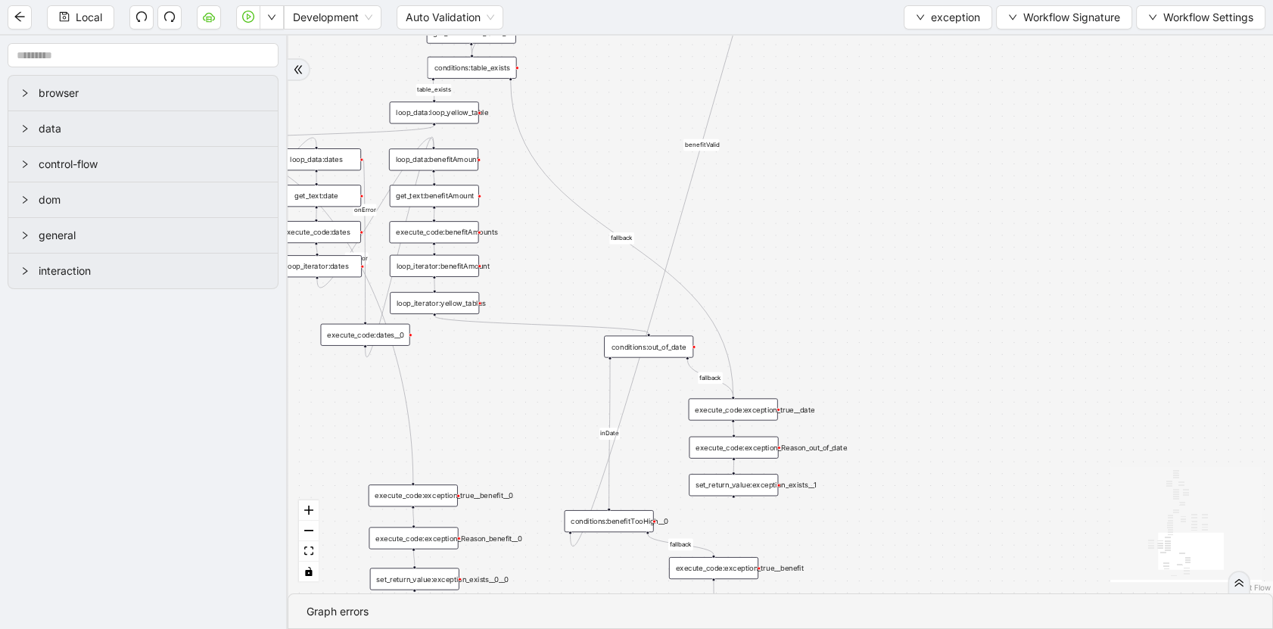
drag, startPoint x: 873, startPoint y: 435, endPoint x: 879, endPoint y: 64, distance: 371.7
click at [879, 64] on div "no_warning_text fallback fallback table_exists fallback whole_exception fallbac…" at bounding box center [780, 315] width 985 height 558
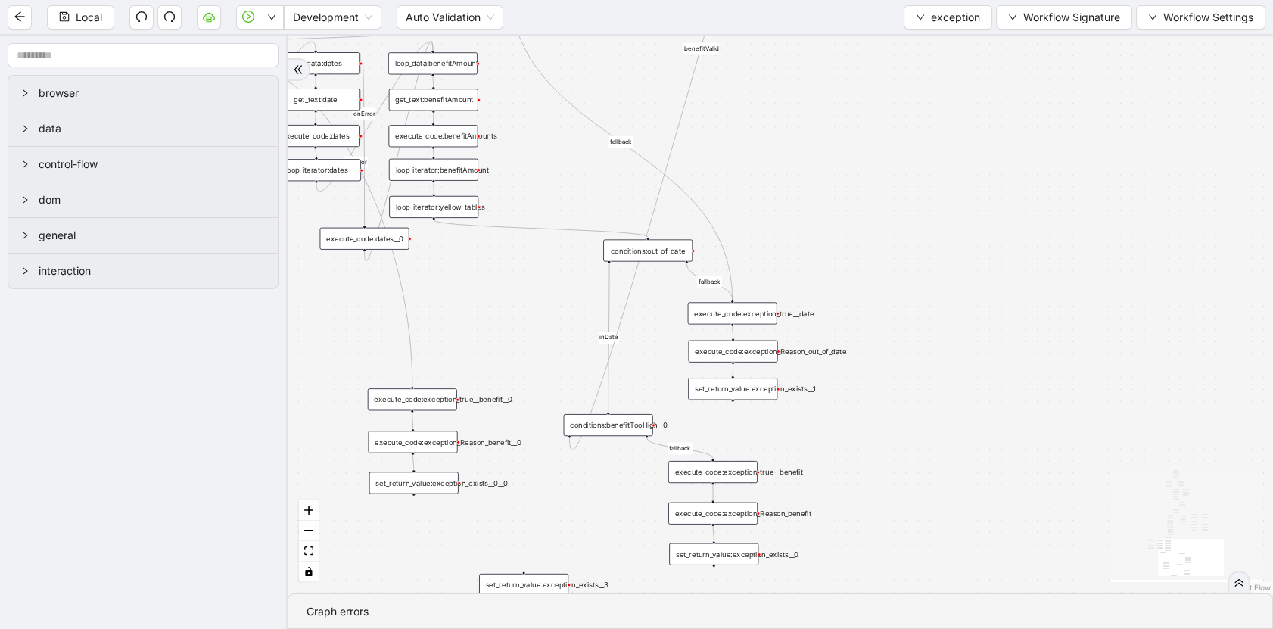
drag, startPoint x: 942, startPoint y: 299, endPoint x: 936, endPoint y: 157, distance: 142.4
click at [936, 157] on div "no_warning_text fallback fallback table_exists fallback whole_exception fallbac…" at bounding box center [780, 315] width 985 height 558
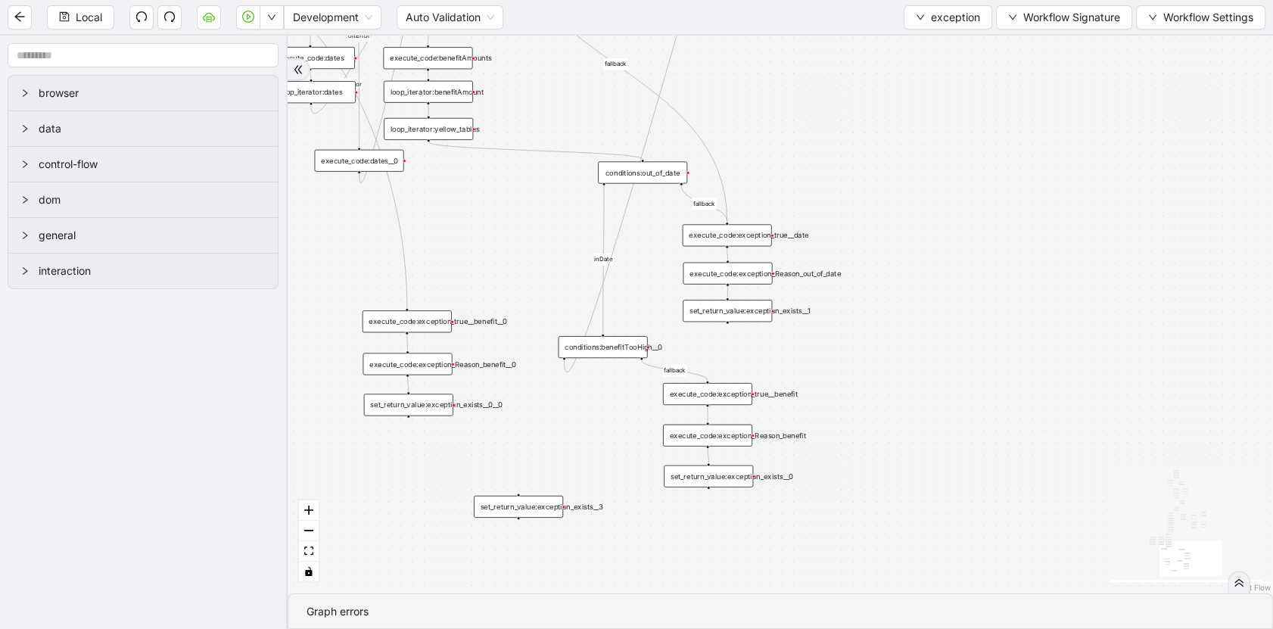
click at [696, 442] on div "execute_code:exception_Reason_benefit" at bounding box center [707, 436] width 89 height 22
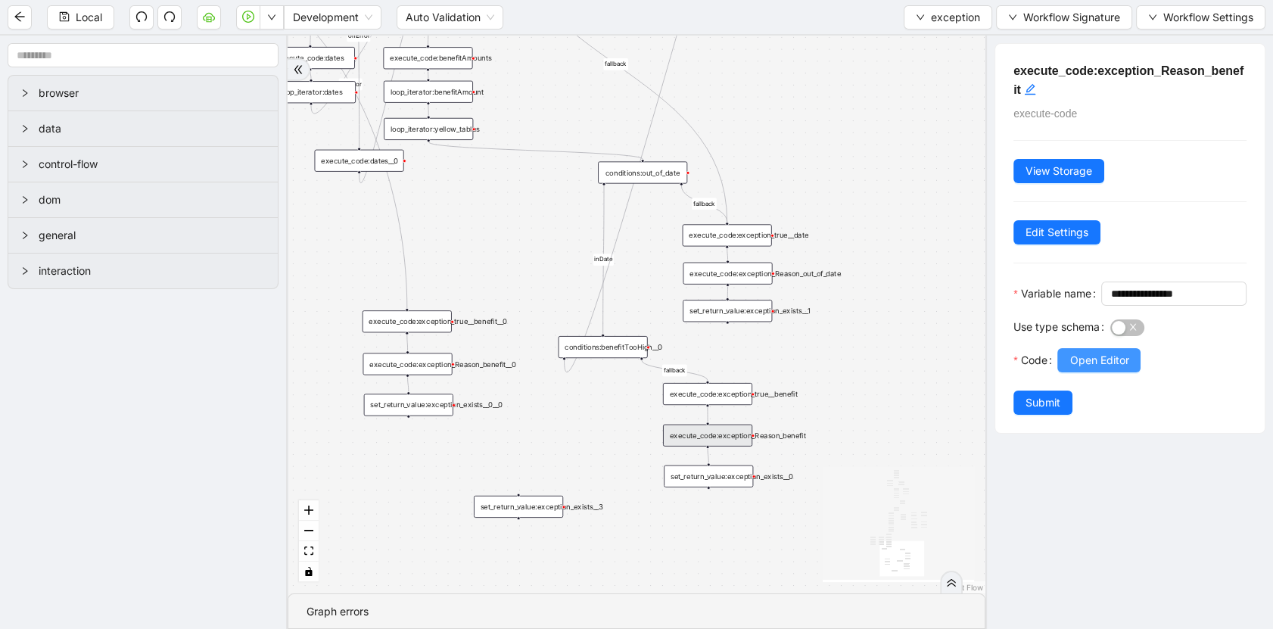
click at [1071, 369] on span "Open Editor" at bounding box center [1098, 360] width 59 height 17
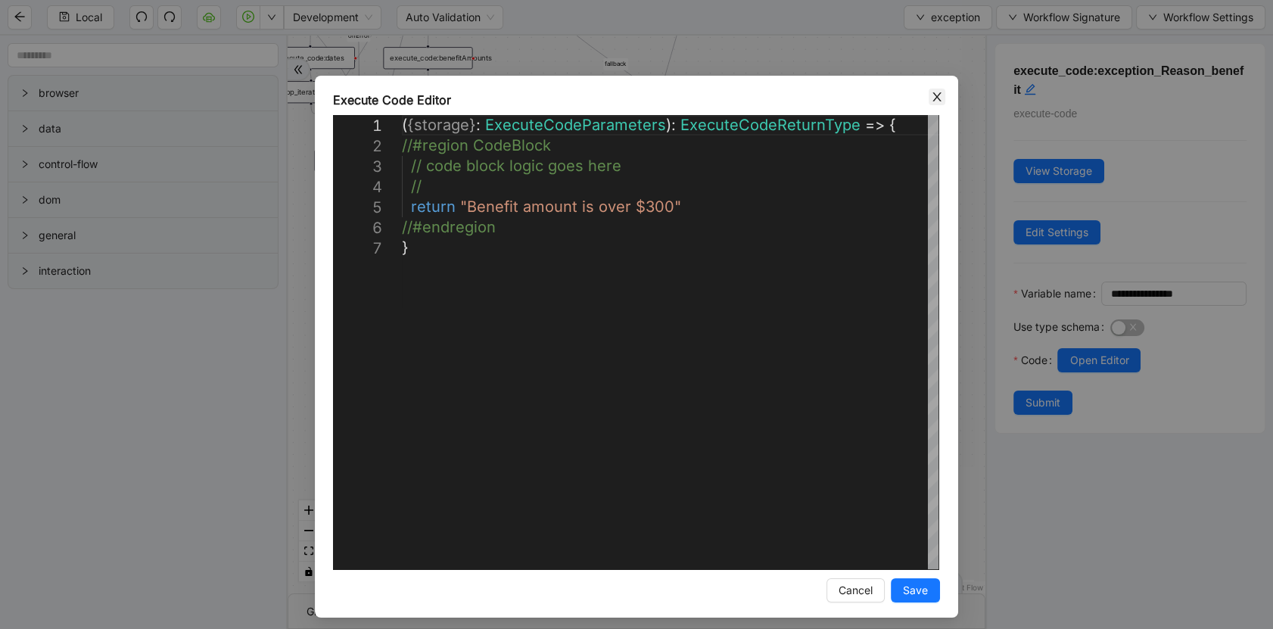
click at [931, 94] on icon "close" at bounding box center [937, 97] width 12 height 12
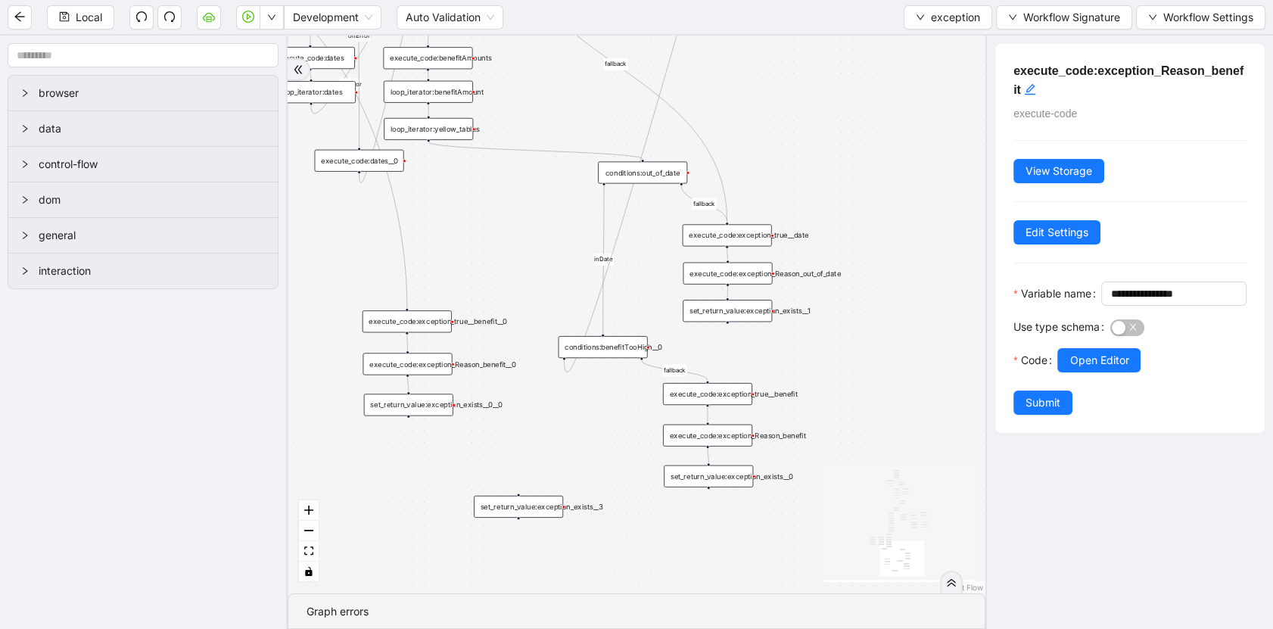
click at [411, 368] on div "execute_code:exception_Reason_benefit__0" at bounding box center [407, 364] width 89 height 22
click at [1113, 372] on button "Open Editor" at bounding box center [1098, 360] width 83 height 24
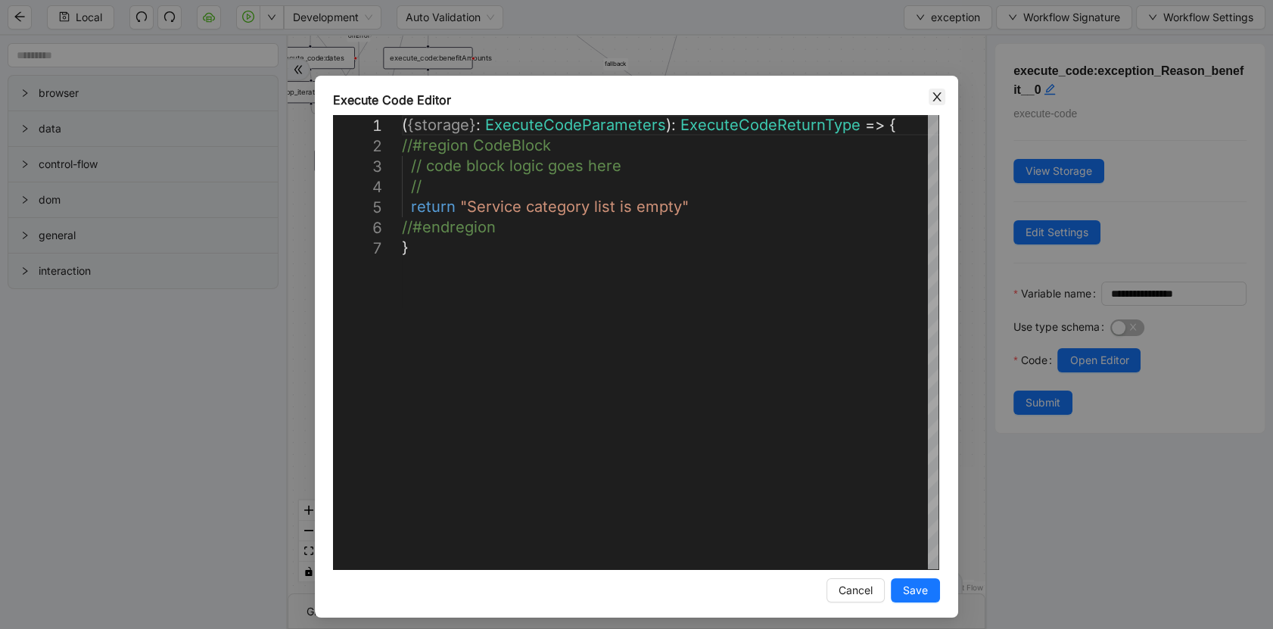
click at [931, 93] on icon "close" at bounding box center [937, 97] width 12 height 12
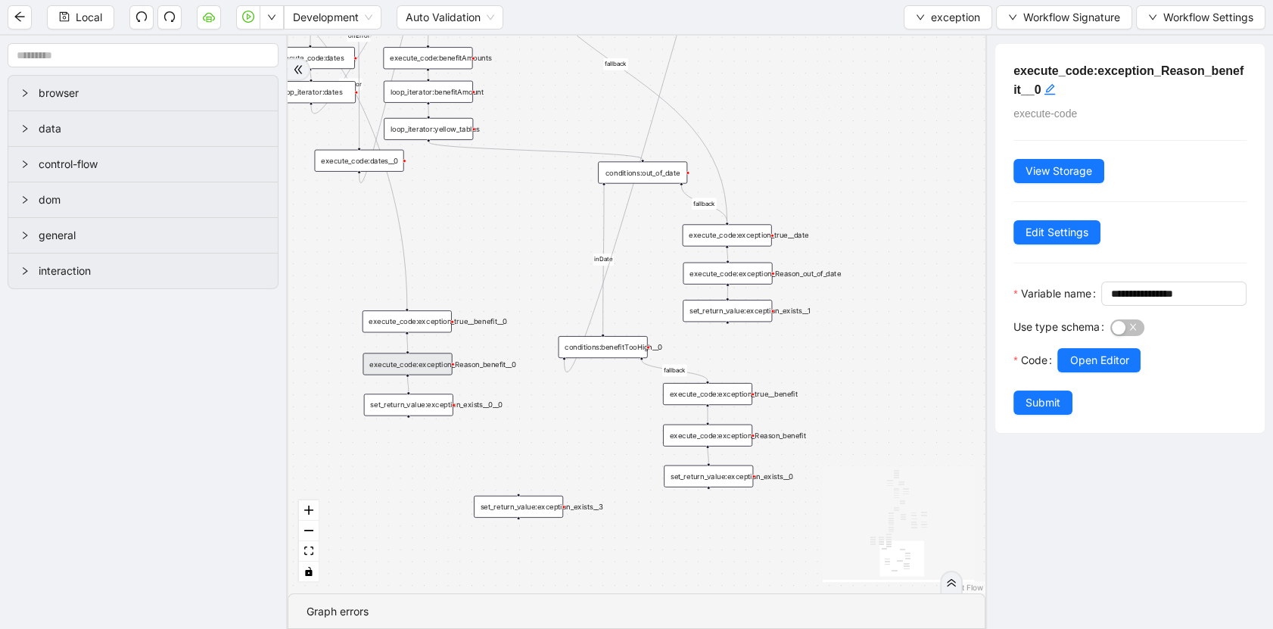
click at [427, 406] on div "set_return_value:exception_exists__0__0" at bounding box center [408, 405] width 89 height 22
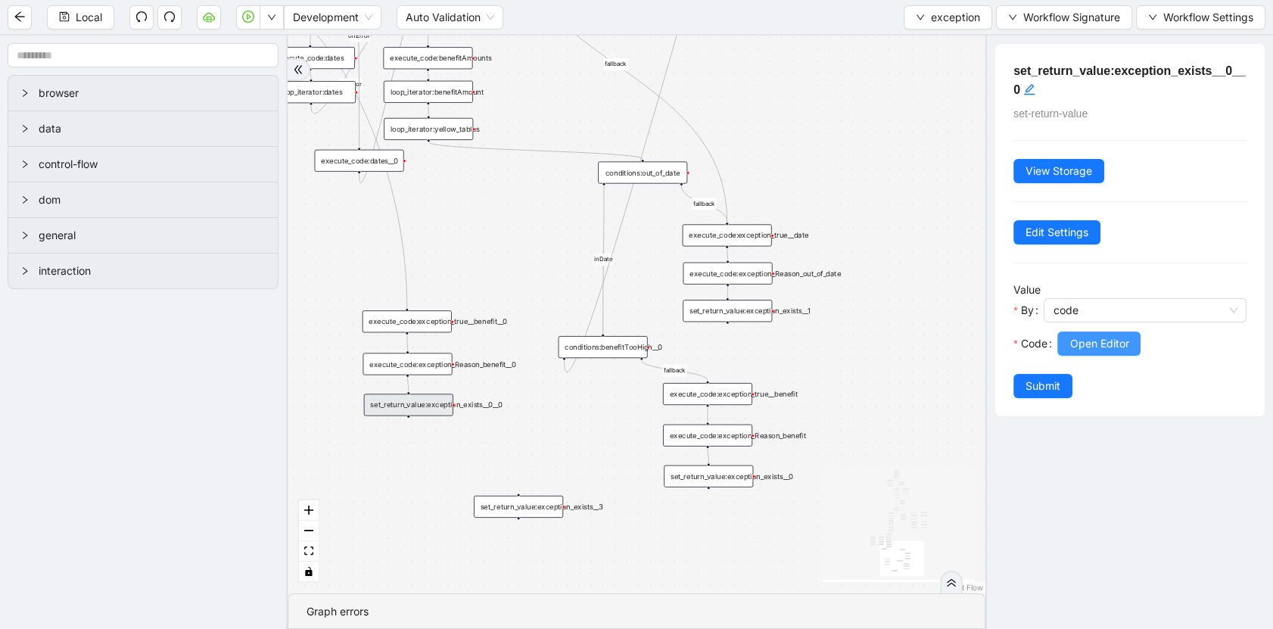
click at [1072, 350] on button "Open Editor" at bounding box center [1098, 344] width 83 height 24
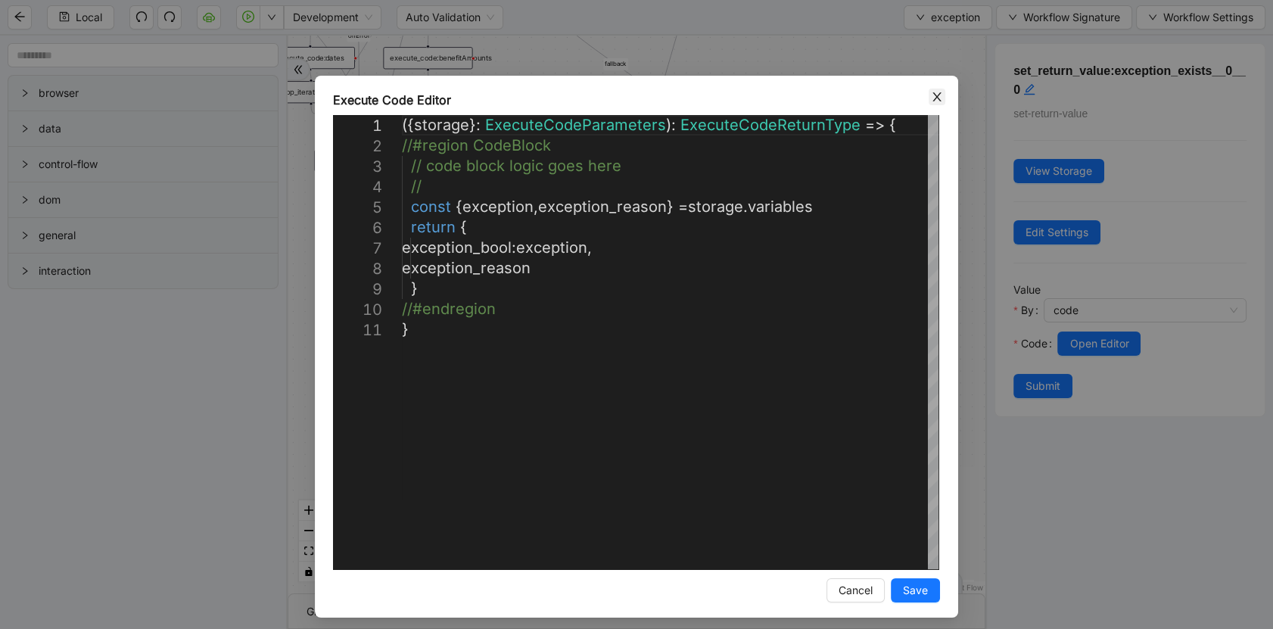
click at [932, 99] on icon "close" at bounding box center [937, 97] width 12 height 12
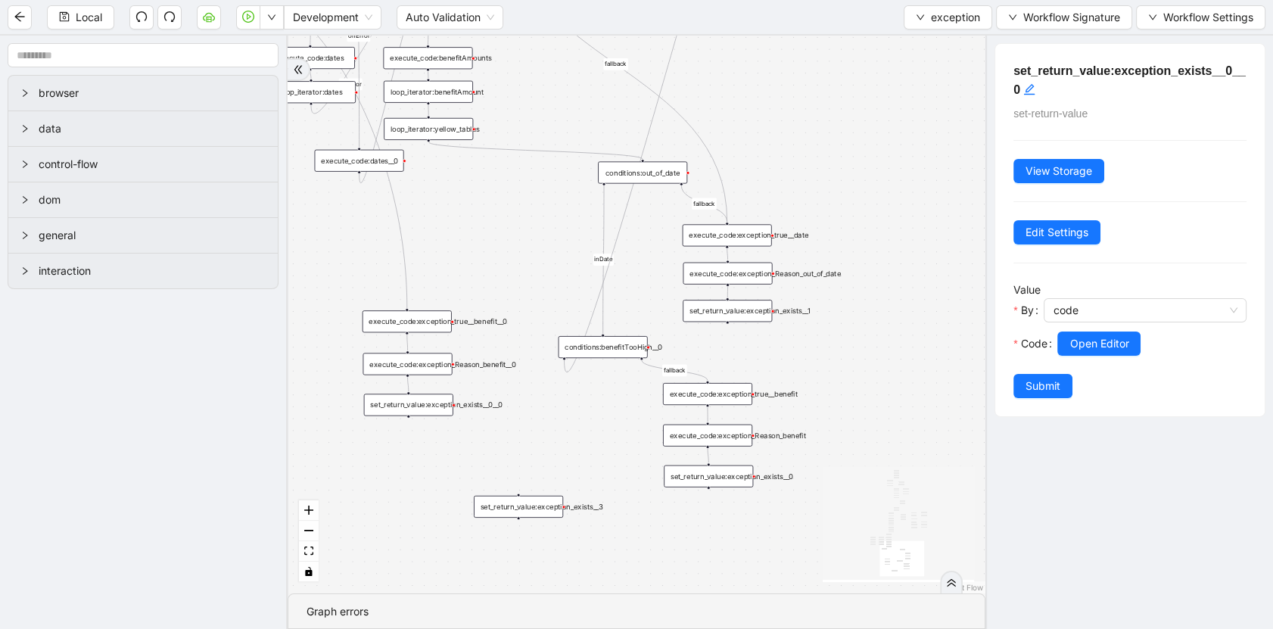
click at [421, 316] on div "execute_code:exception_true__benefit__0" at bounding box center [407, 321] width 89 height 22
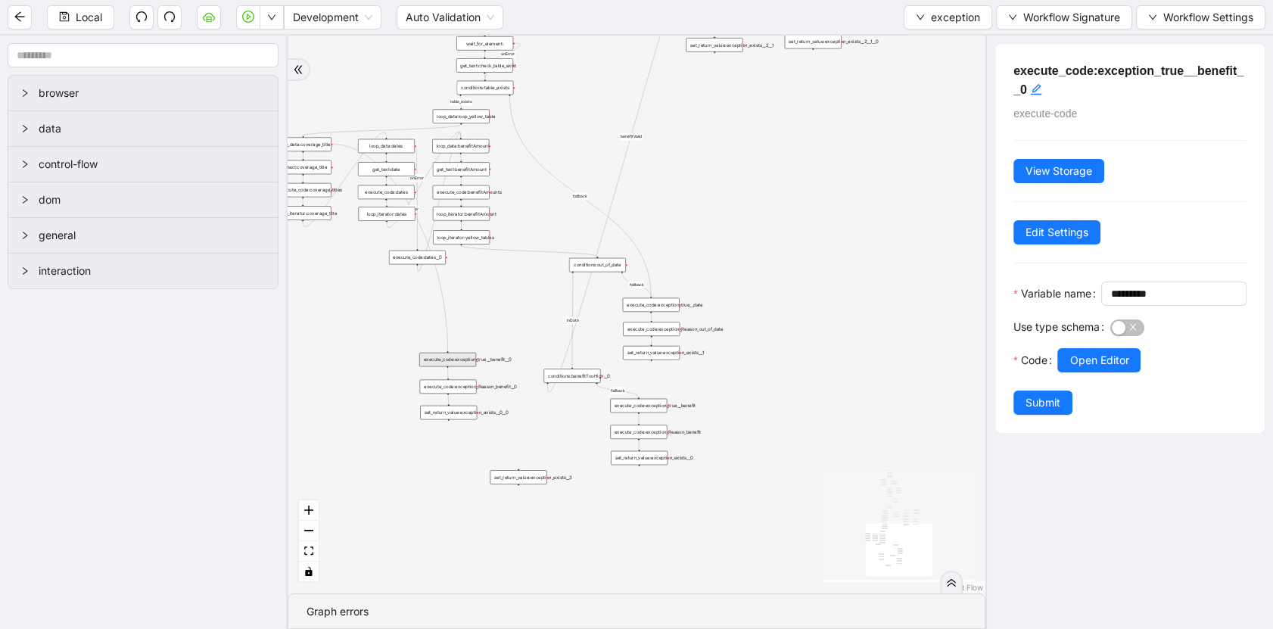
drag, startPoint x: 366, startPoint y: 347, endPoint x: 412, endPoint y: 335, distance: 47.5
click at [412, 335] on div "no_warning_text fallback fallback table_exists fallback whole_exception fallbac…" at bounding box center [637, 315] width 698 height 558
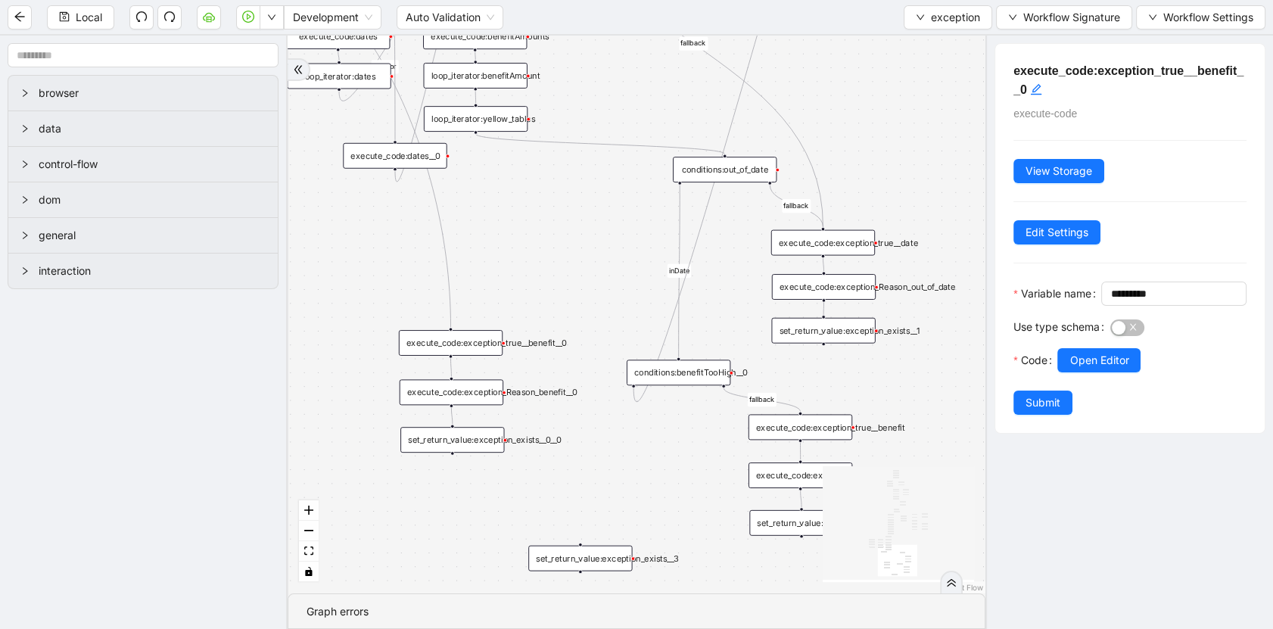
click at [481, 393] on div "execute_code:exception_Reason_benefit__0" at bounding box center [452, 392] width 104 height 26
click at [1110, 302] on input "**********" at bounding box center [1172, 293] width 124 height 17
click at [477, 445] on div "set_return_value:exception_exists__0__0" at bounding box center [452, 440] width 104 height 26
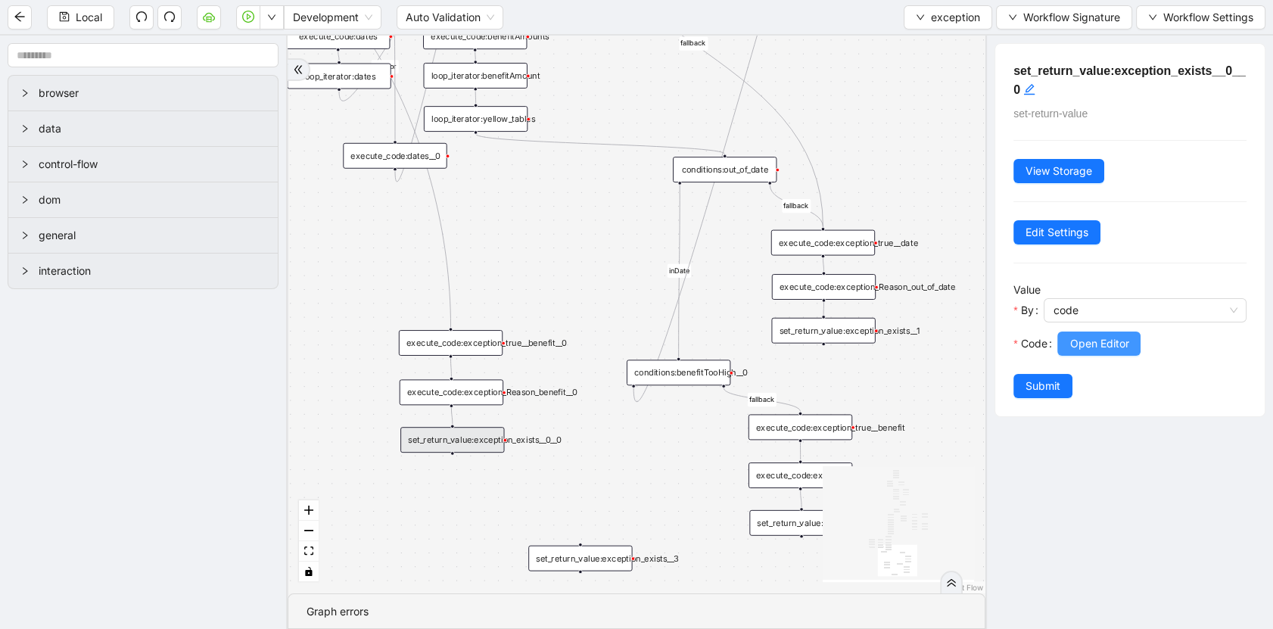
click at [1084, 347] on span "Open Editor" at bounding box center [1098, 343] width 59 height 17
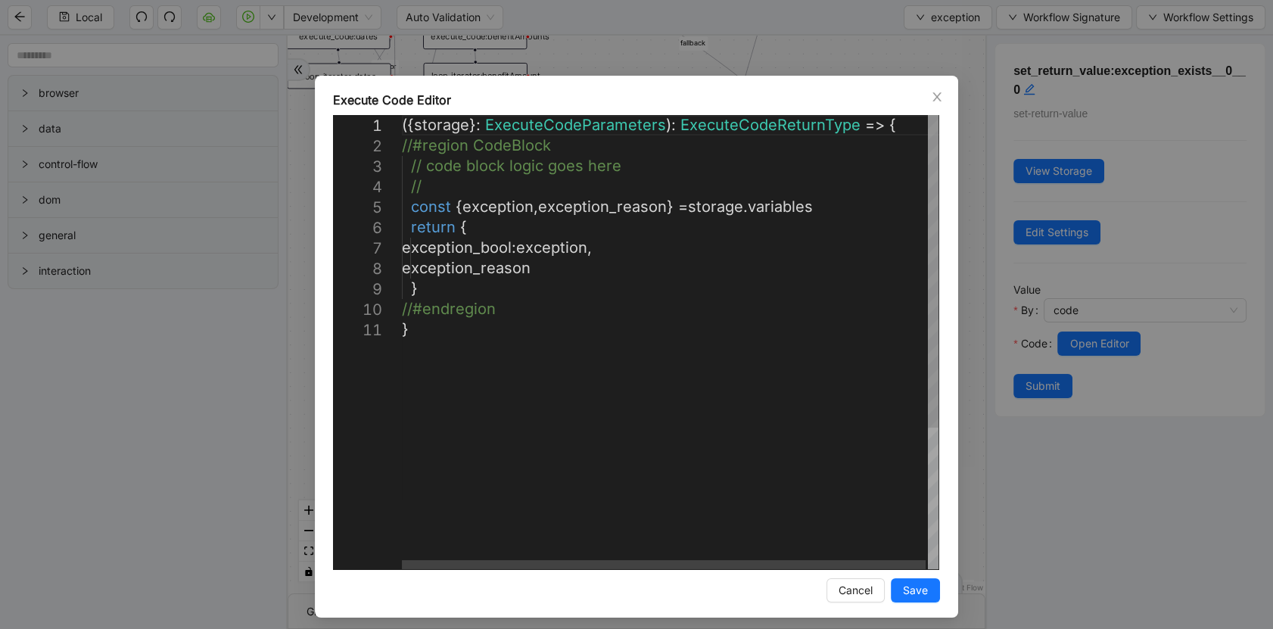
click at [660, 311] on div "({ storage }: ExecuteCodeParameters ): ExecuteCodeReturnType => { //#region Cod…" at bounding box center [671, 444] width 539 height 658
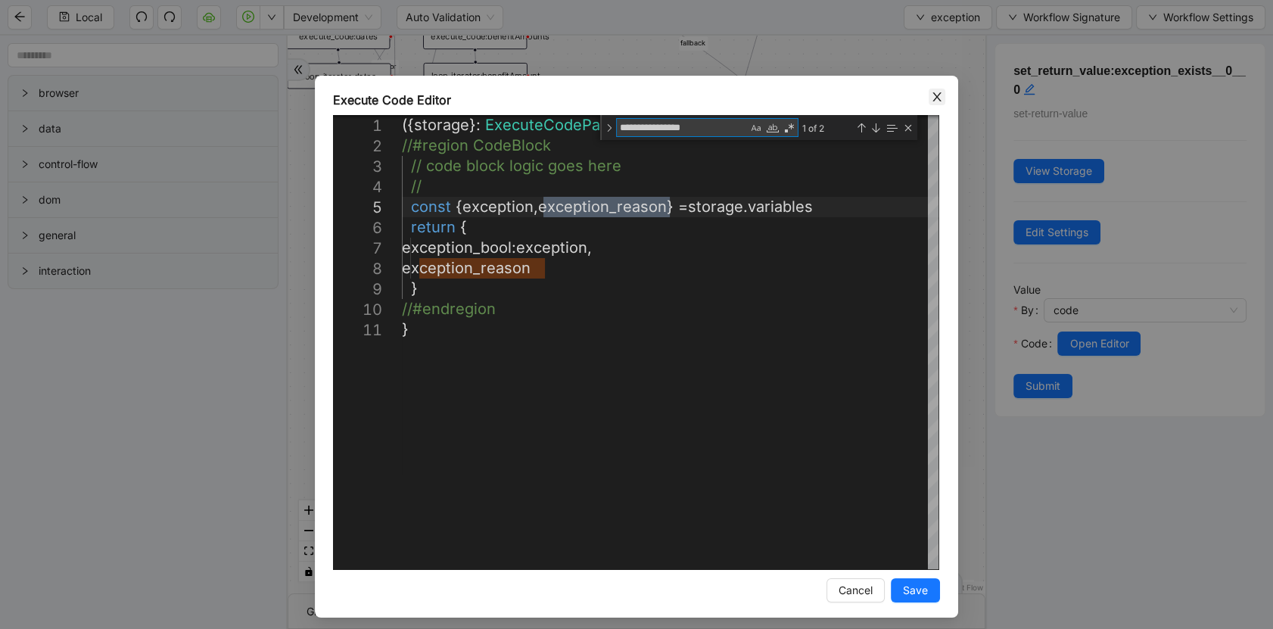
type textarea "**********"
click at [935, 102] on span "Close" at bounding box center [937, 97] width 17 height 17
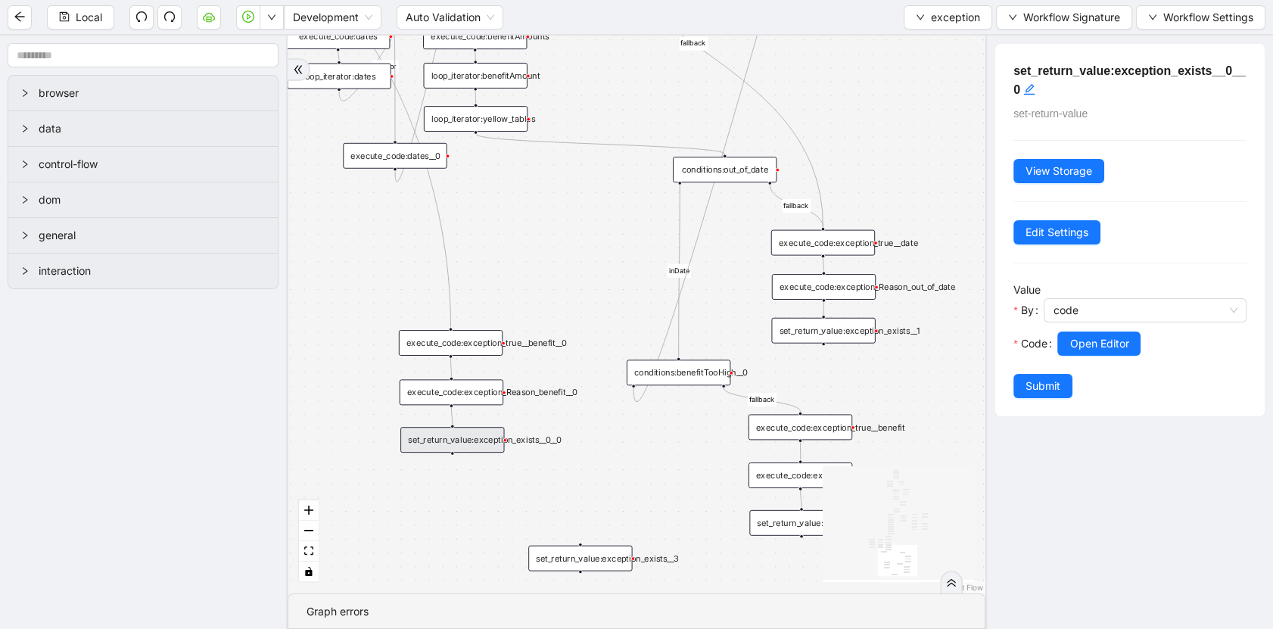
click at [476, 349] on div "execute_code:exception_true__benefit__0" at bounding box center [451, 343] width 104 height 26
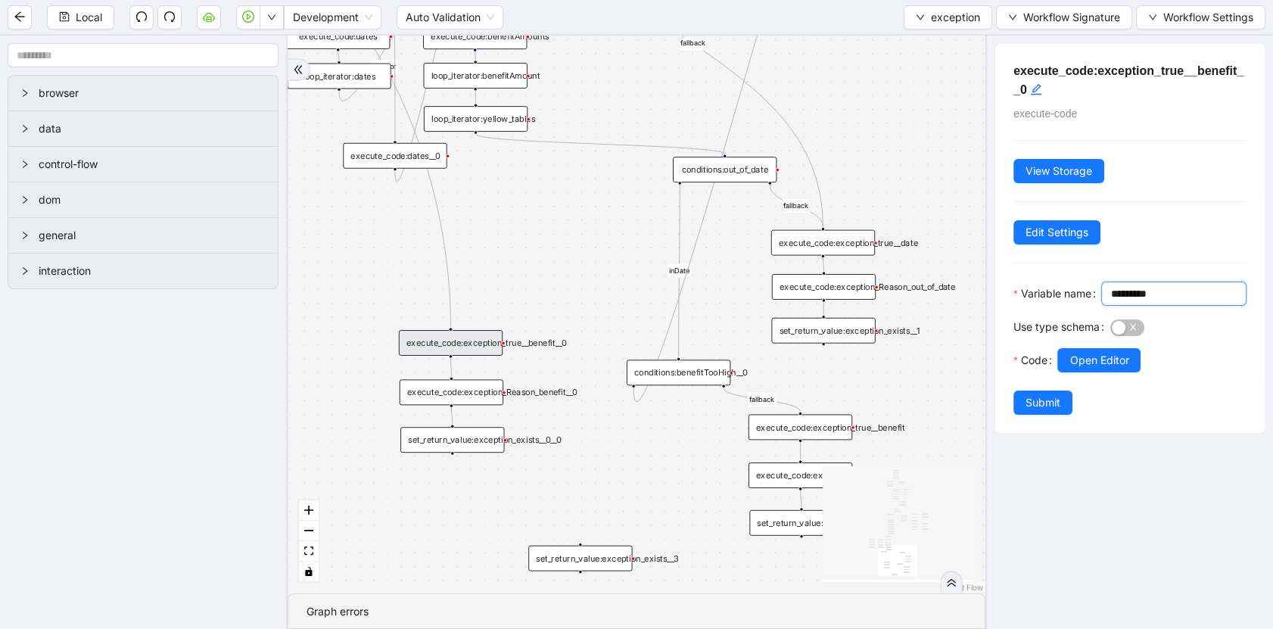
drag, startPoint x: 1073, startPoint y: 322, endPoint x: 975, endPoint y: 322, distance: 98.4
click at [975, 322] on section "browser data control-flow dom general interaction no_warning_text fallback fall…" at bounding box center [636, 332] width 1273 height 593
click at [561, 457] on div "no_warning_text fallback fallback table_exists fallback whole_exception fallbac…" at bounding box center [637, 315] width 698 height 558
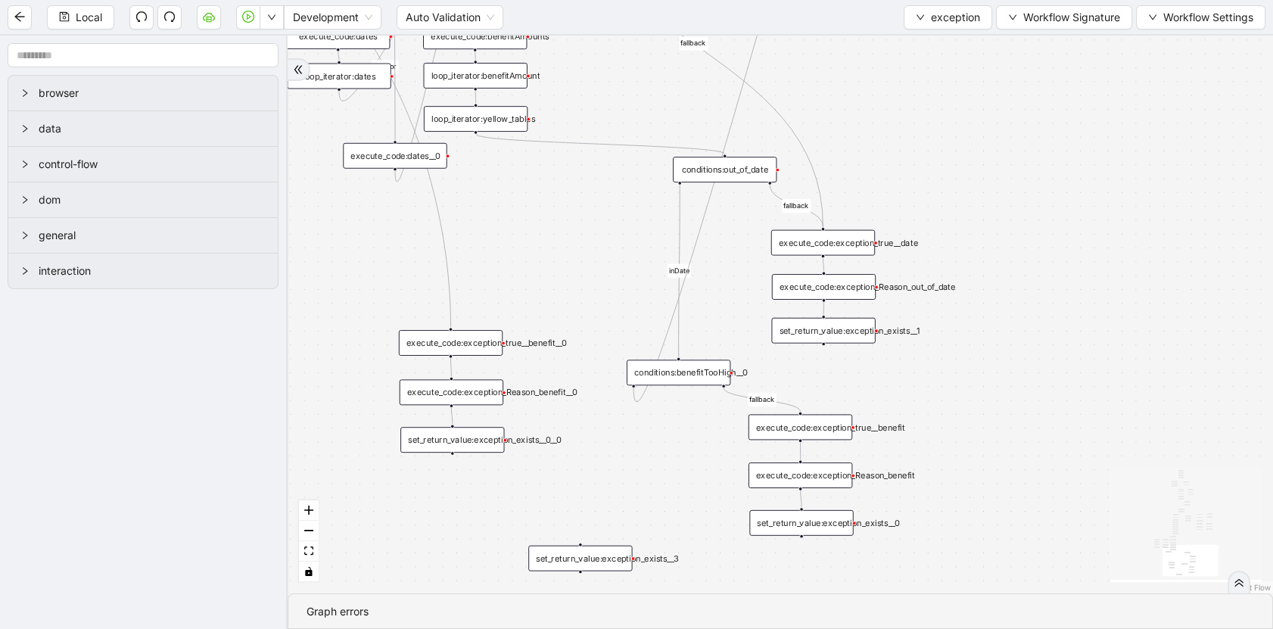
click at [470, 440] on div "set_return_value:exception_exists__0__0" at bounding box center [452, 440] width 104 height 26
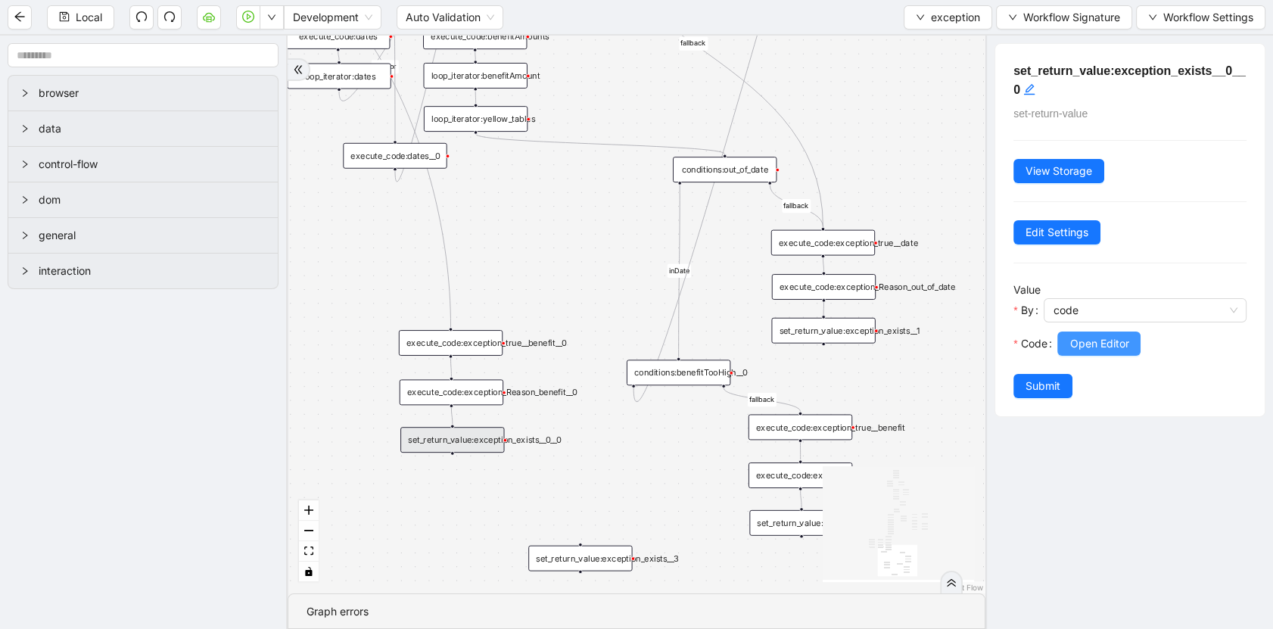
click at [1115, 339] on span "Open Editor" at bounding box center [1098, 343] width 59 height 17
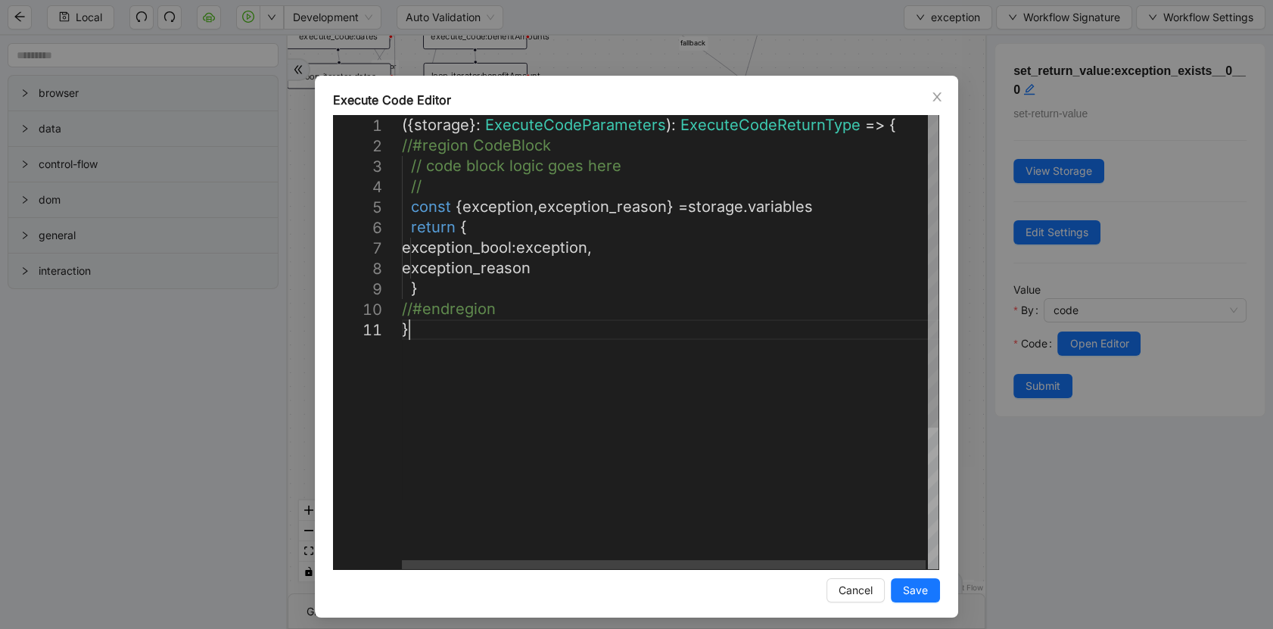
click at [741, 359] on div "({ storage }: ExecuteCodeParameters ): ExecuteCodeReturnType => { //#region Cod…" at bounding box center [671, 444] width 539 height 658
type textarea "**********"
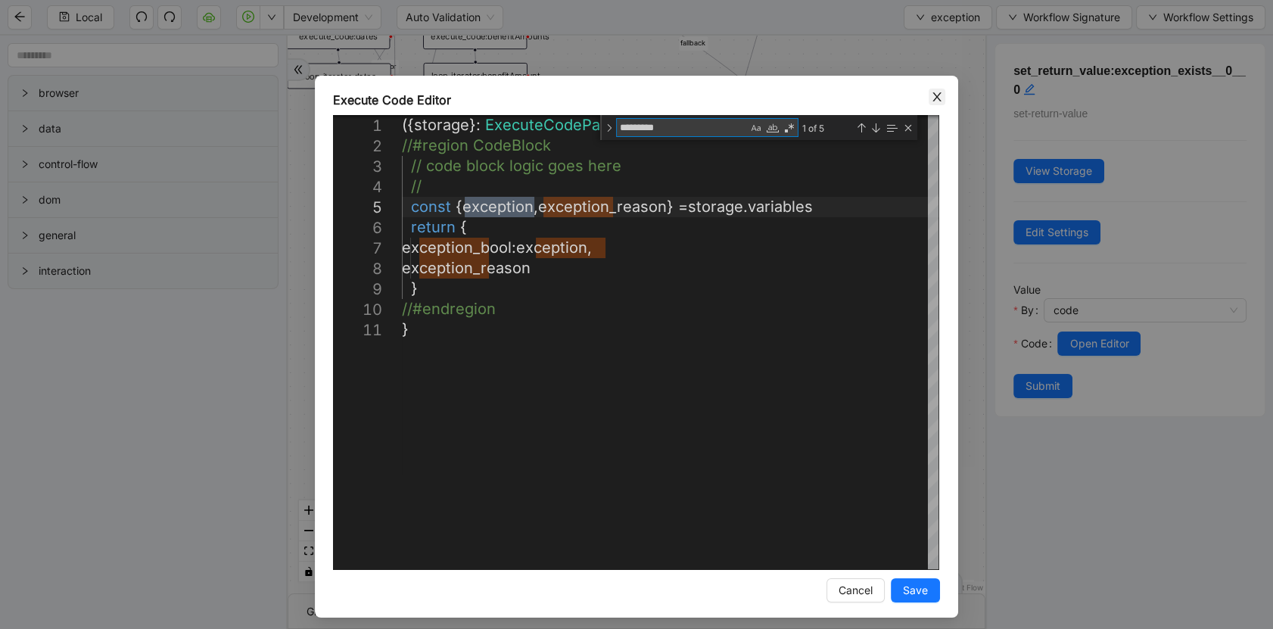
type textarea "*********"
click at [939, 95] on span "Close" at bounding box center [937, 97] width 17 height 17
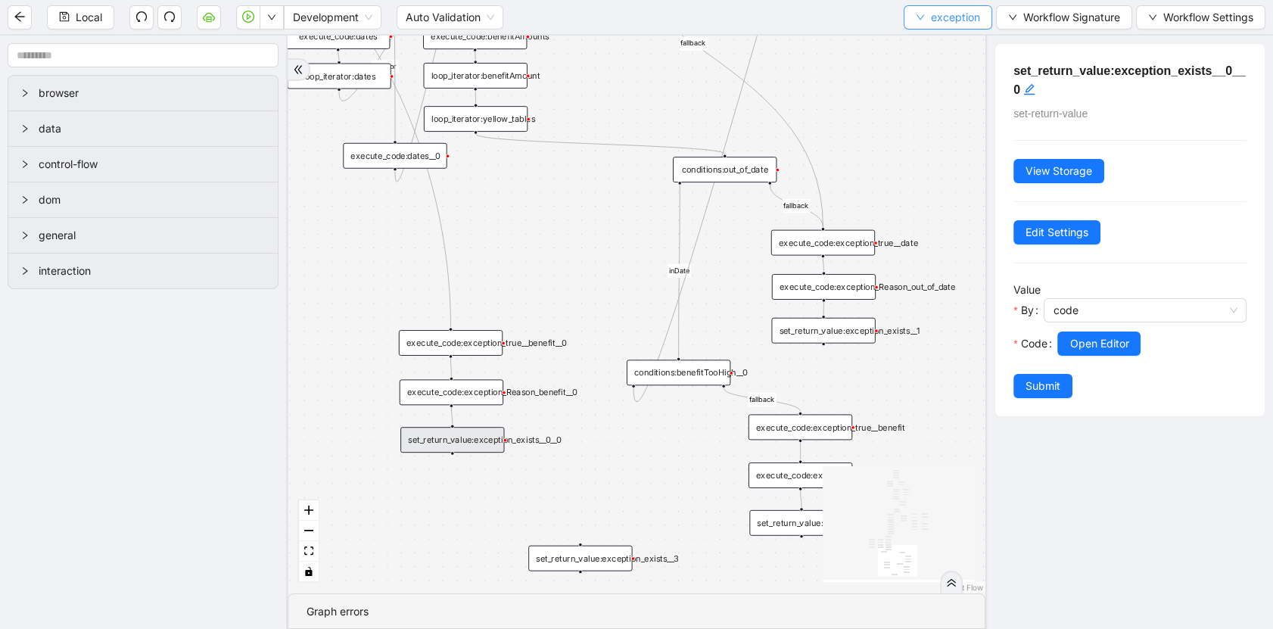
click at [935, 19] on span "exception" at bounding box center [955, 17] width 49 height 17
click at [947, 46] on span "Select" at bounding box center [946, 46] width 64 height 17
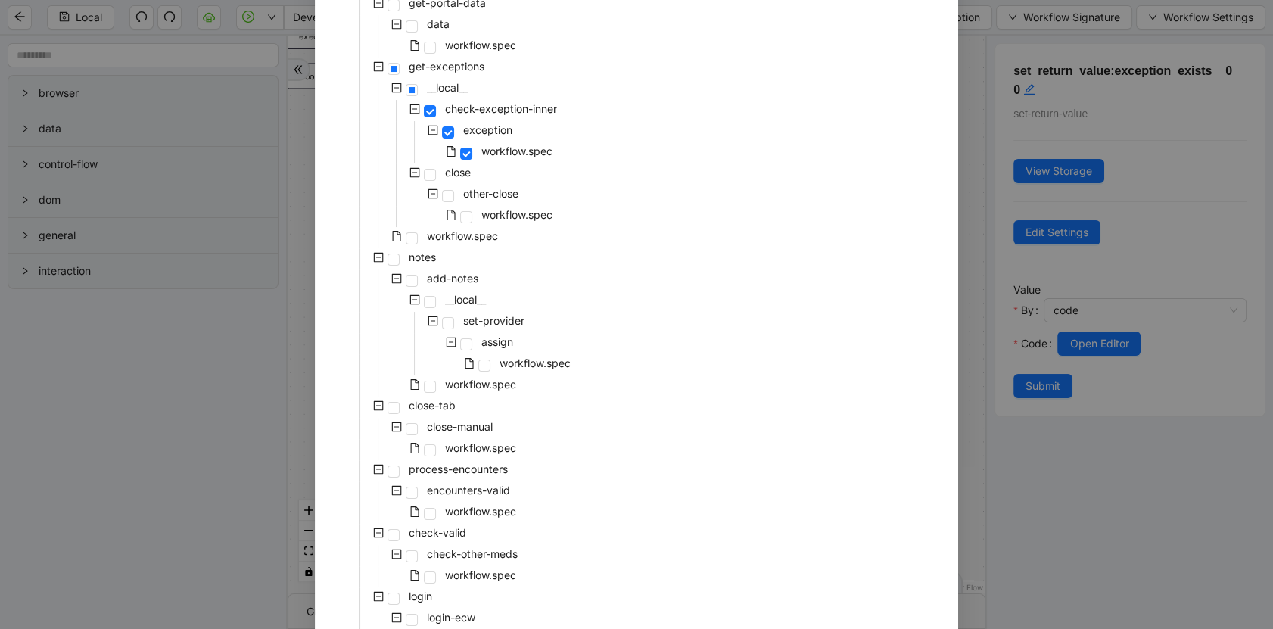
scroll to position [357, 0]
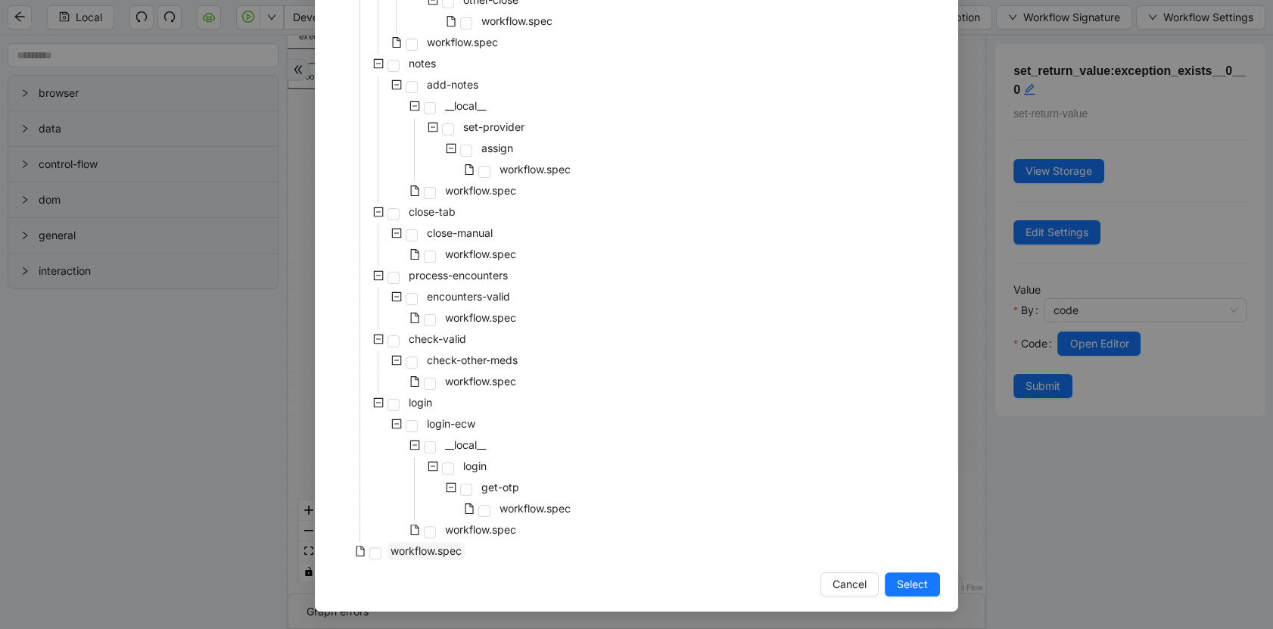
click at [438, 559] on span "workflow.spec" at bounding box center [426, 551] width 77 height 18
click at [916, 587] on span "Select" at bounding box center [912, 584] width 31 height 17
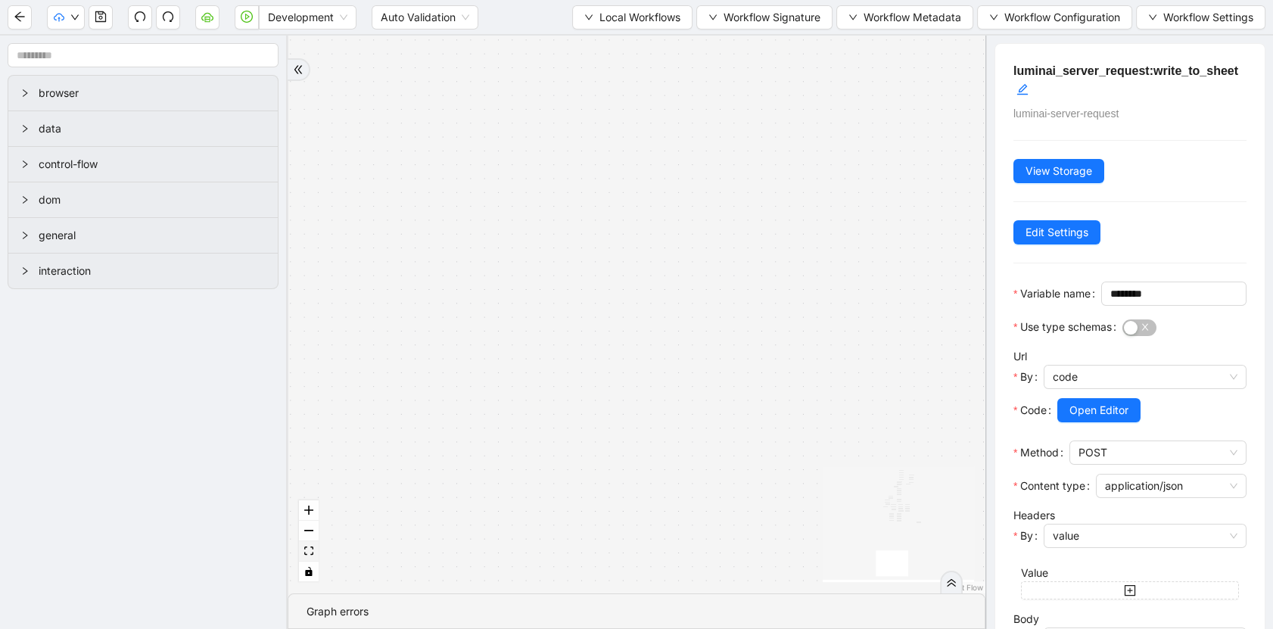
click at [303, 553] on button "fit view" at bounding box center [309, 551] width 20 height 20
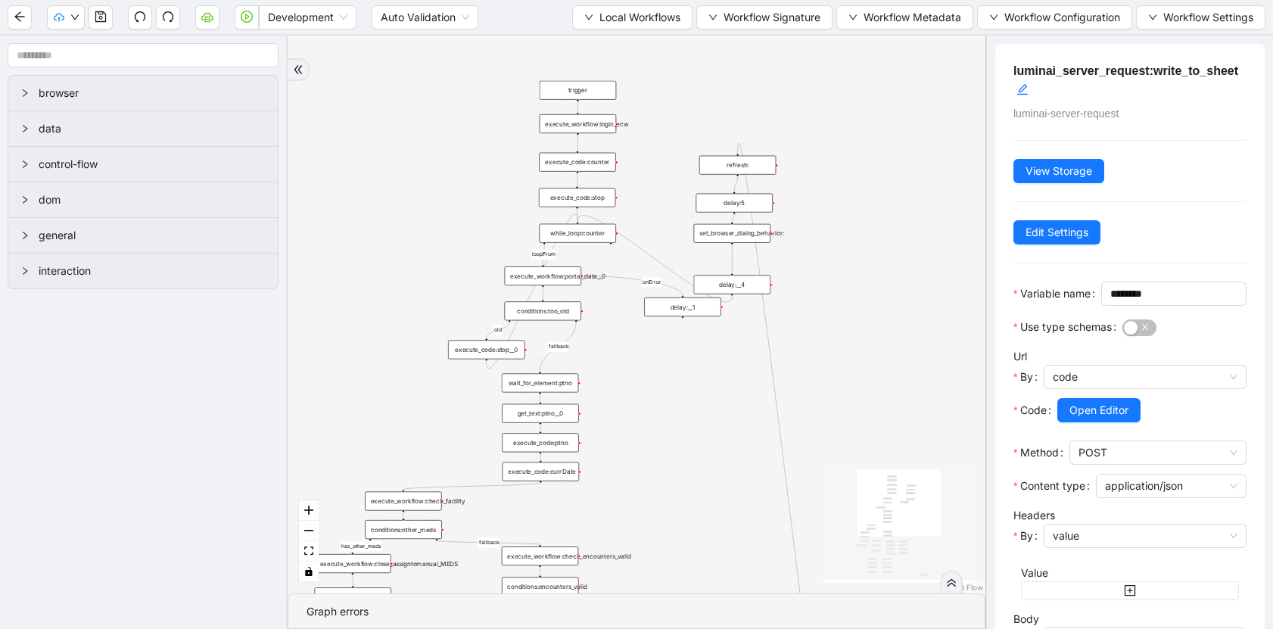
drag, startPoint x: 796, startPoint y: 242, endPoint x: 760, endPoint y: 372, distance: 135.2
click at [764, 381] on div "has_other_meds success success end success success success old fallback fallbac…" at bounding box center [637, 315] width 698 height 558
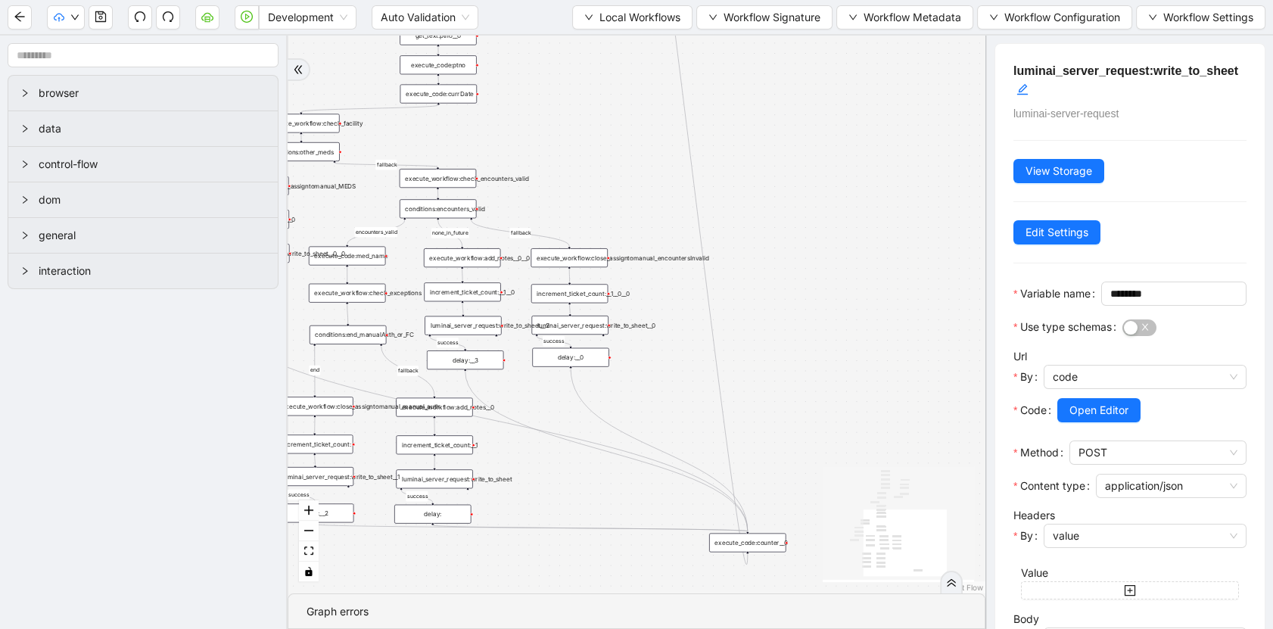
drag, startPoint x: 806, startPoint y: 265, endPoint x: 698, endPoint y: -114, distance: 394.3
click at [698, 0] on html "Development Auto Validation Local Workflows Workflow Signature Workflow Metadat…" at bounding box center [636, 314] width 1273 height 629
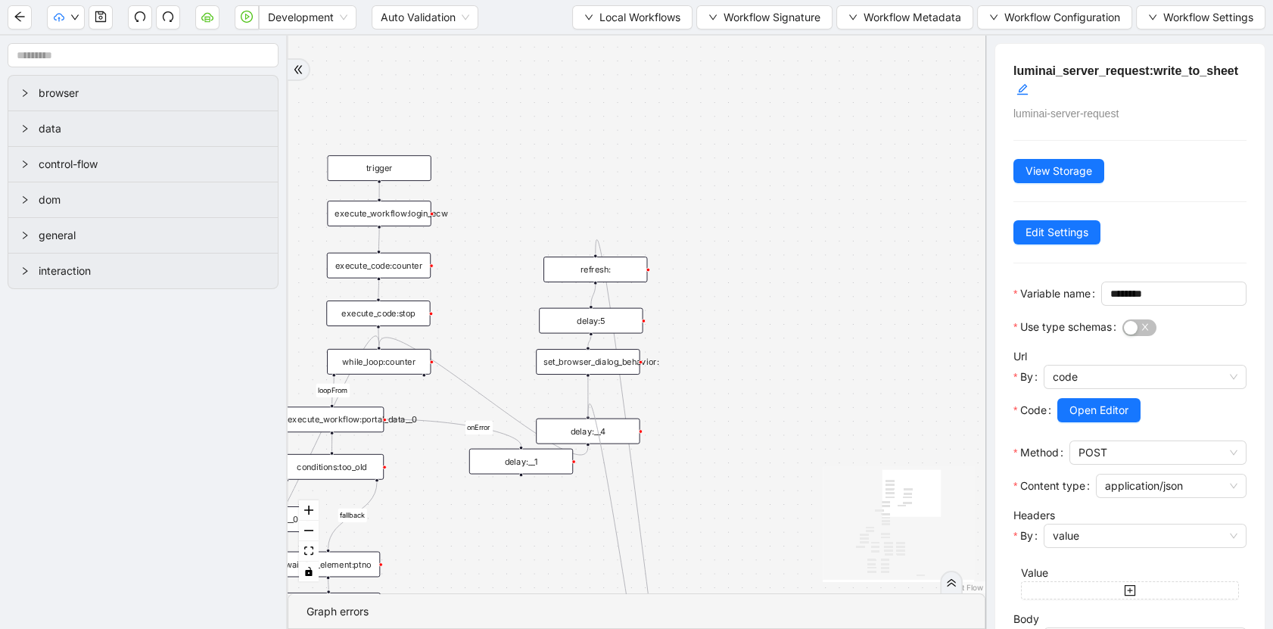
drag, startPoint x: 749, startPoint y: 585, endPoint x: 585, endPoint y: 416, distance: 235.0
click at [588, 388] on icon "Edge from set_browser_dialog_behavior: to delay:__4" at bounding box center [588, 396] width 0 height 39
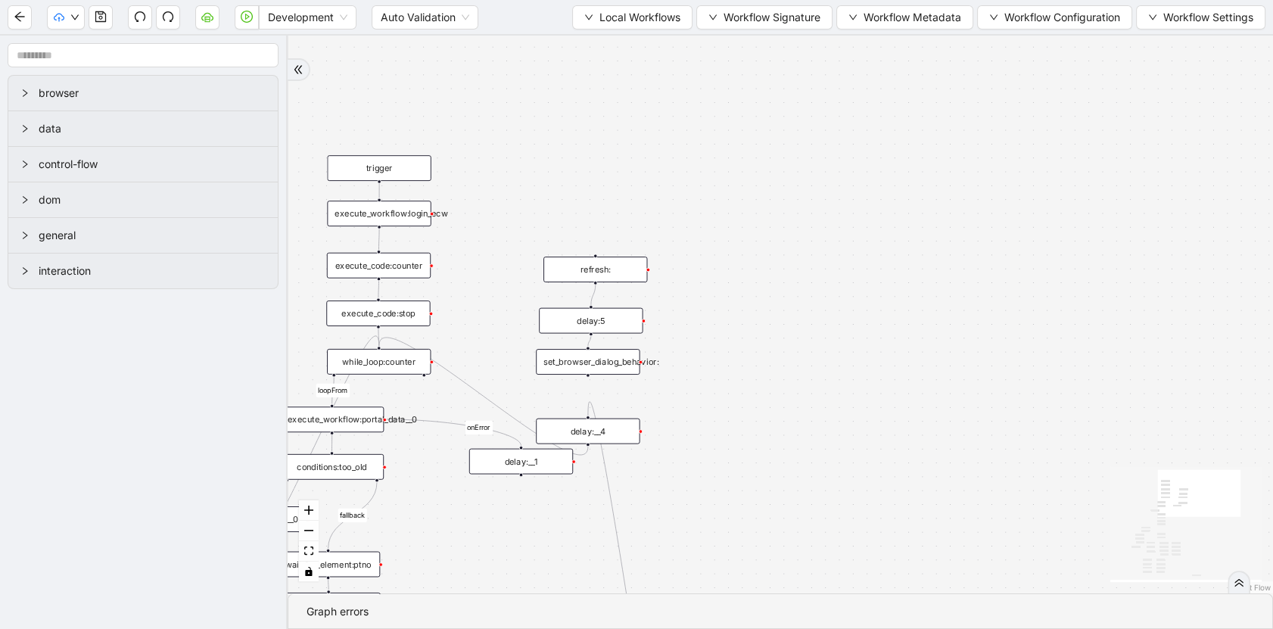
click at [596, 428] on div "delay:__4" at bounding box center [588, 432] width 104 height 26
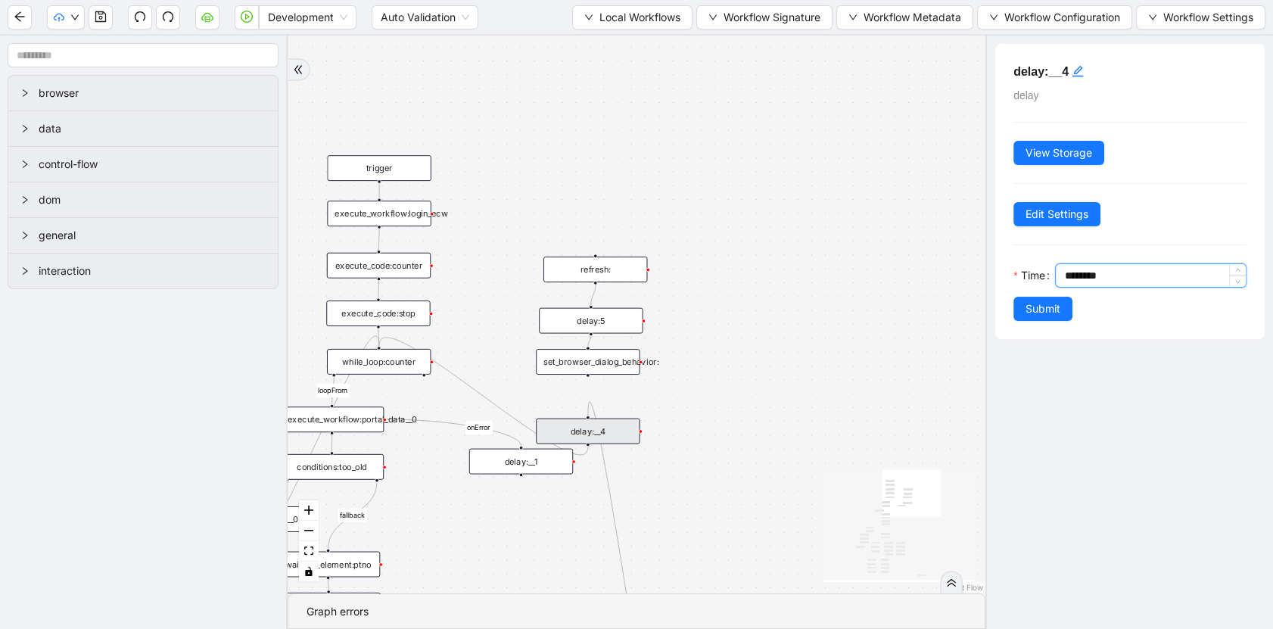
click at [1100, 271] on input "********" at bounding box center [1155, 275] width 182 height 23
type input "*******"
click at [1059, 301] on span "Submit" at bounding box center [1043, 308] width 35 height 17
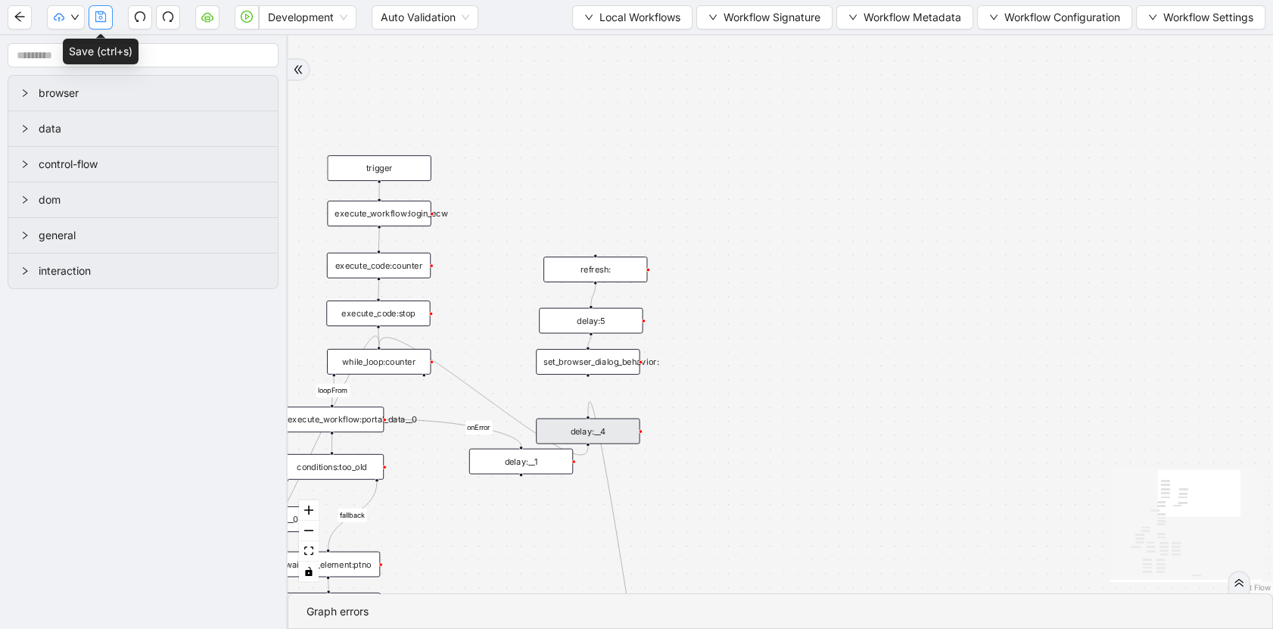
click at [99, 22] on button "button" at bounding box center [101, 17] width 24 height 24
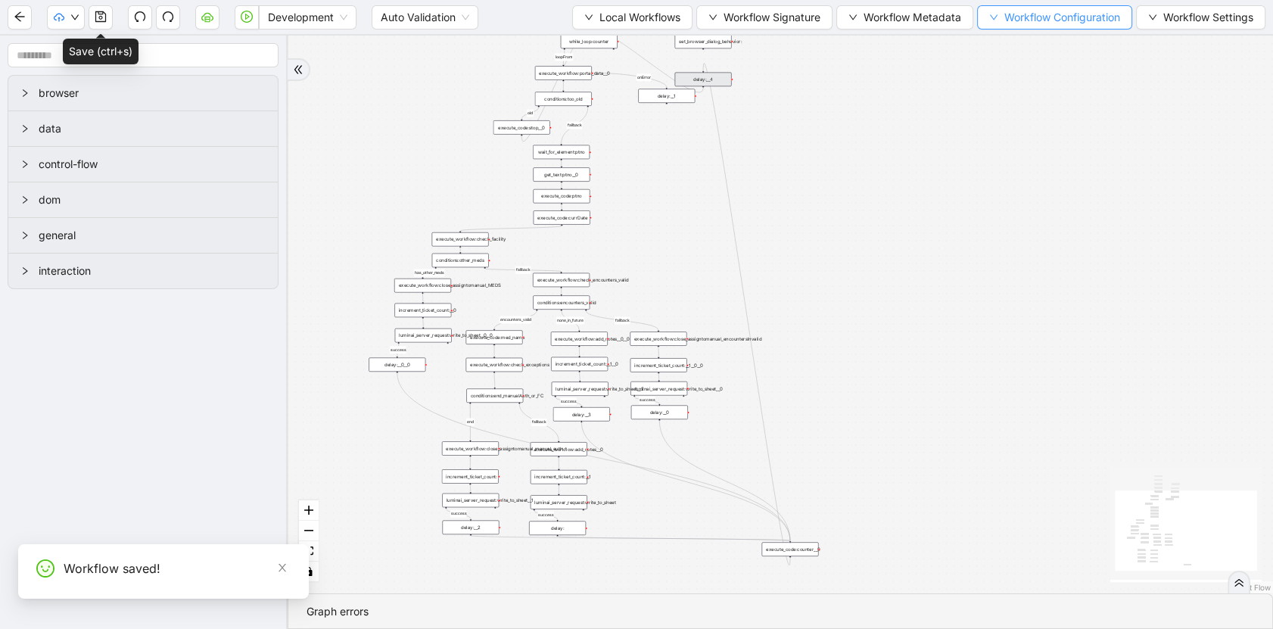
drag, startPoint x: 812, startPoint y: 308, endPoint x: 984, endPoint y: 24, distance: 331.8
click at [988, 13] on section "Development Auto Validation Local Workflows Workflow Signature Workflow Metadat…" at bounding box center [636, 314] width 1273 height 629
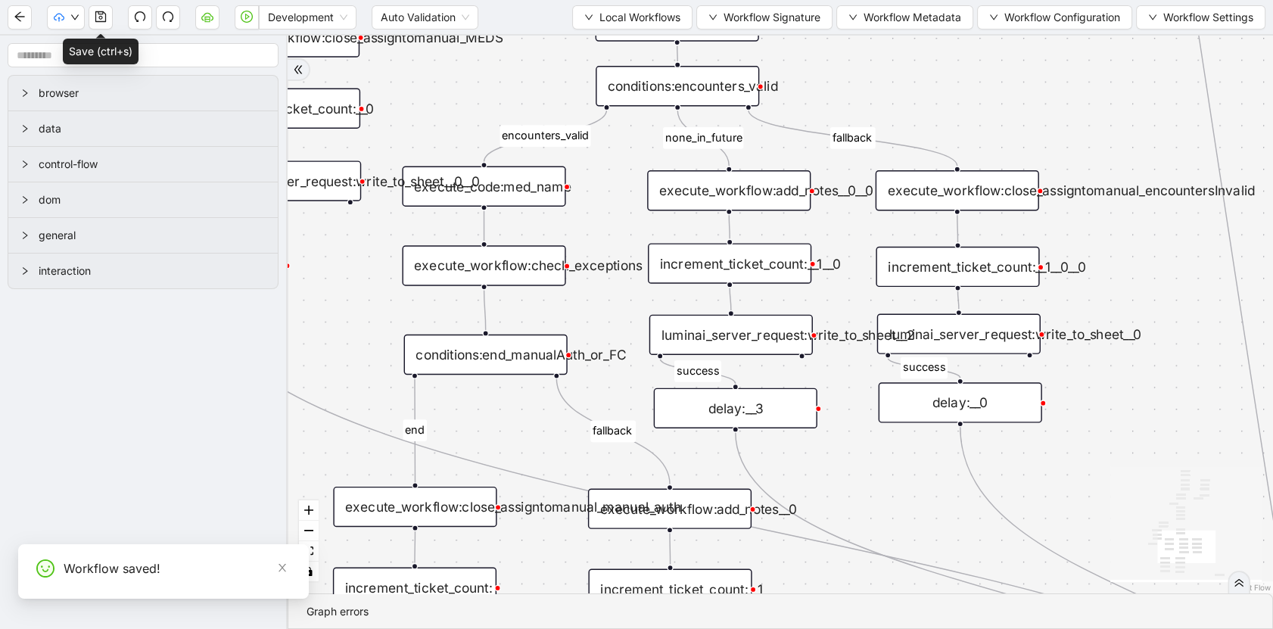
click at [543, 264] on div "execute_workflow:check_exceptions" at bounding box center [483, 265] width 163 height 40
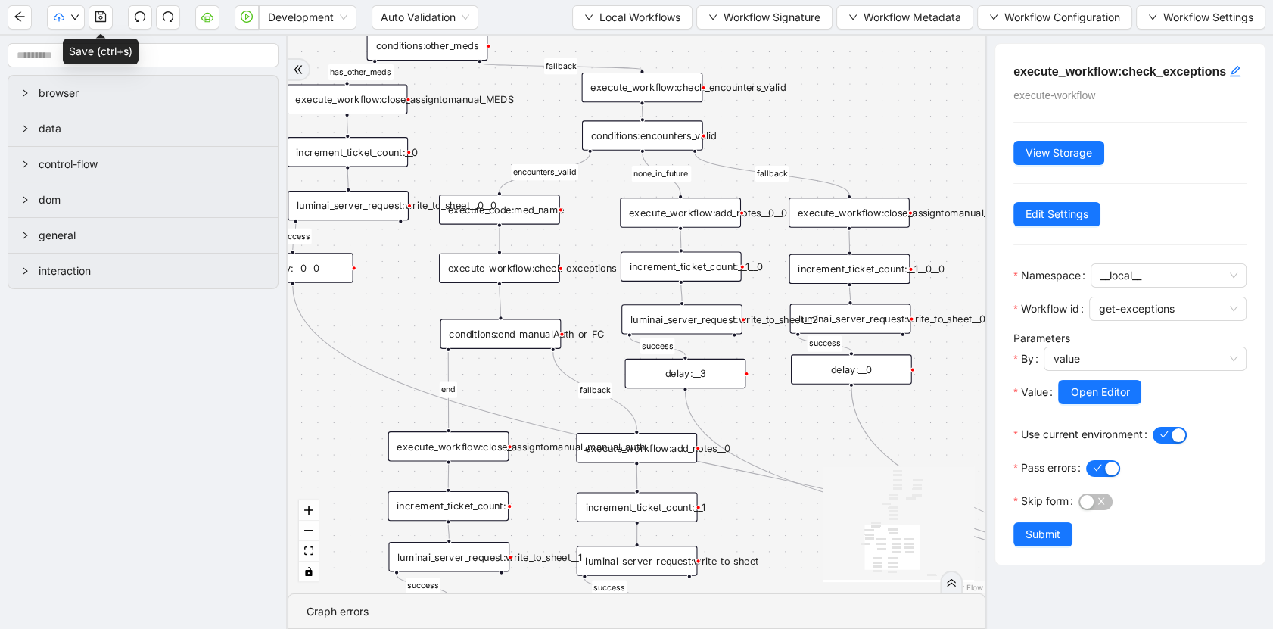
click at [525, 341] on div "conditions:end_manualAuth_or_FC" at bounding box center [500, 334] width 121 height 30
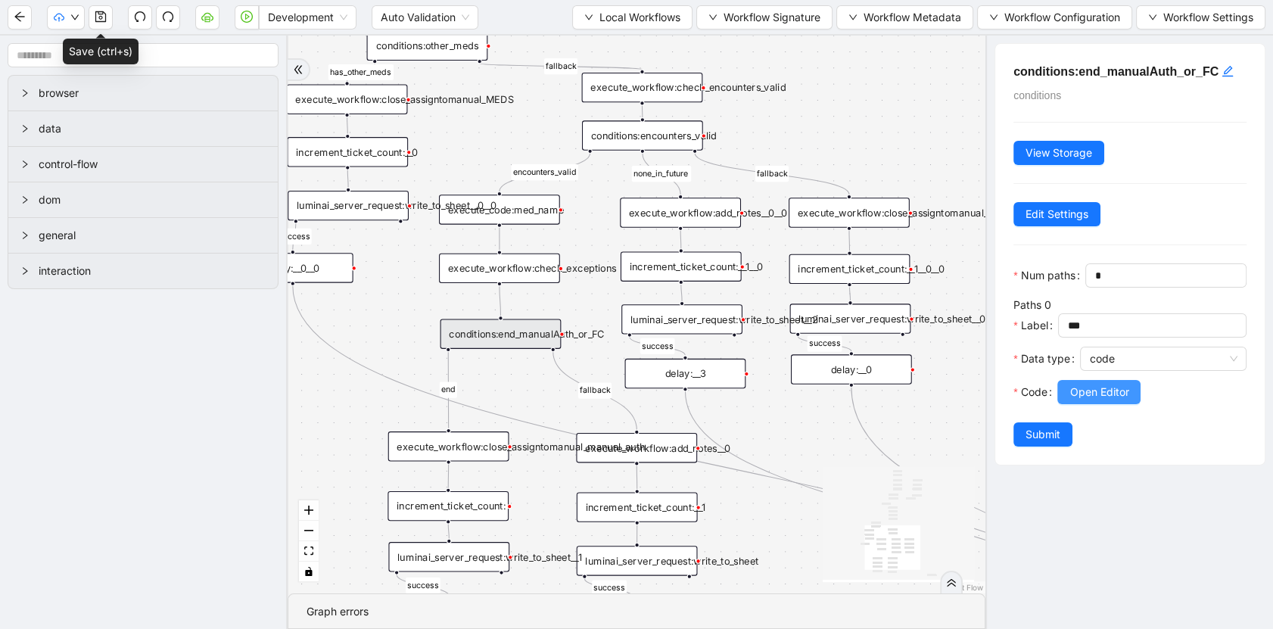
click at [1119, 400] on span "Open Editor" at bounding box center [1098, 392] width 59 height 17
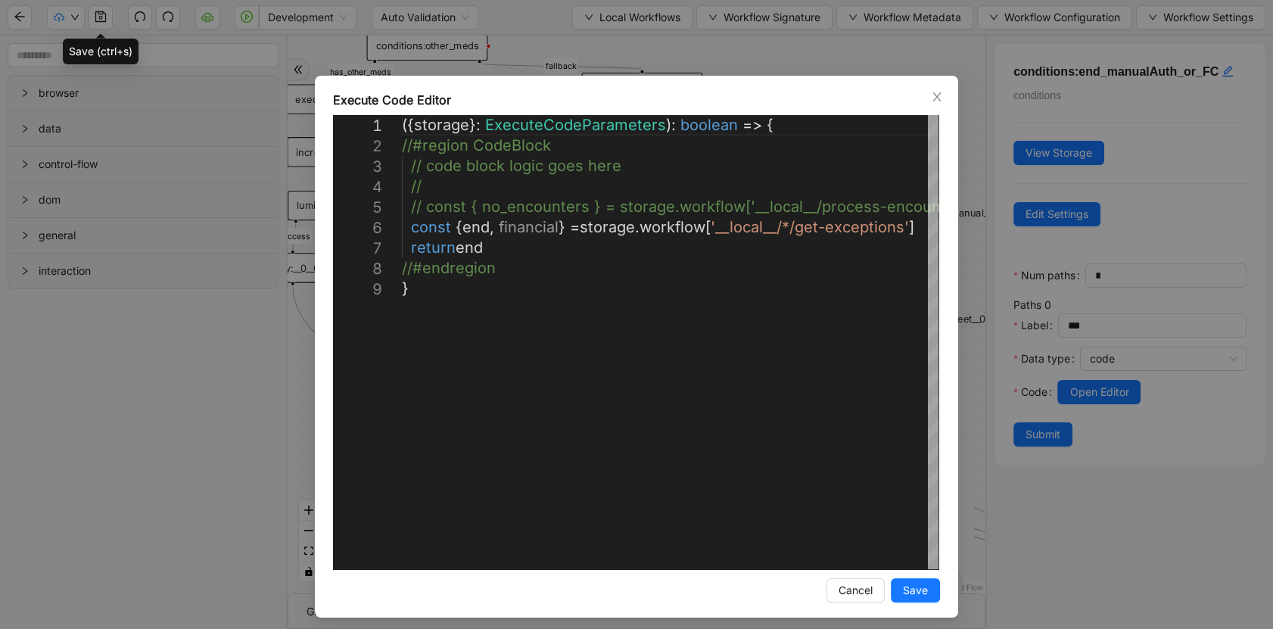
click at [932, 99] on icon "close" at bounding box center [937, 97] width 12 height 12
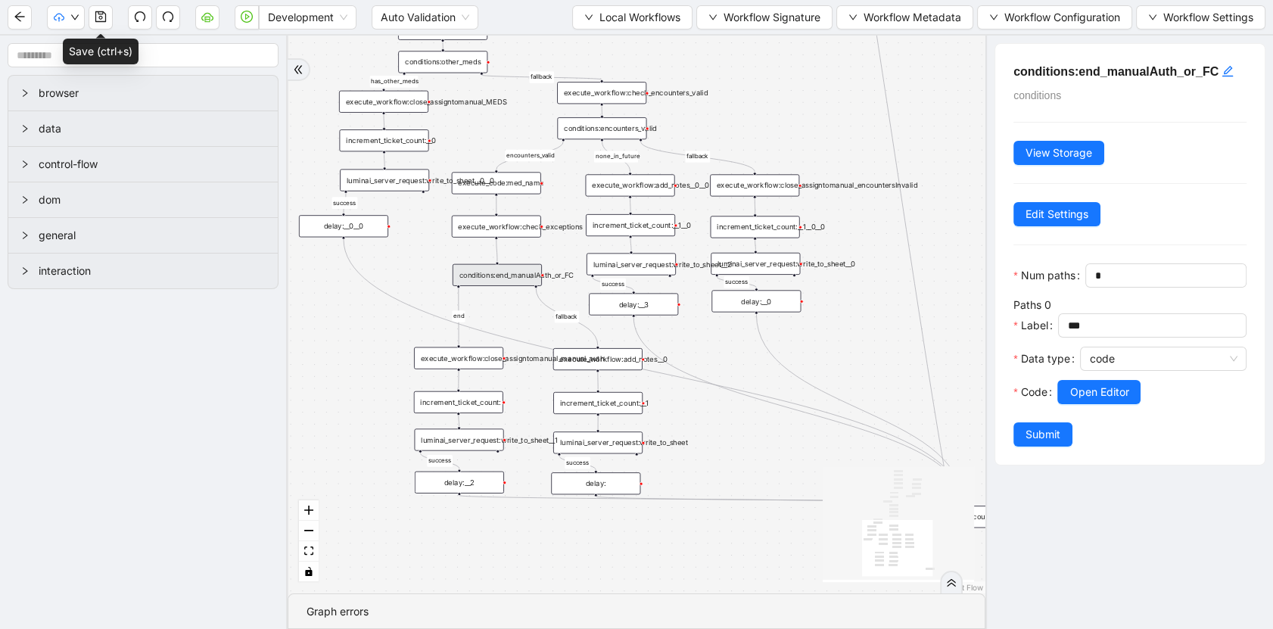
drag, startPoint x: 741, startPoint y: 394, endPoint x: 688, endPoint y: 267, distance: 137.1
click at [689, 272] on div "has_other_meds success success end success success success old fallback fallbac…" at bounding box center [637, 315] width 698 height 558
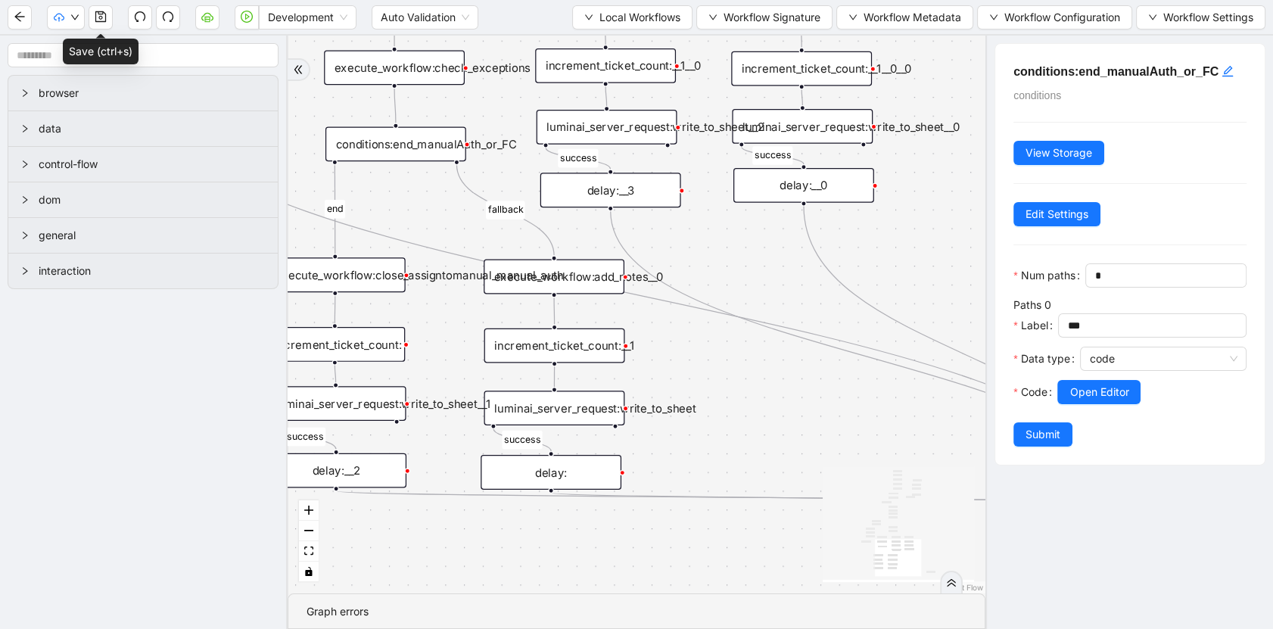
click at [584, 282] on div "execute_workflow:add_notes__0" at bounding box center [554, 277] width 141 height 35
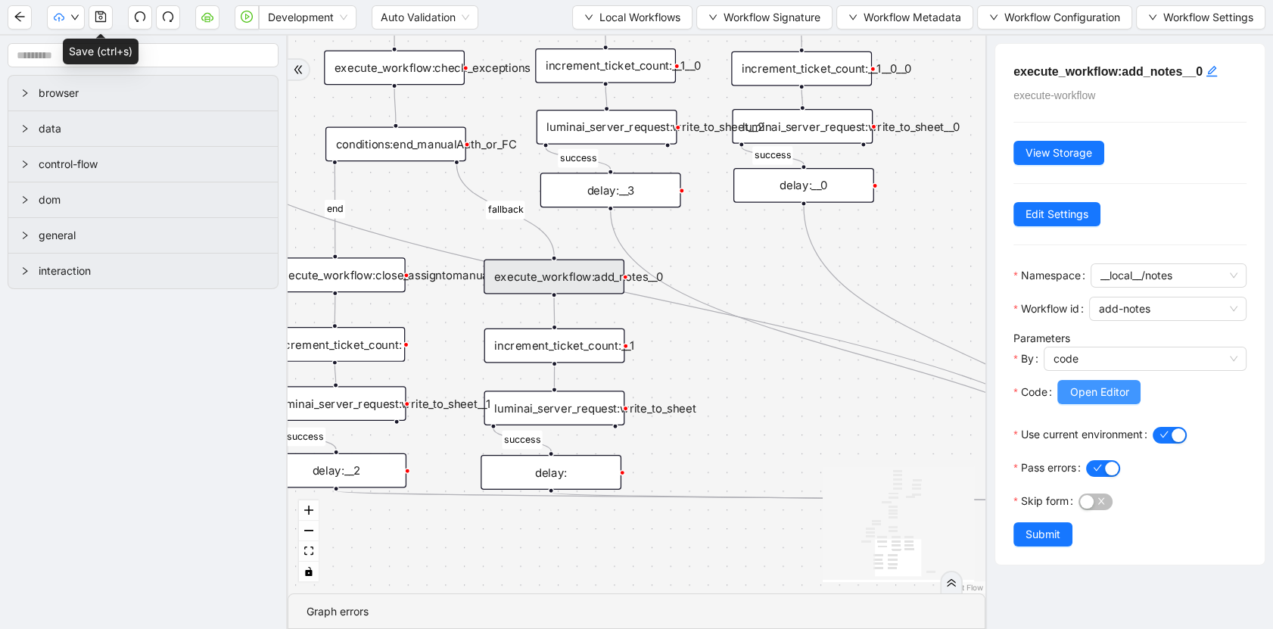
click at [1081, 385] on span "Open Editor" at bounding box center [1098, 392] width 59 height 17
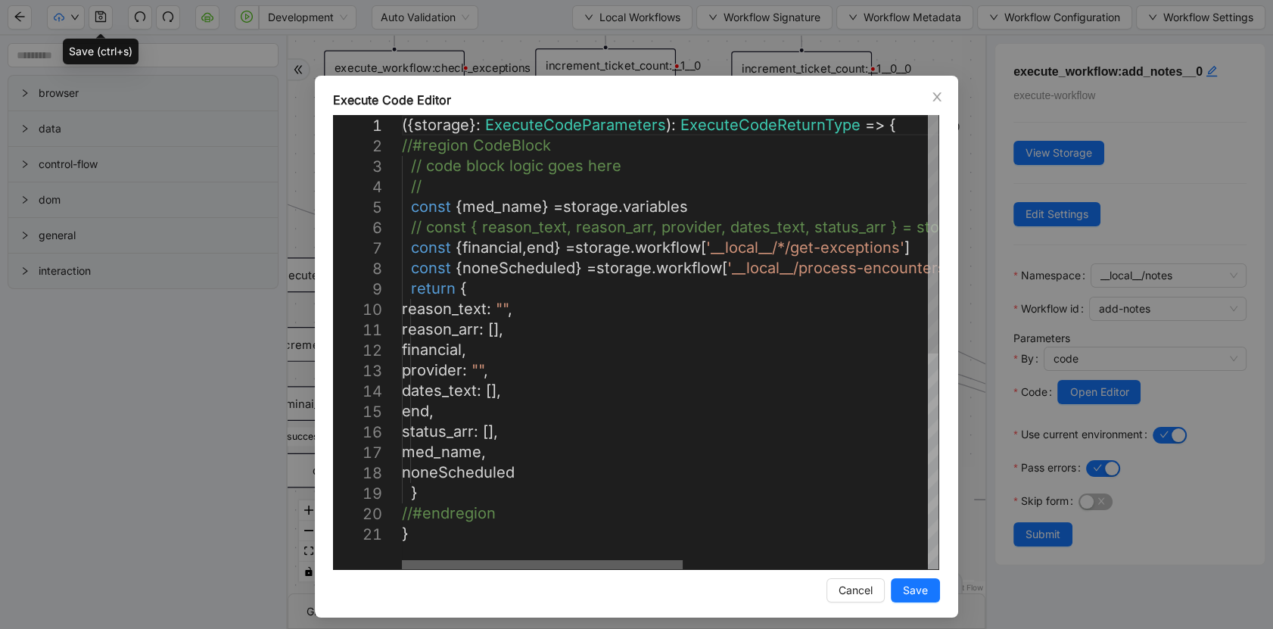
click at [527, 560] on div at bounding box center [542, 564] width 281 height 9
click at [935, 96] on icon "close" at bounding box center [937, 97] width 12 height 12
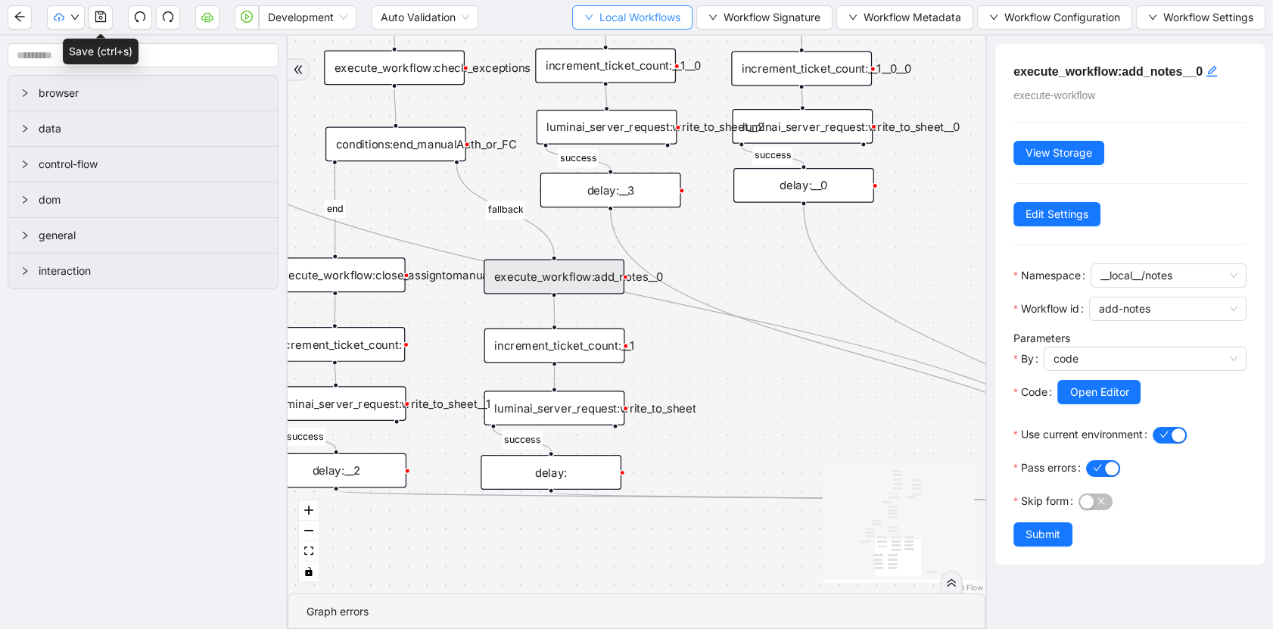
click at [623, 22] on span "Local Workflows" at bounding box center [639, 17] width 81 height 17
click at [633, 43] on span "Select" at bounding box center [626, 46] width 98 height 17
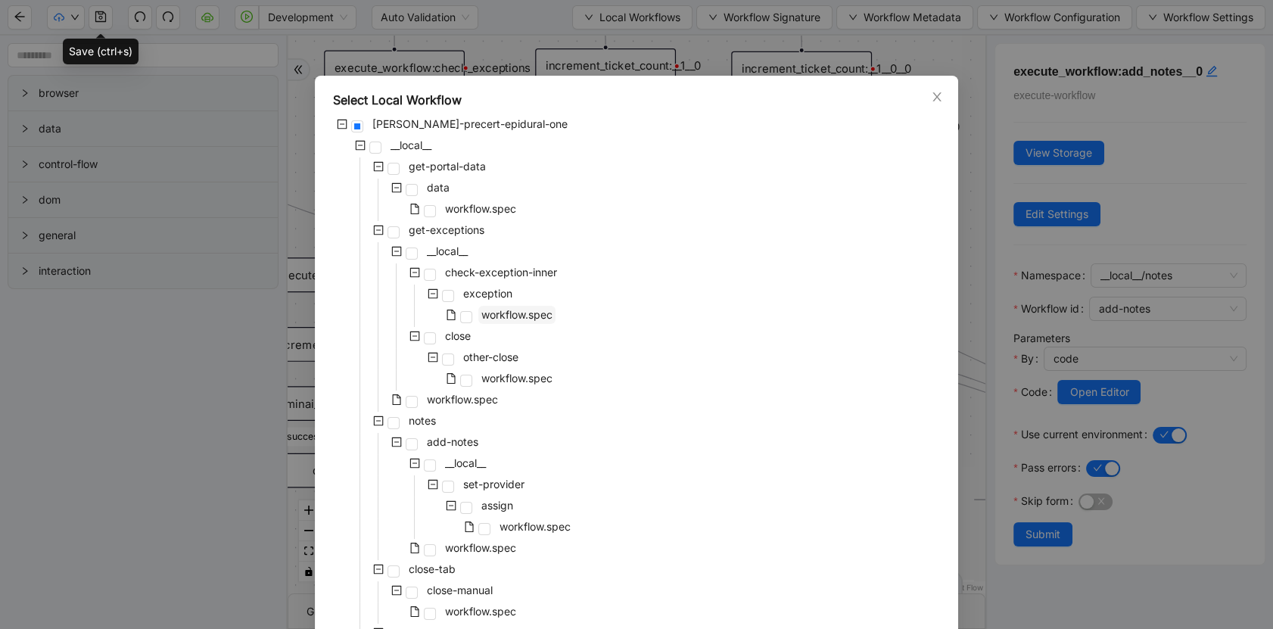
scroll to position [82, 0]
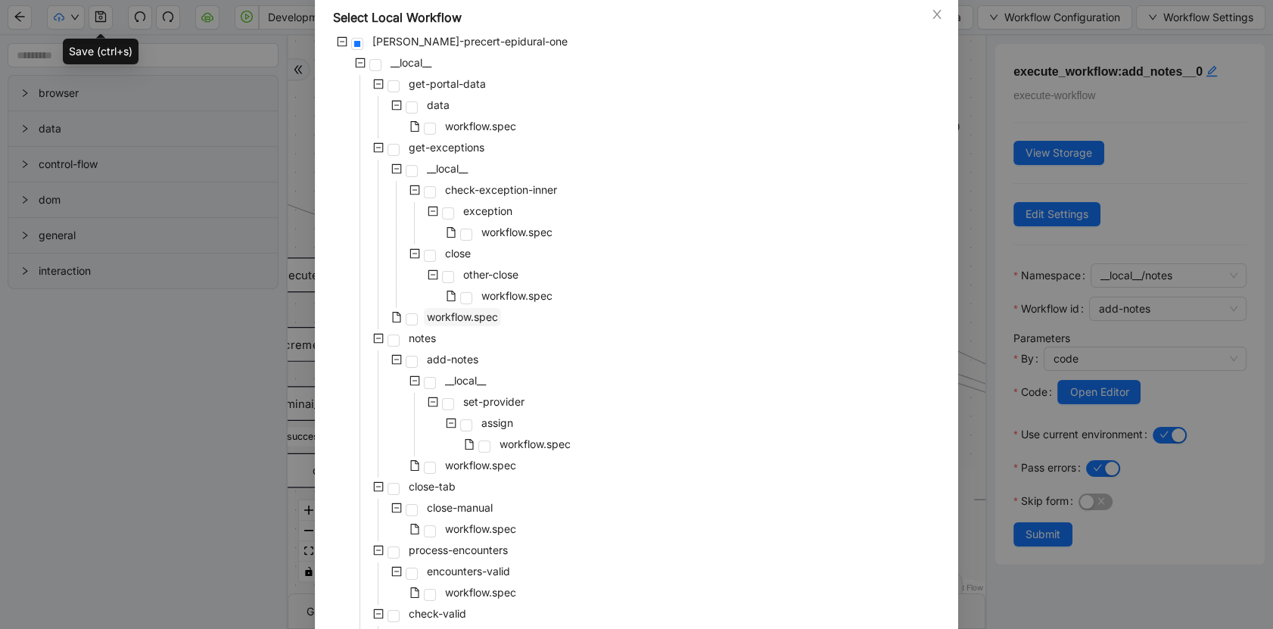
click at [469, 311] on span "workflow.spec" at bounding box center [462, 316] width 71 height 13
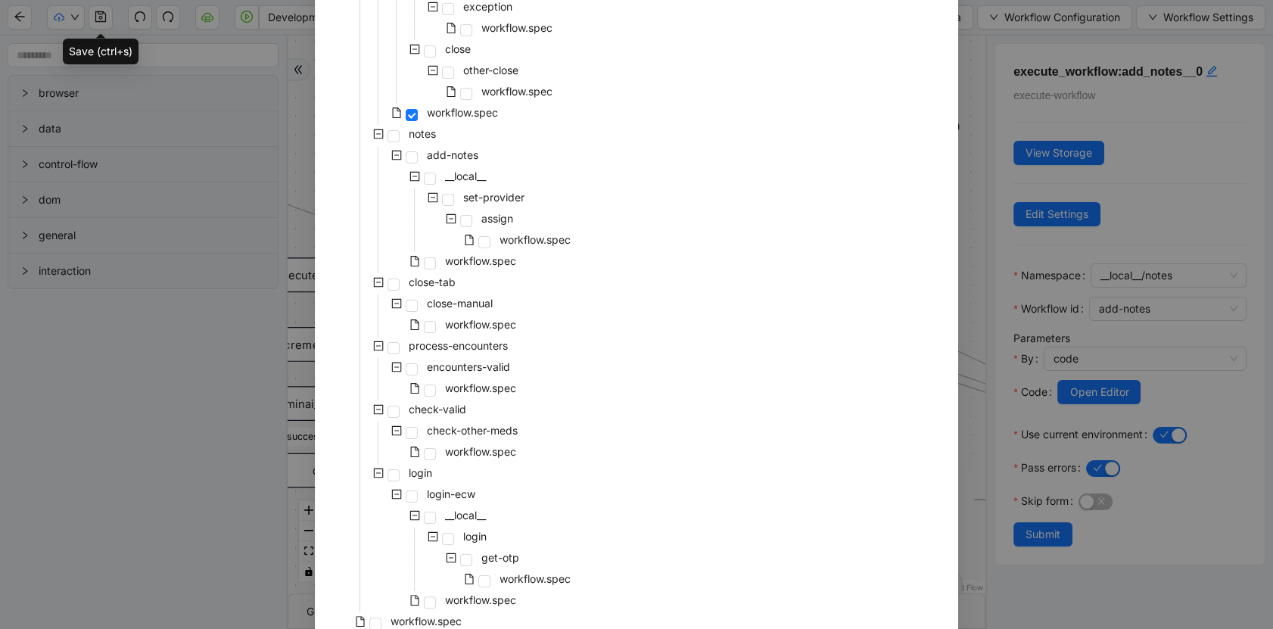
scroll to position [357, 0]
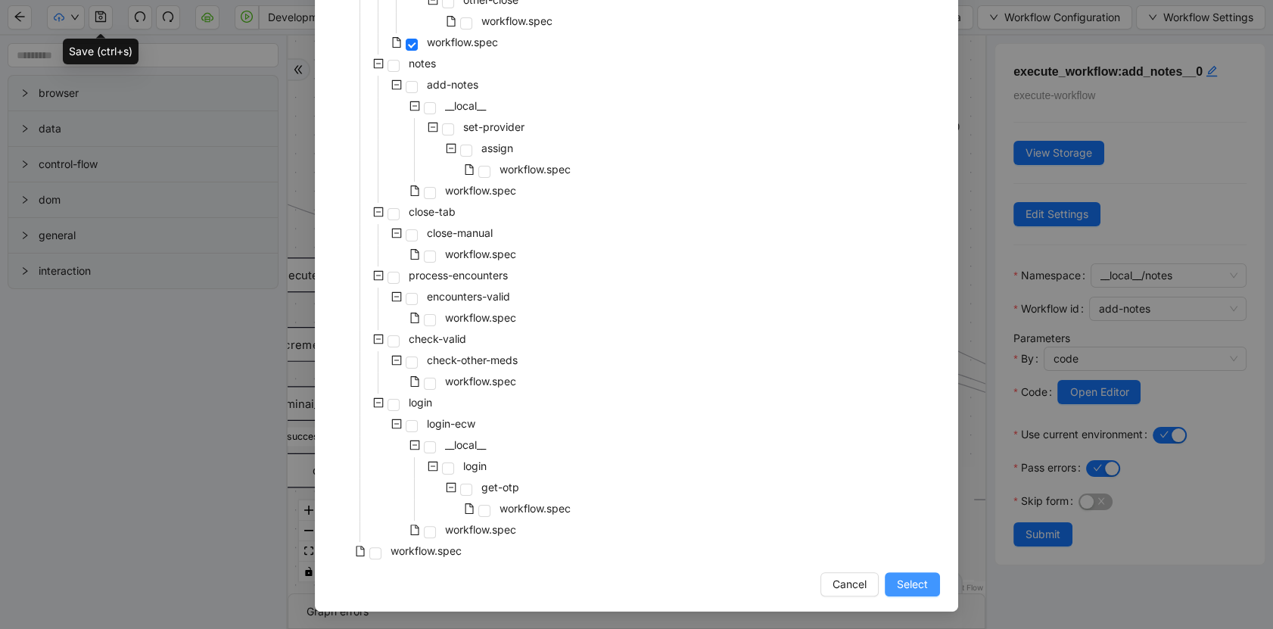
click at [910, 583] on span "Select" at bounding box center [912, 584] width 31 height 17
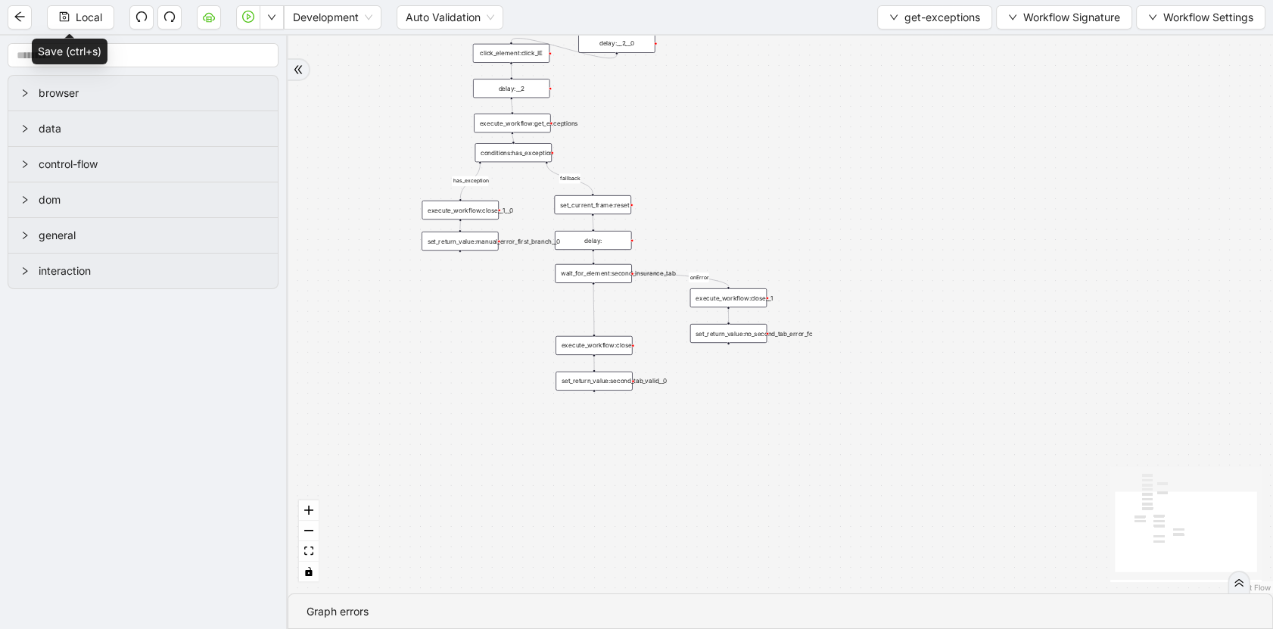
drag, startPoint x: 768, startPoint y: 415, endPoint x: 815, endPoint y: 157, distance: 262.3
click at [815, 157] on div "fallback has_exception onError trigger click_element:click_patient_name_again c…" at bounding box center [780, 315] width 985 height 558
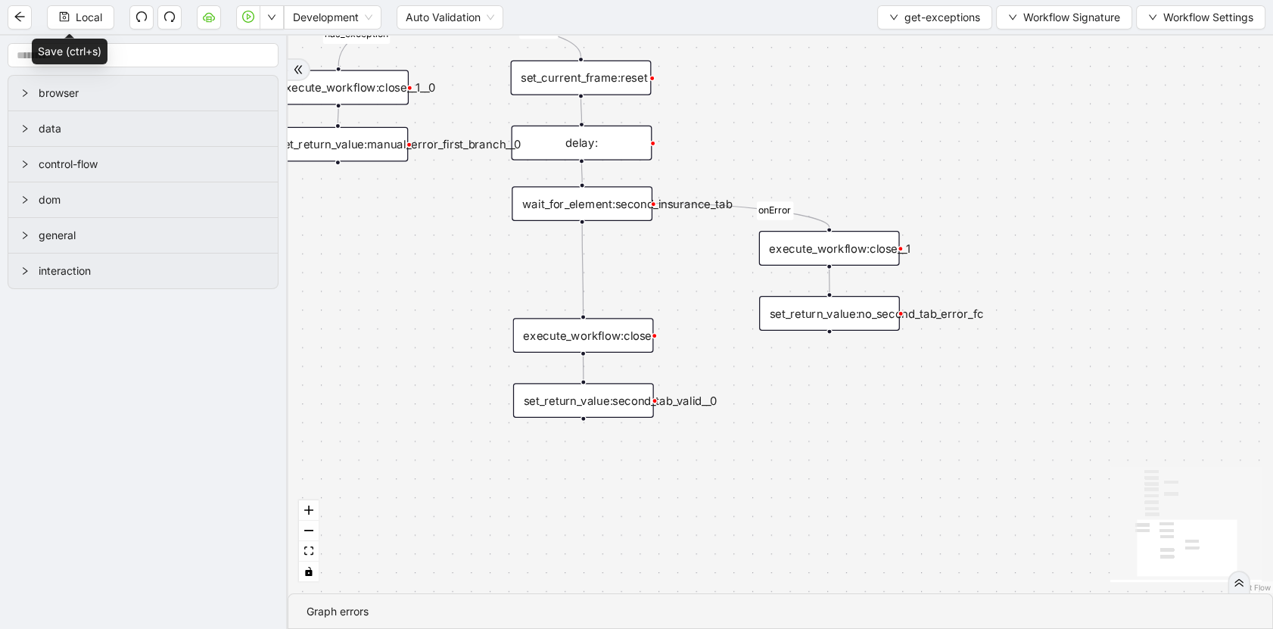
click at [627, 408] on div "set_return_value:second_tab_valid__0" at bounding box center [583, 400] width 141 height 35
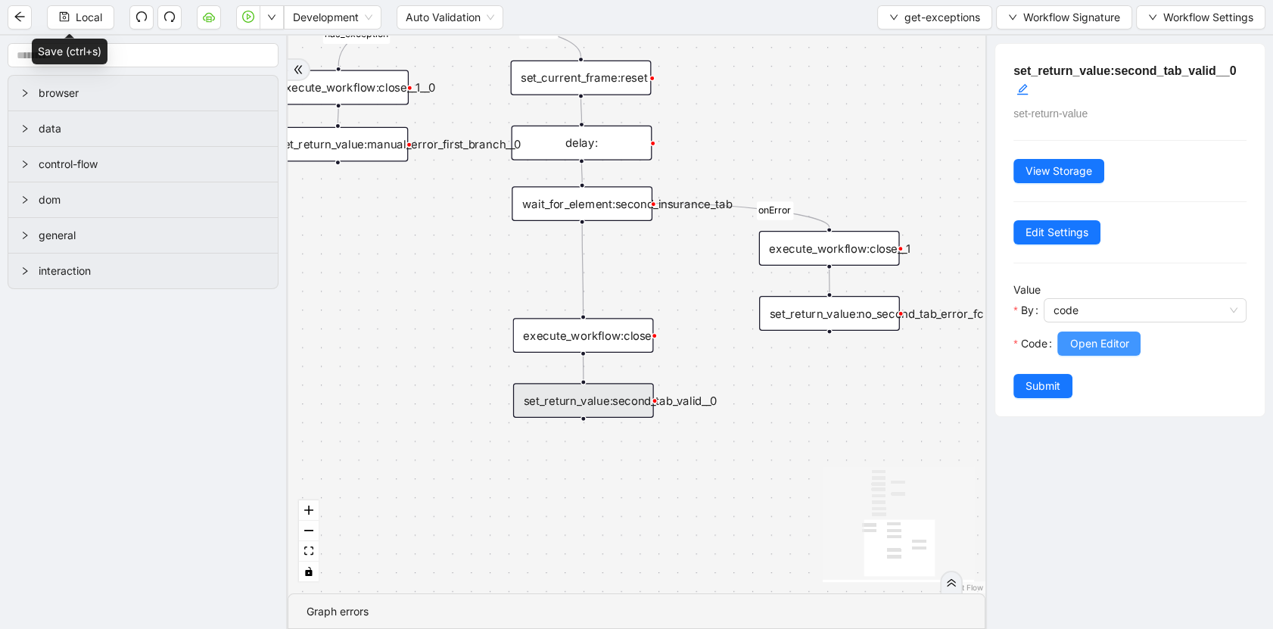
click at [1074, 341] on span "Open Editor" at bounding box center [1098, 343] width 59 height 17
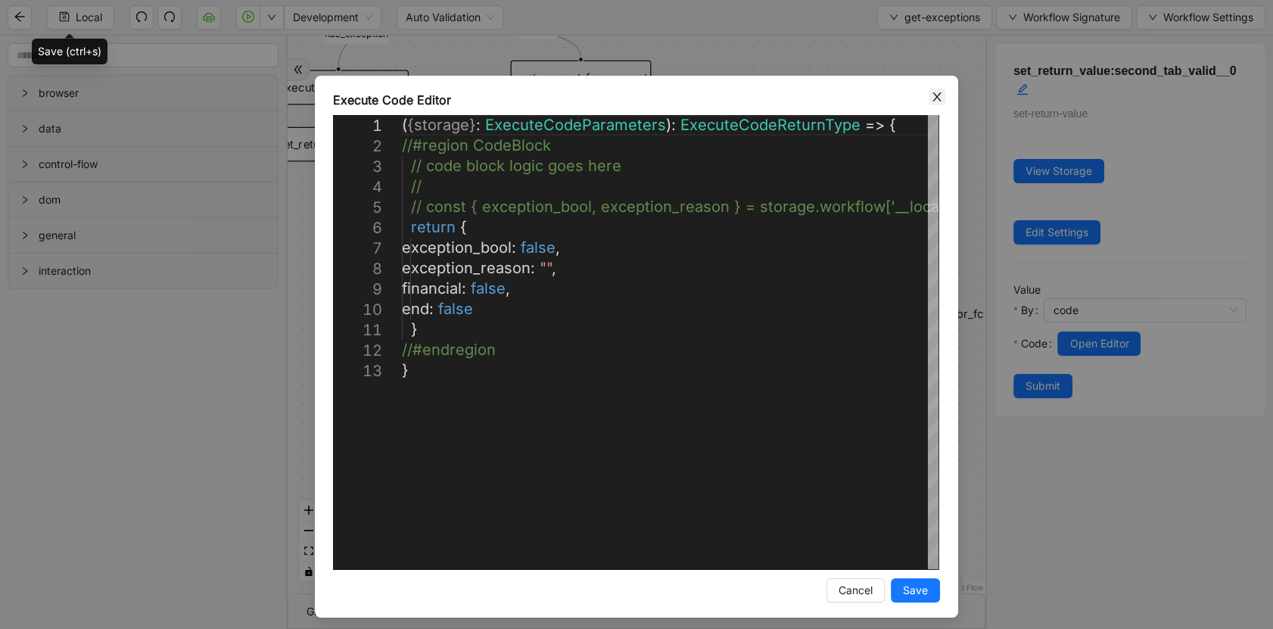
click at [932, 95] on icon "close" at bounding box center [936, 96] width 8 height 9
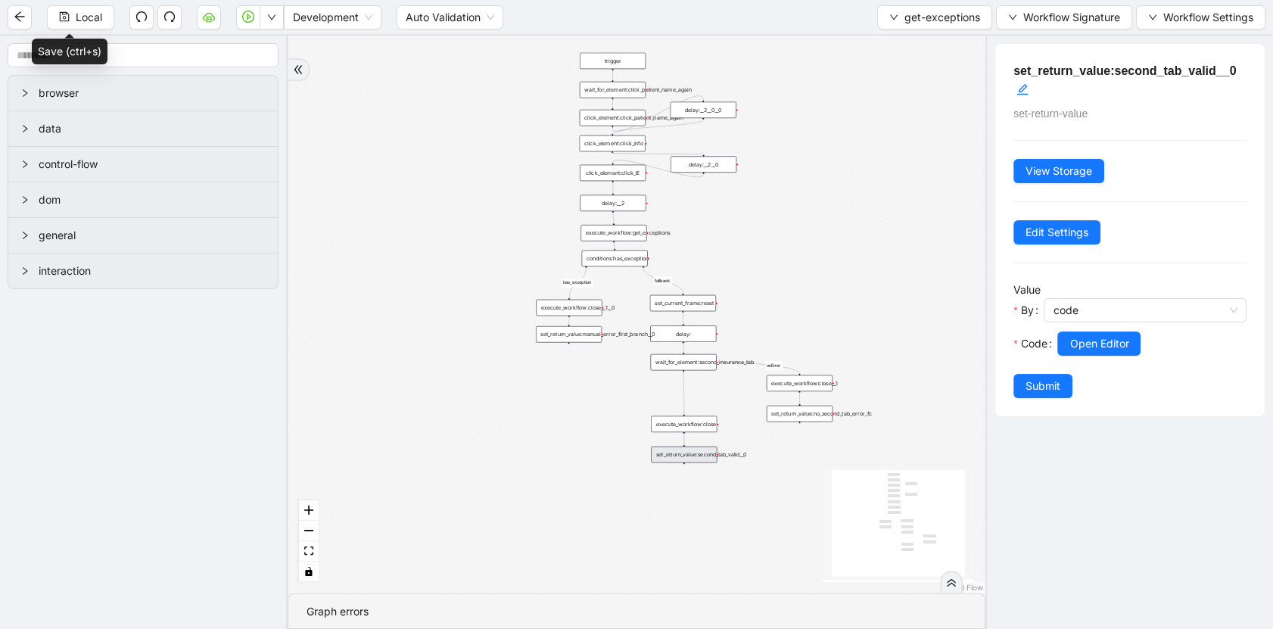
drag, startPoint x: 749, startPoint y: 163, endPoint x: 780, endPoint y: 353, distance: 191.7
click at [780, 353] on div "fallback has_exception onError trigger click_element:click_patient_name_again c…" at bounding box center [637, 315] width 698 height 558
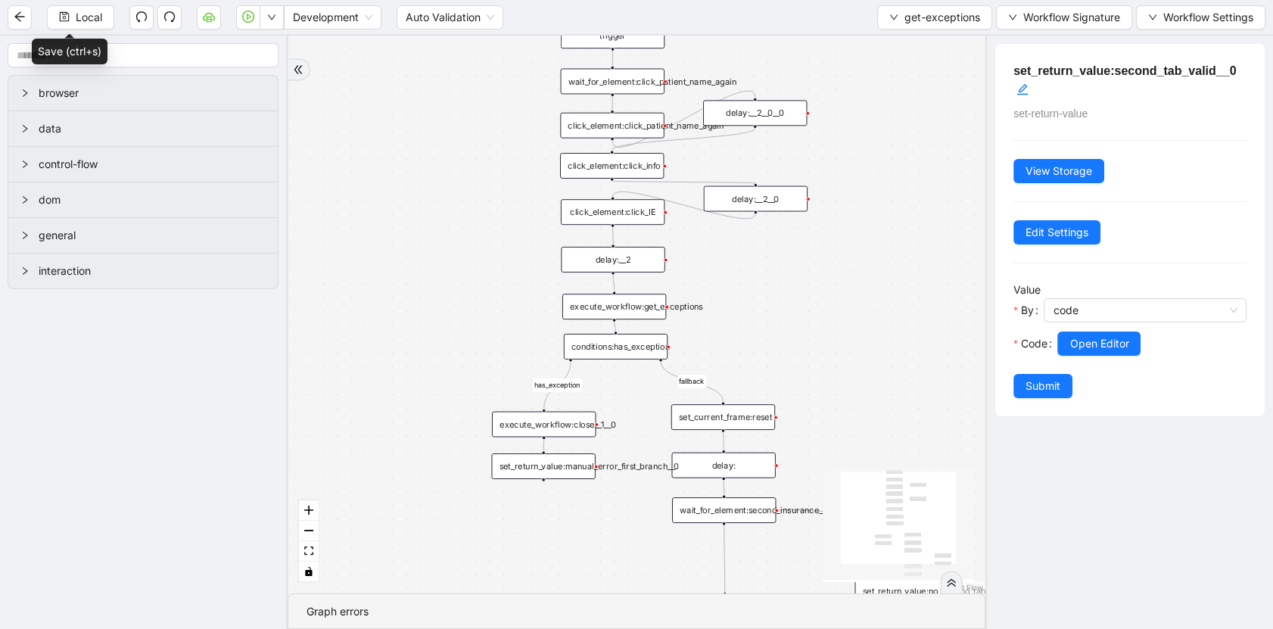
drag, startPoint x: 732, startPoint y: 396, endPoint x: 699, endPoint y: 315, distance: 87.6
click at [738, 295] on div "fallback has_exception onError trigger click_element:click_patient_name_again c…" at bounding box center [637, 315] width 698 height 558
click at [606, 352] on div "conditions:has_exception" at bounding box center [616, 347] width 104 height 26
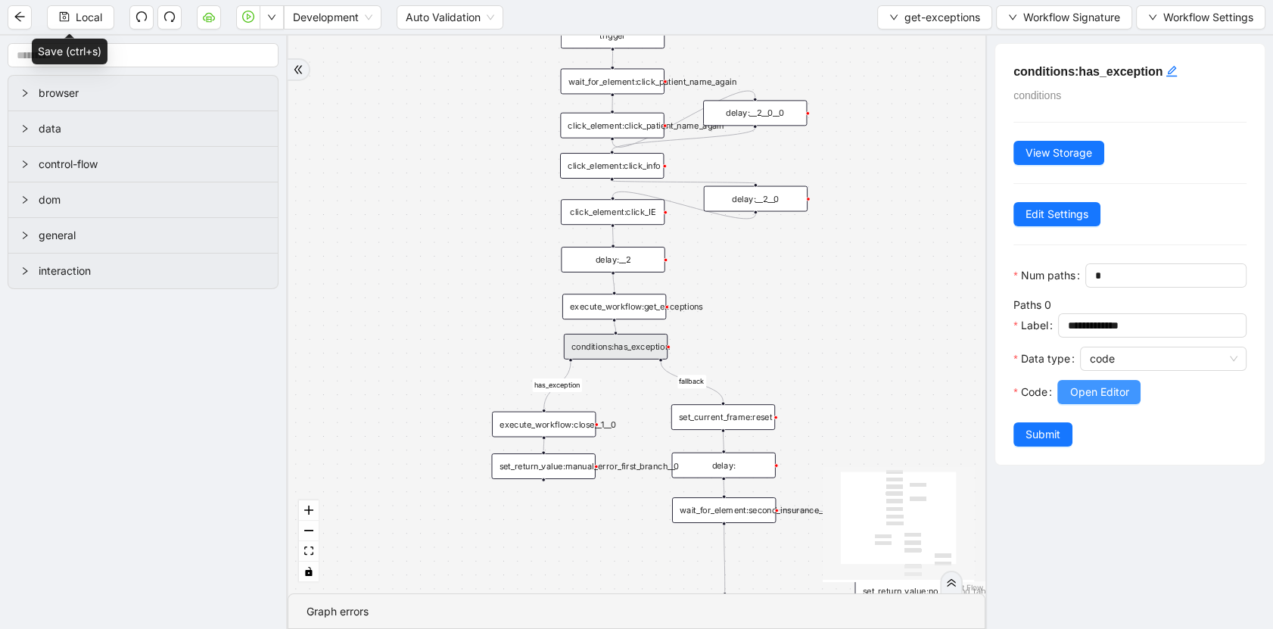
click at [1063, 404] on button "Open Editor" at bounding box center [1098, 392] width 83 height 24
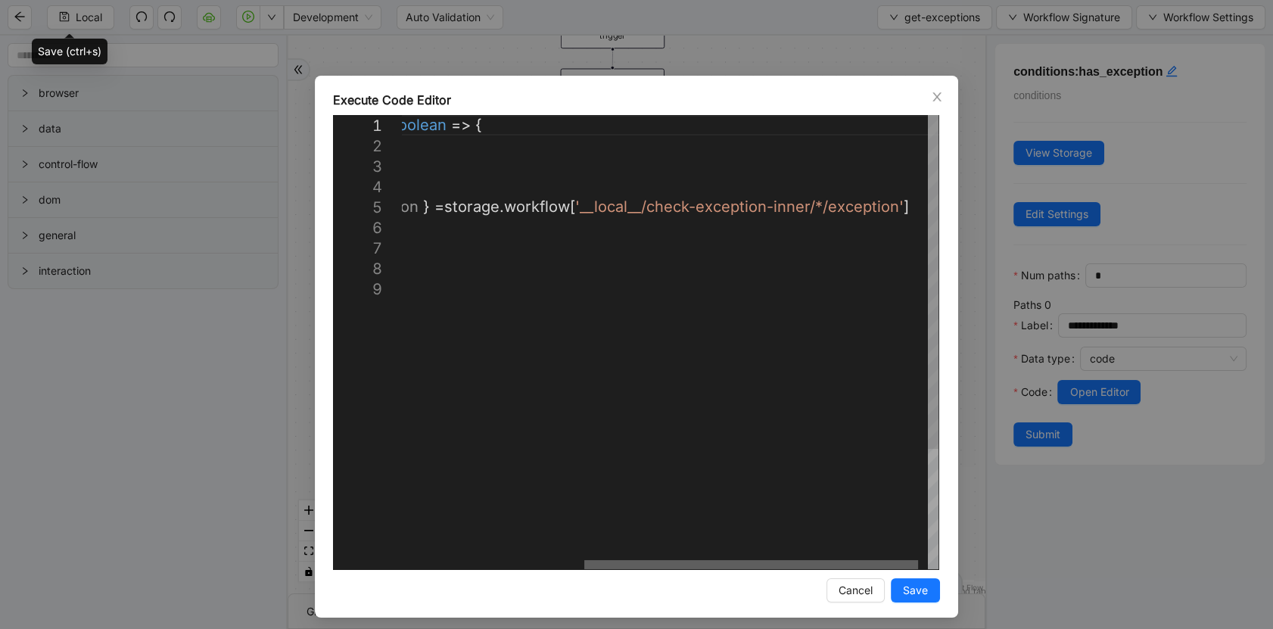
click at [901, 569] on div at bounding box center [751, 564] width 334 height 9
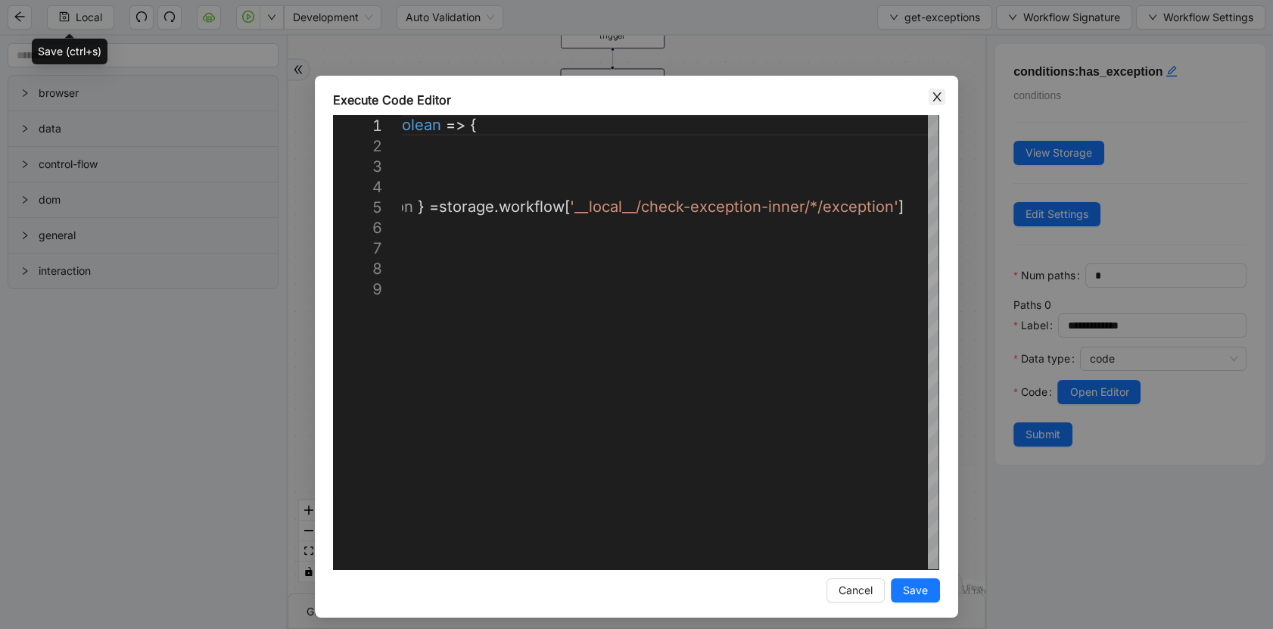
click at [929, 102] on span "Close" at bounding box center [937, 97] width 17 height 17
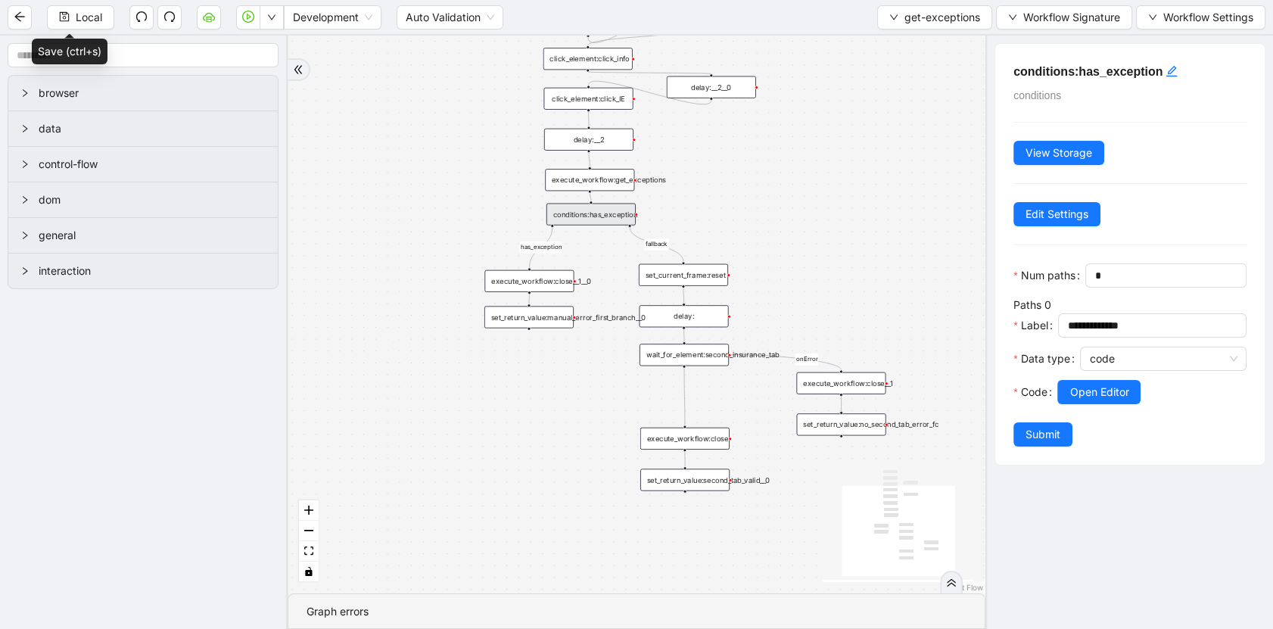
drag, startPoint x: 806, startPoint y: 378, endPoint x: 733, endPoint y: 227, distance: 167.6
click at [759, 228] on div "fallback has_exception onError trigger click_element:click_patient_name_again c…" at bounding box center [637, 315] width 698 height 558
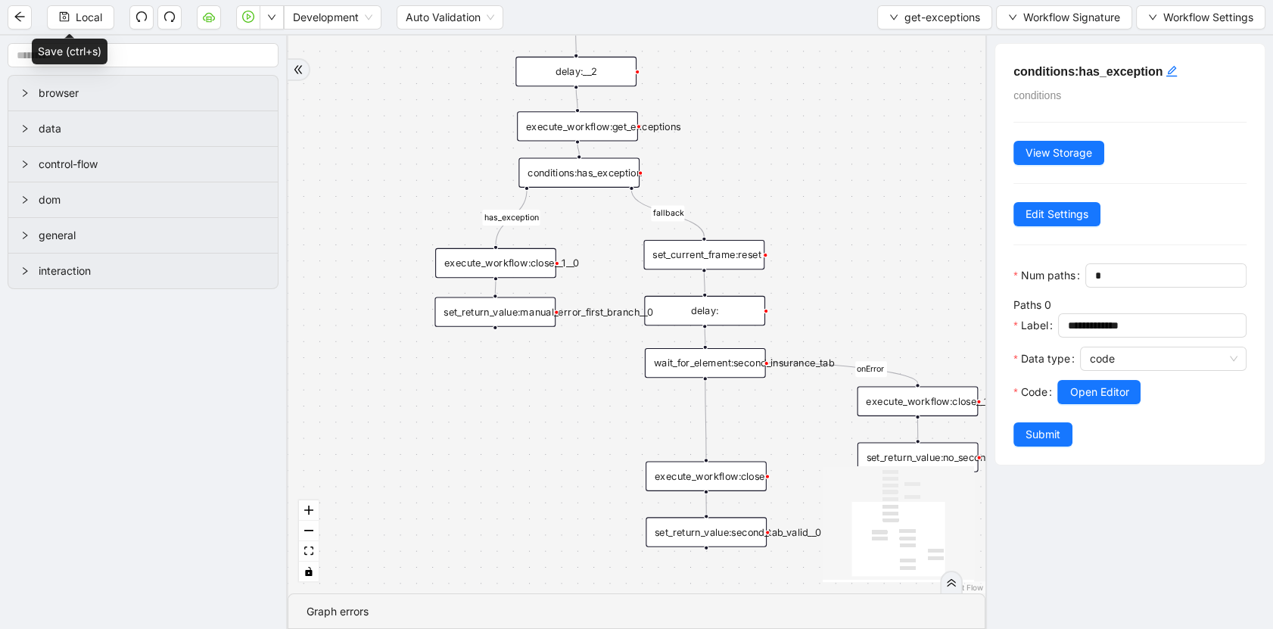
click at [534, 312] on div "set_return_value:manual_error_first_branch__0" at bounding box center [494, 312] width 121 height 30
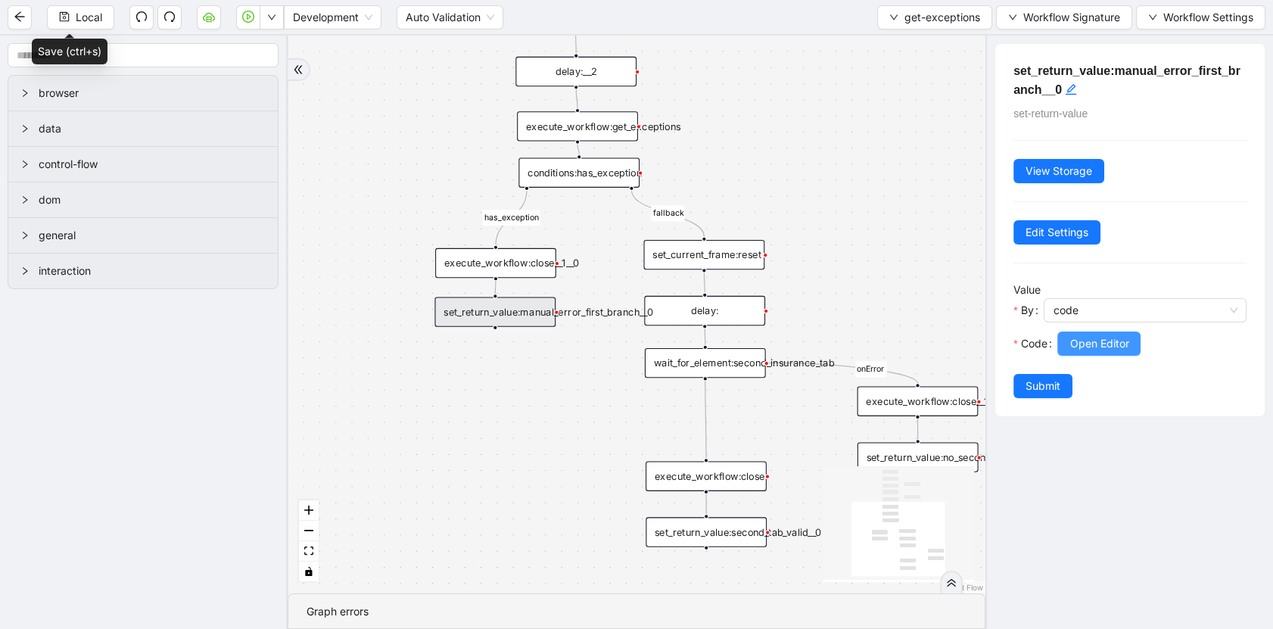
click at [1073, 349] on span "Open Editor" at bounding box center [1098, 343] width 59 height 17
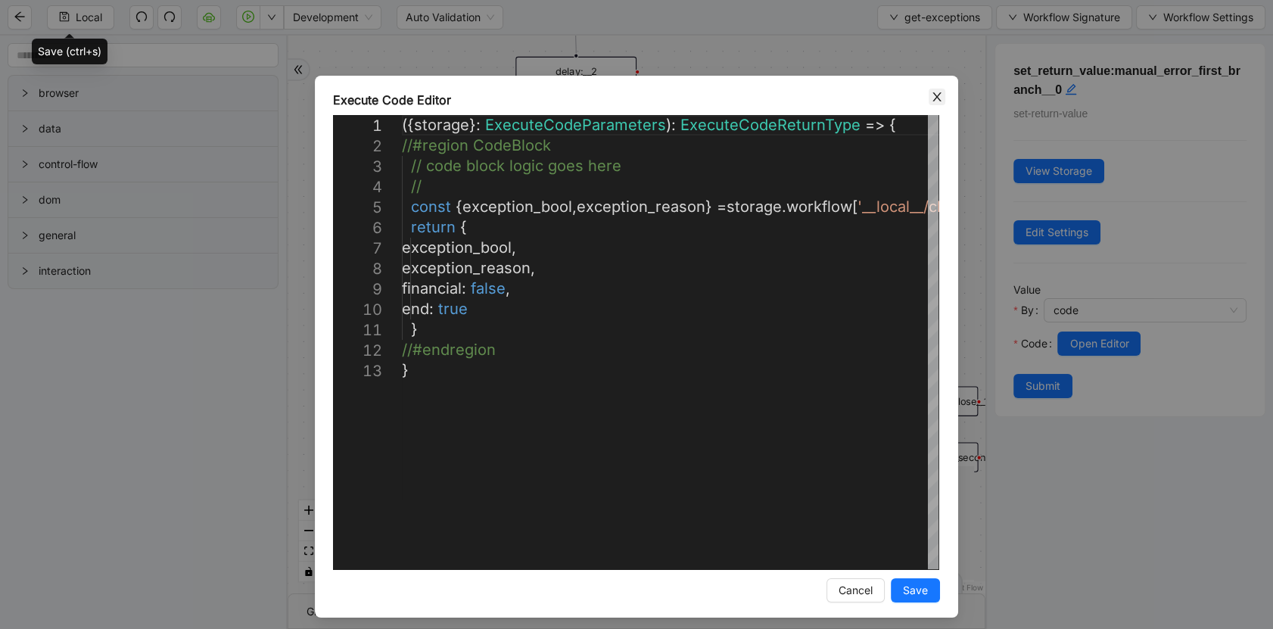
click at [931, 101] on icon "close" at bounding box center [937, 97] width 12 height 12
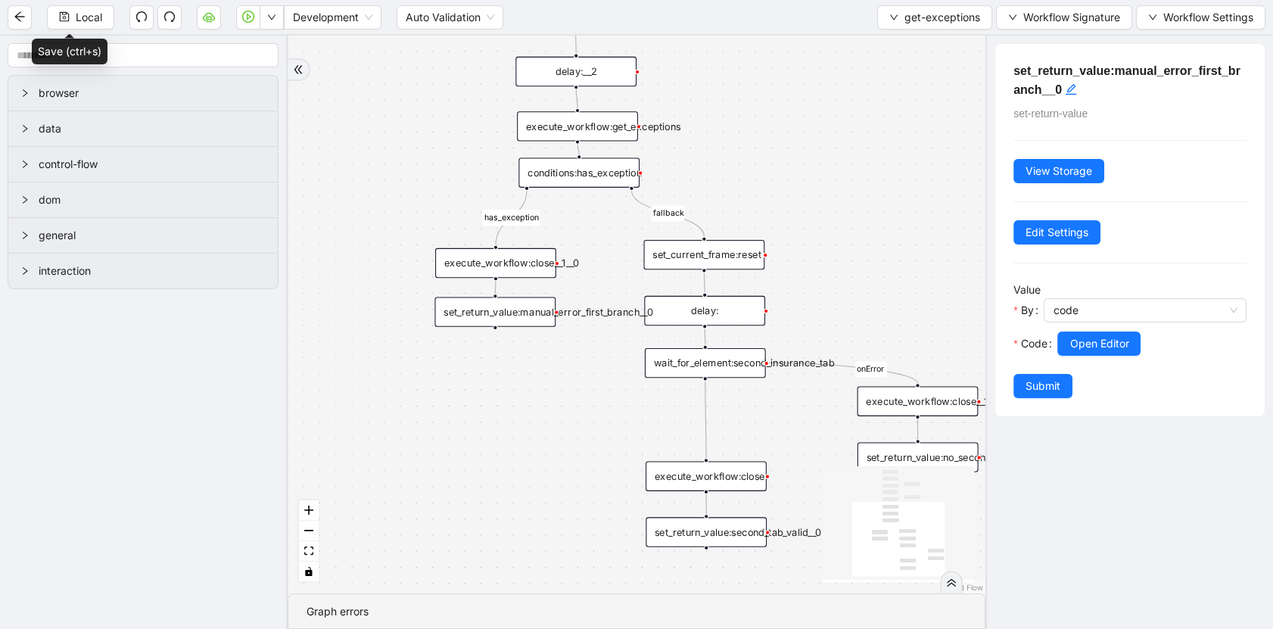
click at [615, 182] on div "conditions:has_exception" at bounding box center [578, 172] width 121 height 30
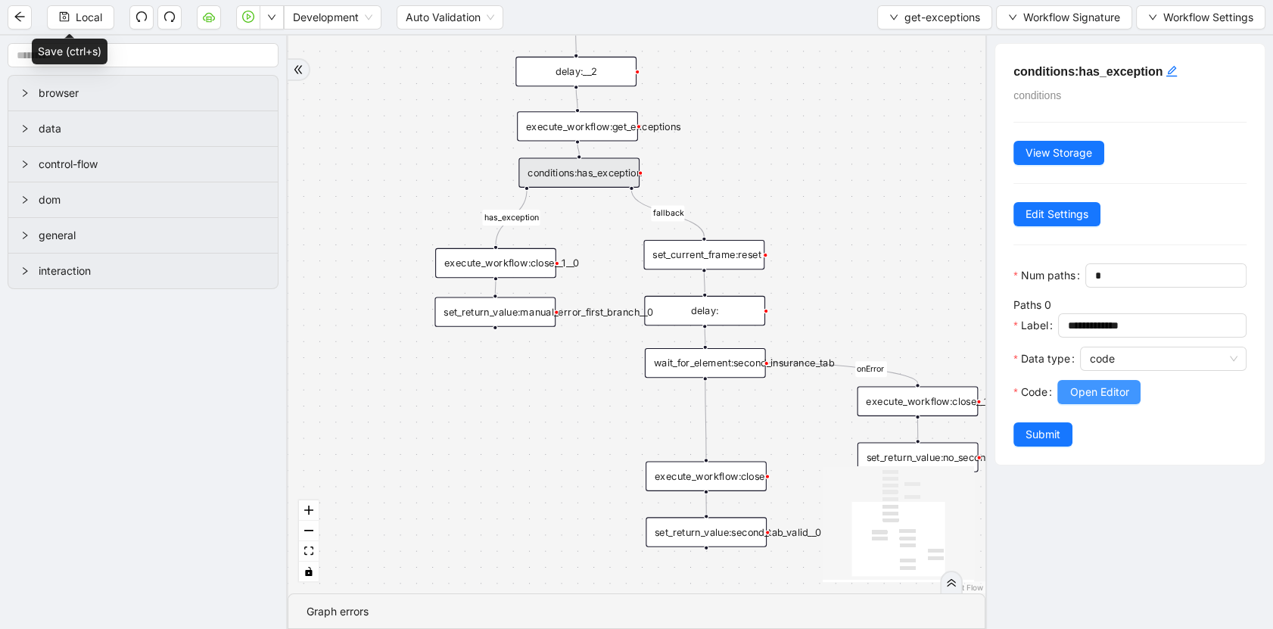
click at [1069, 400] on span "Open Editor" at bounding box center [1098, 392] width 59 height 17
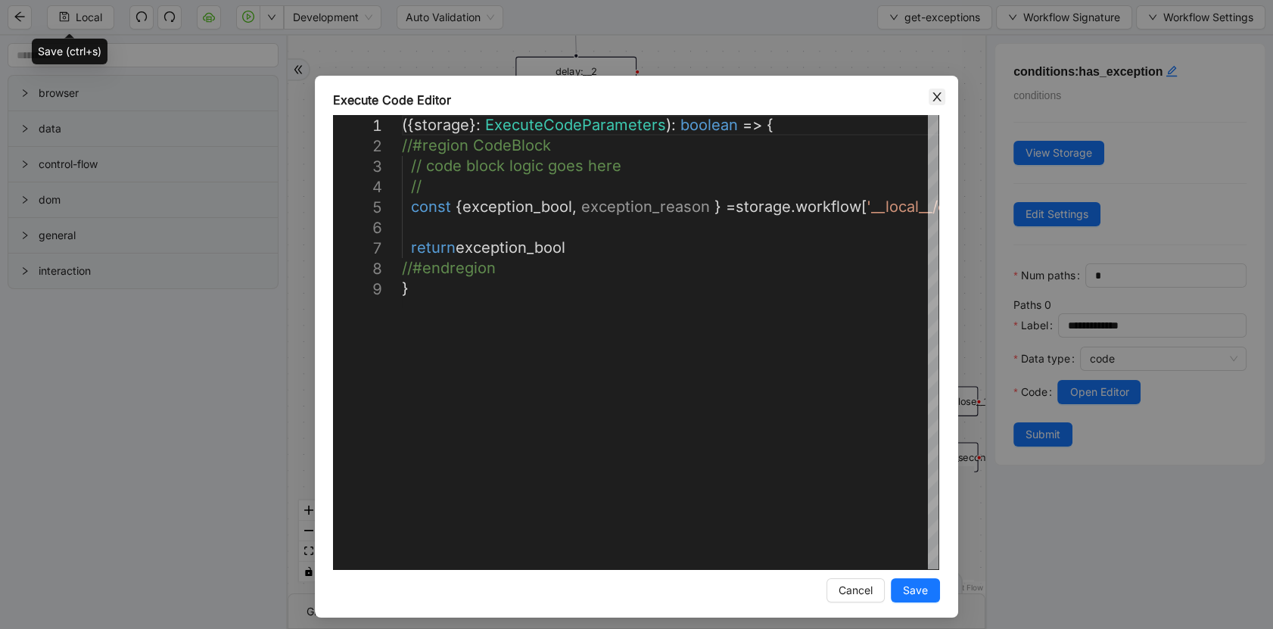
click at [932, 99] on icon "close" at bounding box center [937, 97] width 12 height 12
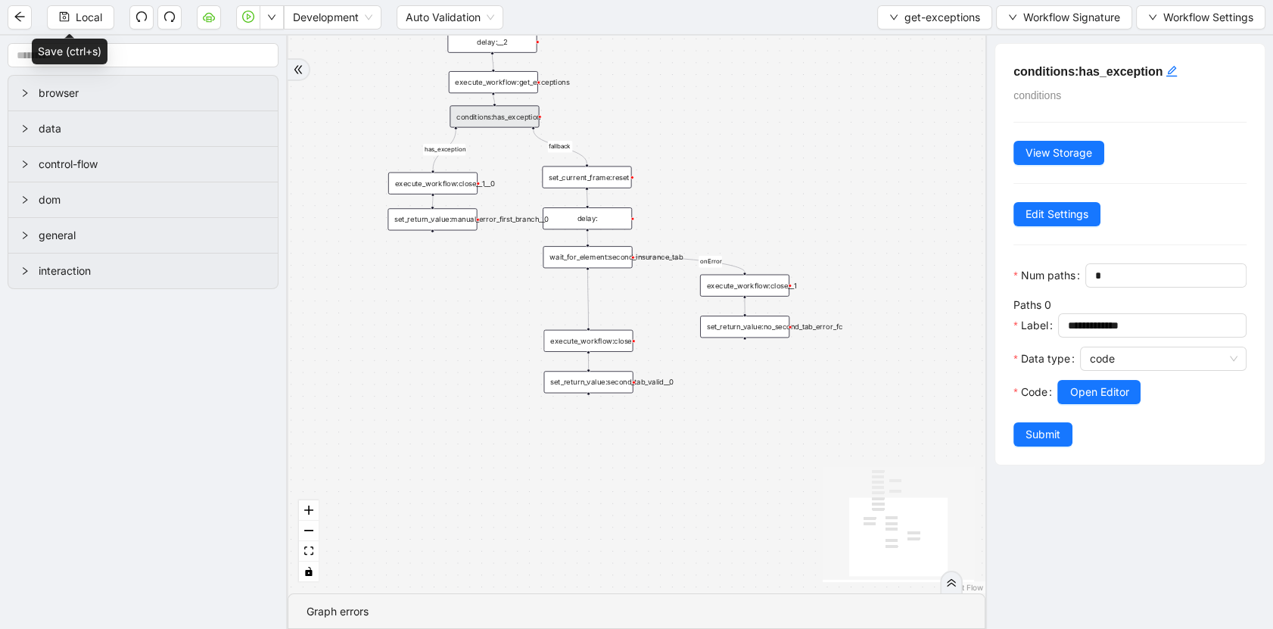
drag, startPoint x: 545, startPoint y: 403, endPoint x: 416, endPoint y: 218, distance: 225.1
click at [422, 230] on div "fallback has_exception onError trigger click_element:click_patient_name_again c…" at bounding box center [637, 315] width 698 height 558
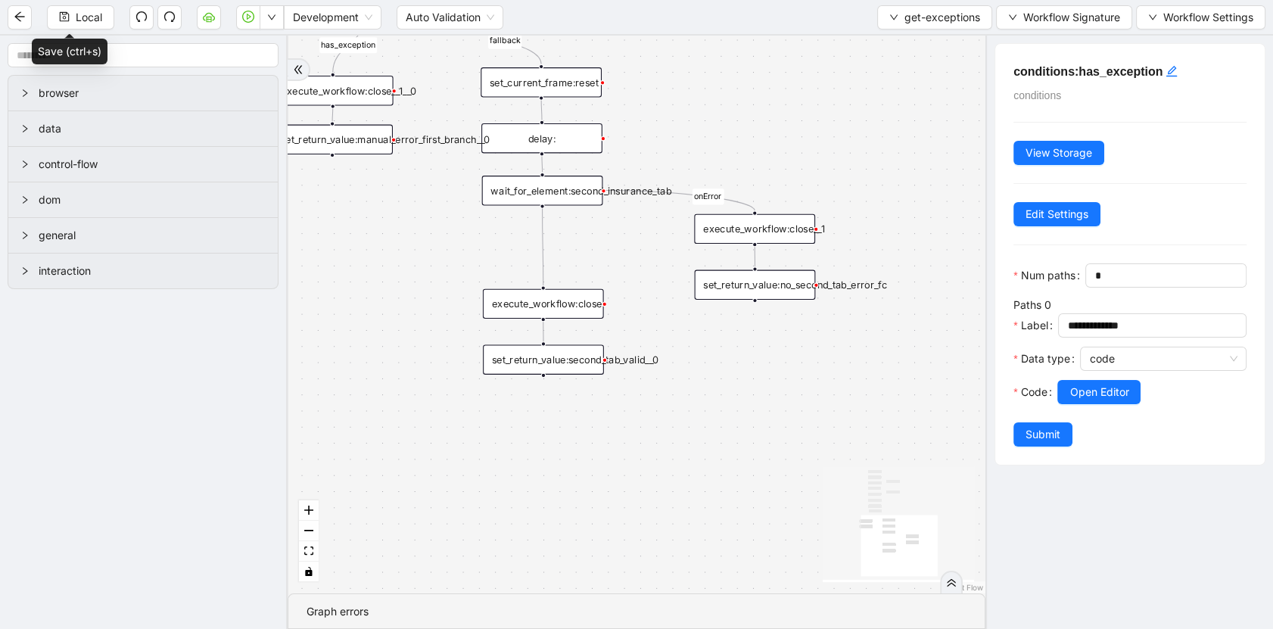
click at [584, 365] on div "set_return_value:second_tab_valid__0" at bounding box center [543, 359] width 121 height 30
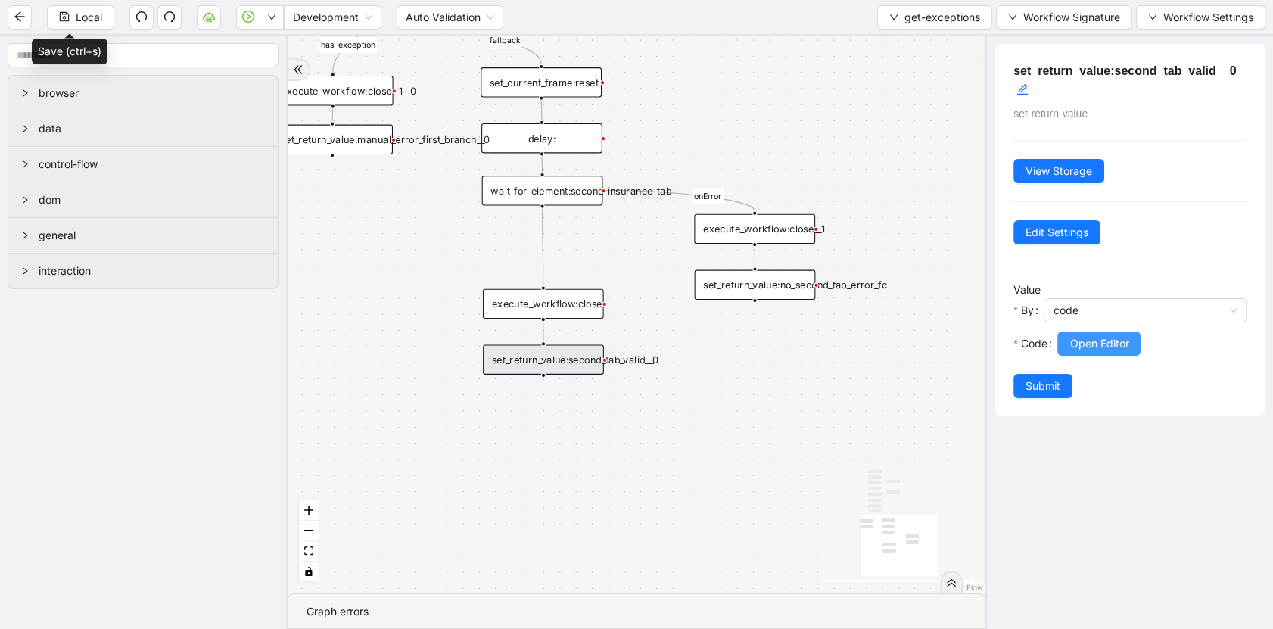
click at [1075, 339] on span "Open Editor" at bounding box center [1098, 343] width 59 height 17
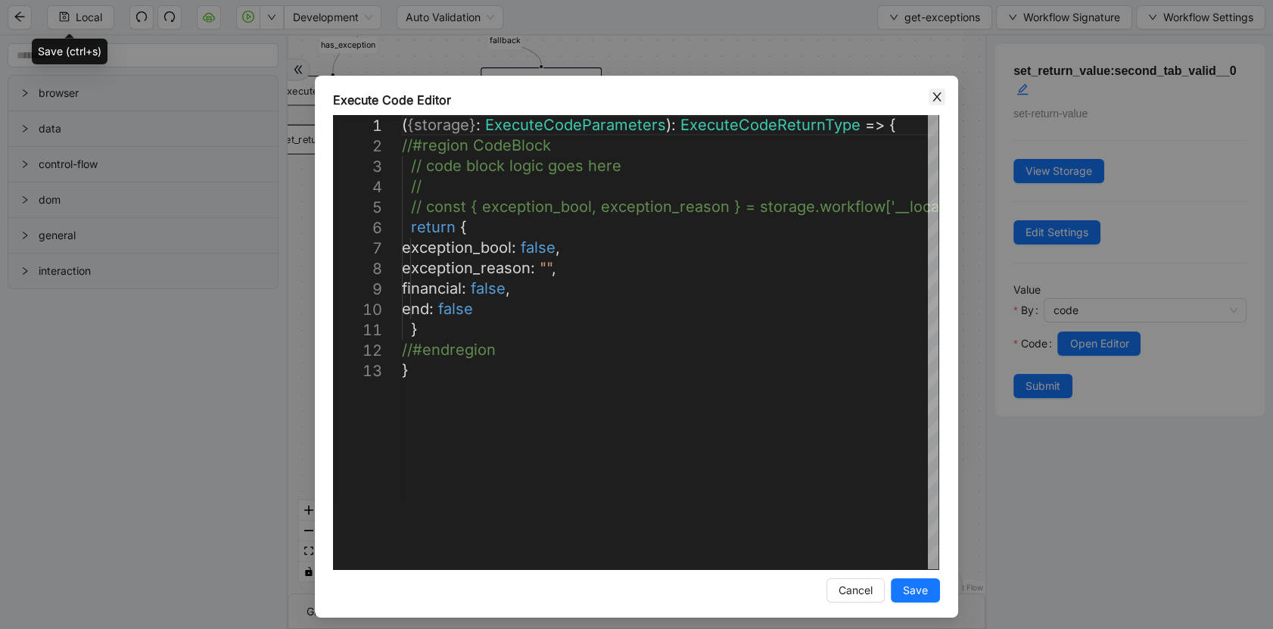
click at [931, 101] on icon "close" at bounding box center [937, 97] width 12 height 12
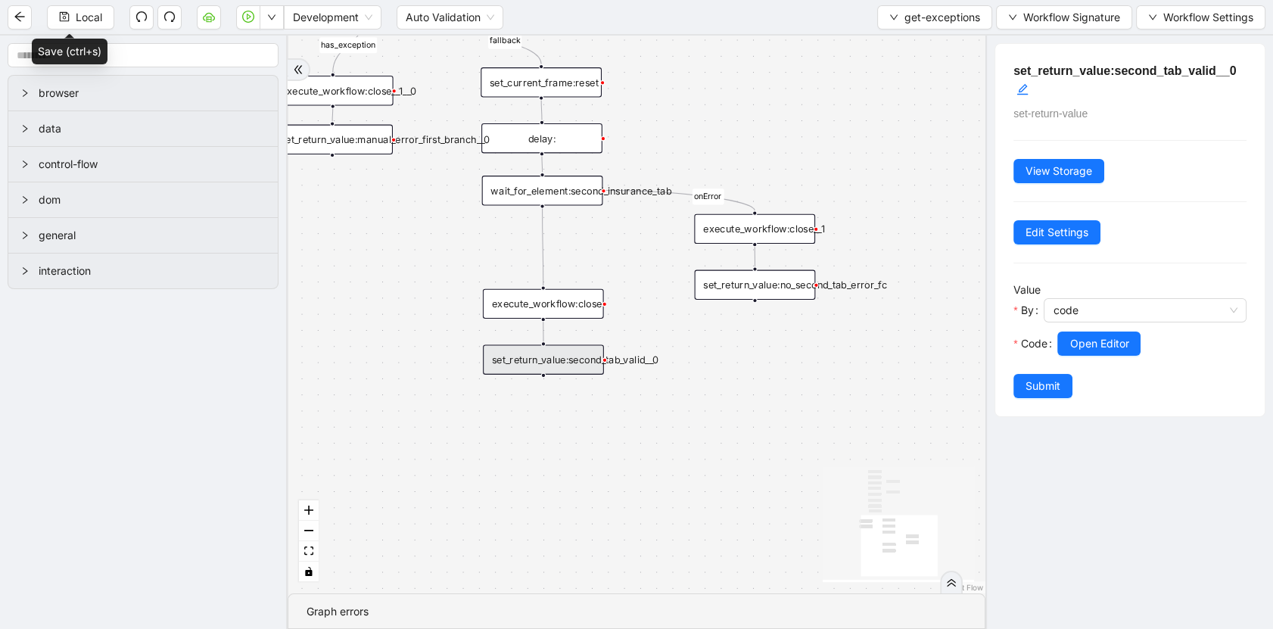
click at [724, 300] on div "fallback has_exception onError trigger click_element:click_patient_name_again c…" at bounding box center [637, 315] width 698 height 558
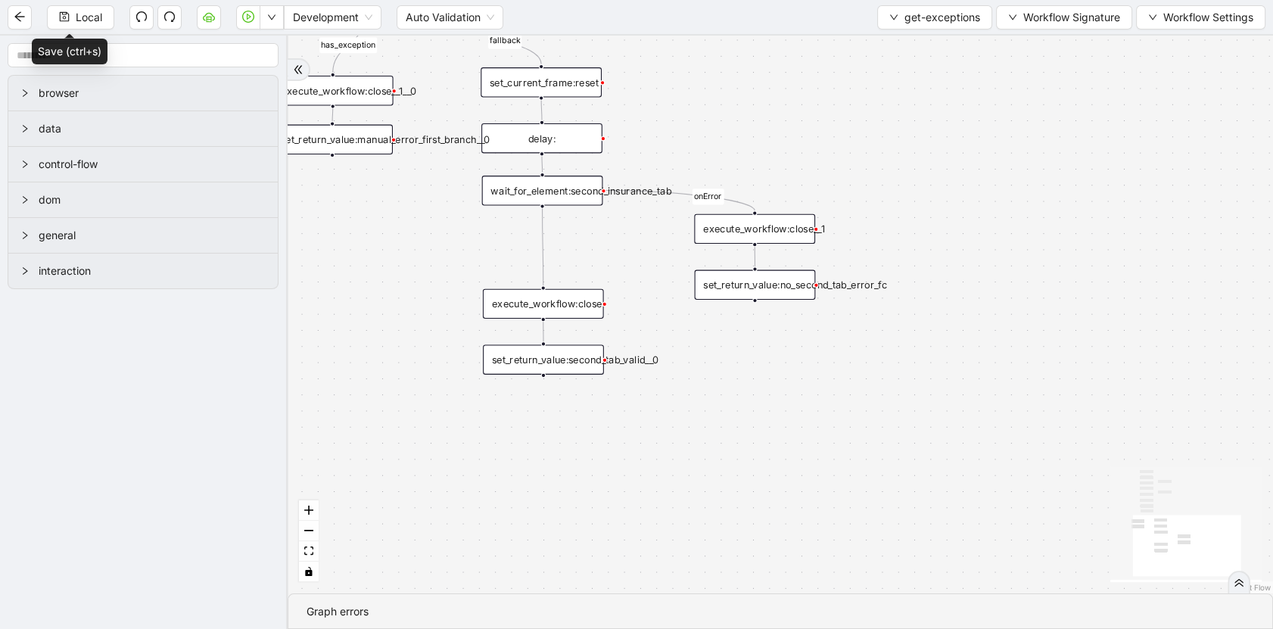
click at [726, 297] on div "set_return_value:no_second_tab_error_fc" at bounding box center [755, 285] width 121 height 30
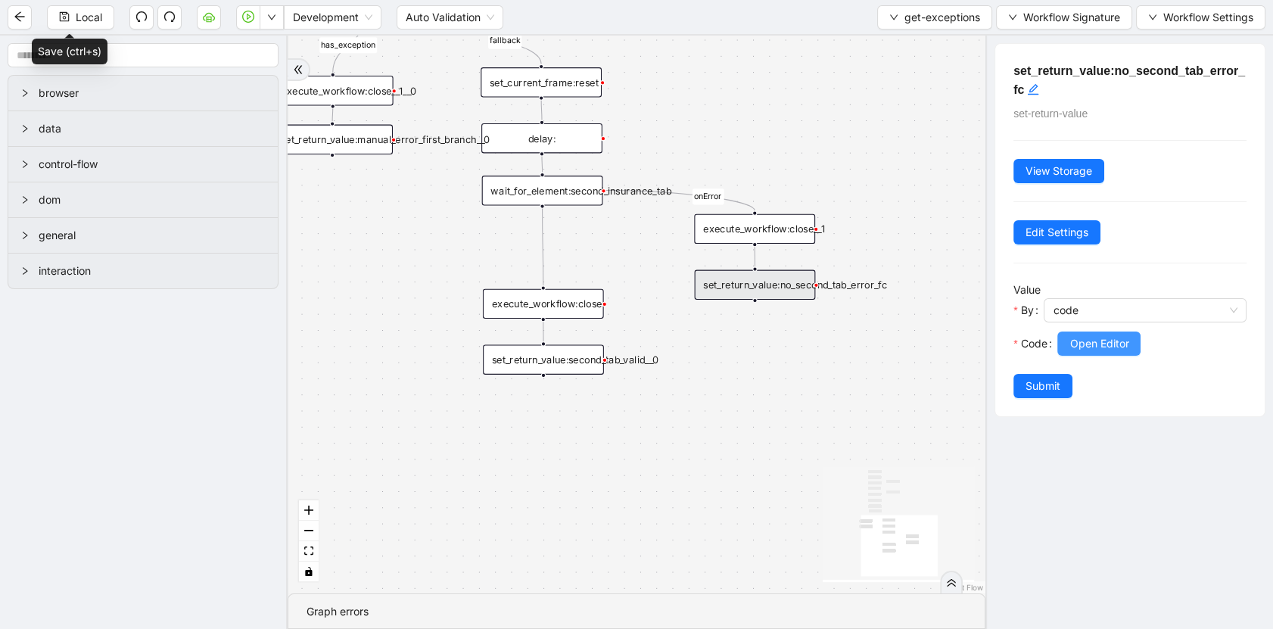
click at [1085, 347] on span "Open Editor" at bounding box center [1098, 343] width 59 height 17
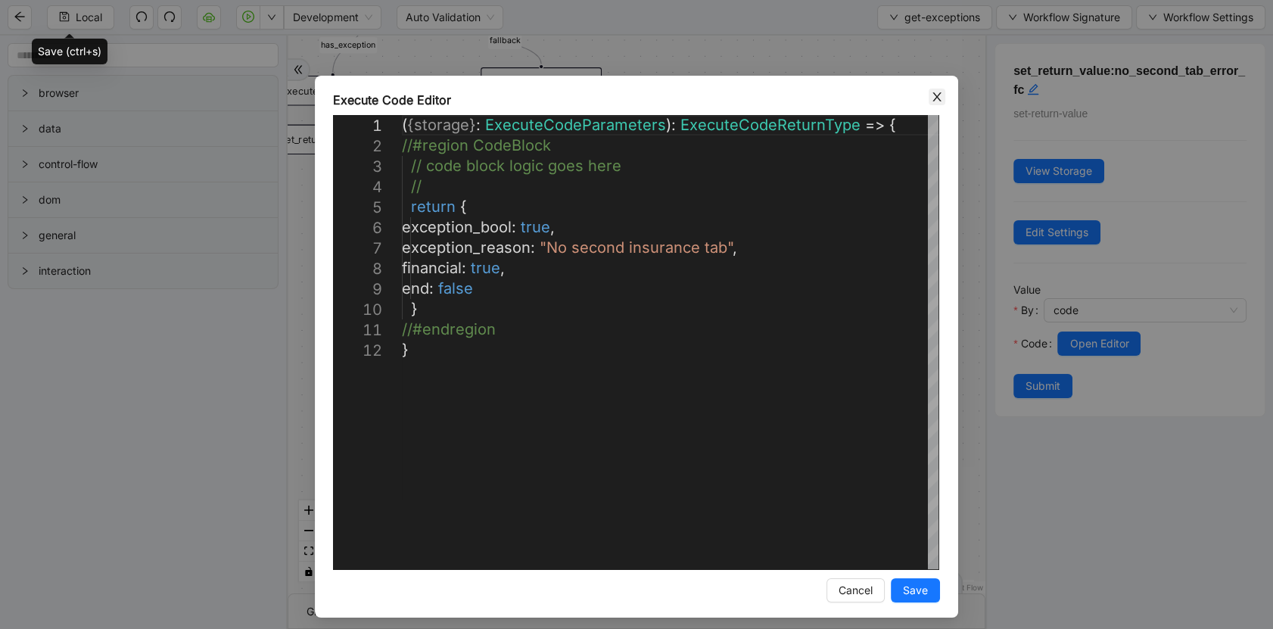
click at [937, 92] on icon "close" at bounding box center [937, 97] width 12 height 12
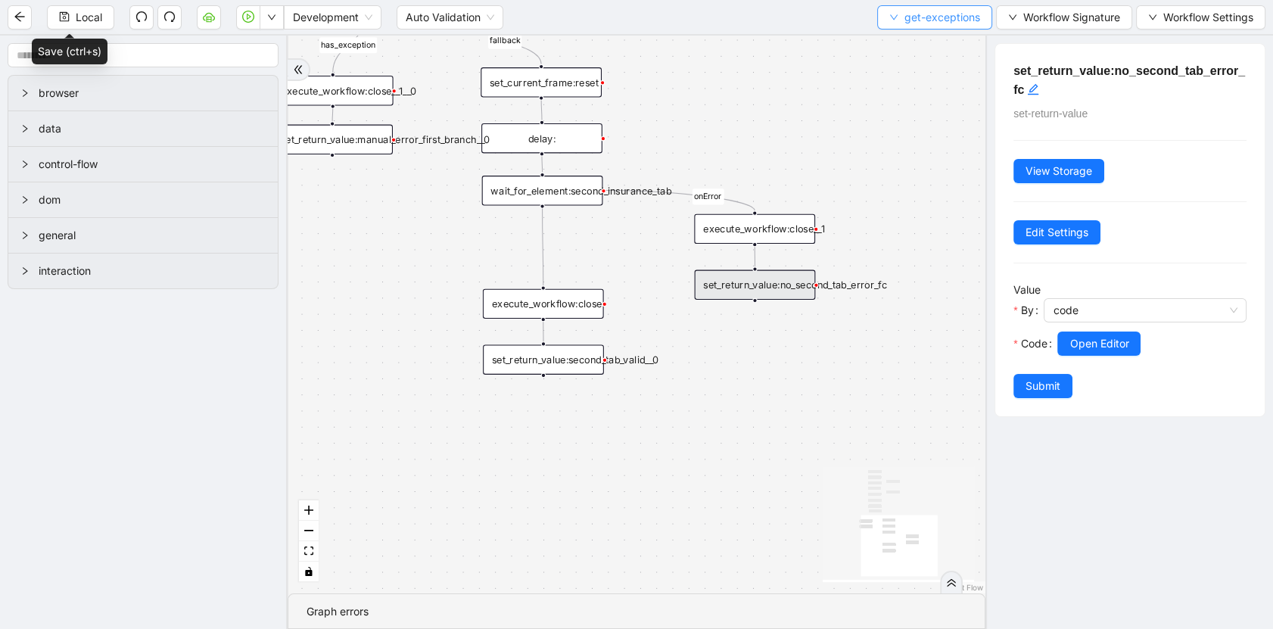
click at [904, 16] on span "get-exceptions" at bounding box center [942, 17] width 76 height 17
click at [906, 36] on li "Select" at bounding box center [932, 46] width 108 height 24
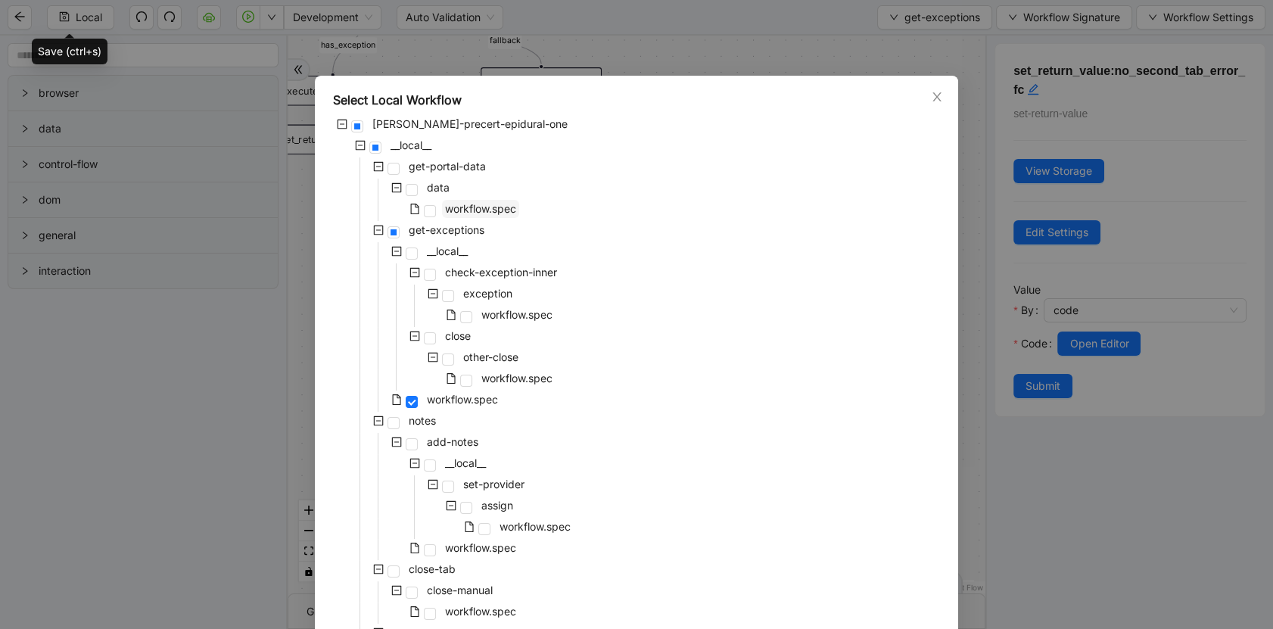
click at [465, 205] on span "workflow.spec" at bounding box center [480, 208] width 71 height 13
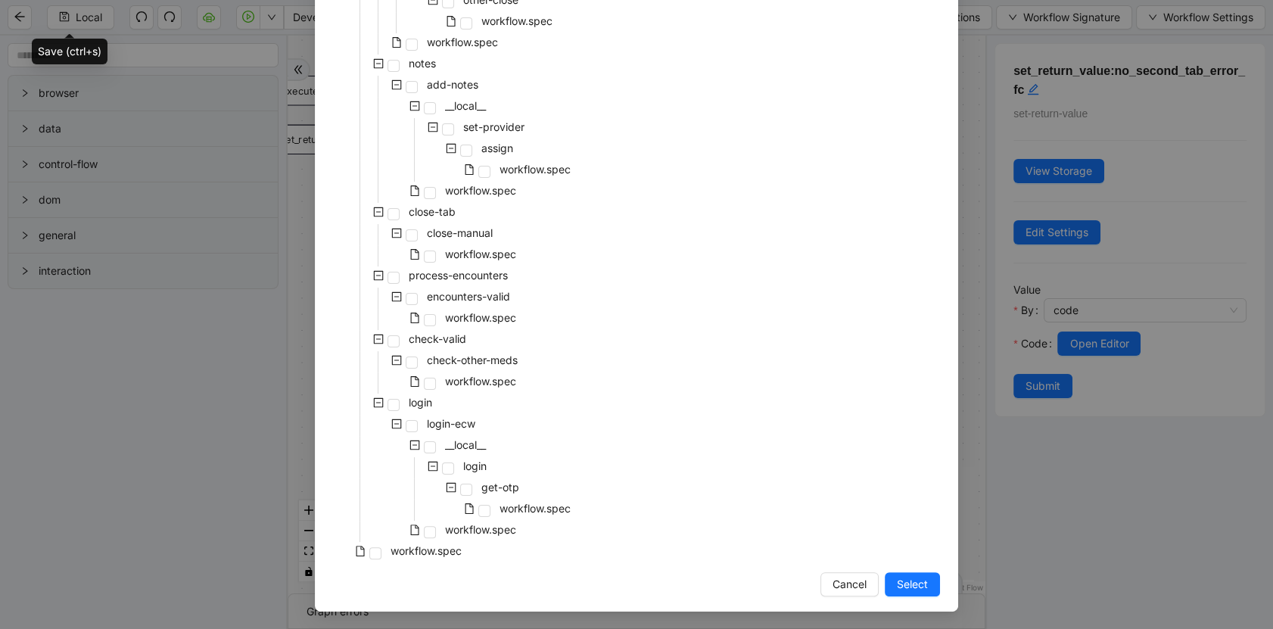
drag, startPoint x: 904, startPoint y: 583, endPoint x: 851, endPoint y: 522, distance: 80.5
click at [904, 583] on span "Select" at bounding box center [912, 584] width 31 height 17
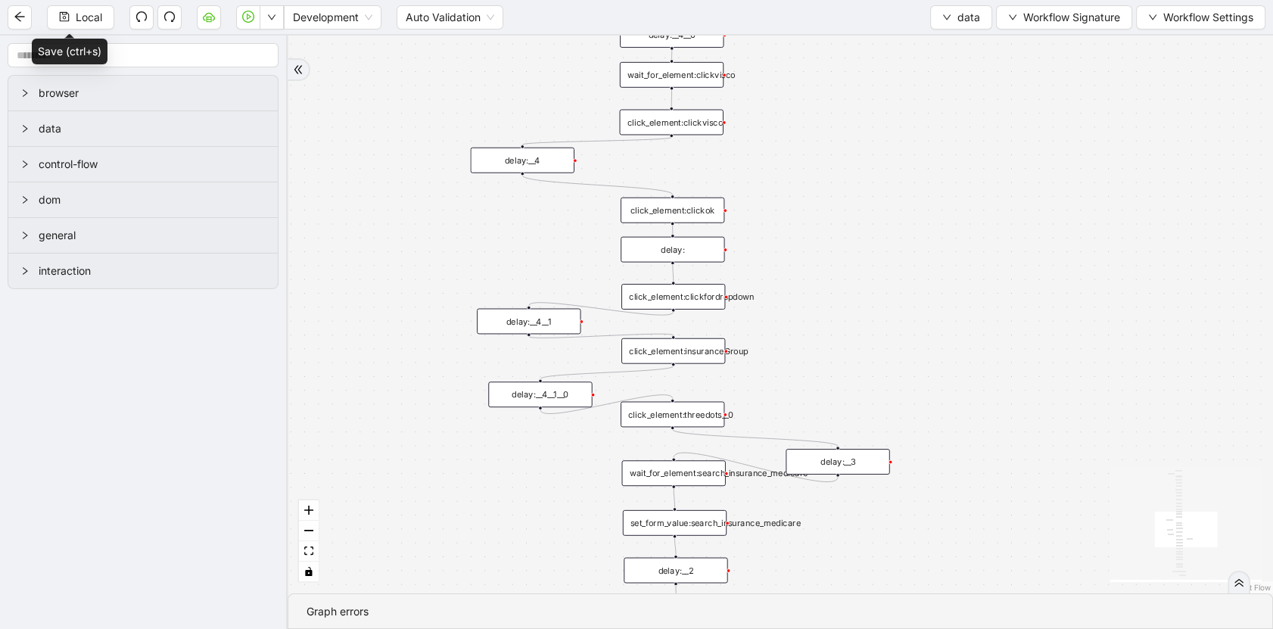
drag, startPoint x: 985, startPoint y: 339, endPoint x: 783, endPoint y: 107, distance: 307.9
click at [803, 93] on div "fallback old onError onError trigger wait_until_loaded: click_element:popup cli…" at bounding box center [780, 315] width 985 height 558
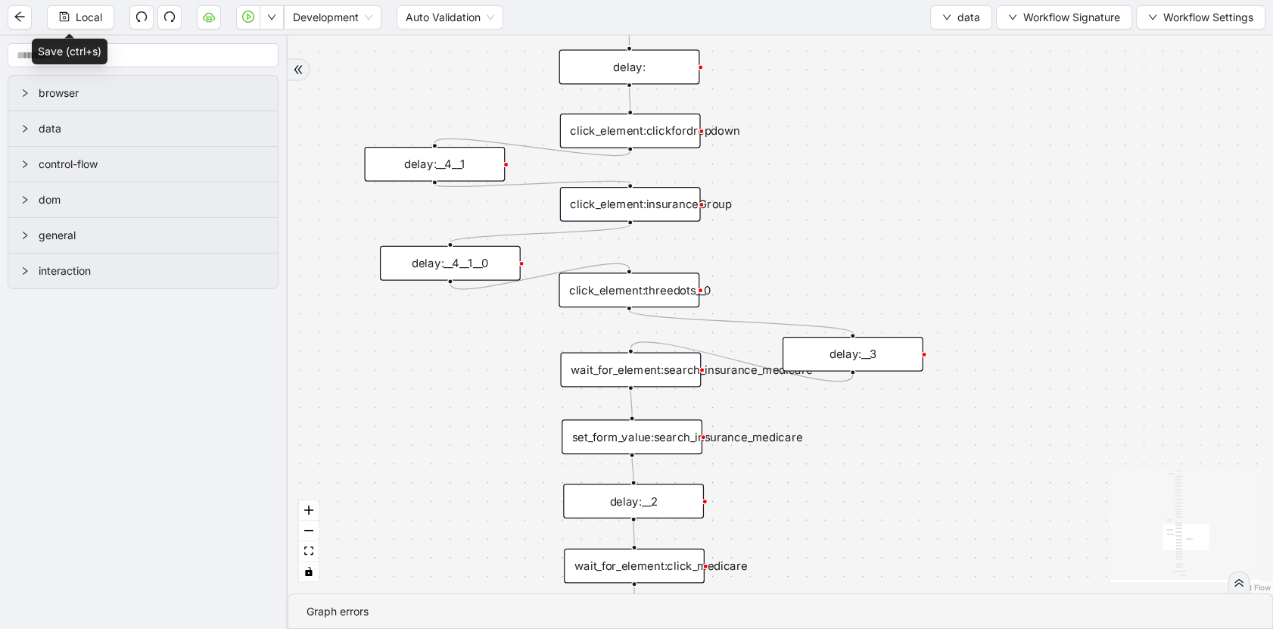
drag, startPoint x: 873, startPoint y: 286, endPoint x: 892, endPoint y: 129, distance: 157.7
click at [892, 129] on div "fallback old onError onError trigger wait_until_loaded: click_element:popup cli…" at bounding box center [780, 315] width 985 height 558
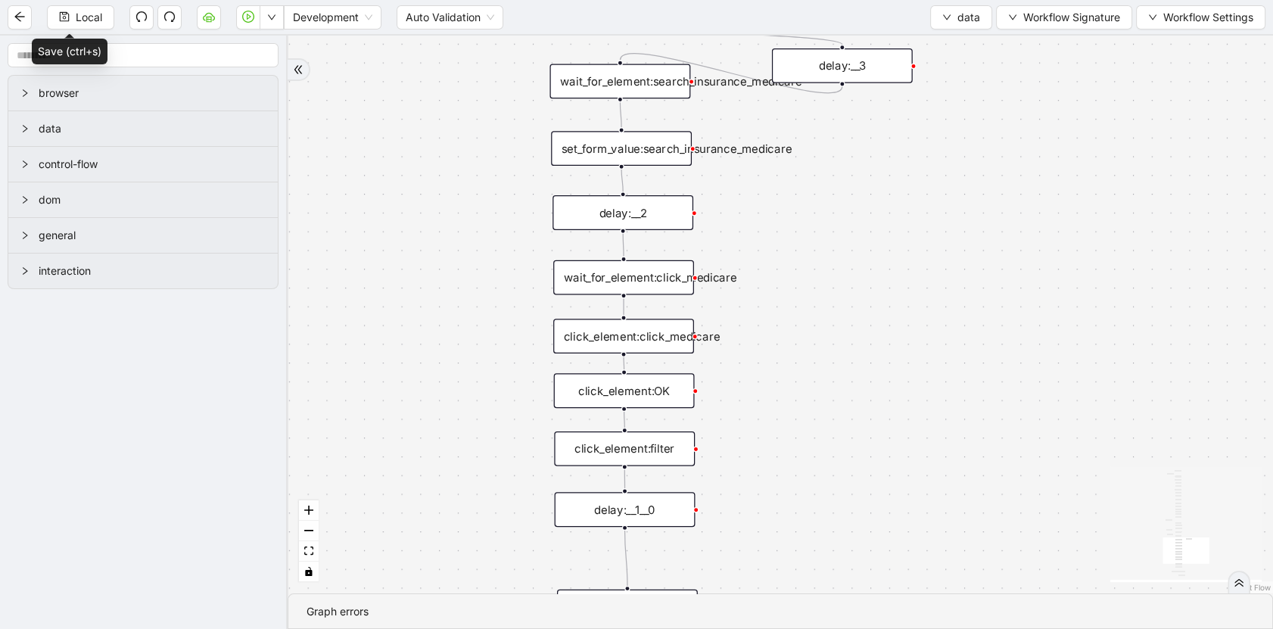
drag, startPoint x: 905, startPoint y: 458, endPoint x: 893, endPoint y: 176, distance: 282.6
click at [893, 176] on div "fallback old onError onError trigger wait_until_loaded: click_element:popup cli…" at bounding box center [780, 315] width 985 height 558
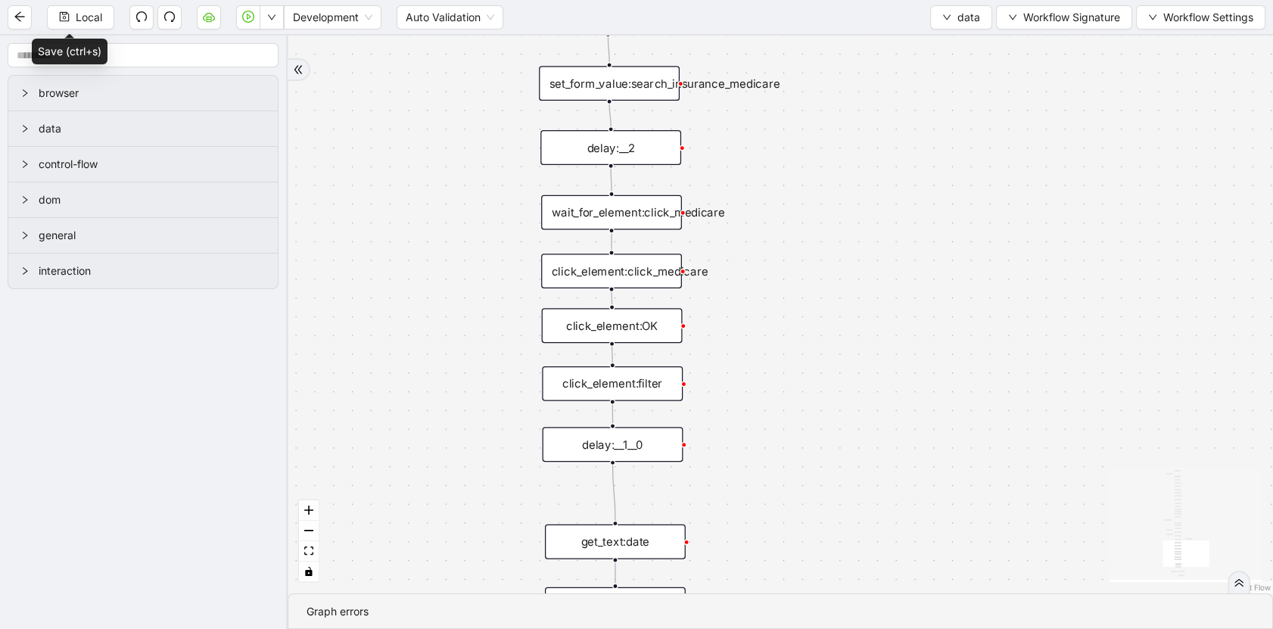
drag, startPoint x: 894, startPoint y: 395, endPoint x: 888, endPoint y: 362, distance: 33.8
click at [888, 362] on div "fallback old onError onError trigger wait_until_loaded: click_element:popup cli…" at bounding box center [780, 315] width 985 height 558
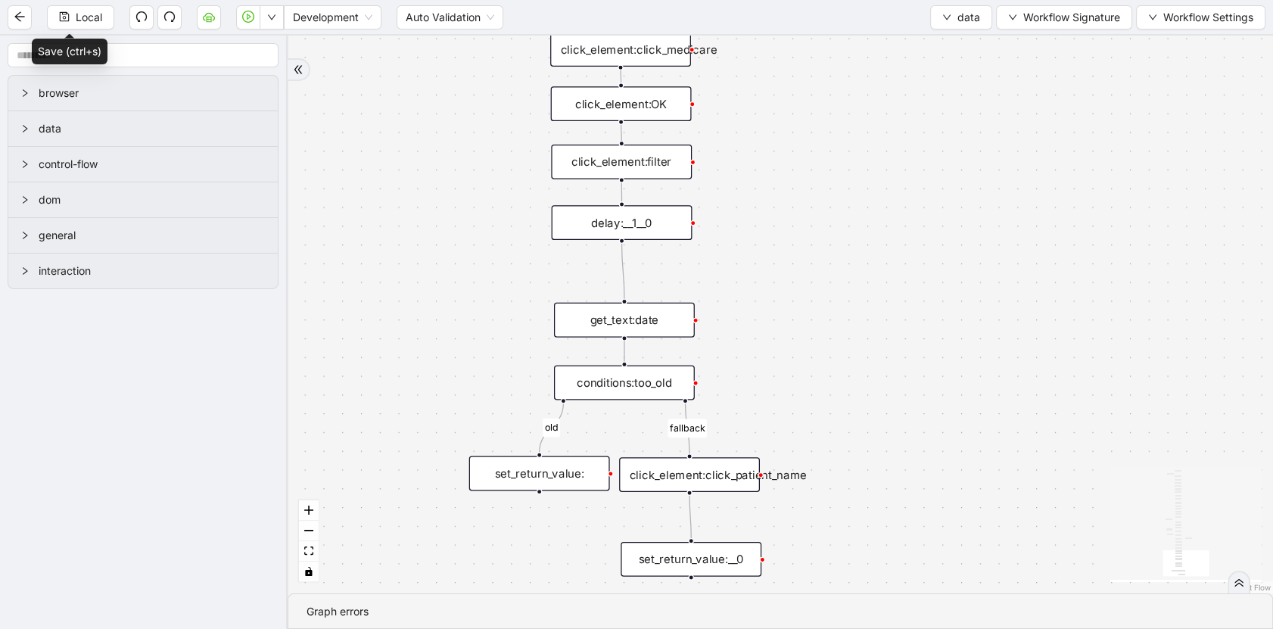
drag, startPoint x: 810, startPoint y: 409, endPoint x: 817, endPoint y: 181, distance: 227.9
click at [817, 181] on div "fallback old onError onError trigger wait_until_loaded: click_element:popup cli…" at bounding box center [780, 315] width 985 height 558
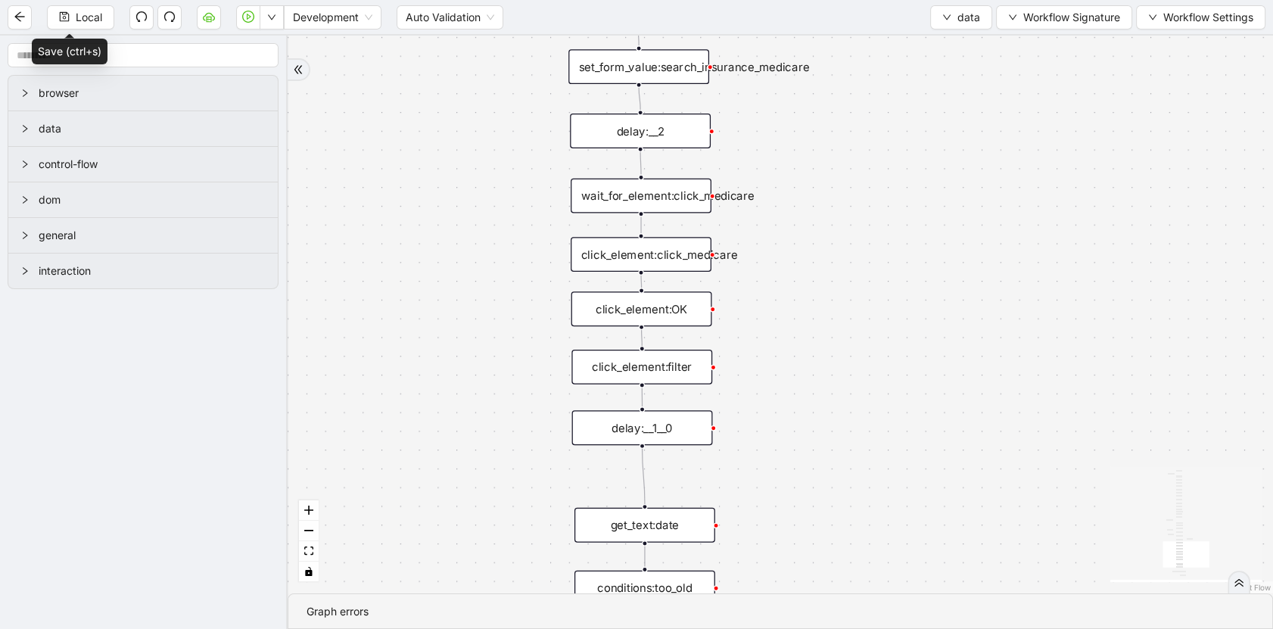
drag, startPoint x: 848, startPoint y: 370, endPoint x: 892, endPoint y: 541, distance: 176.8
click at [879, 627] on section "fallback old onError onError trigger wait_until_loaded: click_element:popup cli…" at bounding box center [780, 332] width 985 height 593
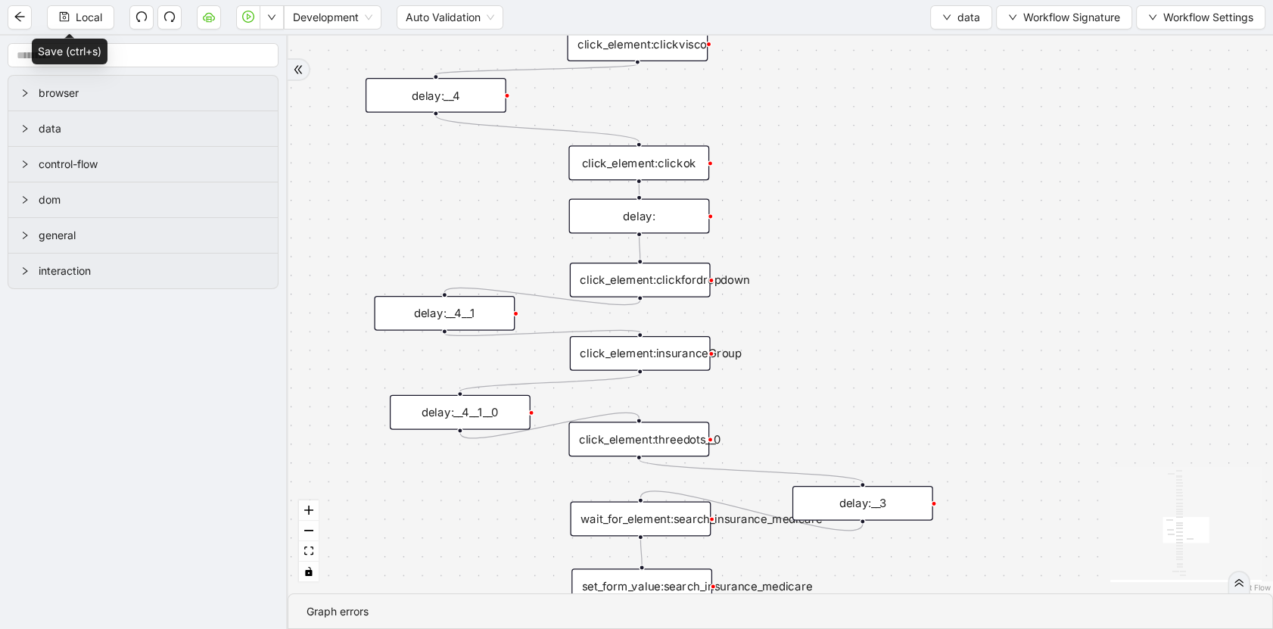
drag, startPoint x: 939, startPoint y: 204, endPoint x: 931, endPoint y: 628, distance: 424.7
click at [931, 628] on section "fallback old onError onError trigger wait_until_loaded: click_element:popup cli…" at bounding box center [780, 332] width 985 height 593
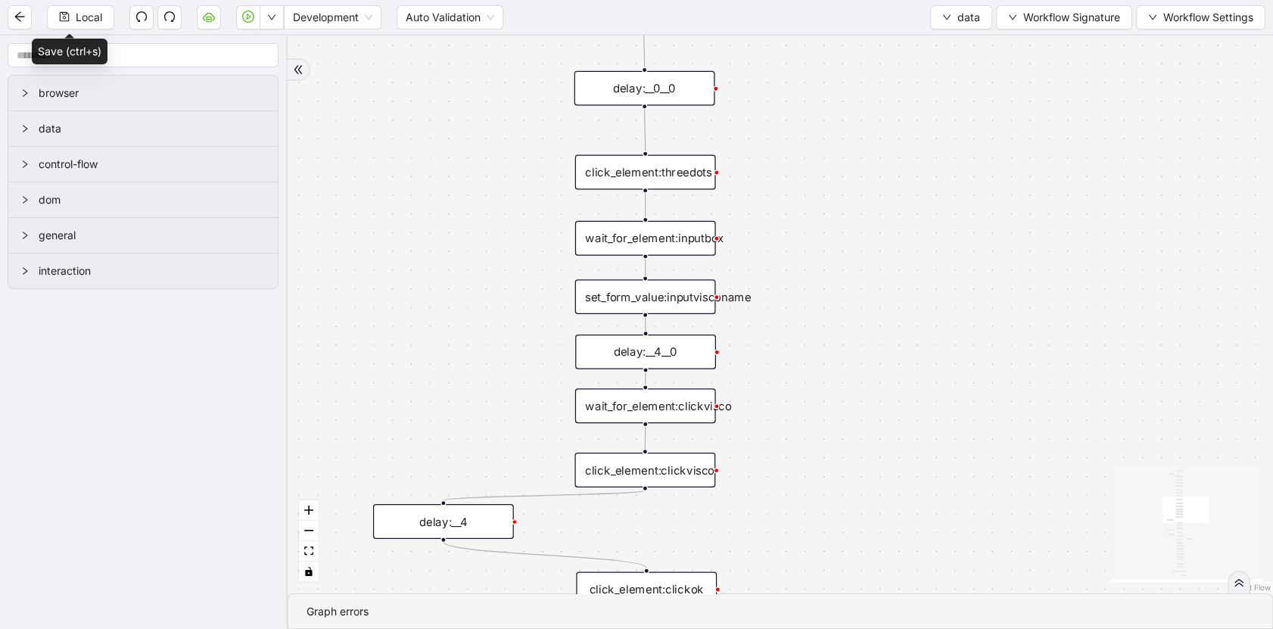
drag, startPoint x: 937, startPoint y: 295, endPoint x: 932, endPoint y: 542, distance: 246.8
click at [932, 542] on div "fallback old onError onError trigger wait_until_loaded: click_element:popup cli…" at bounding box center [780, 315] width 985 height 558
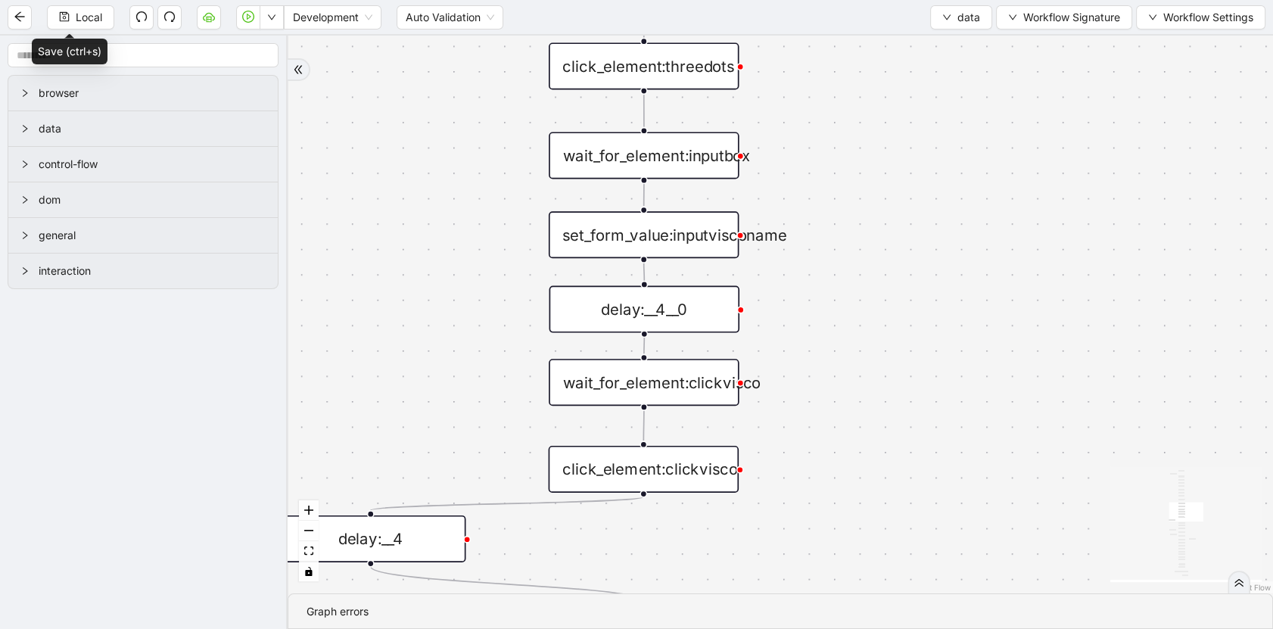
click at [657, 473] on div "click_element:clickvisco" at bounding box center [644, 469] width 190 height 47
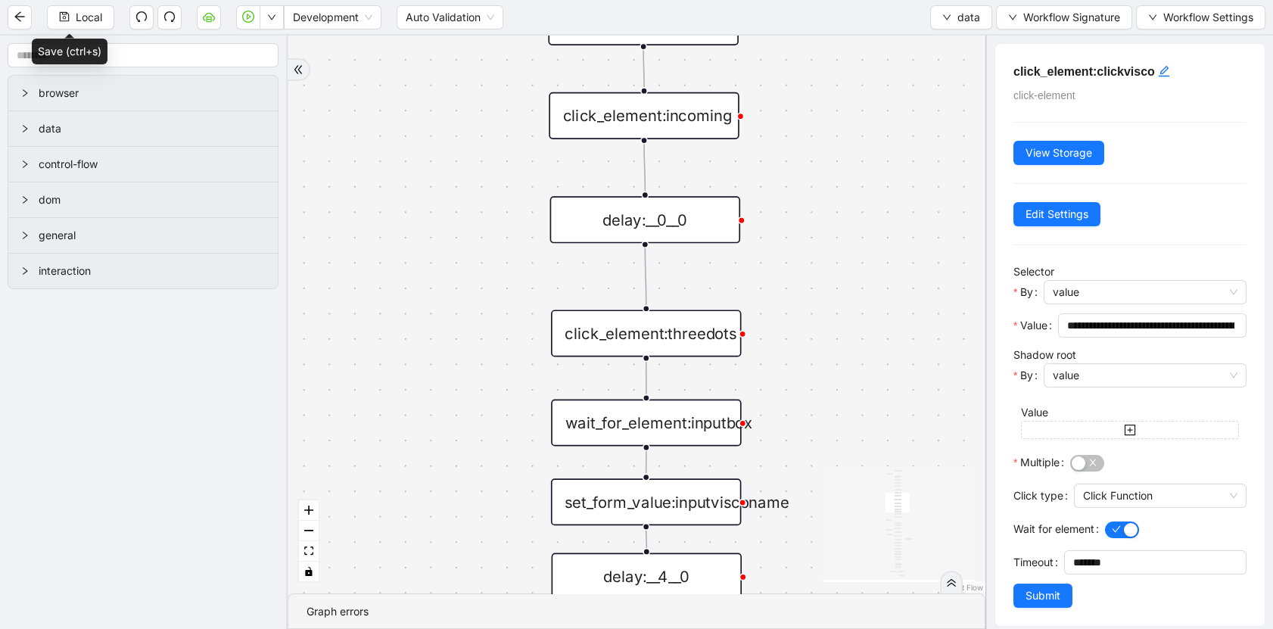
drag, startPoint x: 847, startPoint y: 195, endPoint x: 908, endPoint y: 310, distance: 131.0
click at [849, 460] on div "fallback old onError onError trigger wait_until_loaded: click_element:popup cli…" at bounding box center [637, 315] width 698 height 558
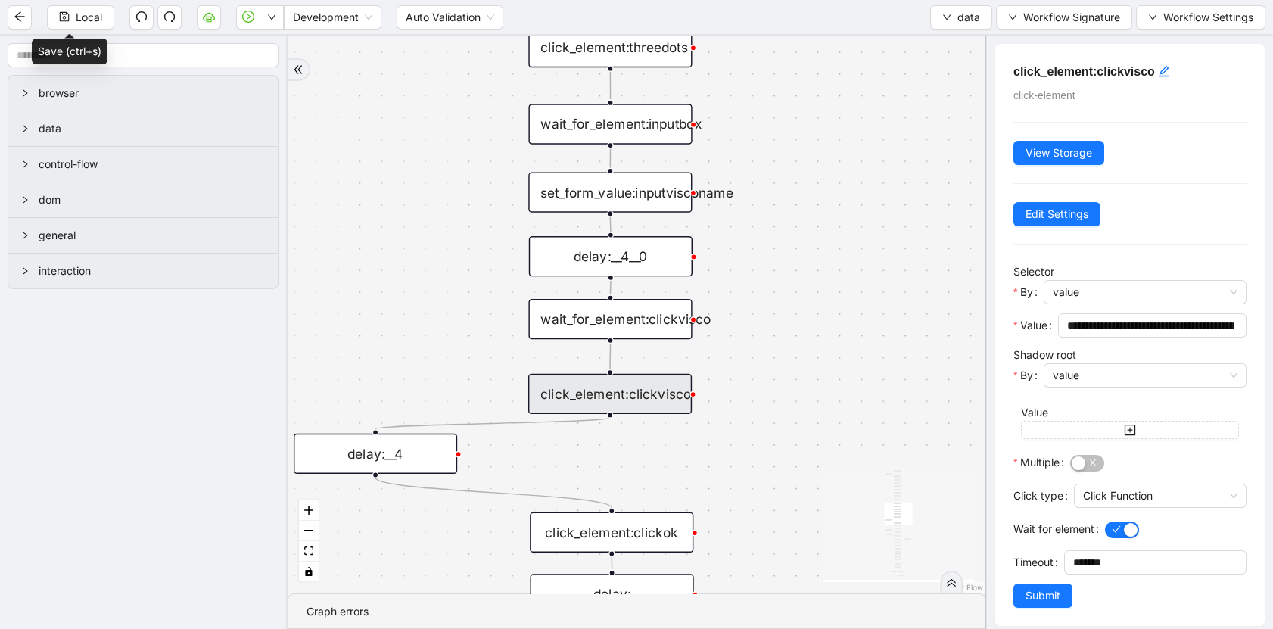
drag, startPoint x: 805, startPoint y: 354, endPoint x: 746, endPoint y: -64, distance: 421.9
click at [746, 0] on html "Local Development Auto Validation data Workflow Signature Workflow Settings bro…" at bounding box center [636, 314] width 1273 height 629
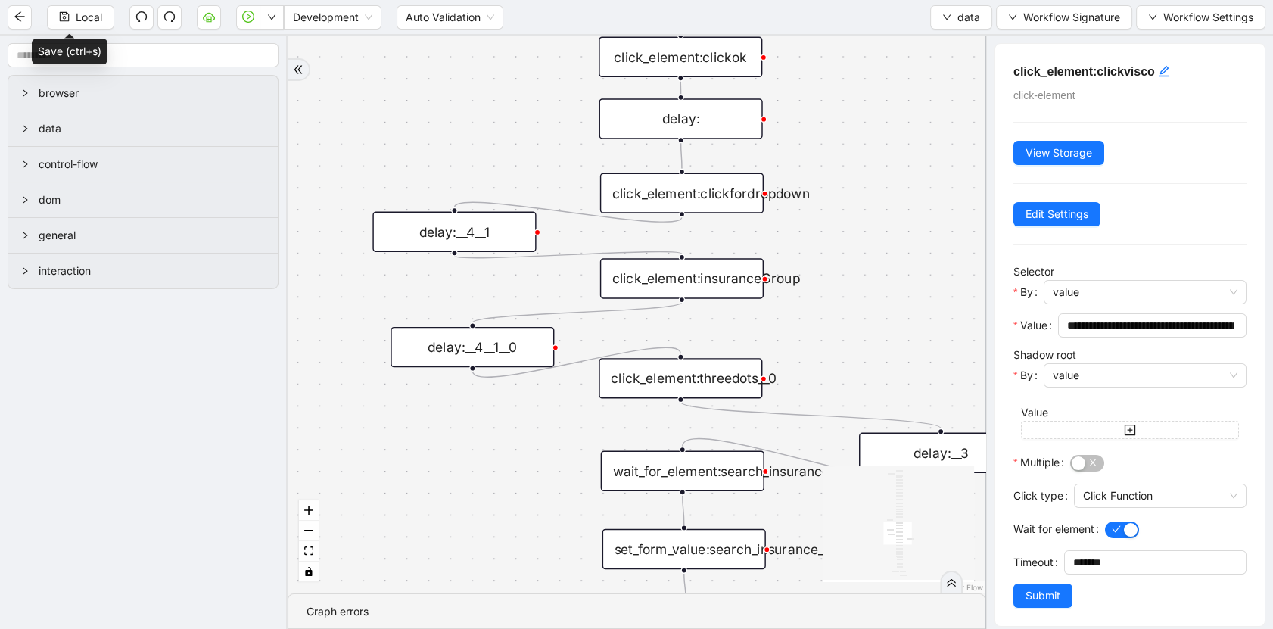
drag, startPoint x: 736, startPoint y: 366, endPoint x: 814, endPoint y: 23, distance: 351.6
click at [814, 23] on section "Local Development Auto Validation data Workflow Signature Workflow Settings bro…" at bounding box center [636, 314] width 1273 height 629
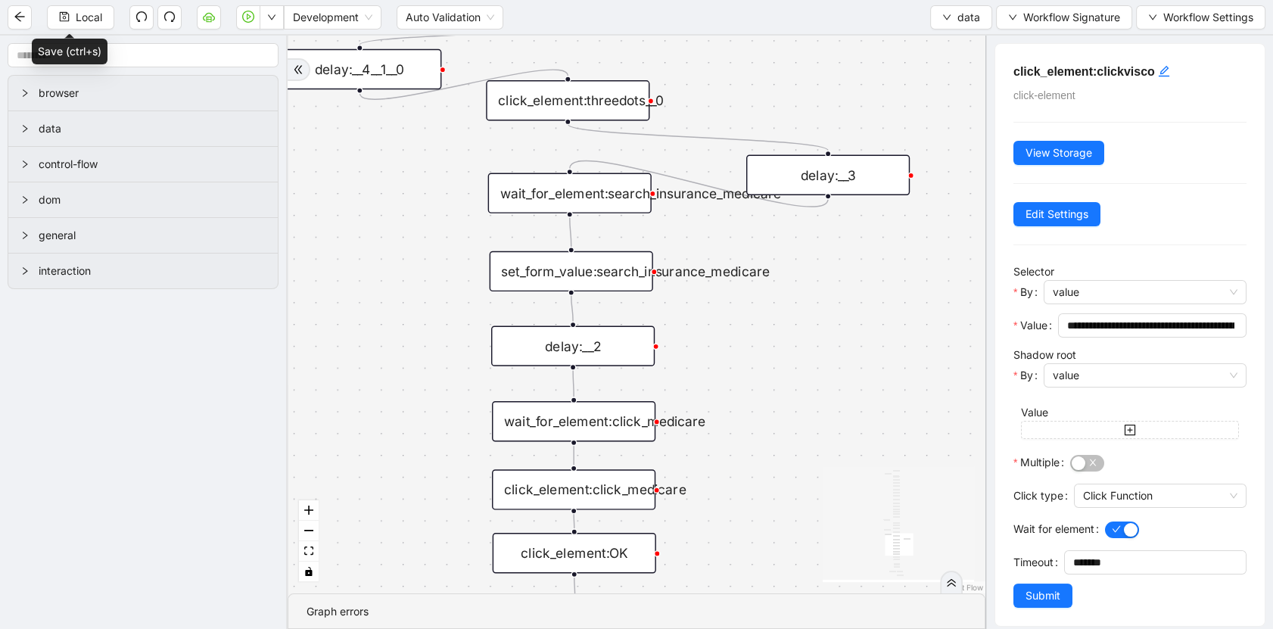
drag, startPoint x: 839, startPoint y: 297, endPoint x: 714, endPoint y: 5, distance: 317.0
click at [714, 5] on section "Local Development Auto Validation data Workflow Signature Workflow Settings bro…" at bounding box center [636, 314] width 1273 height 629
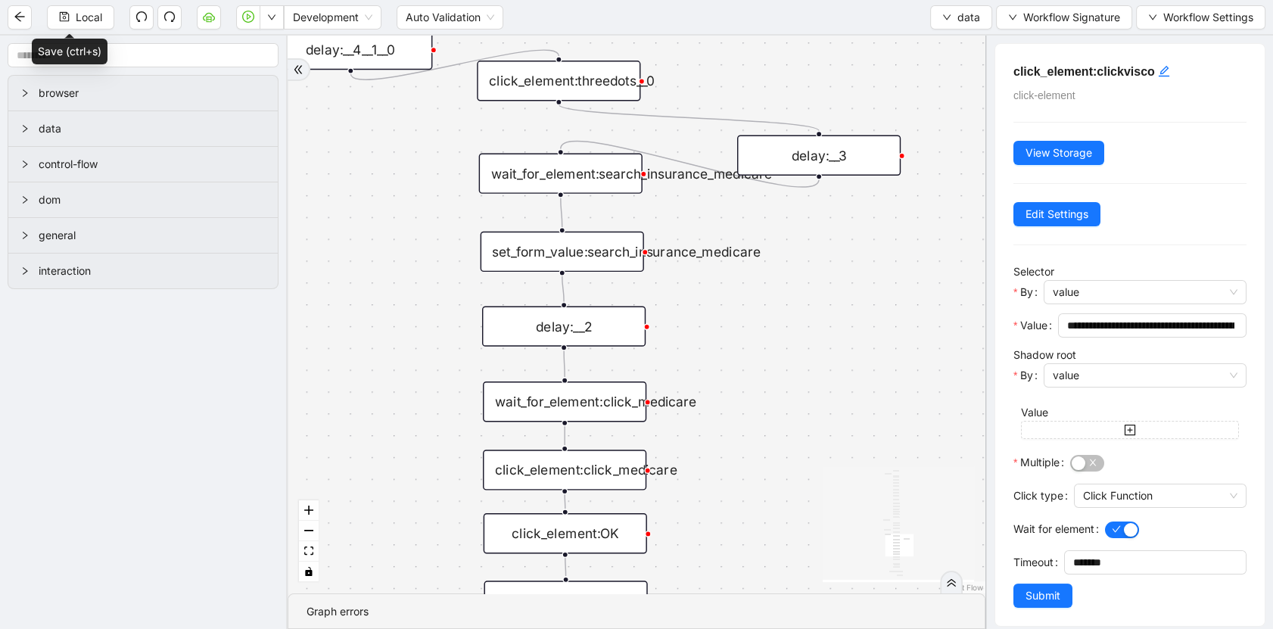
click at [622, 250] on div "set_form_value:search_insurance_medicare" at bounding box center [562, 252] width 163 height 40
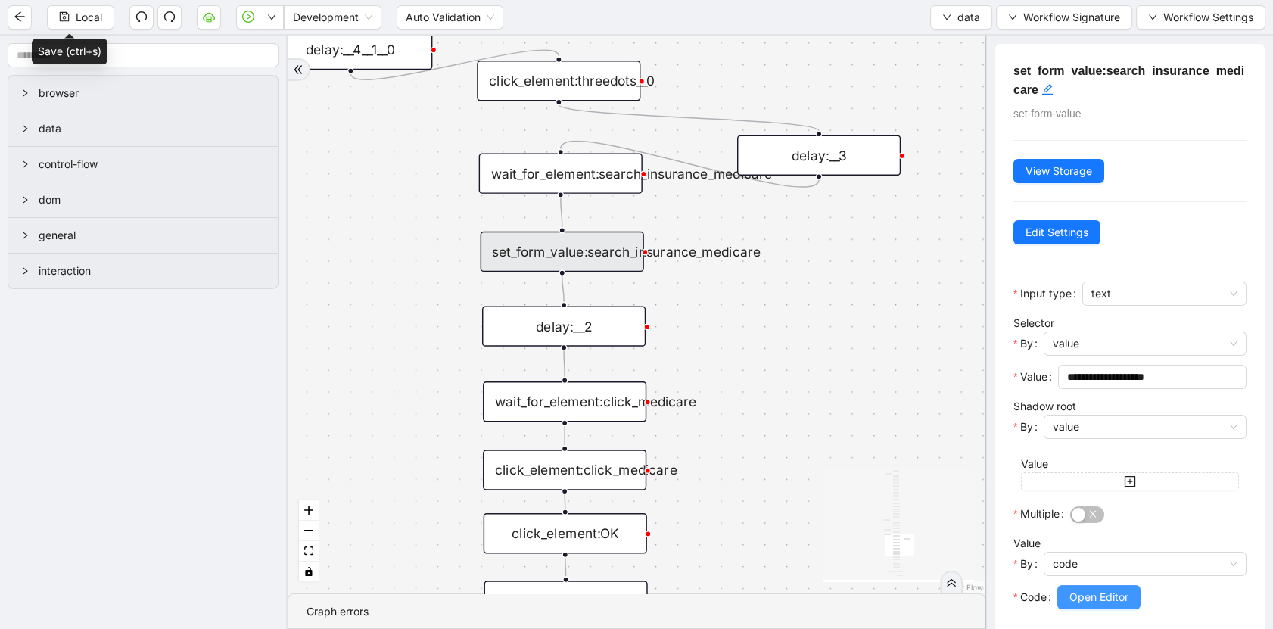
click at [1086, 605] on button "Open Editor" at bounding box center [1098, 597] width 83 height 24
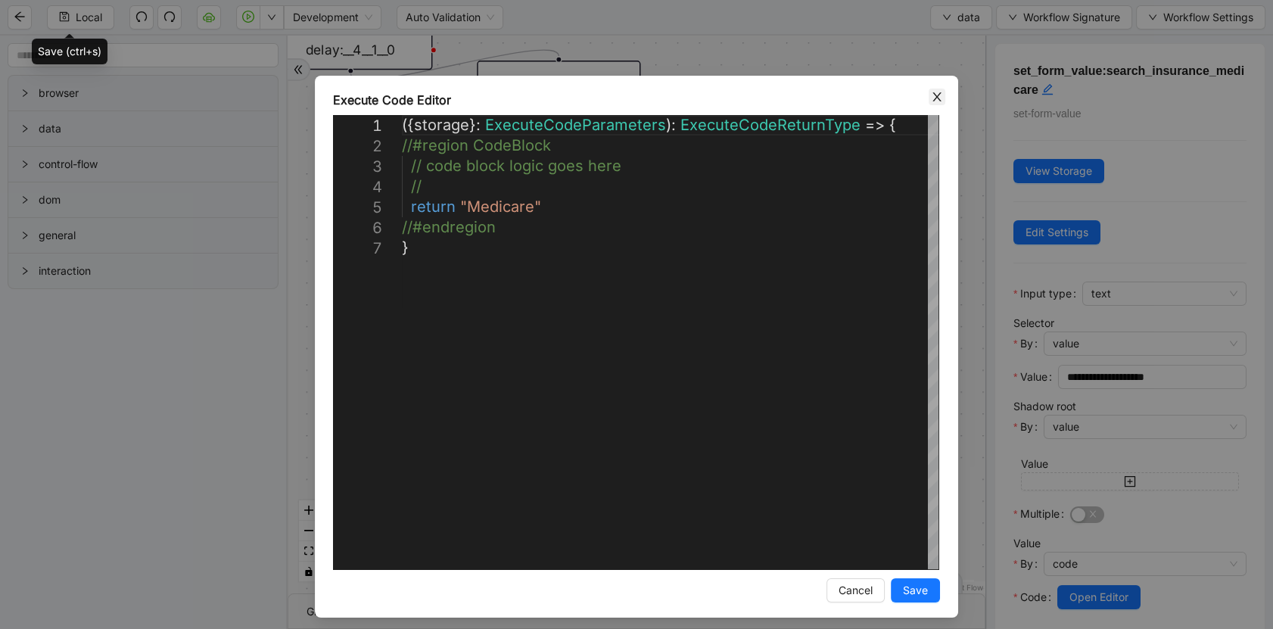
click at [929, 89] on span "Close" at bounding box center [937, 97] width 17 height 17
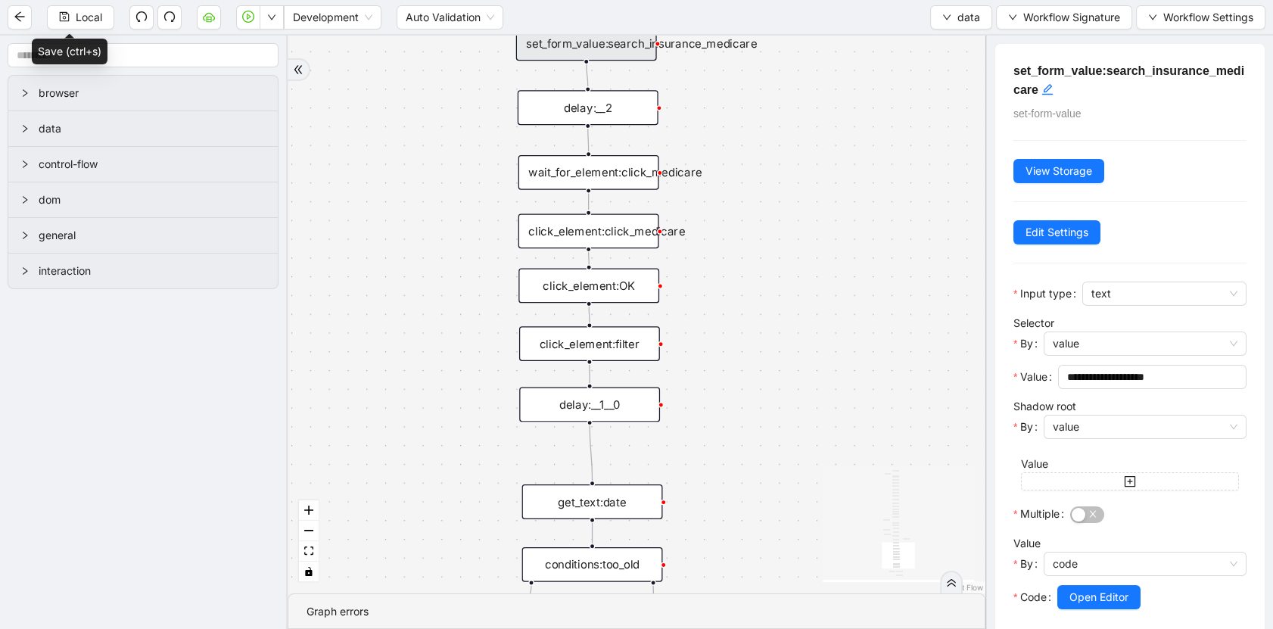
drag, startPoint x: 745, startPoint y: 429, endPoint x: 748, endPoint y: 191, distance: 238.4
click at [748, 191] on div "fallback old onError onError trigger wait_until_loaded: click_element:popup cli…" at bounding box center [637, 315] width 698 height 558
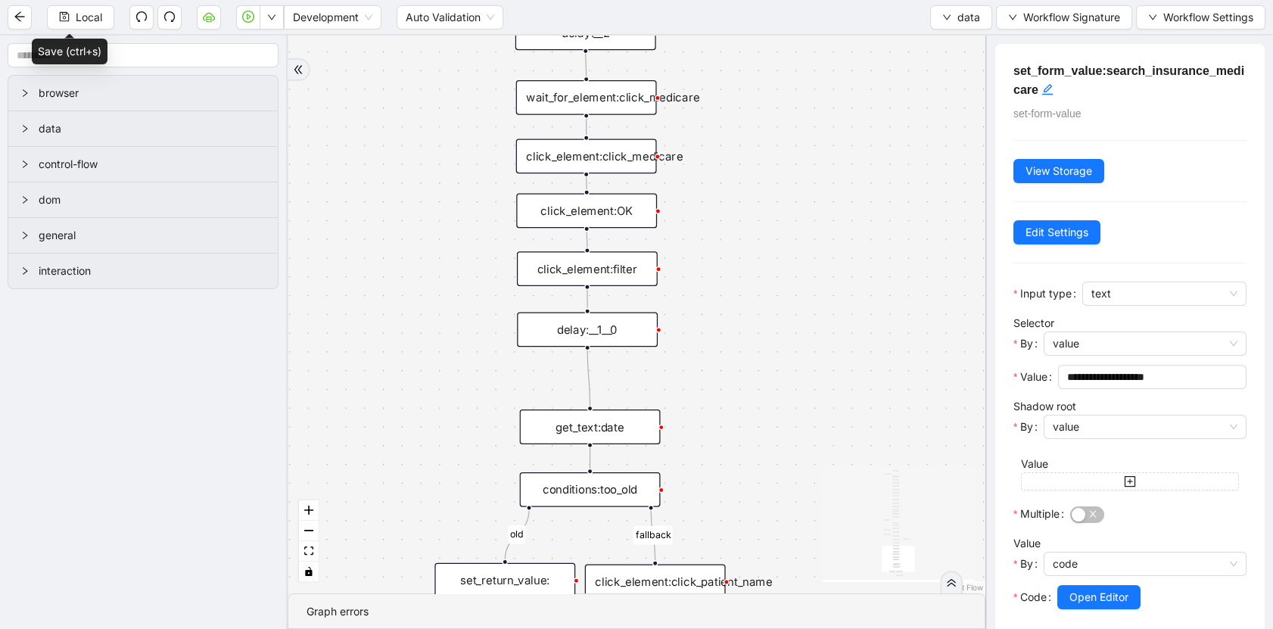
drag, startPoint x: 744, startPoint y: 332, endPoint x: 747, endPoint y: 268, distance: 63.6
click at [747, 269] on div "fallback old onError onError trigger wait_until_loaded: click_element:popup cli…" at bounding box center [637, 315] width 698 height 558
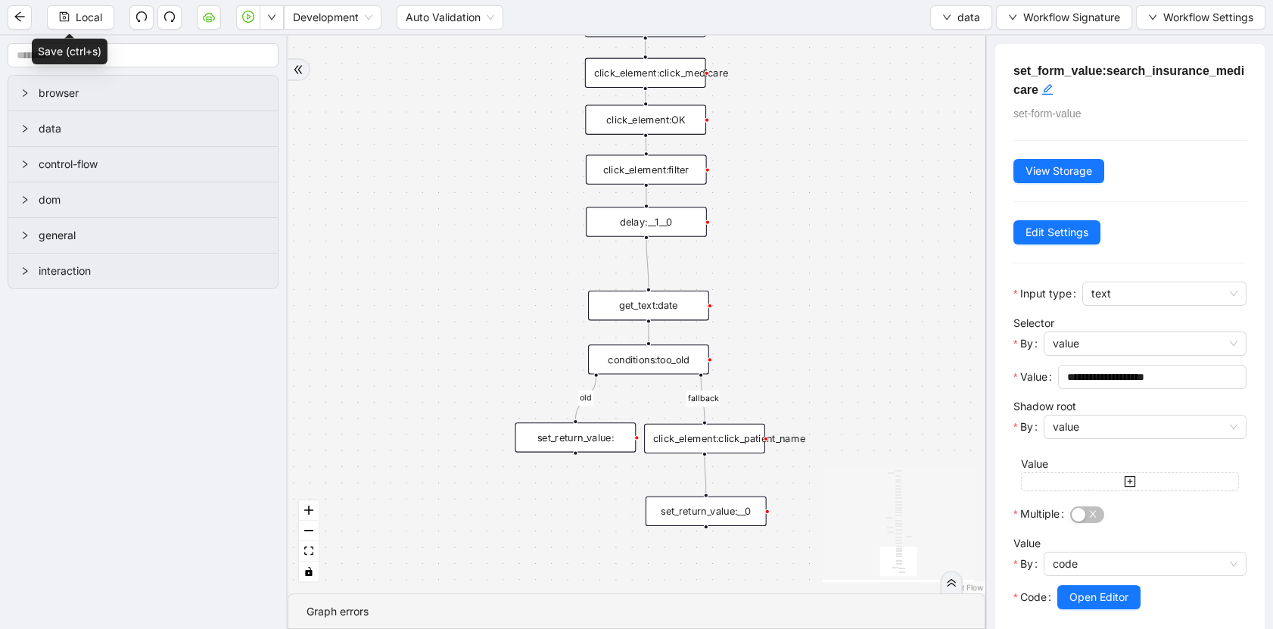
drag, startPoint x: 781, startPoint y: 484, endPoint x: 758, endPoint y: 251, distance: 234.3
click at [758, 251] on div "fallback old onError onError trigger wait_until_loaded: click_element:popup cli…" at bounding box center [637, 315] width 698 height 558
click at [683, 290] on div "get_text:date" at bounding box center [649, 299] width 121 height 30
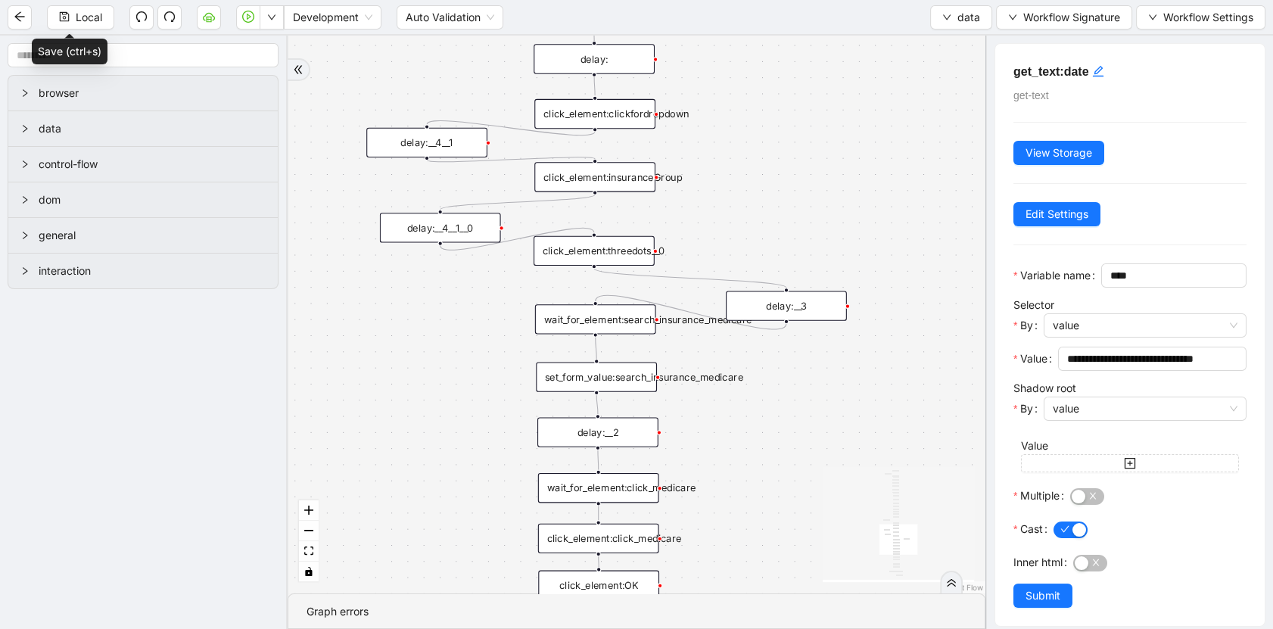
drag, startPoint x: 849, startPoint y: 156, endPoint x: 816, endPoint y: 320, distance: 167.6
click at [801, 618] on section "fallback old onError onError trigger wait_until_loaded: click_element:popup cli…" at bounding box center [637, 332] width 698 height 593
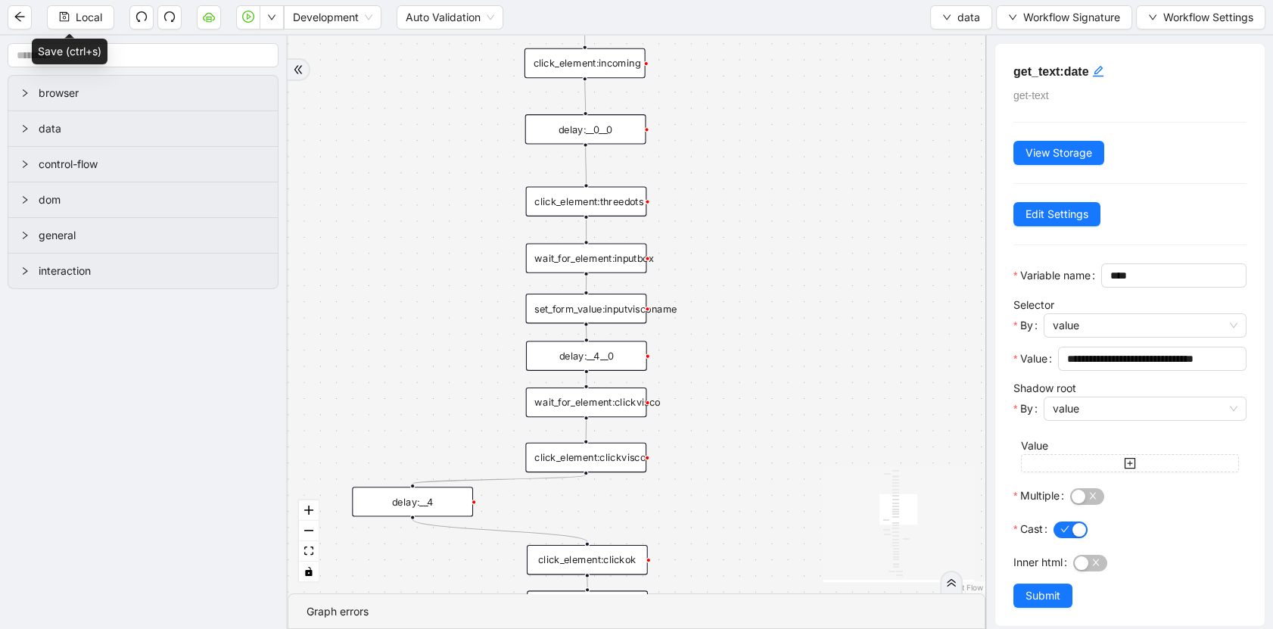
drag, startPoint x: 830, startPoint y: 107, endPoint x: 811, endPoint y: 431, distance: 325.2
click at [819, 596] on section "fallback old onError onError trigger wait_until_loaded: click_element:popup cli…" at bounding box center [637, 332] width 698 height 593
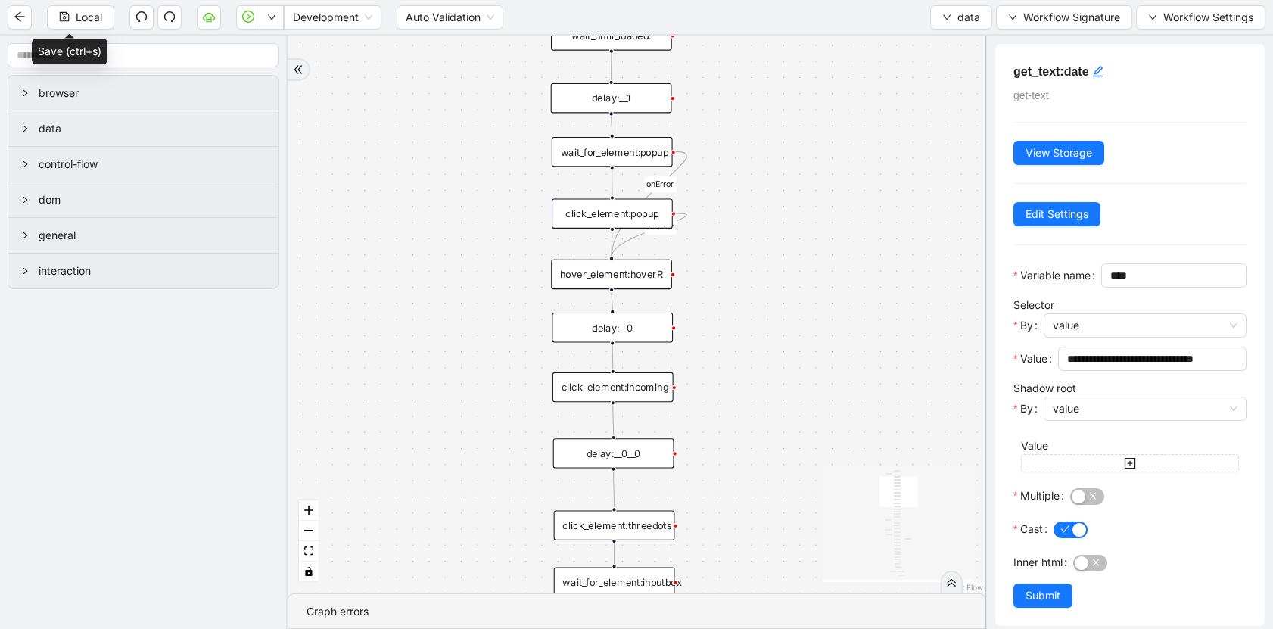
drag, startPoint x: 813, startPoint y: 209, endPoint x: 833, endPoint y: 447, distance: 239.2
click at [830, 465] on div "fallback old onError onError trigger wait_until_loaded: click_element:popup cli…" at bounding box center [637, 315] width 698 height 558
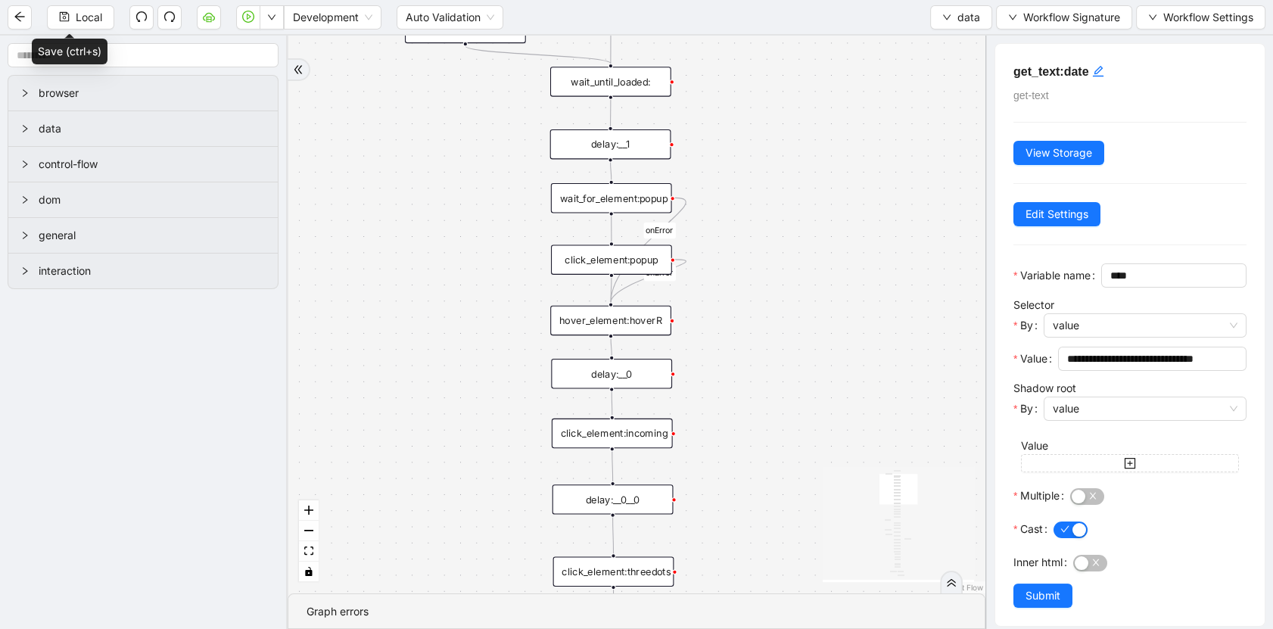
drag, startPoint x: 769, startPoint y: 144, endPoint x: 764, endPoint y: 195, distance: 51.0
click at [764, 195] on div "fallback old onError onError trigger wait_until_loaded: click_element:popup cli…" at bounding box center [637, 315] width 698 height 558
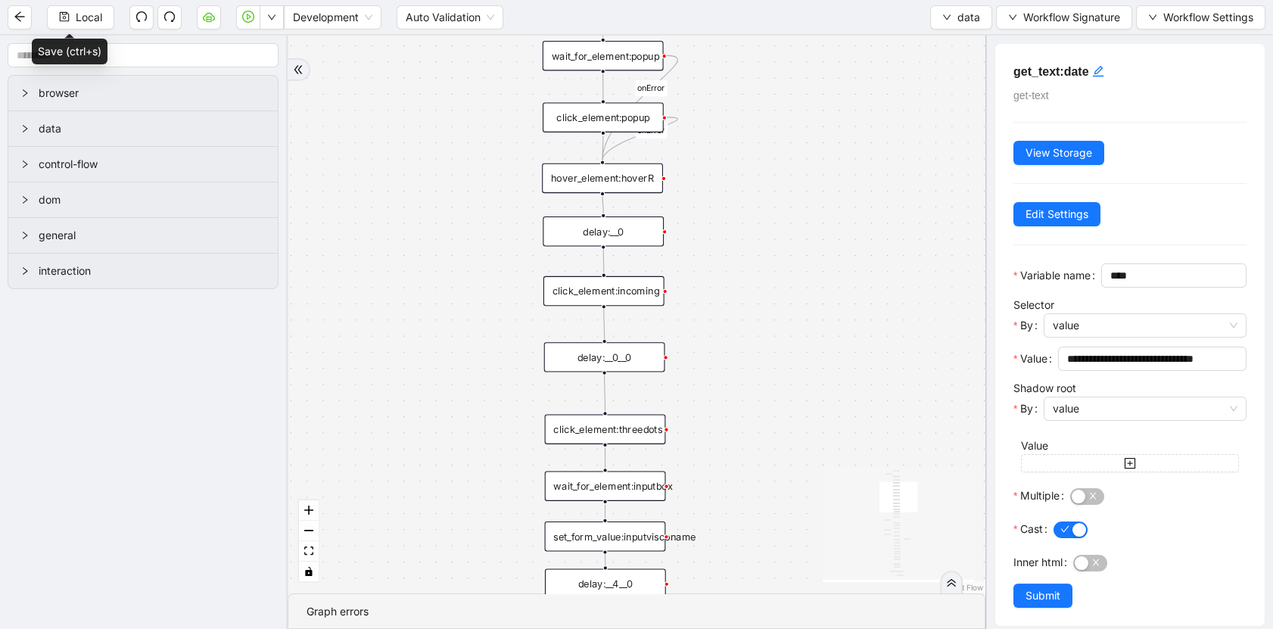
drag, startPoint x: 757, startPoint y: 331, endPoint x: 749, endPoint y: 188, distance: 142.5
click at [749, 188] on div "fallback old onError onError trigger wait_until_loaded: click_element:popup cli…" at bounding box center [637, 315] width 698 height 558
click at [636, 182] on div "hover_element:hoverR" at bounding box center [602, 173] width 121 height 30
